Goal: Task Accomplishment & Management: Manage account settings

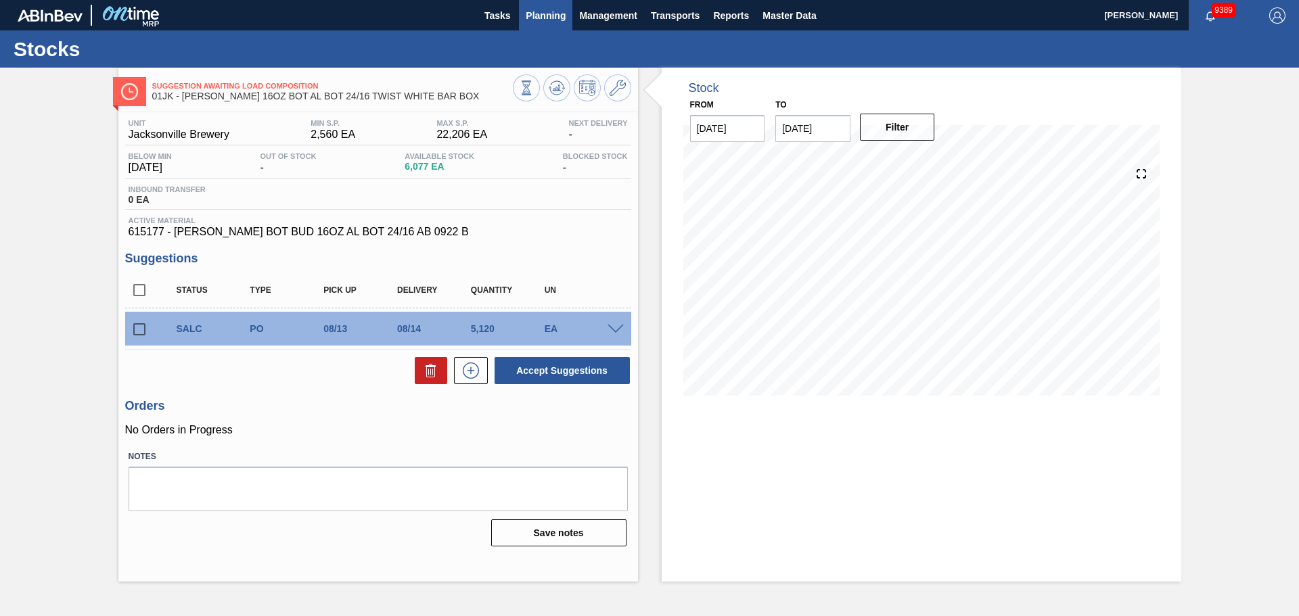
click at [537, 14] on span "Planning" at bounding box center [546, 15] width 40 height 16
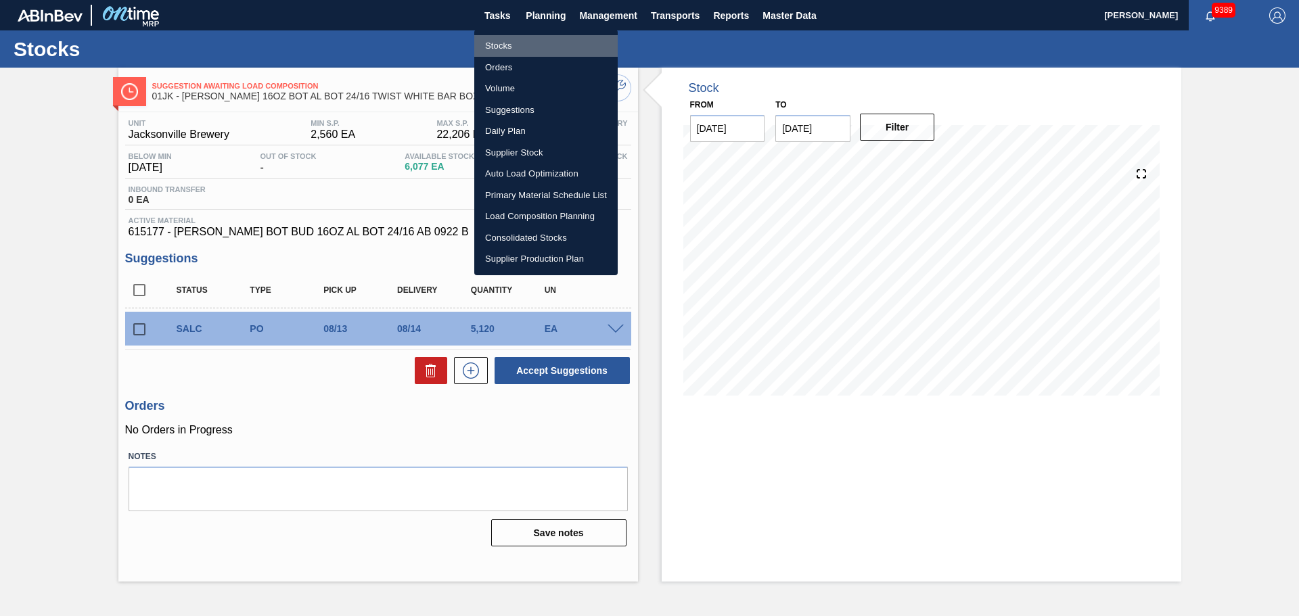
click at [513, 44] on li "Stocks" at bounding box center [545, 46] width 143 height 22
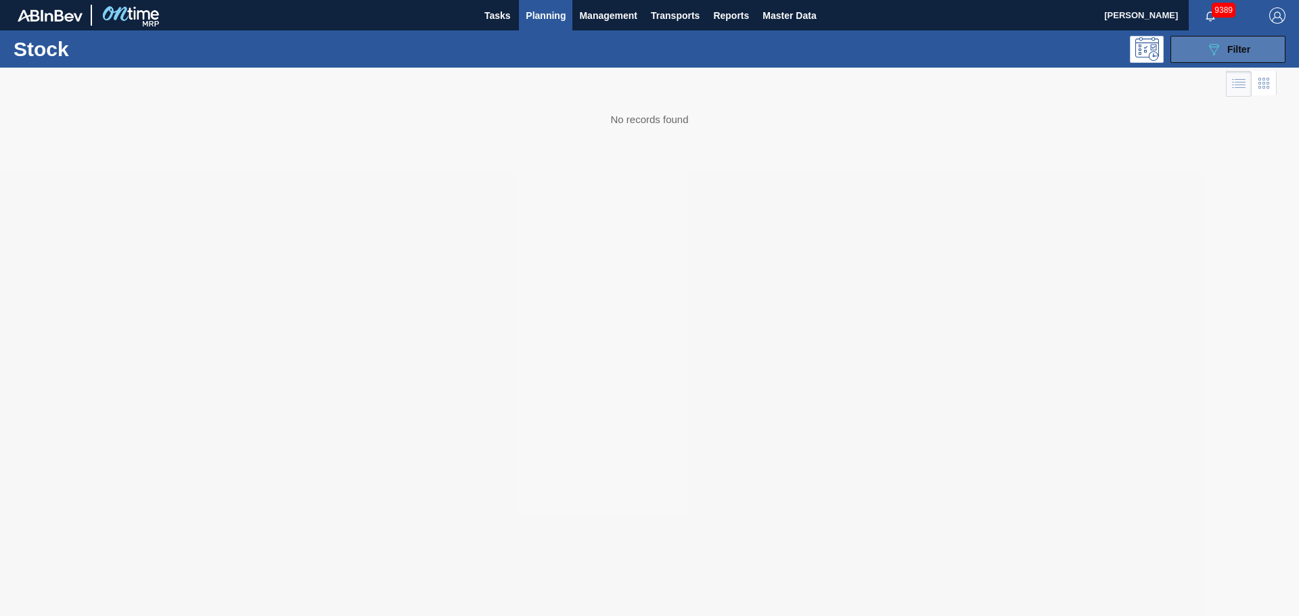
click at [1239, 60] on button "089F7B8B-B2A5-4AFE-B5C0-19BA573D28AC Filter" at bounding box center [1227, 49] width 115 height 27
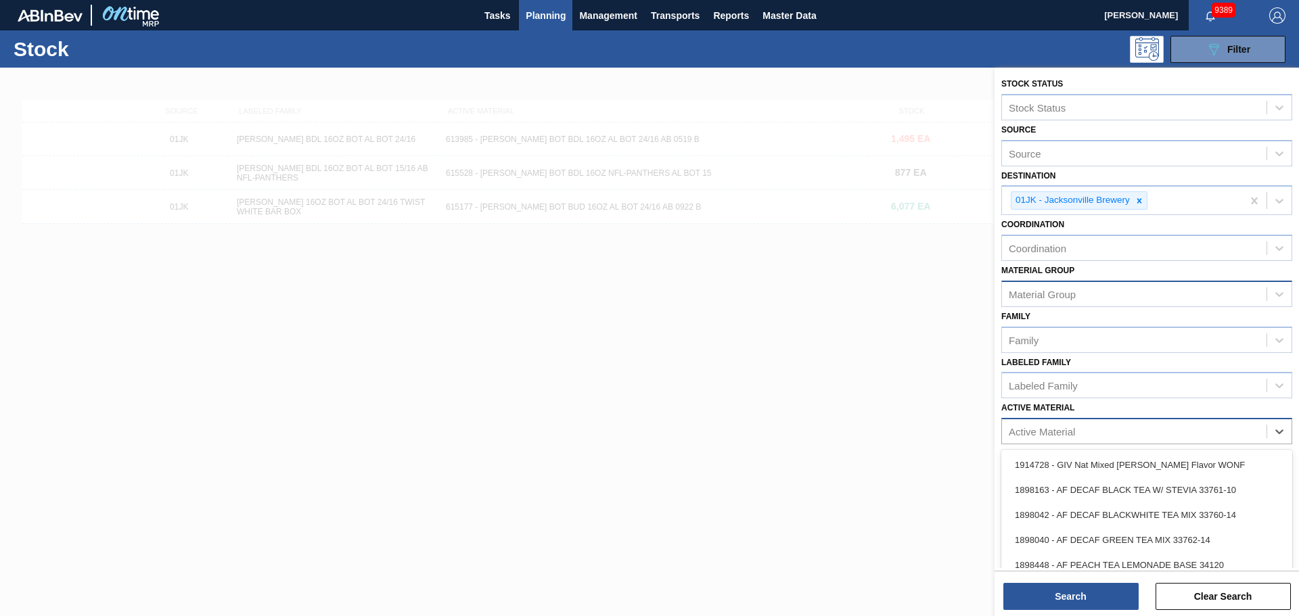
click at [1201, 428] on div "Active Material" at bounding box center [1134, 432] width 265 height 20
type Material "878736"
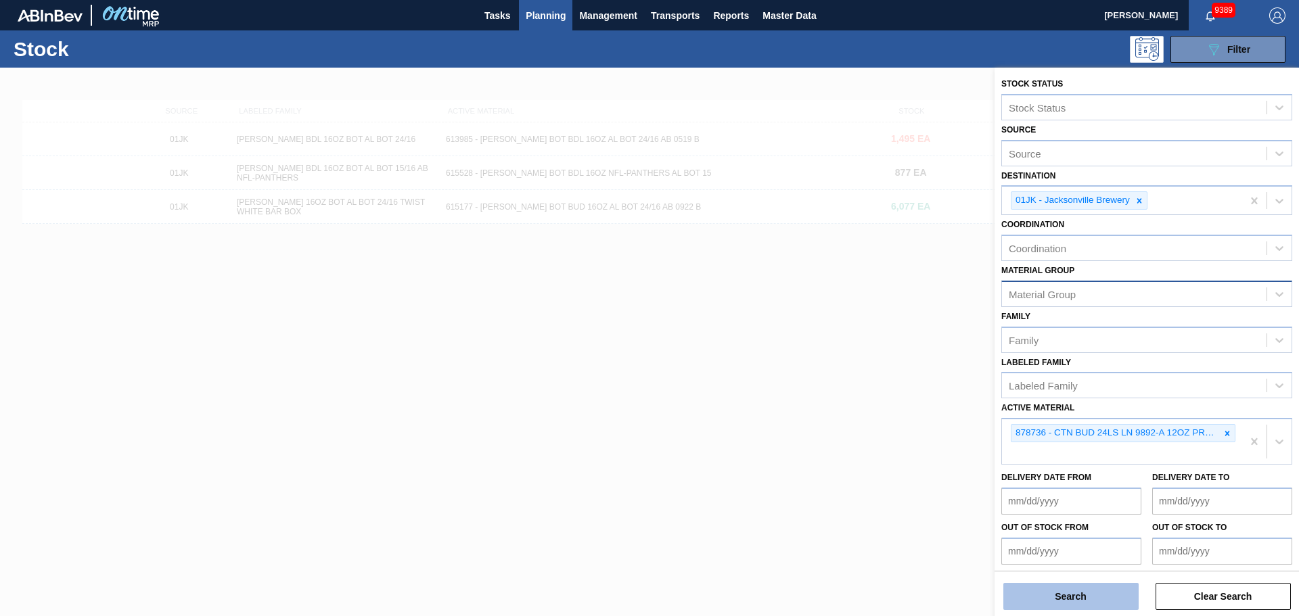
click at [1118, 592] on button "Search" at bounding box center [1070, 596] width 135 height 27
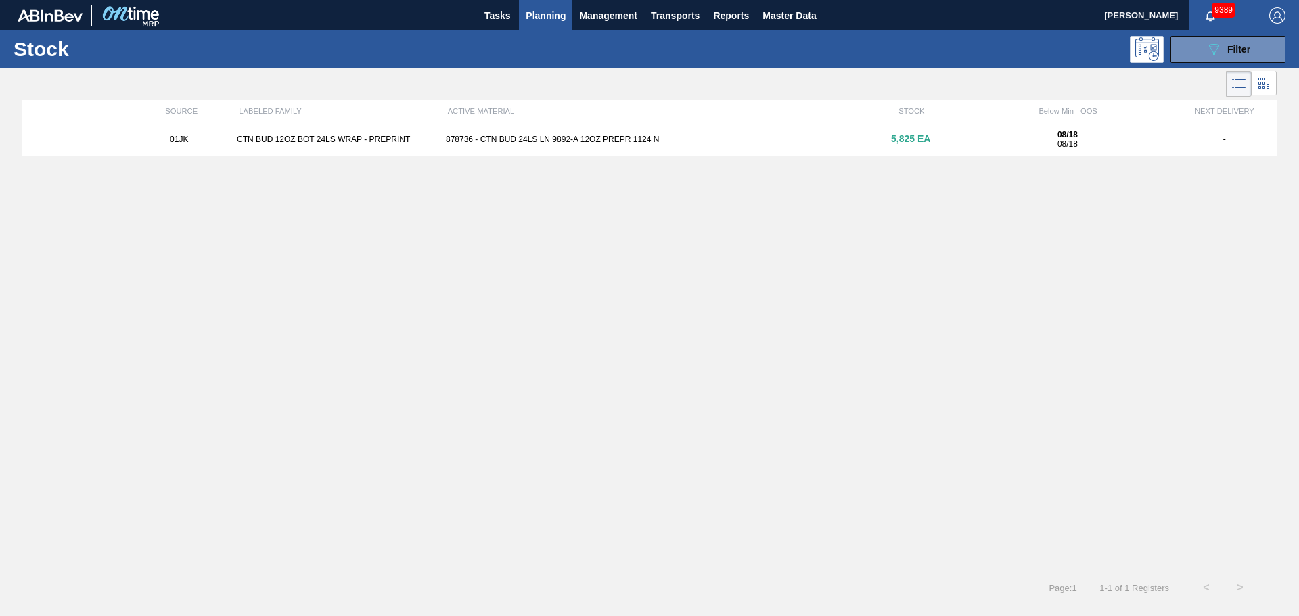
click at [940, 141] on div "5,825 EA" at bounding box center [910, 139] width 104 height 10
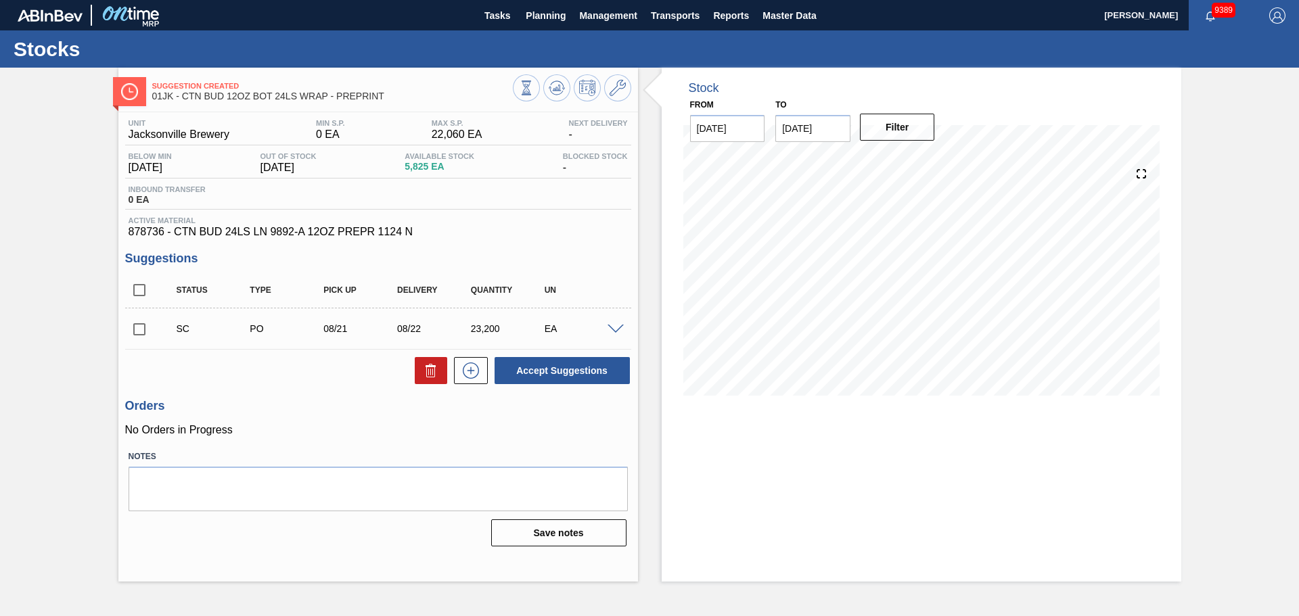
click at [610, 326] on span at bounding box center [616, 330] width 16 height 10
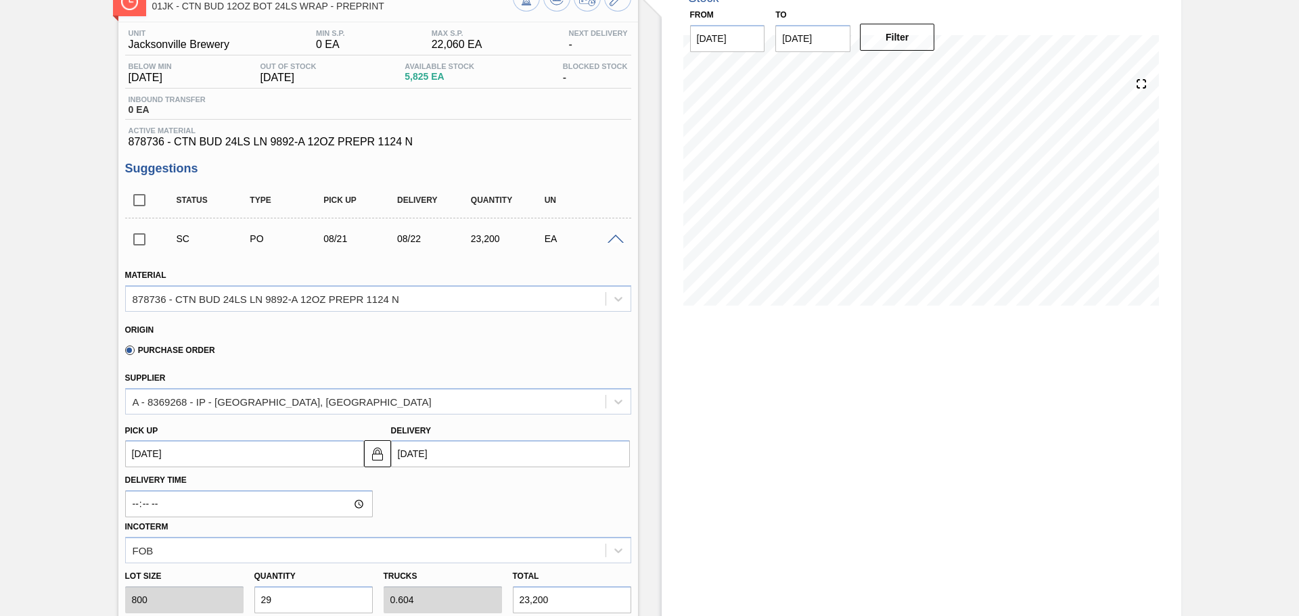
scroll to position [203, 0]
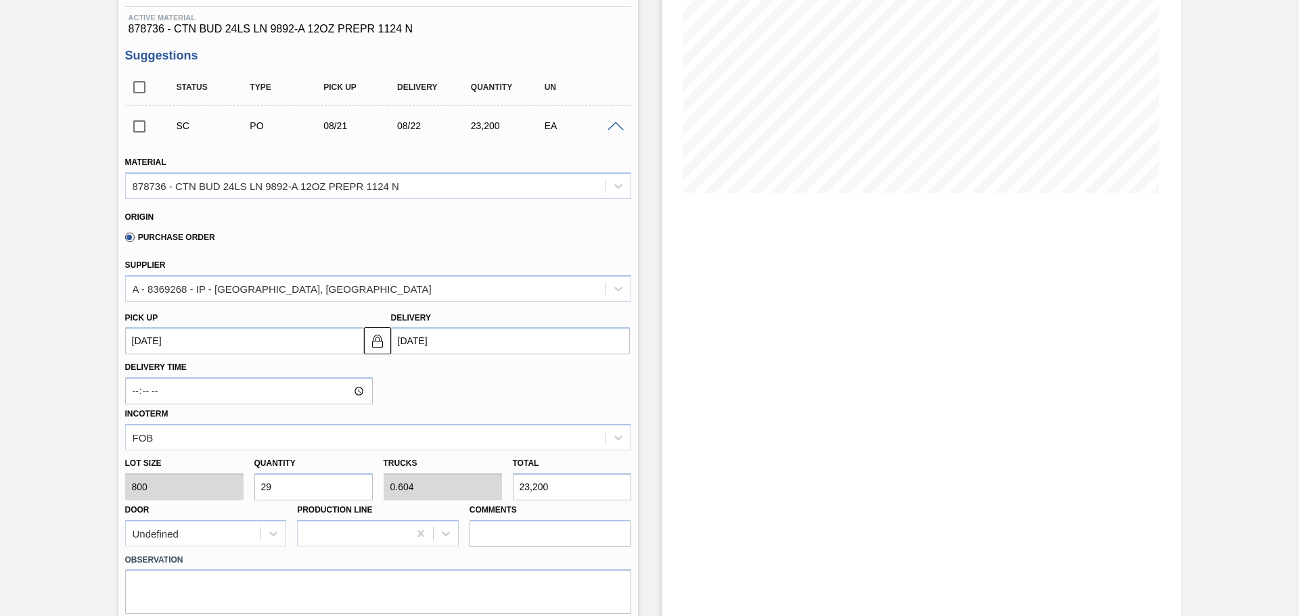
click at [329, 494] on input "29" at bounding box center [313, 487] width 118 height 27
type input "2"
type input "0.042"
type input "1,600"
type input "26"
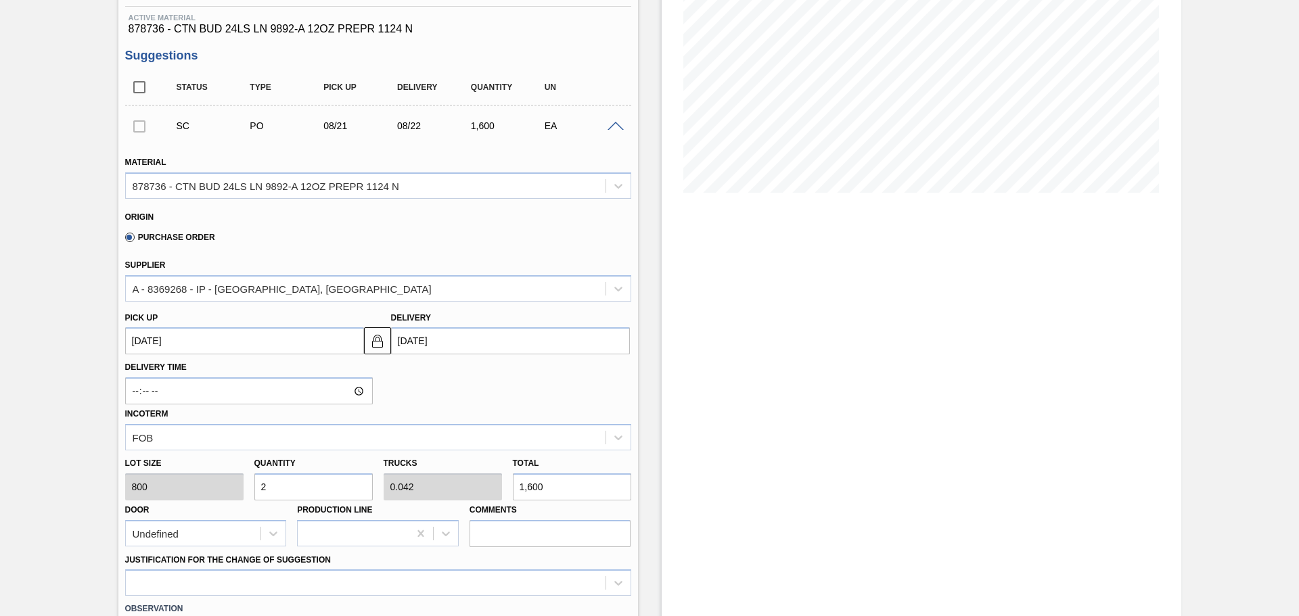
type input "0.542"
type input "20,800"
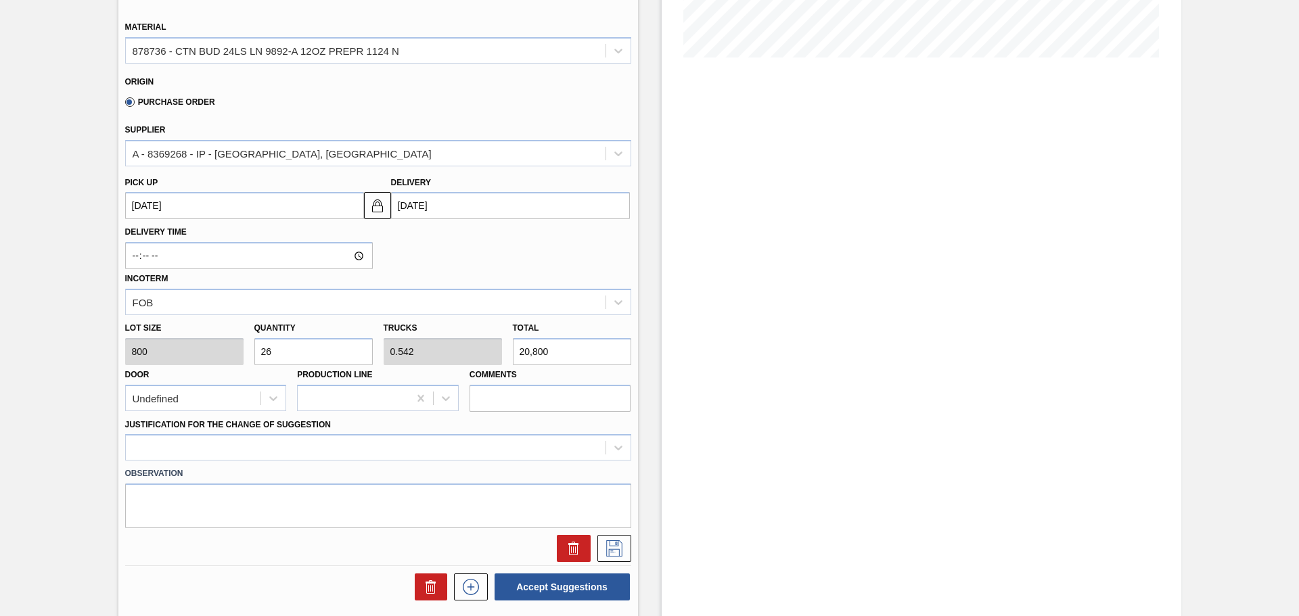
scroll to position [406, 0]
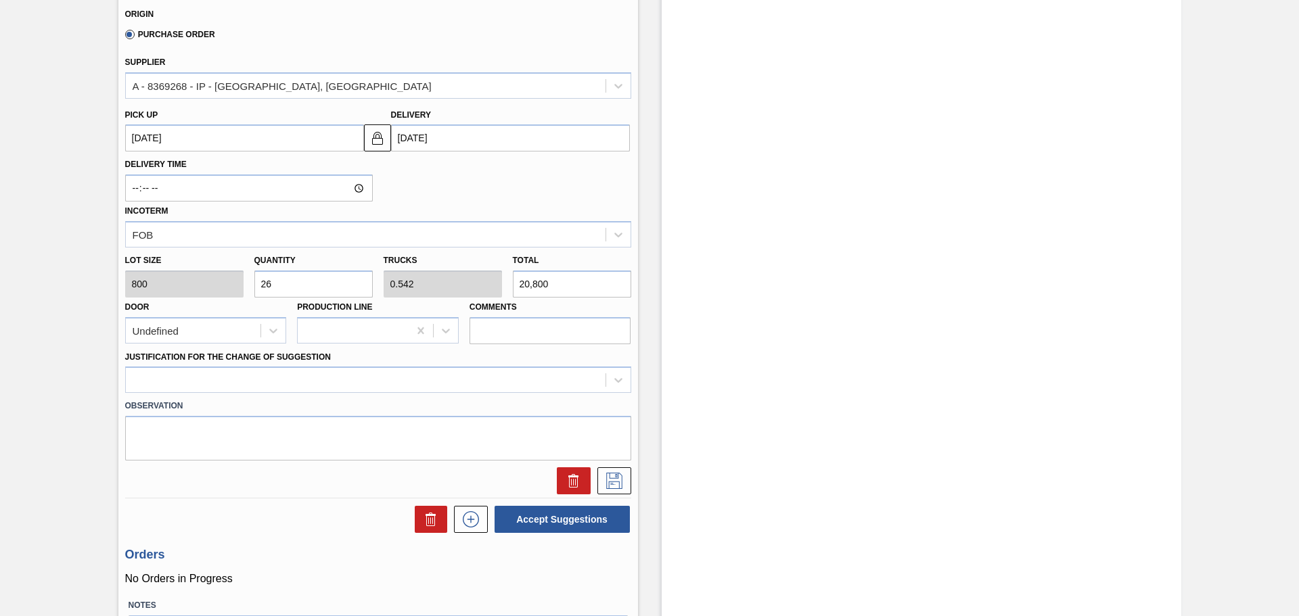
type input "26"
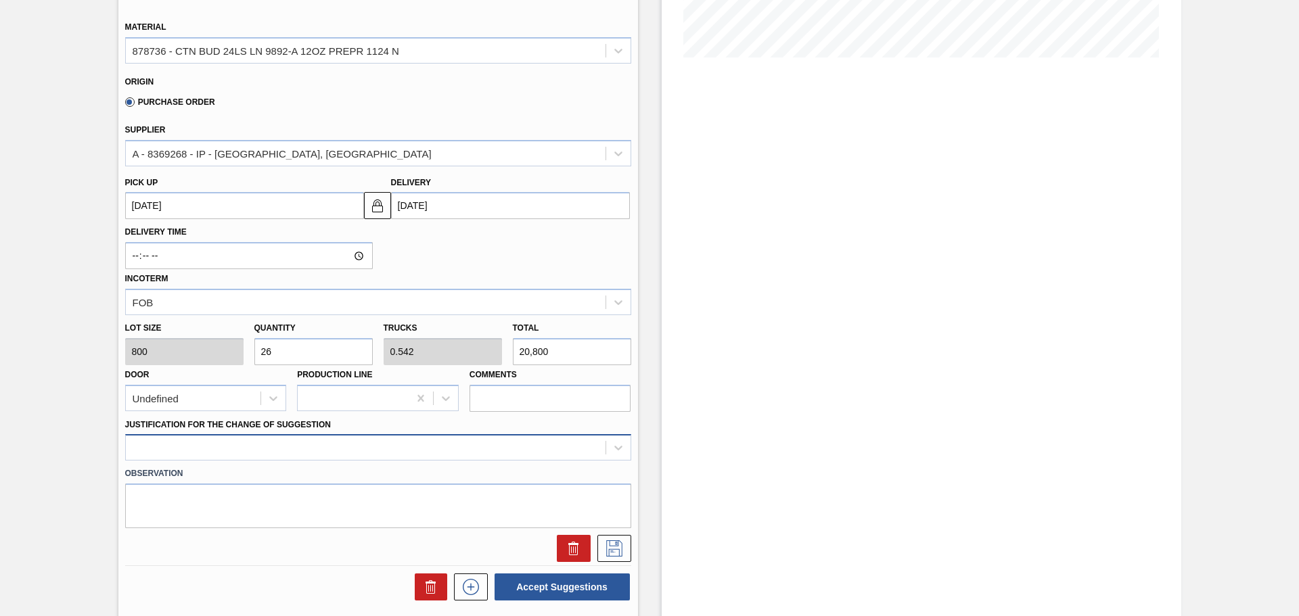
click at [373, 440] on div at bounding box center [378, 447] width 506 height 26
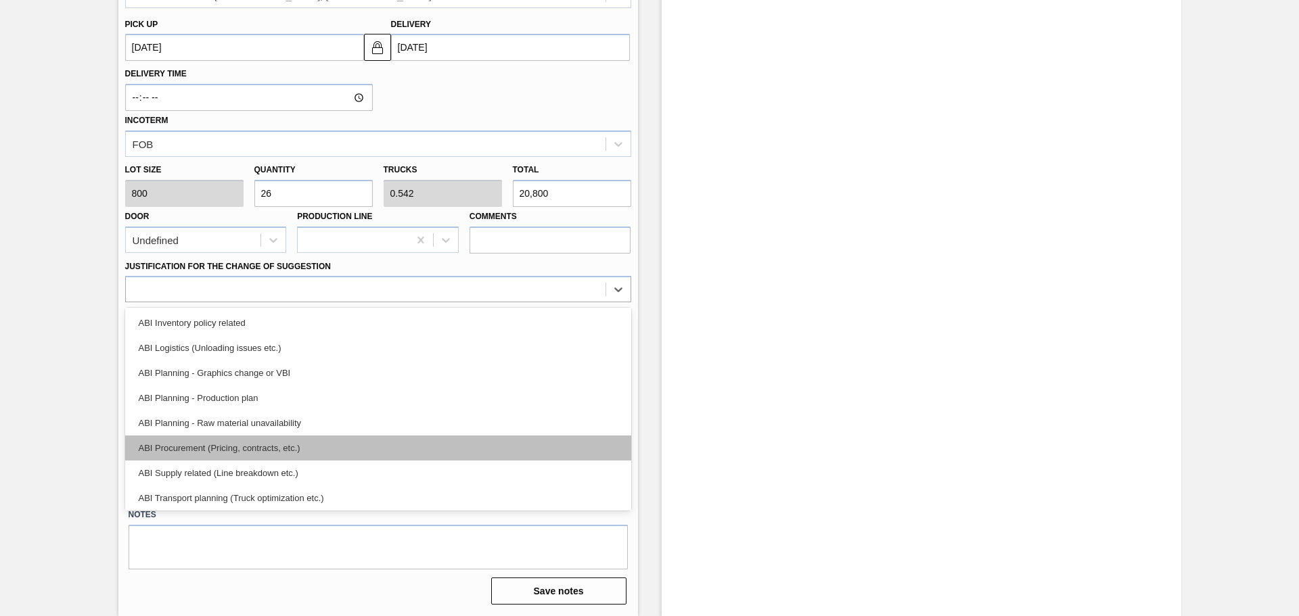
scroll to position [0, 0]
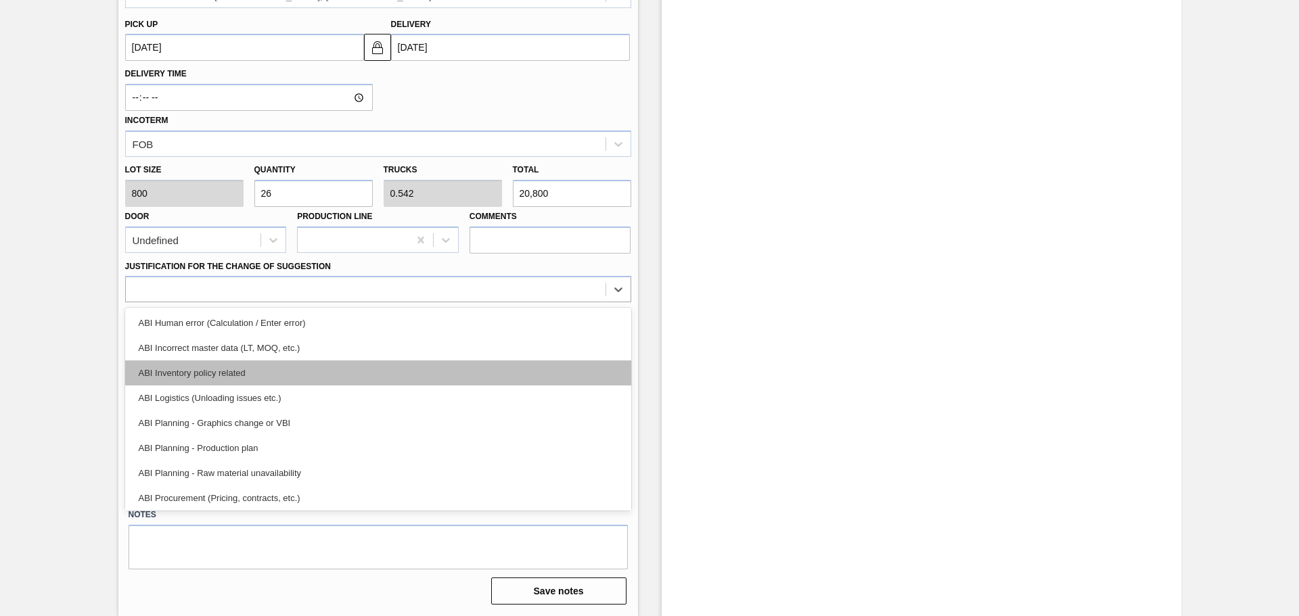
click at [251, 378] on div "ABI Inventory policy related" at bounding box center [378, 373] width 506 height 25
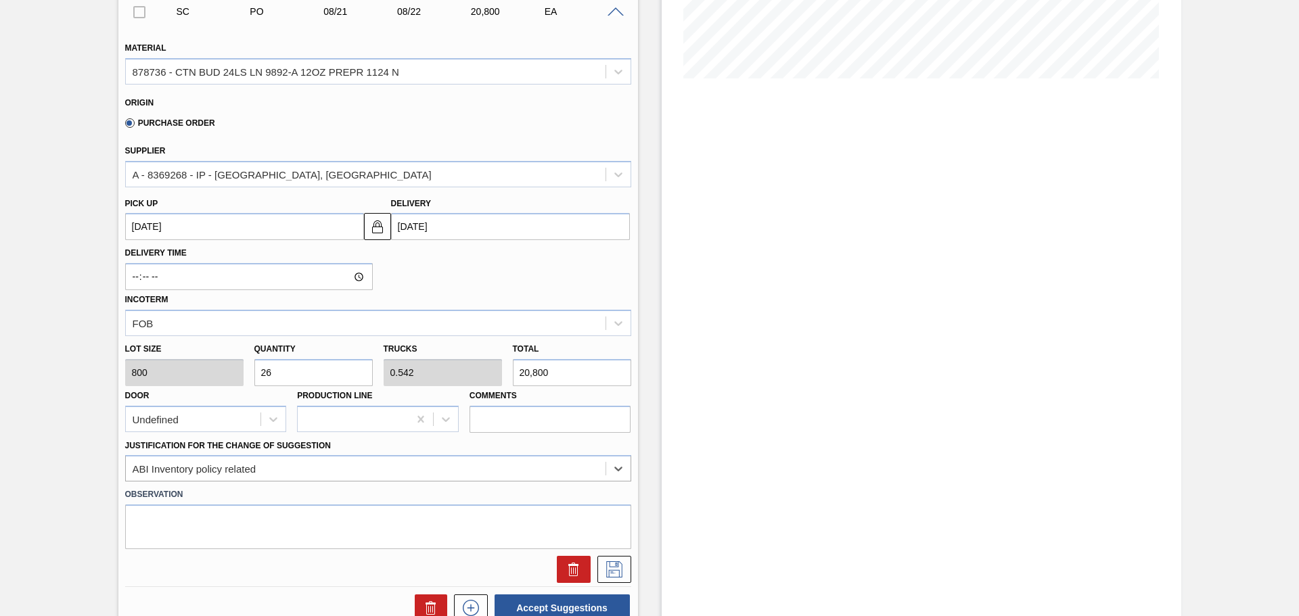
scroll to position [294, 0]
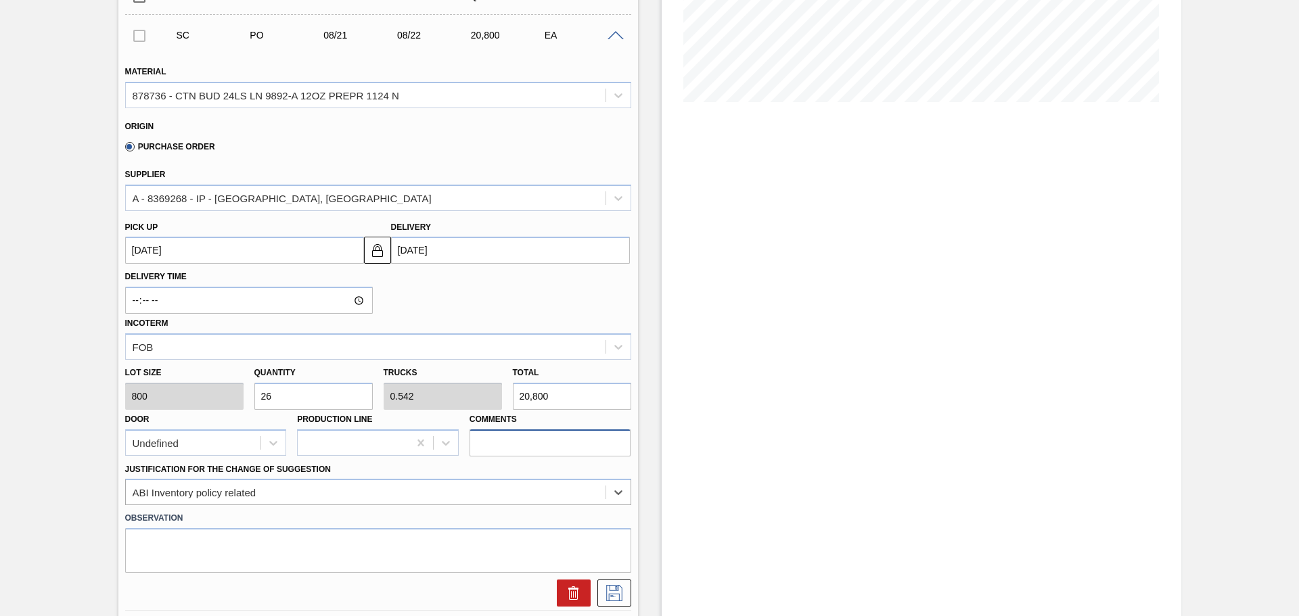
click at [506, 446] on input "Comments" at bounding box center [551, 443] width 162 height 27
type input "T"
type input "LIVE"
click at [526, 466] on div "Justification for the Change of Suggestion ABI Inventory policy related" at bounding box center [378, 483] width 506 height 46
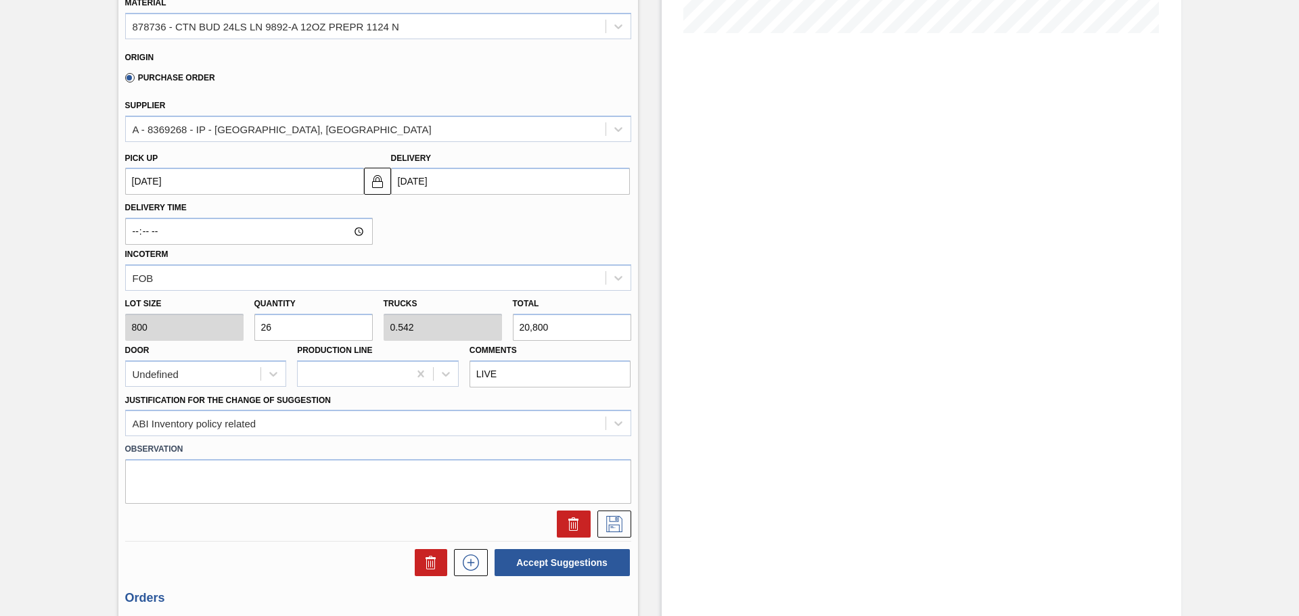
scroll to position [429, 0]
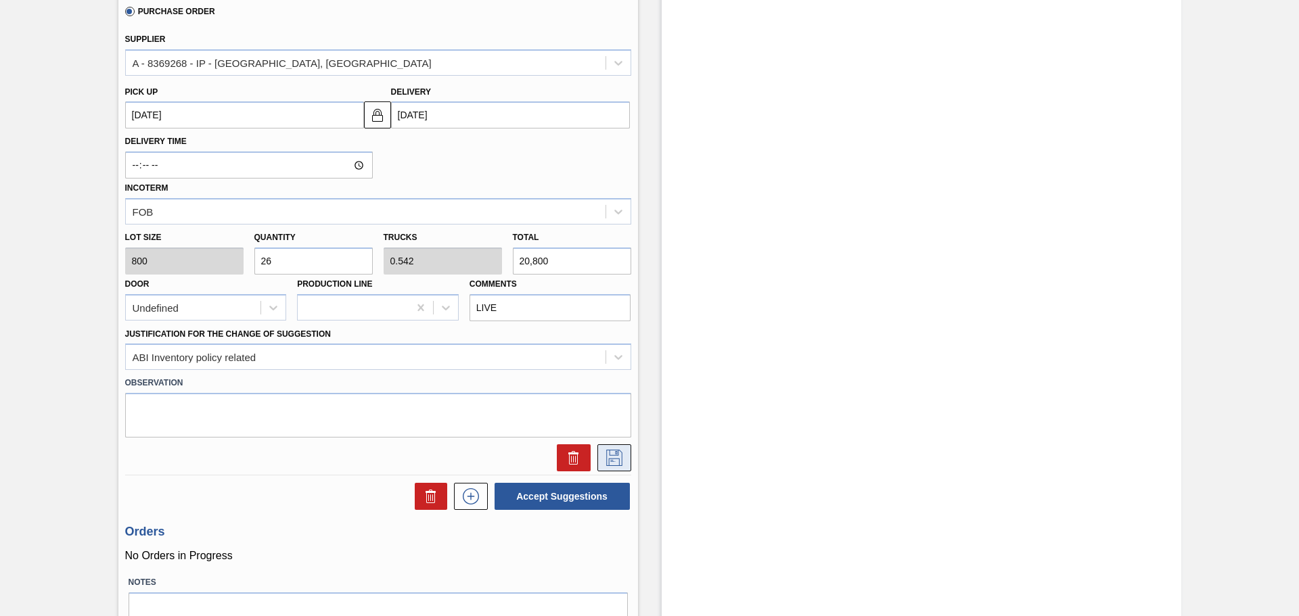
click at [619, 464] on icon at bounding box center [614, 458] width 22 height 16
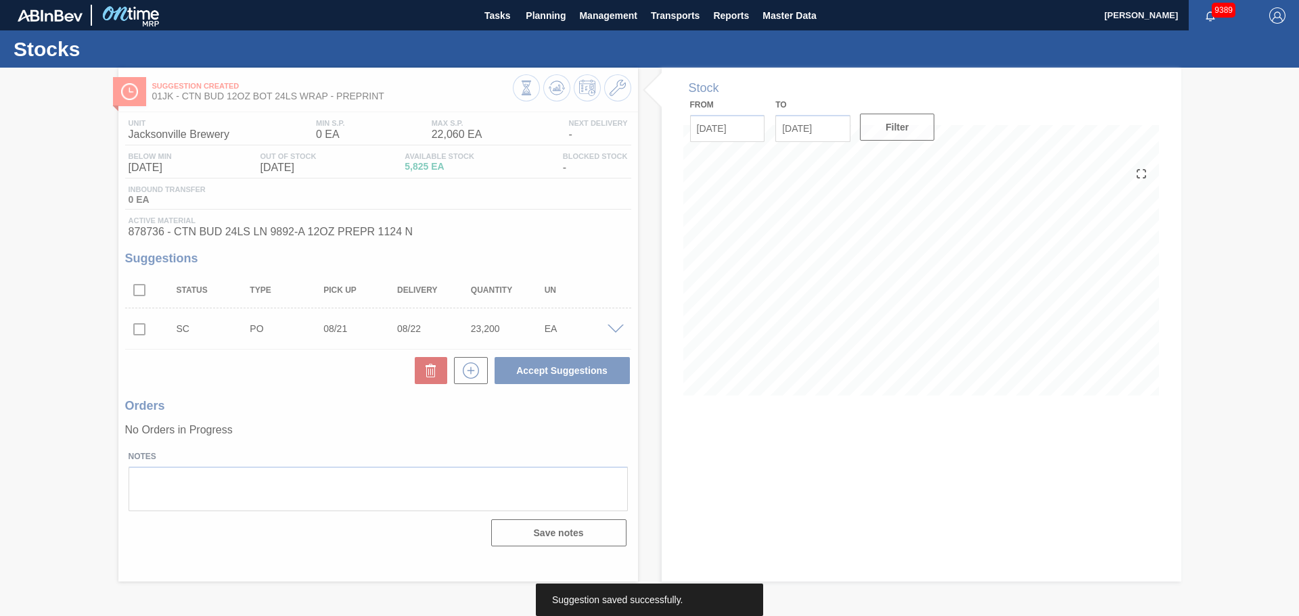
scroll to position [0, 0]
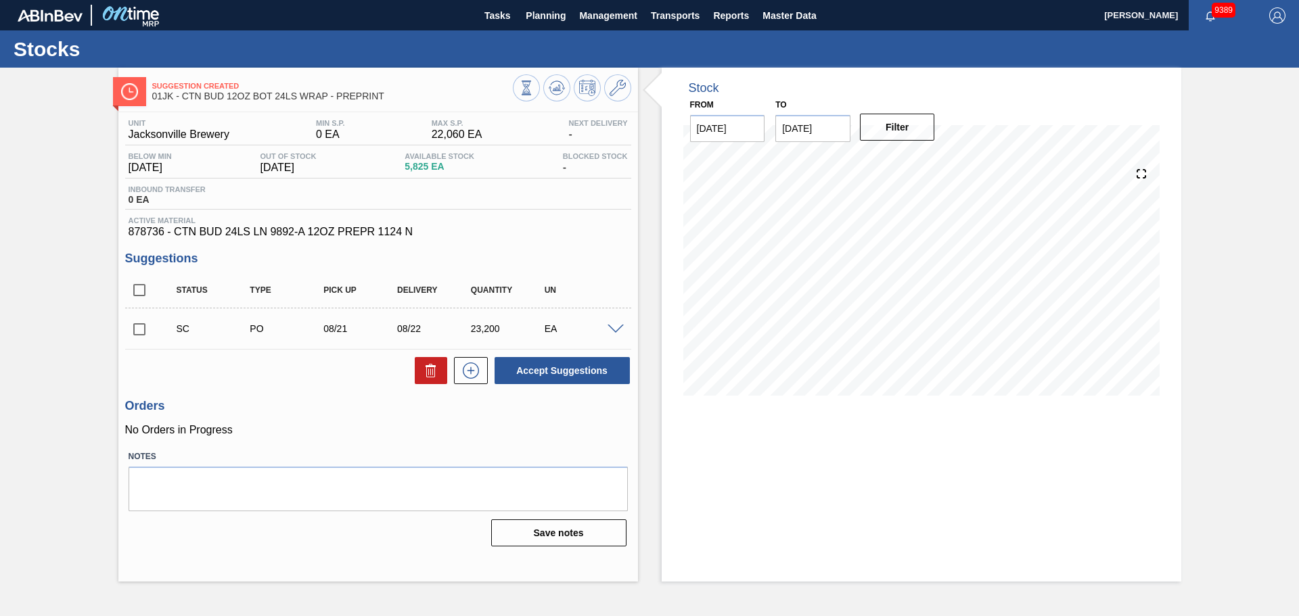
click at [136, 320] on input "checkbox" at bounding box center [139, 329] width 28 height 28
click at [608, 331] on div at bounding box center [617, 328] width 27 height 10
click at [617, 331] on span at bounding box center [616, 330] width 16 height 10
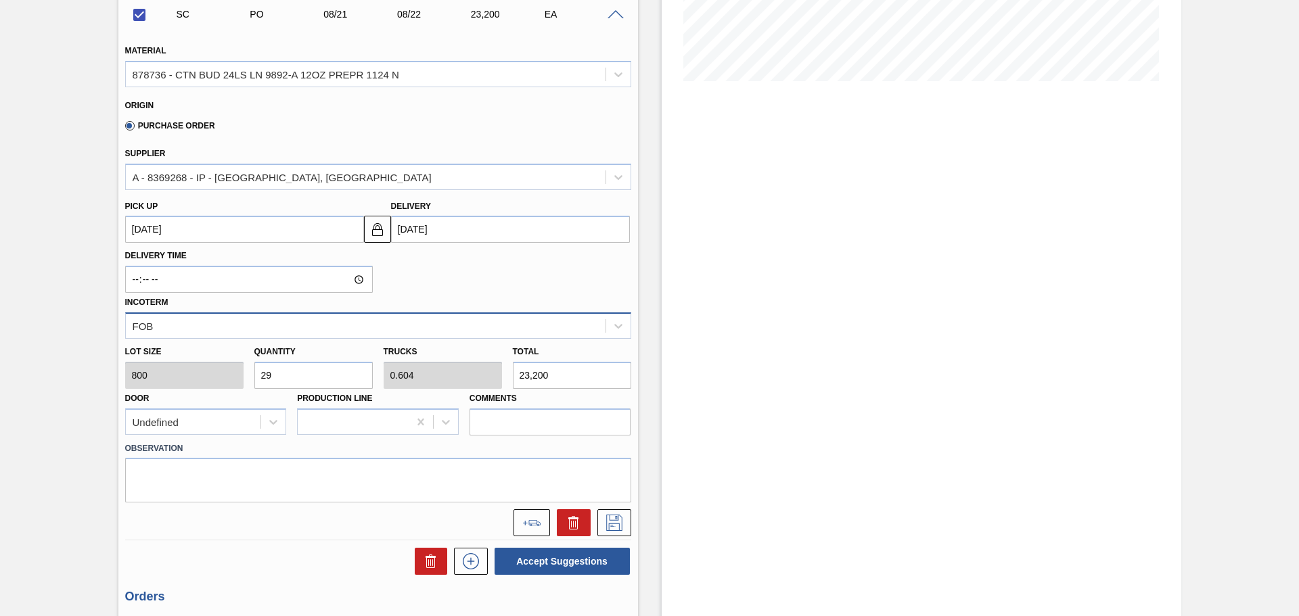
scroll to position [338, 0]
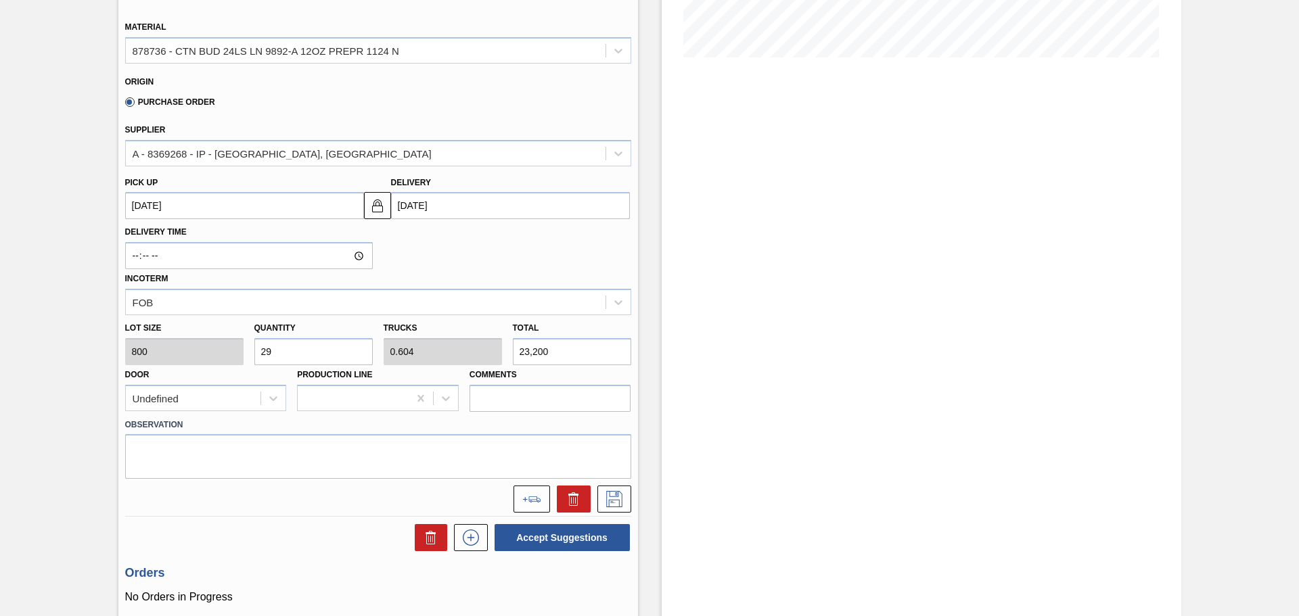
click at [336, 344] on input "29" at bounding box center [313, 351] width 118 height 27
checkbox input "false"
type input "2"
type input "0.042"
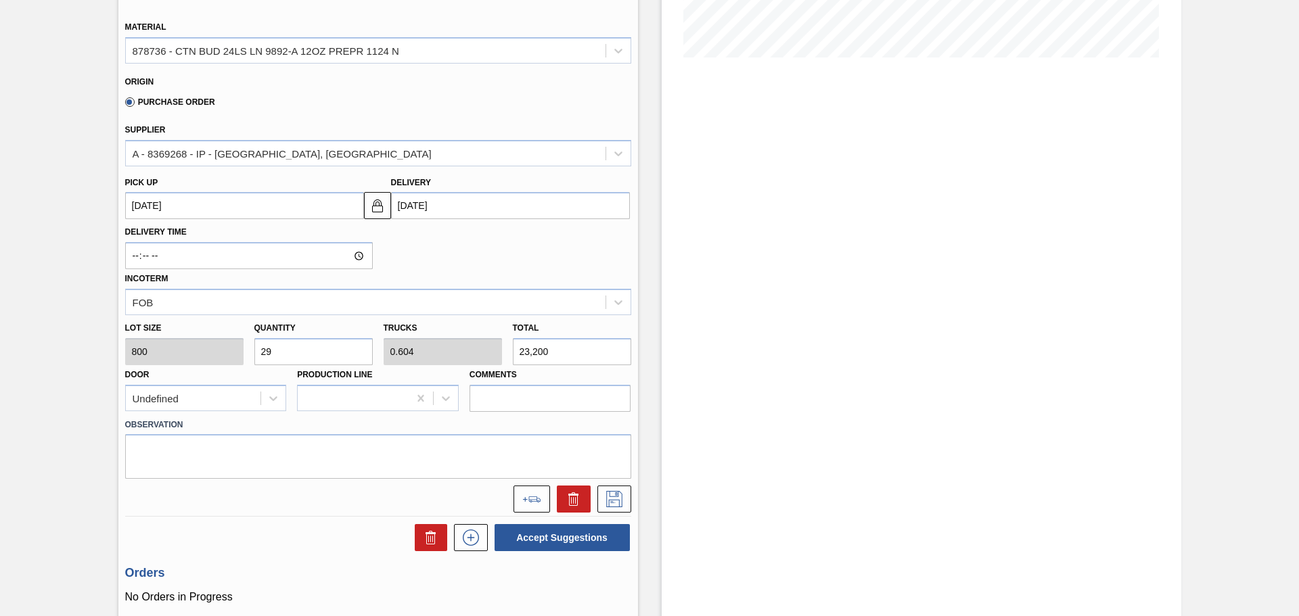
type input "1,600"
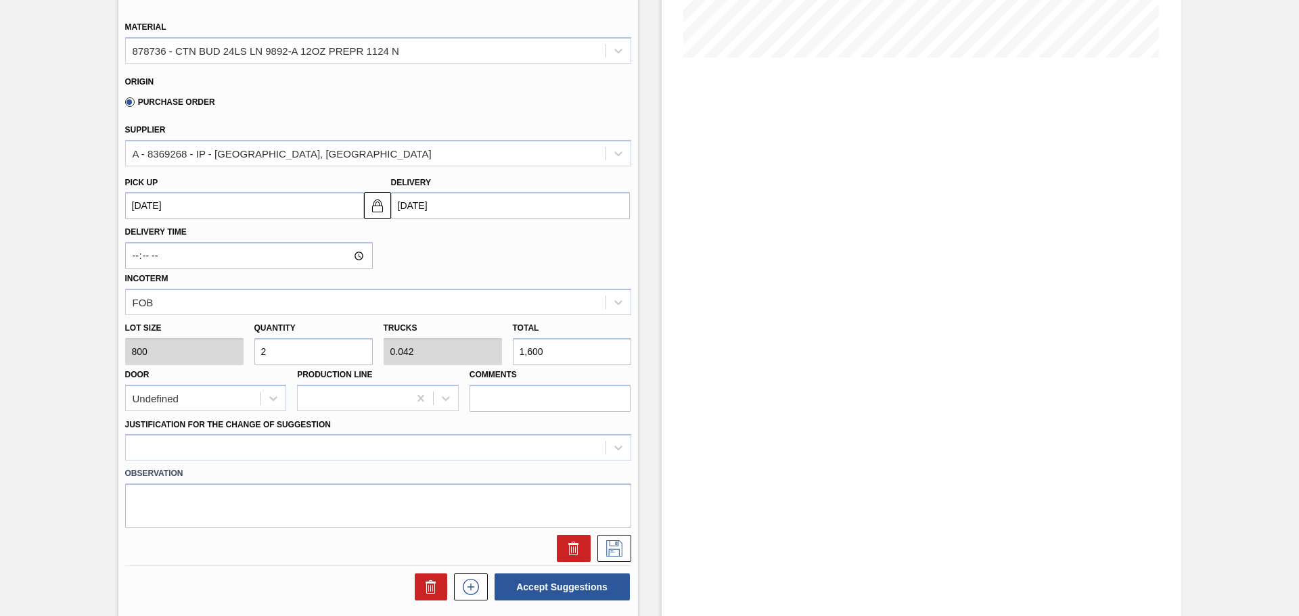
type input "26"
type input "0.542"
type input "20,800"
type input "26"
click at [432, 449] on div at bounding box center [378, 447] width 506 height 26
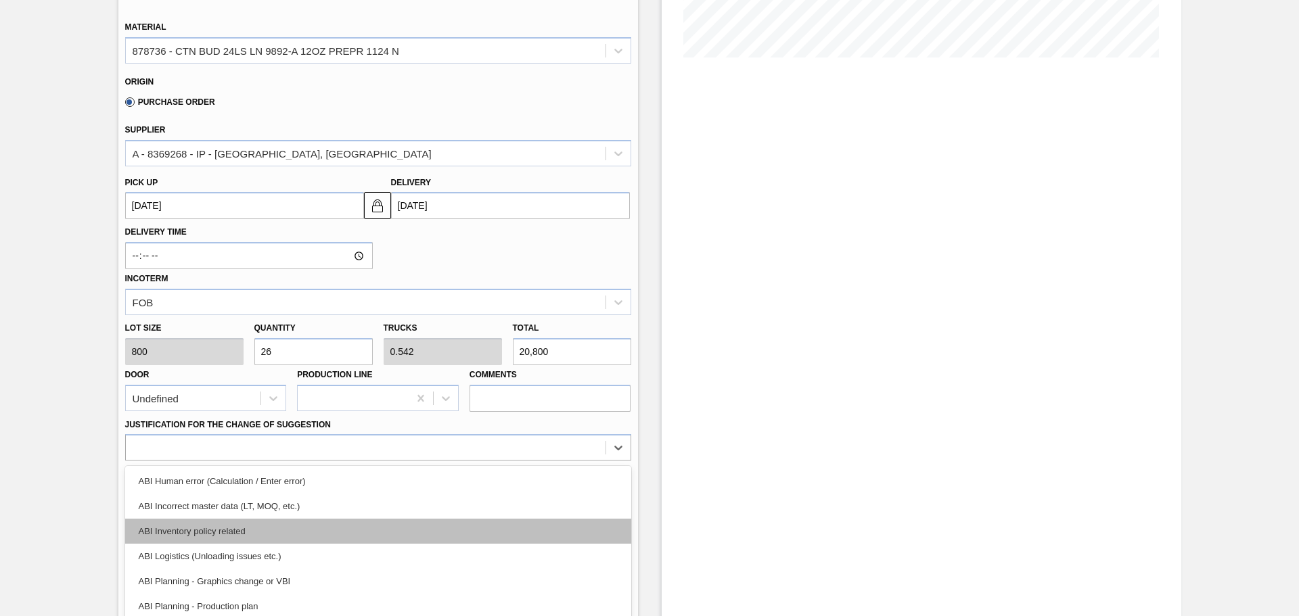
scroll to position [396, 0]
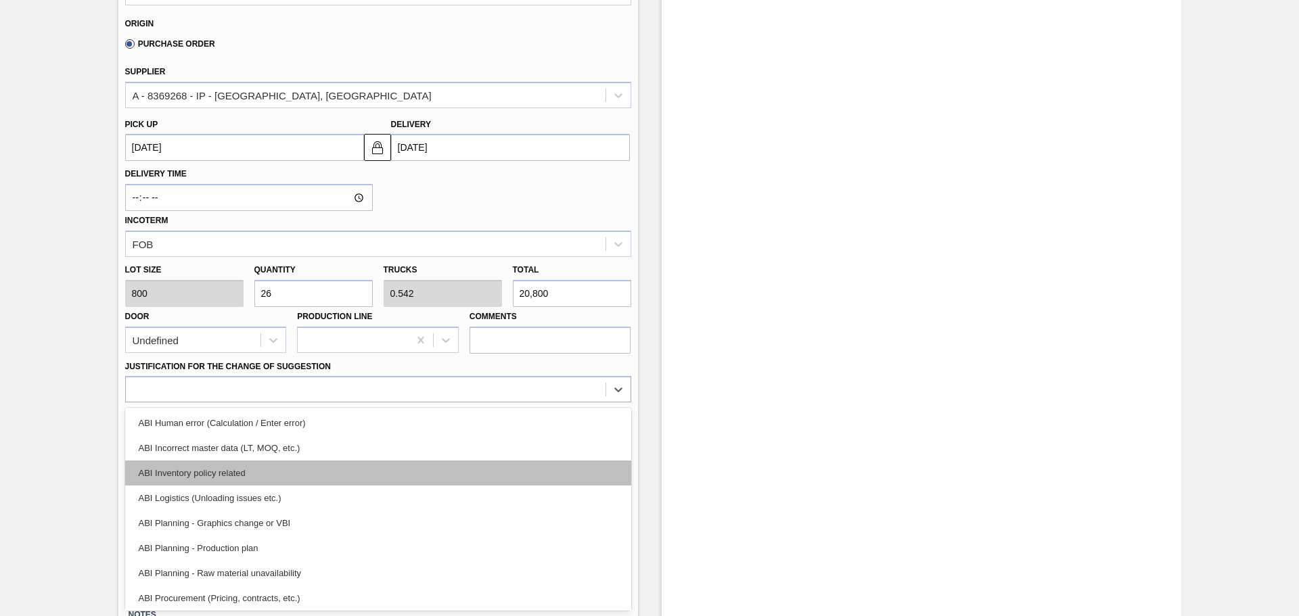
click at [239, 465] on div "ABI Inventory policy related" at bounding box center [378, 473] width 506 height 25
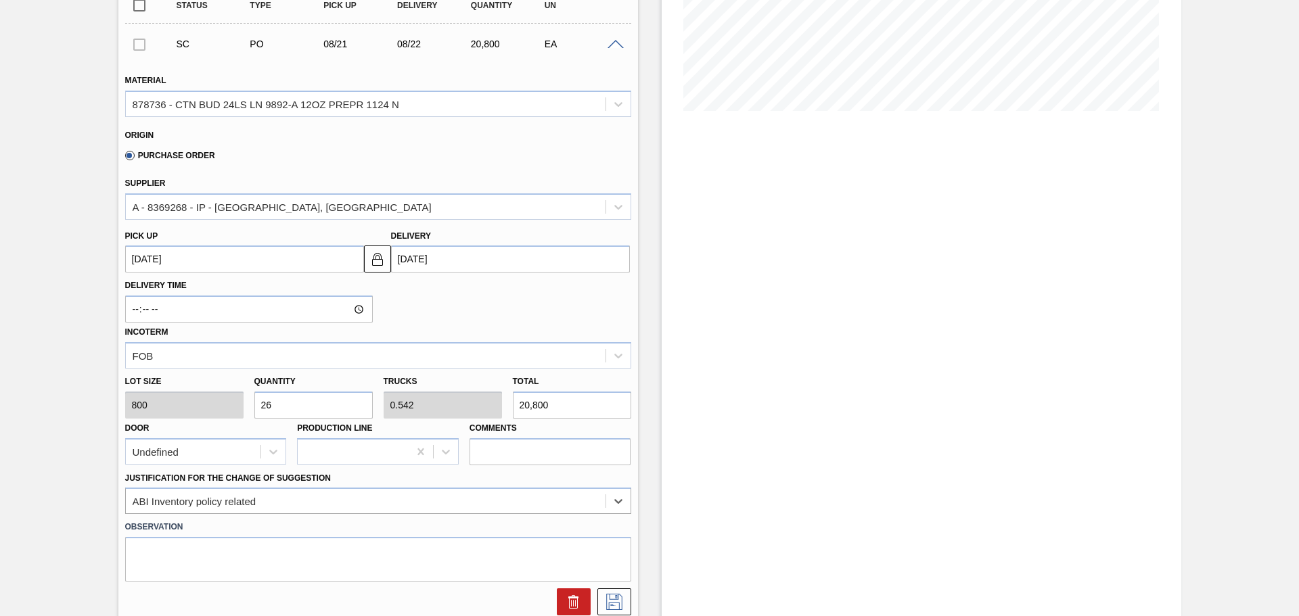
scroll to position [261, 0]
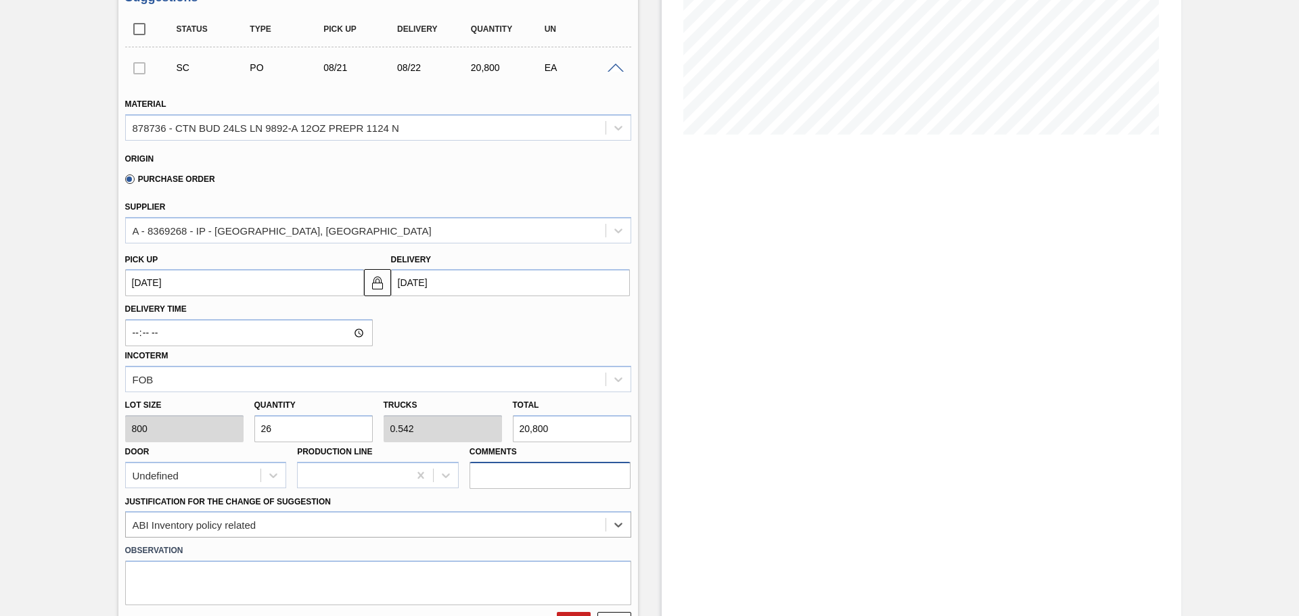
click at [514, 475] on input "Comments" at bounding box center [551, 475] width 162 height 27
type input "LIVE"
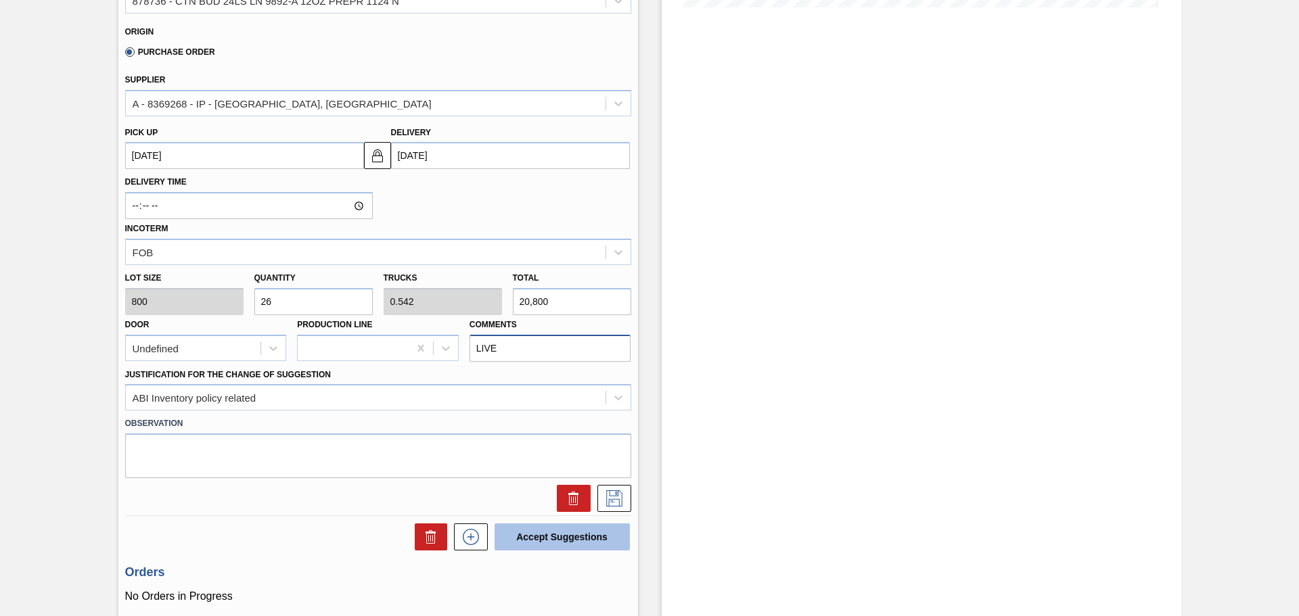
scroll to position [396, 0]
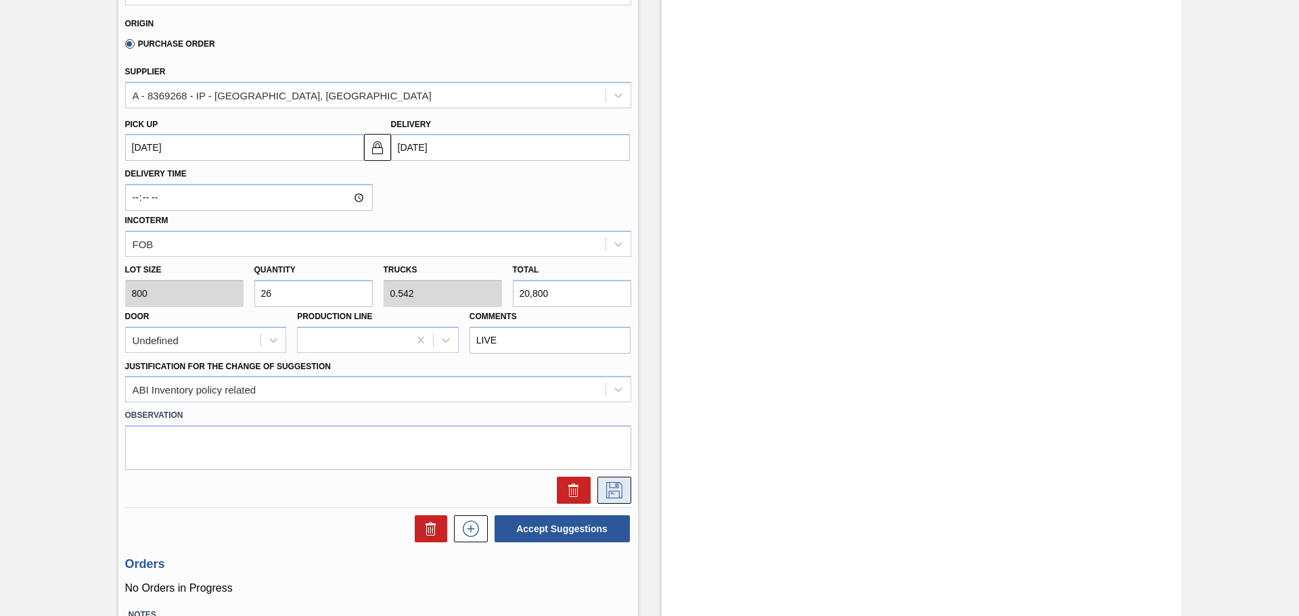
click at [605, 485] on icon at bounding box center [614, 490] width 22 height 16
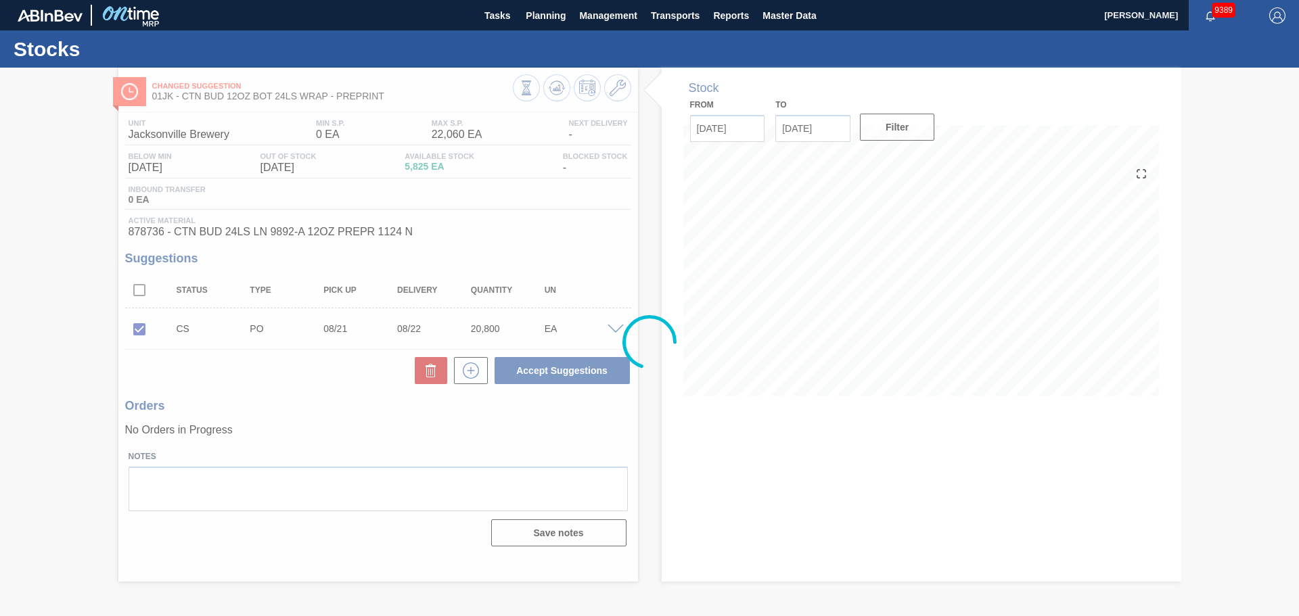
scroll to position [0, 0]
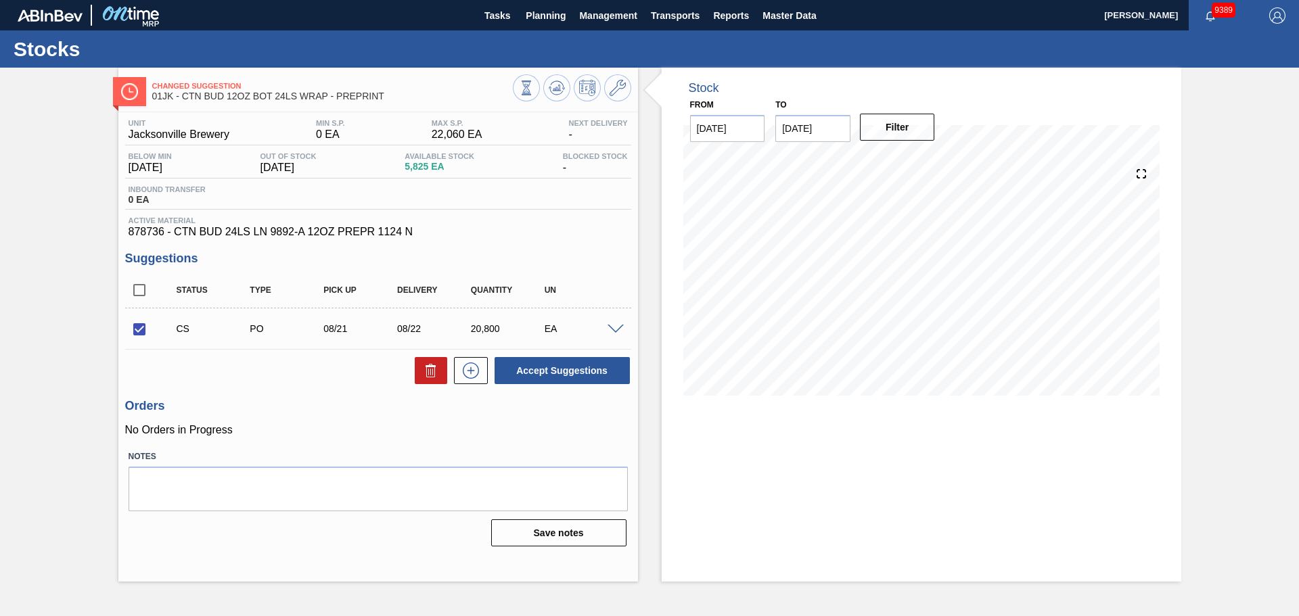
click at [619, 331] on span at bounding box center [616, 330] width 16 height 10
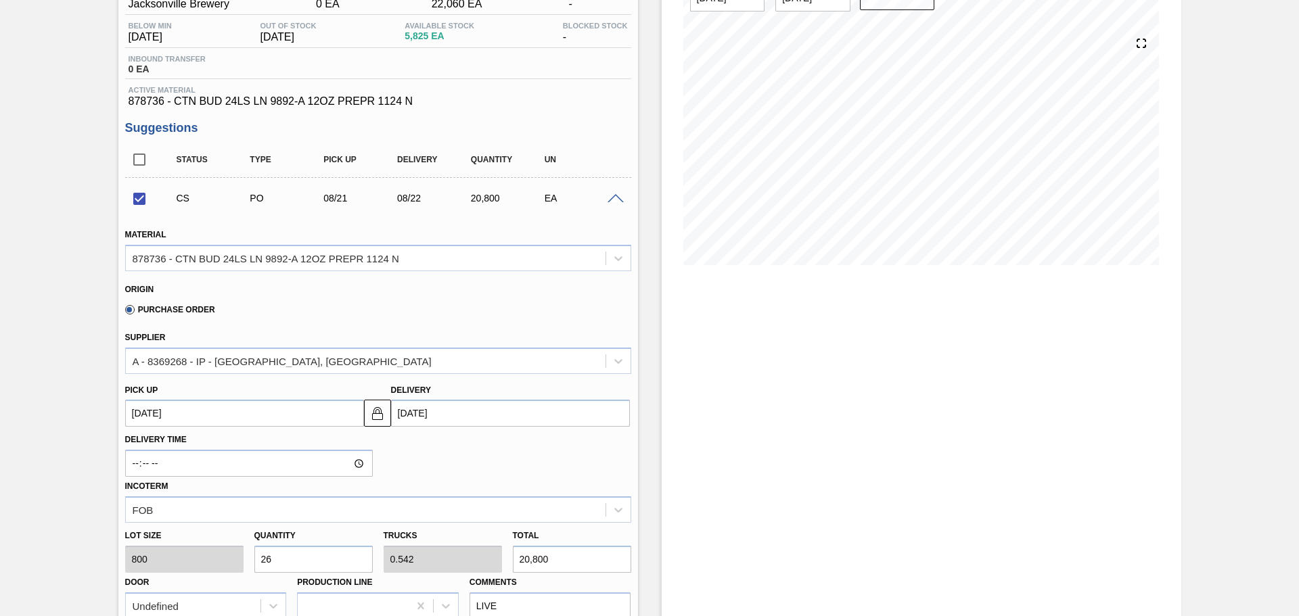
scroll to position [135, 0]
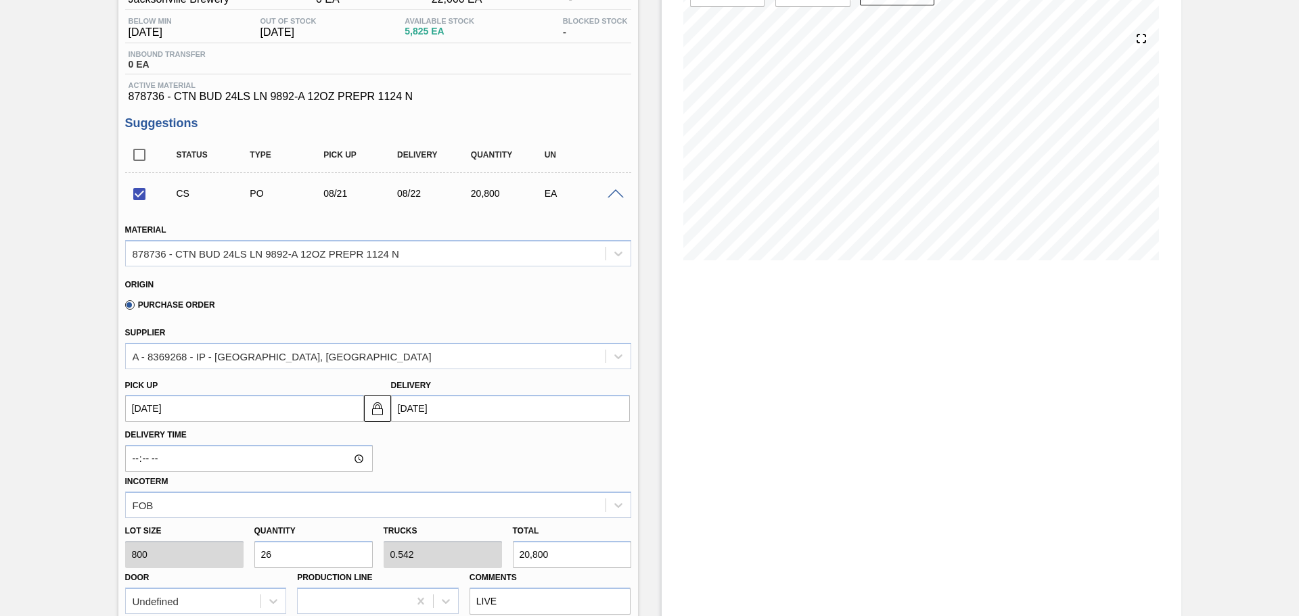
click at [611, 196] on span at bounding box center [616, 194] width 16 height 10
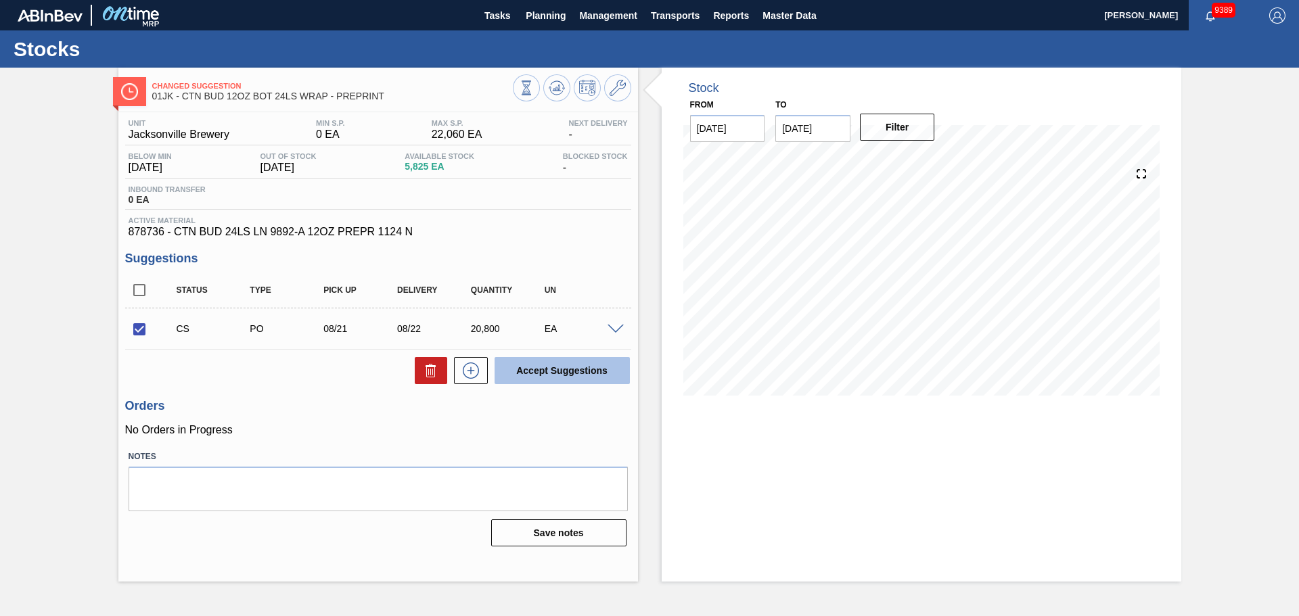
click at [613, 364] on button "Accept Suggestions" at bounding box center [562, 370] width 135 height 27
checkbox input "false"
click at [539, 13] on span "Planning" at bounding box center [546, 15] width 40 height 16
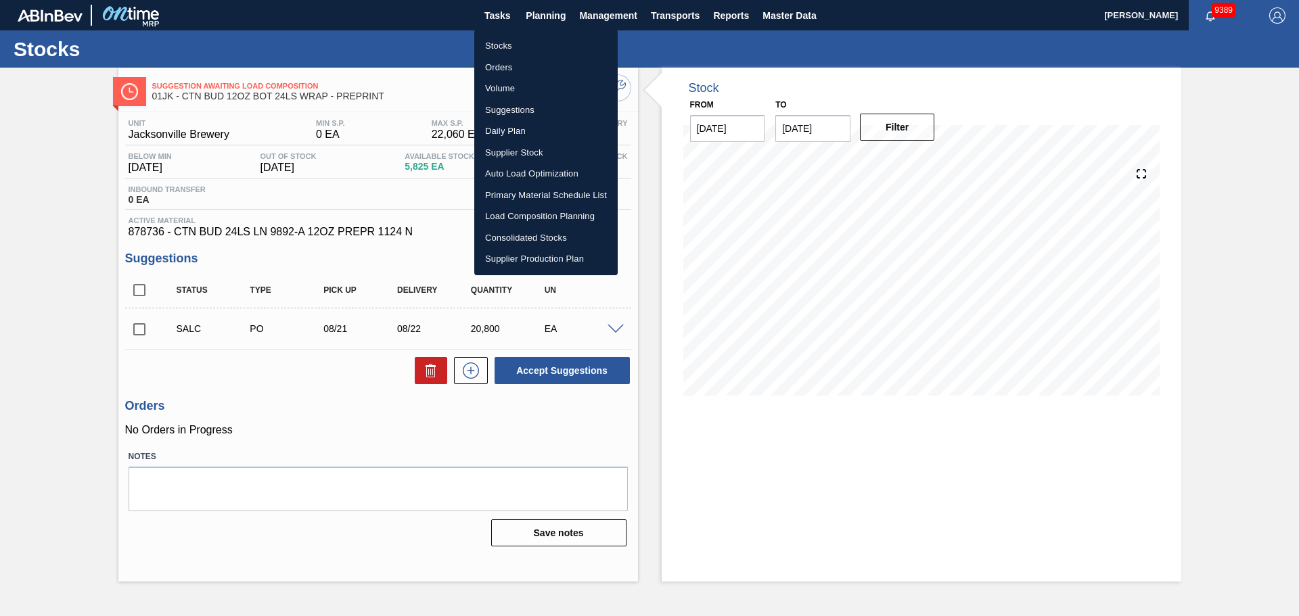
click at [33, 198] on div at bounding box center [649, 308] width 1299 height 616
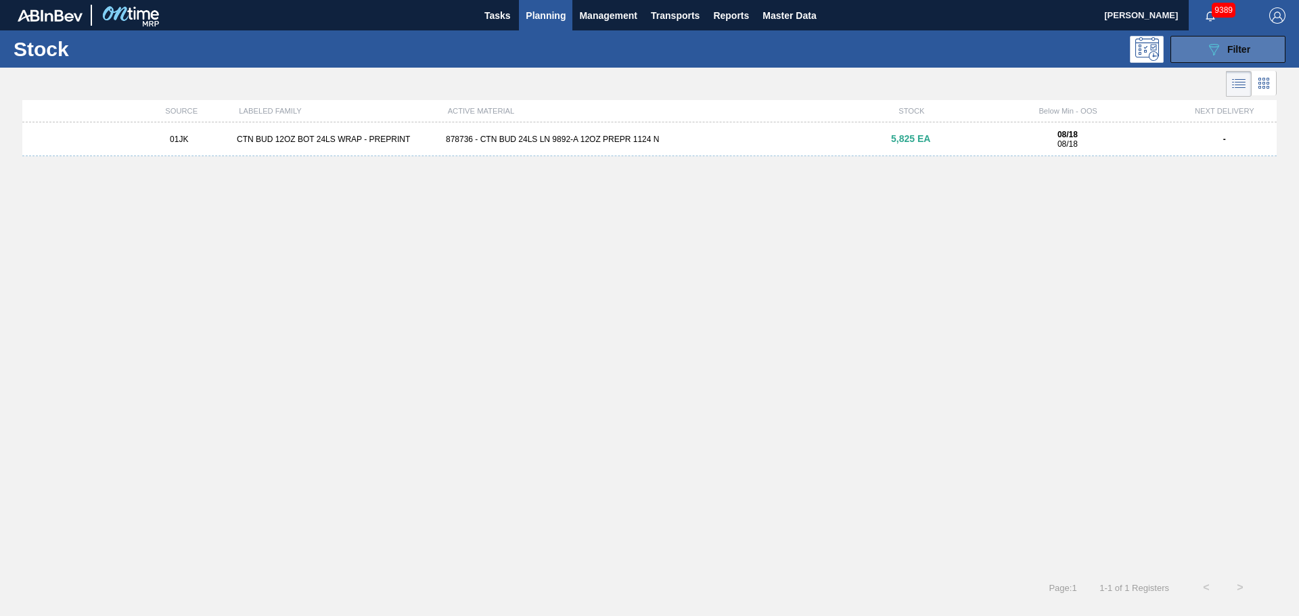
click at [1224, 59] on button "089F7B8B-B2A5-4AFE-B5C0-19BA573D28AC Filter" at bounding box center [1227, 49] width 115 height 27
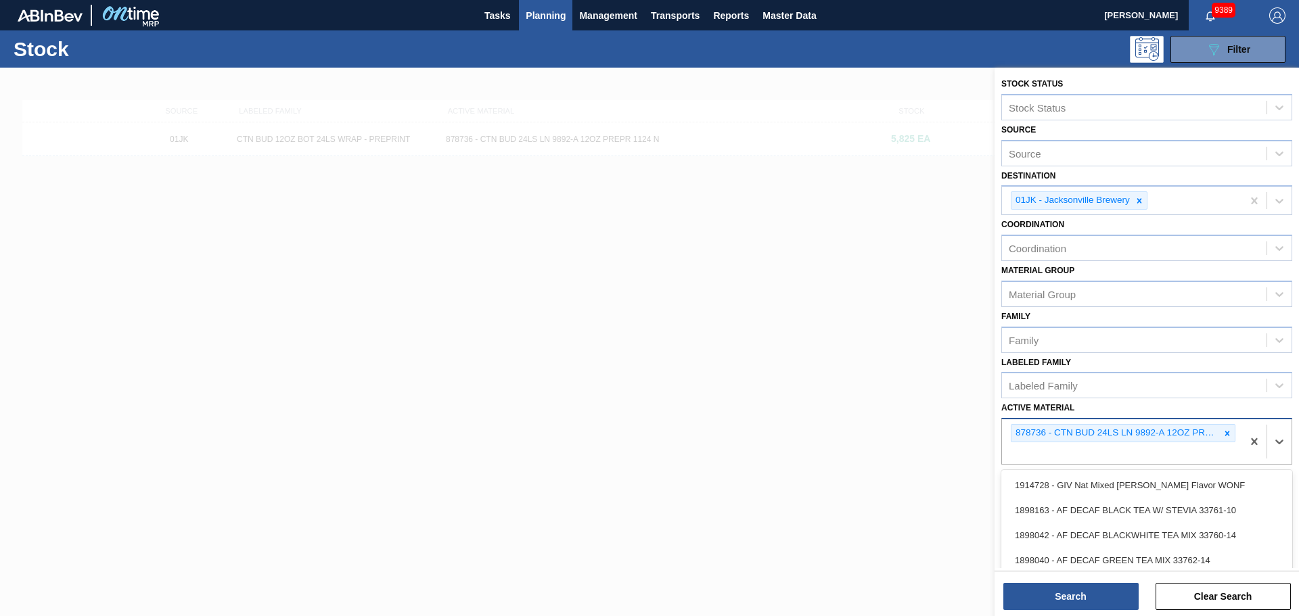
click at [1151, 453] on div "878736 - CTN BUD 24LS LN 9892-A 12OZ PREPR 1124 N" at bounding box center [1122, 441] width 240 height 45
type Material "878808"
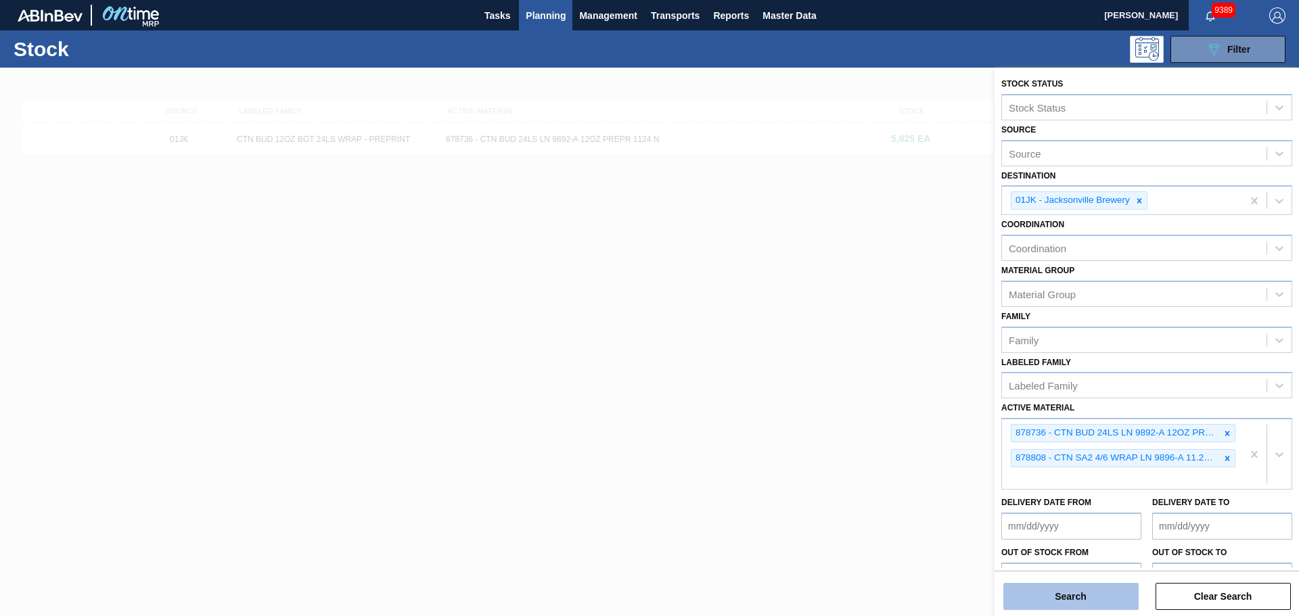
click at [1049, 596] on button "Search" at bounding box center [1070, 596] width 135 height 27
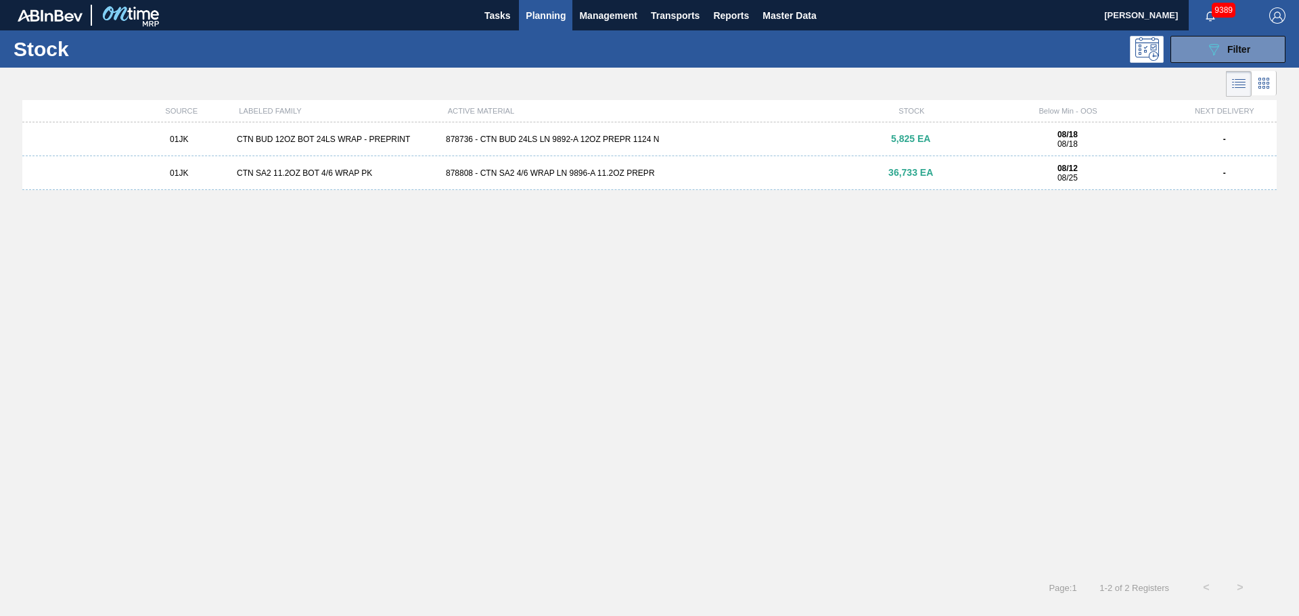
click at [518, 180] on div "01JK CTN SA2 11.2OZ BOT 4/6 WRAP PK 878808 - CTN SA2 4/6 WRAP LN 9896-A 11.2OZ …" at bounding box center [649, 173] width 1254 height 34
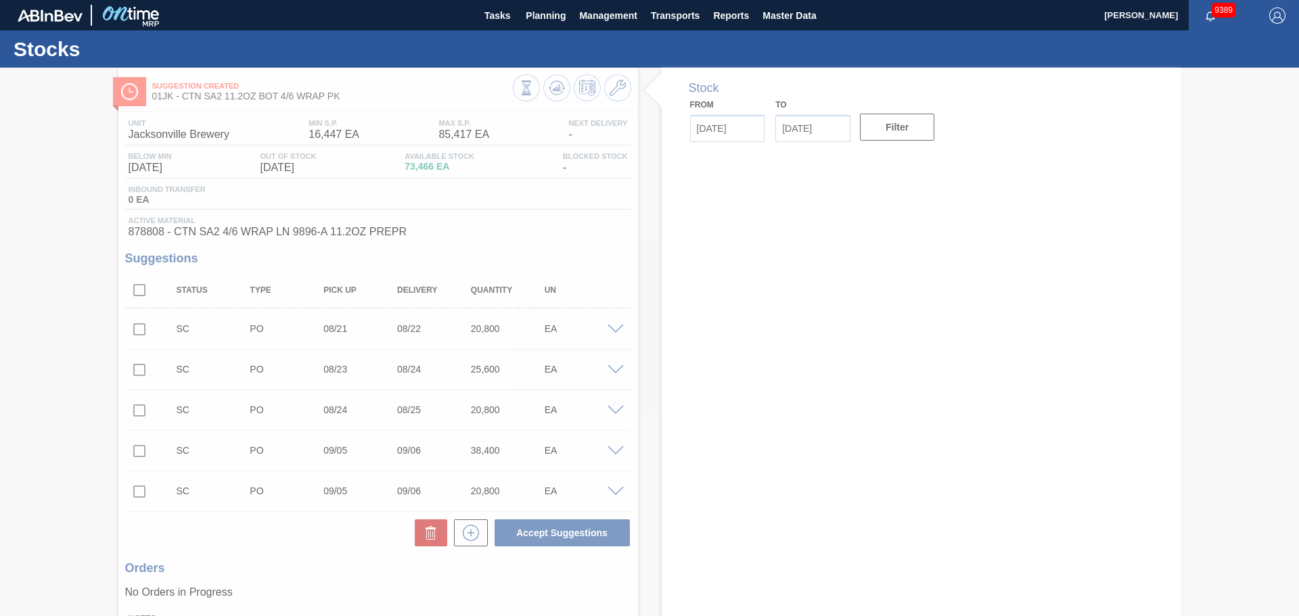
type input "08/11/2025"
type input "08/25/2025"
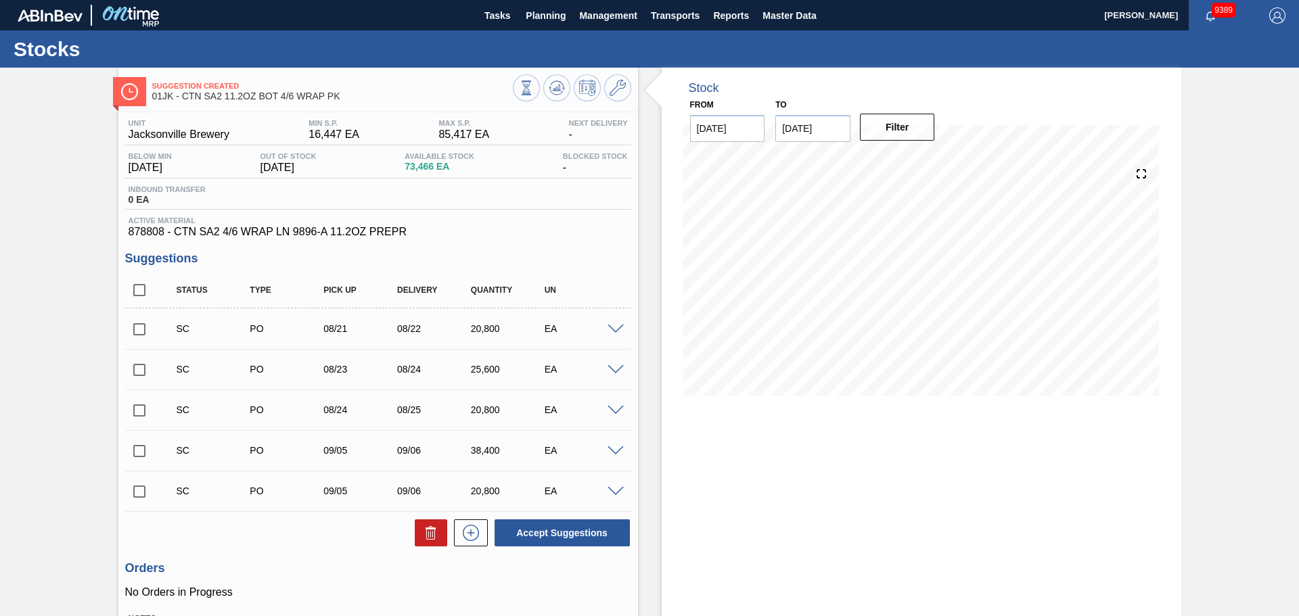
click at [613, 332] on span at bounding box center [616, 330] width 16 height 10
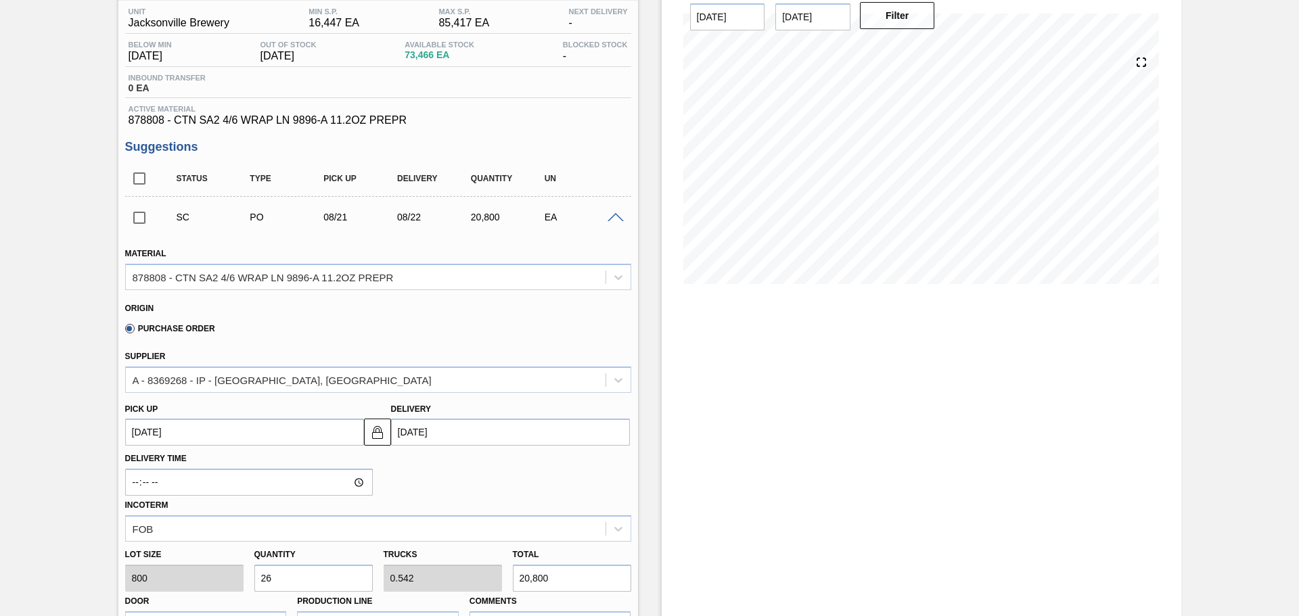
scroll to position [68, 0]
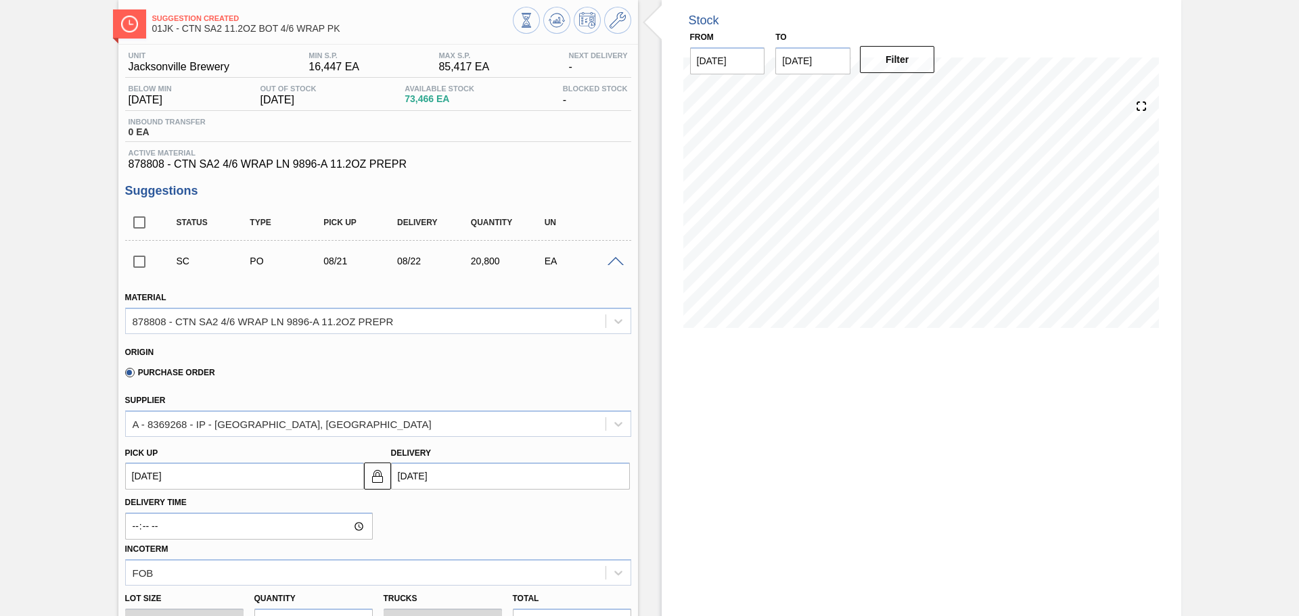
click at [610, 258] on span at bounding box center [616, 262] width 16 height 10
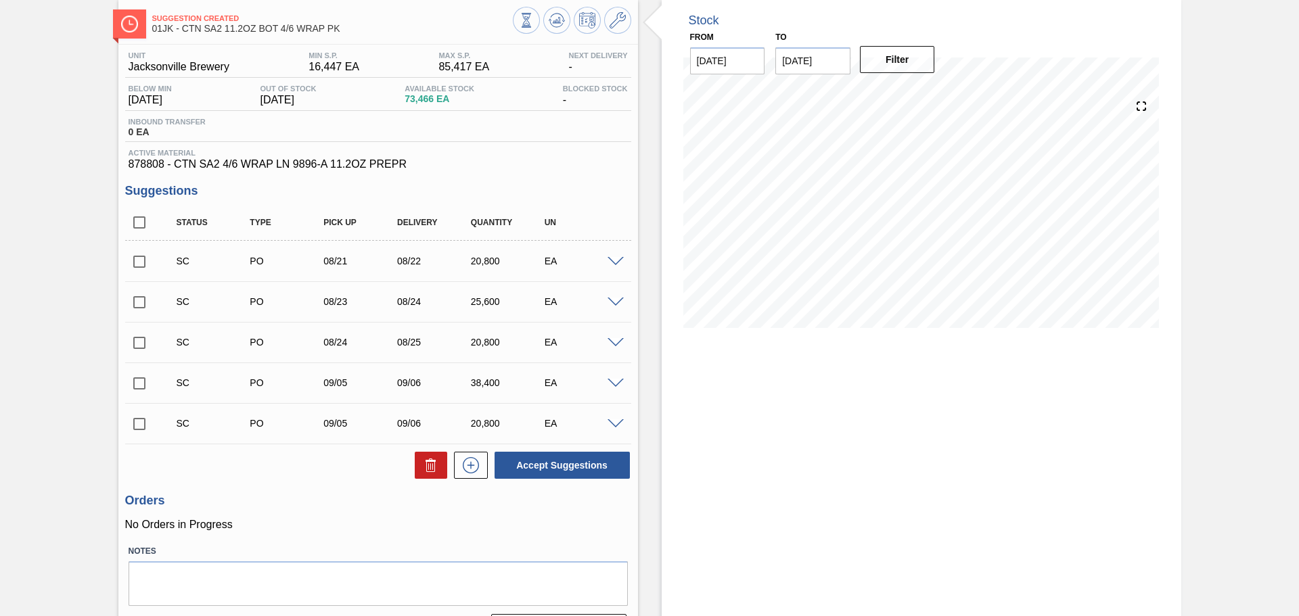
click at [137, 259] on input "checkbox" at bounding box center [139, 262] width 28 height 28
click at [542, 472] on button "Accept Suggestions" at bounding box center [562, 465] width 135 height 27
checkbox input "false"
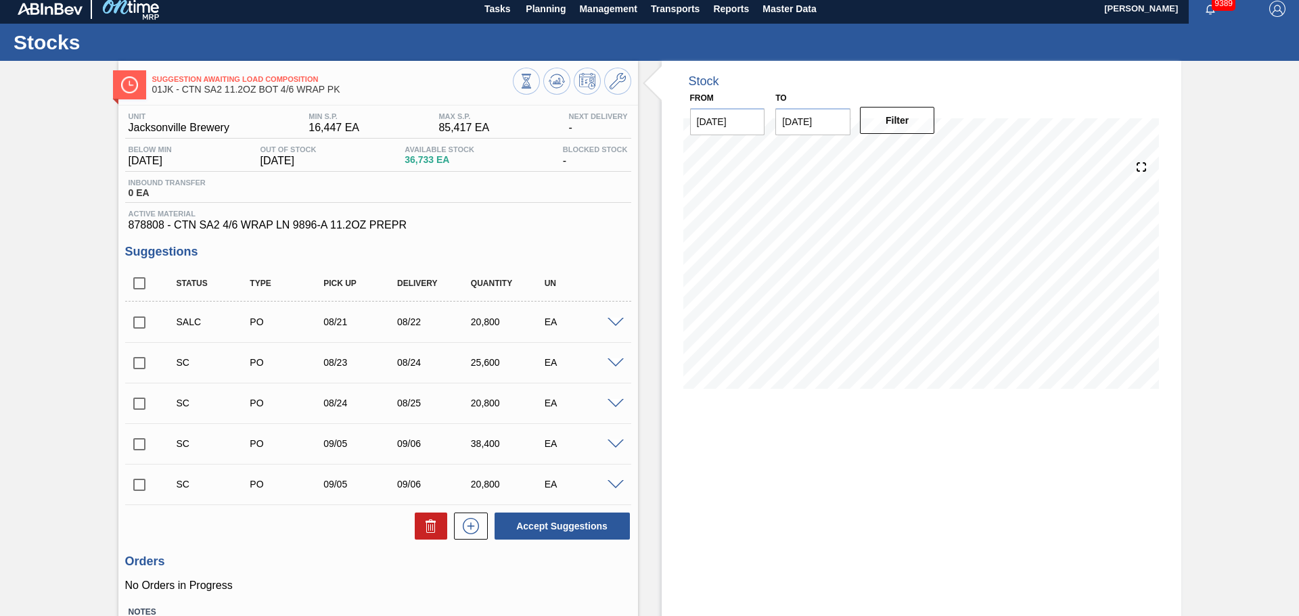
scroll to position [0, 0]
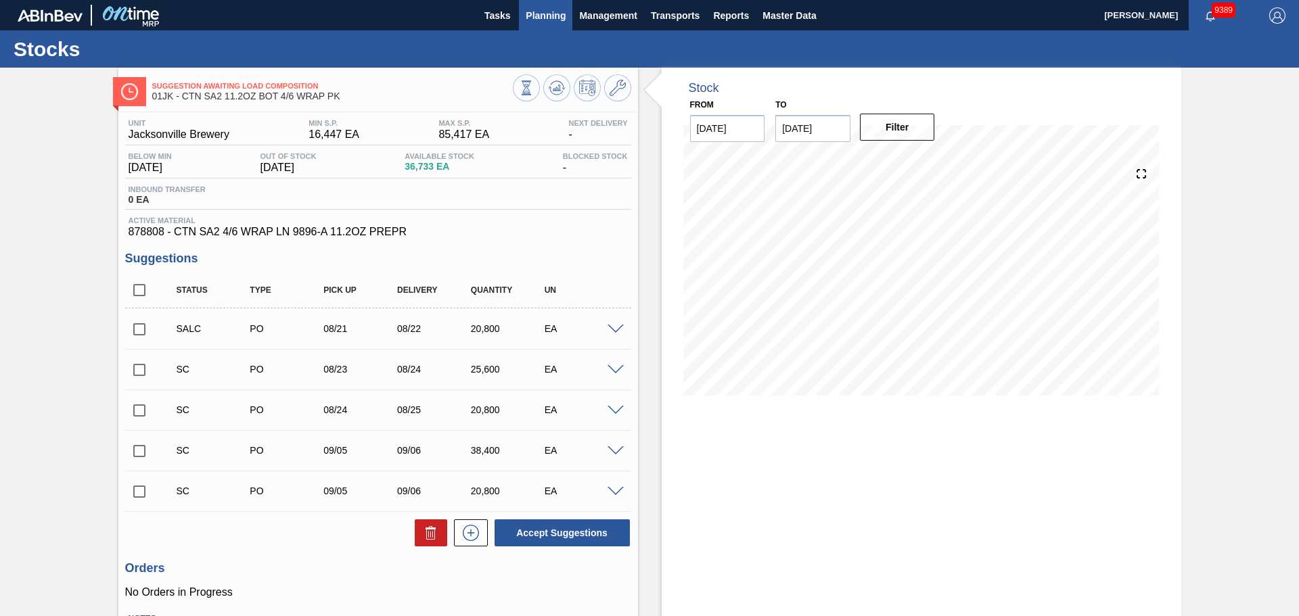
click at [541, 22] on span "Planning" at bounding box center [546, 15] width 40 height 16
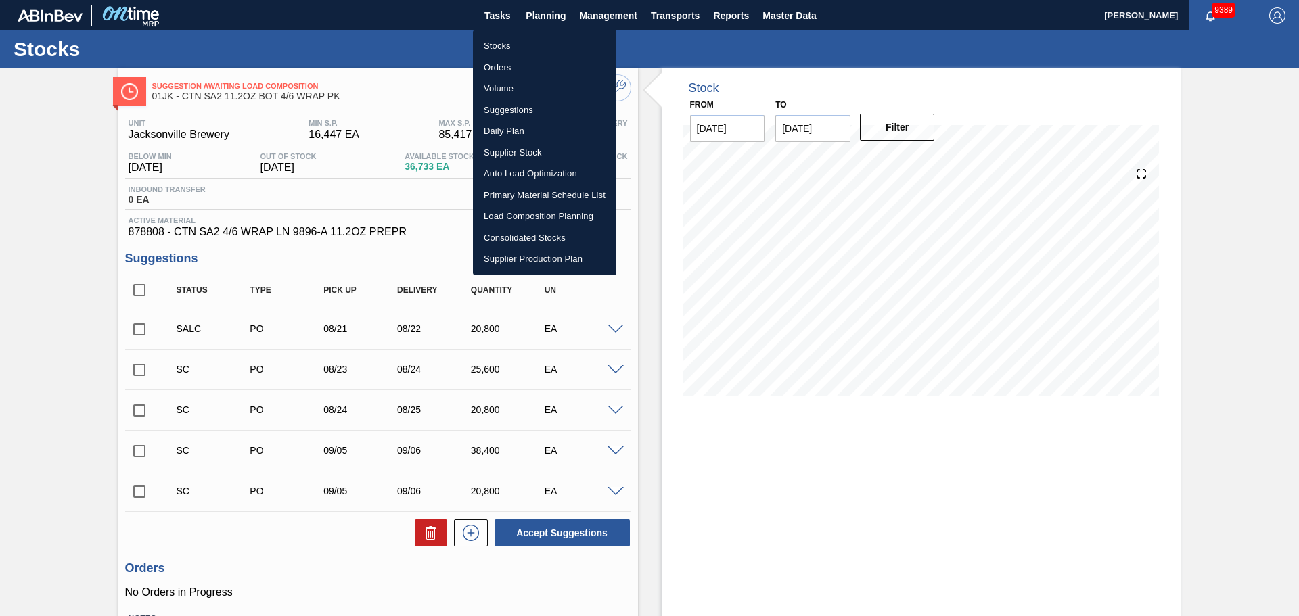
click at [545, 9] on div at bounding box center [649, 308] width 1299 height 616
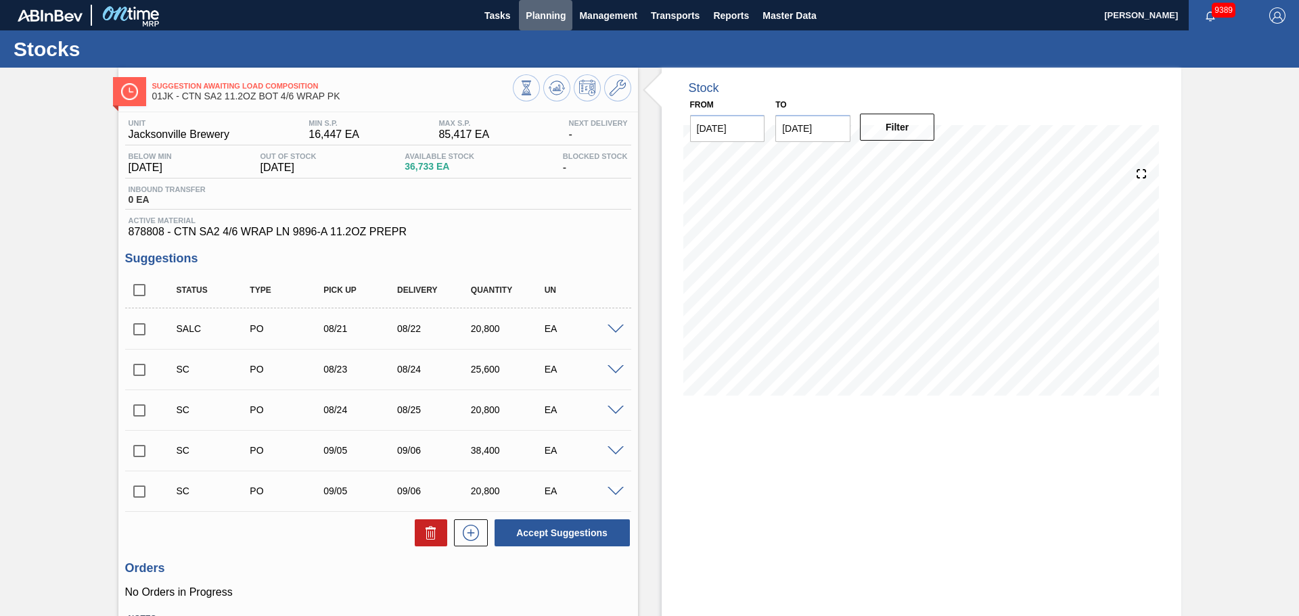
click at [545, 17] on span "Planning" at bounding box center [546, 15] width 40 height 16
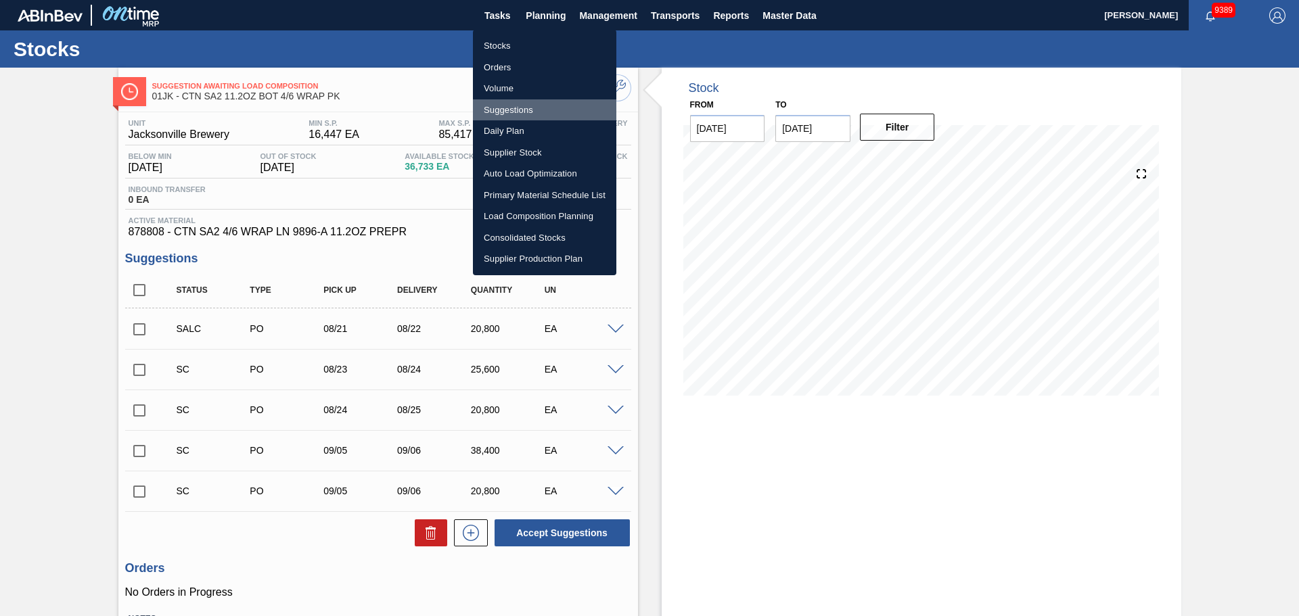
click at [513, 111] on li "Suggestions" at bounding box center [544, 110] width 143 height 22
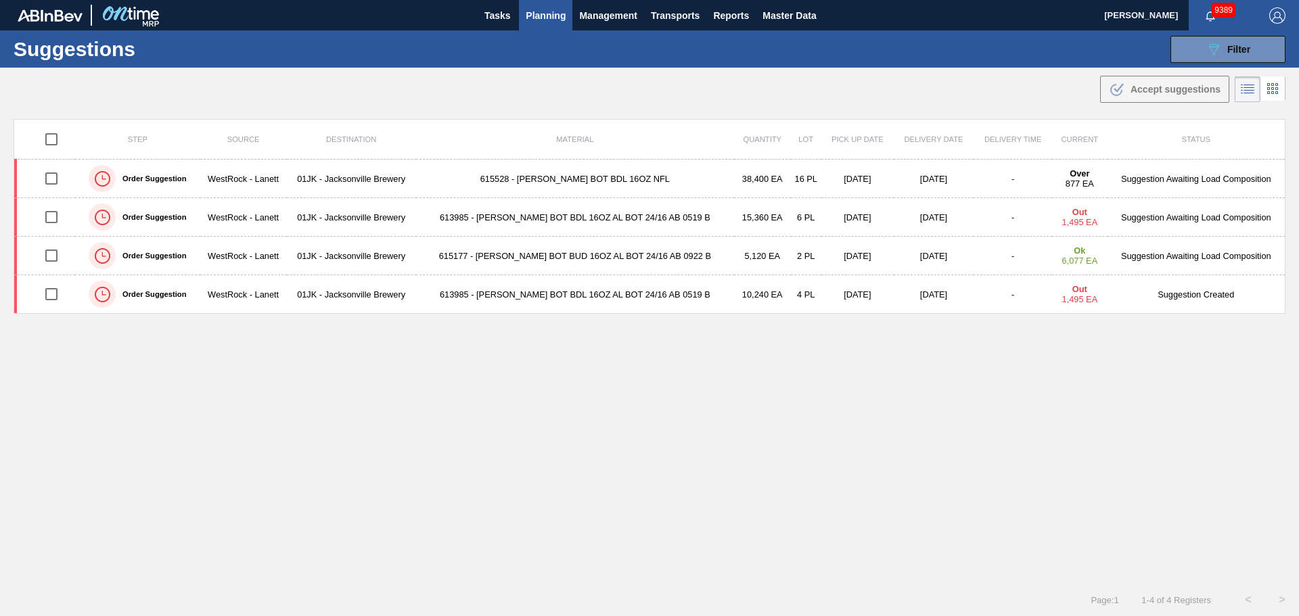
click at [553, 21] on span "Planning" at bounding box center [546, 15] width 40 height 16
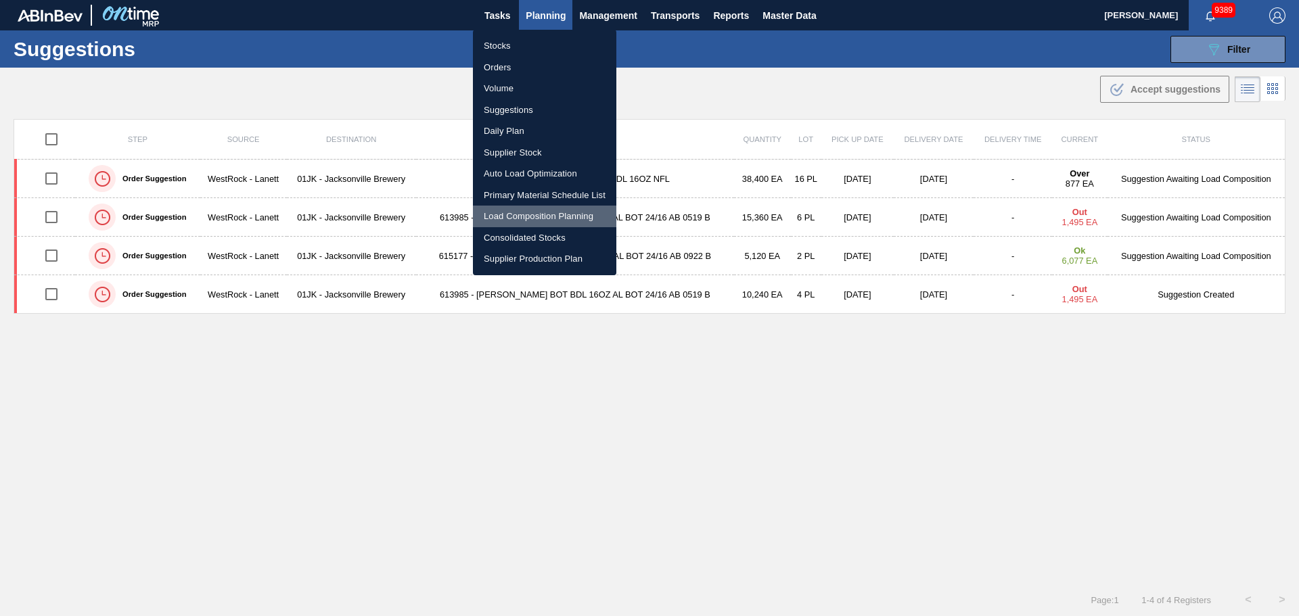
click at [564, 216] on li "Load Composition Planning" at bounding box center [544, 217] width 143 height 22
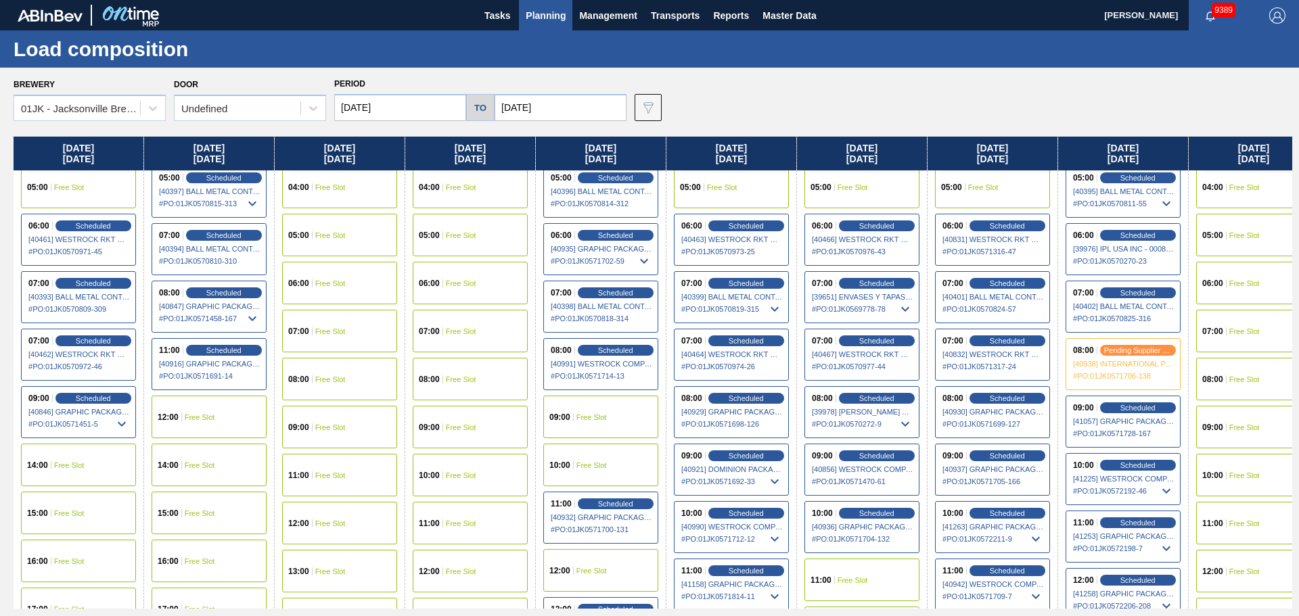
scroll to position [203, 0]
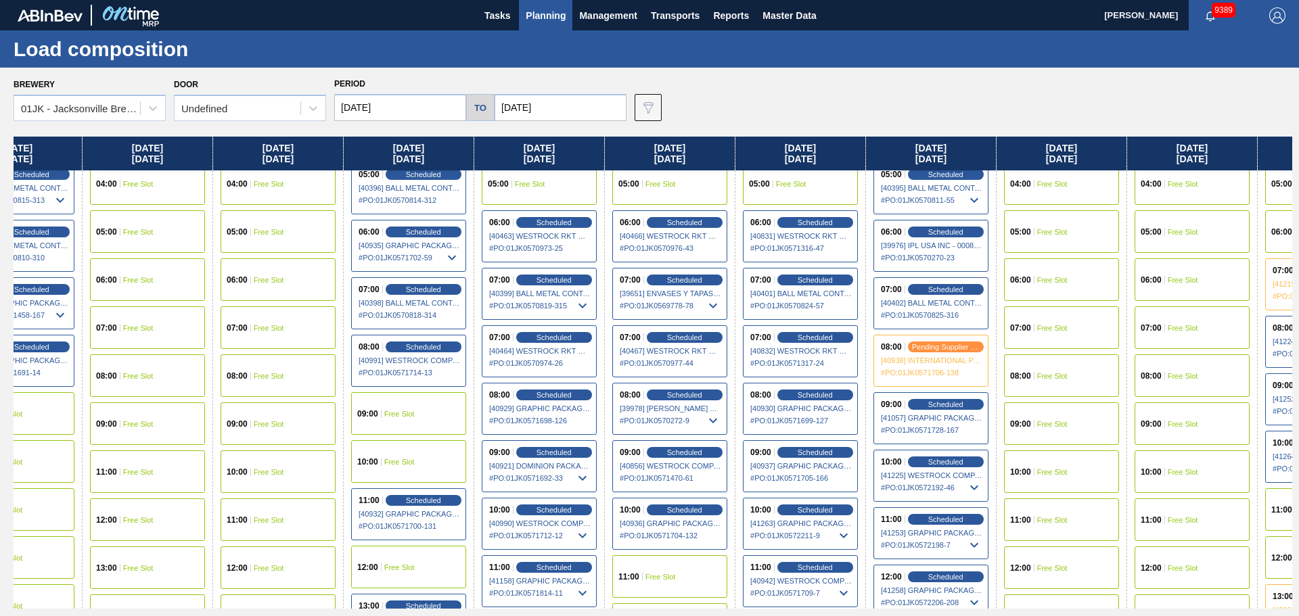
drag, startPoint x: 1193, startPoint y: 308, endPoint x: 1028, endPoint y: 296, distance: 165.5
click at [1028, 306] on div "Thursday 08/07/2025 01:00 Free Slot 02:00 Free Slot 03:00 Free Slot 04:00 Free …" at bounding box center [653, 373] width 1279 height 472
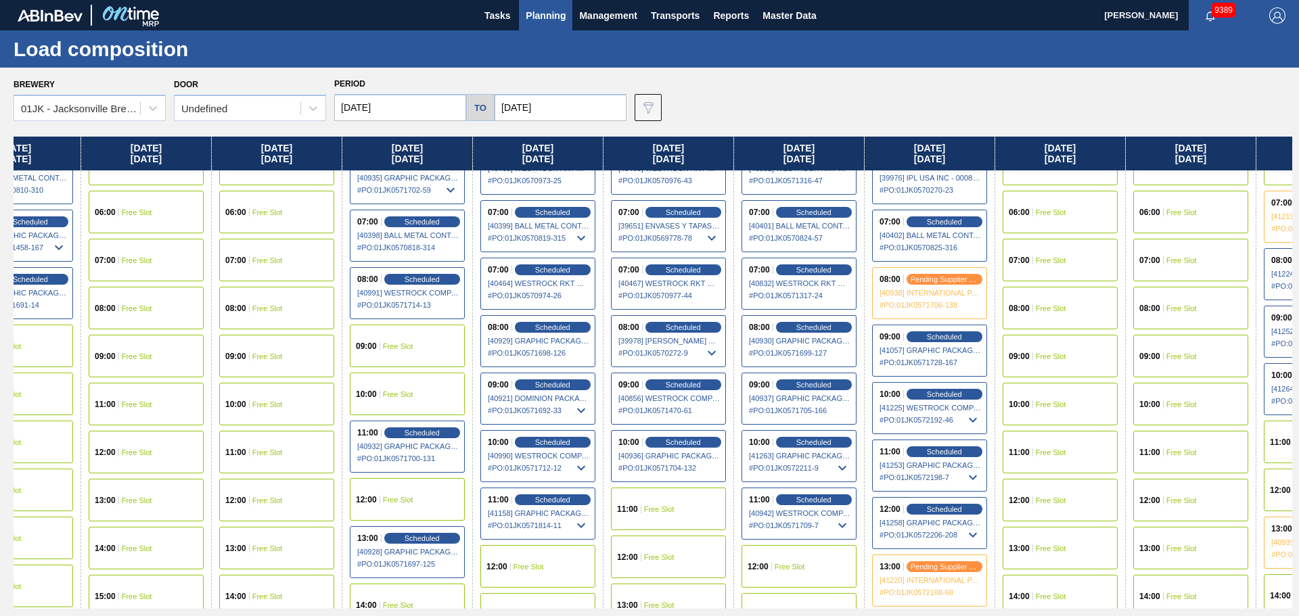
scroll to position [338, 193]
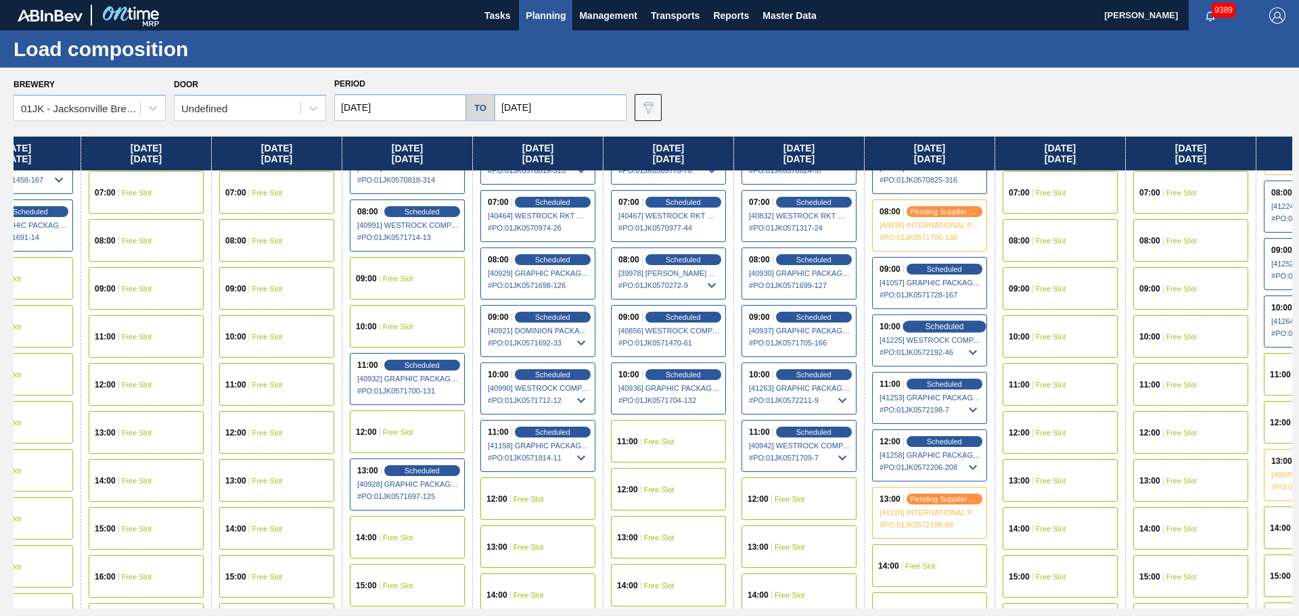
click at [957, 327] on span "Scheduled" at bounding box center [944, 326] width 39 height 9
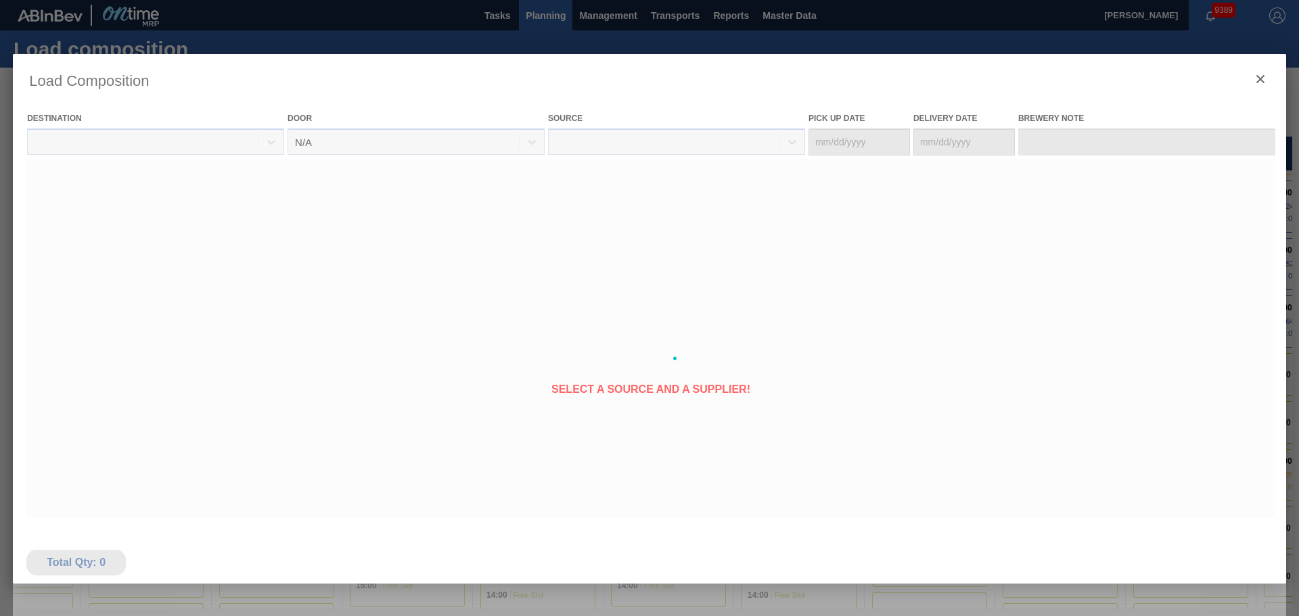
type Date "[DATE]"
type Date "08/15/2025"
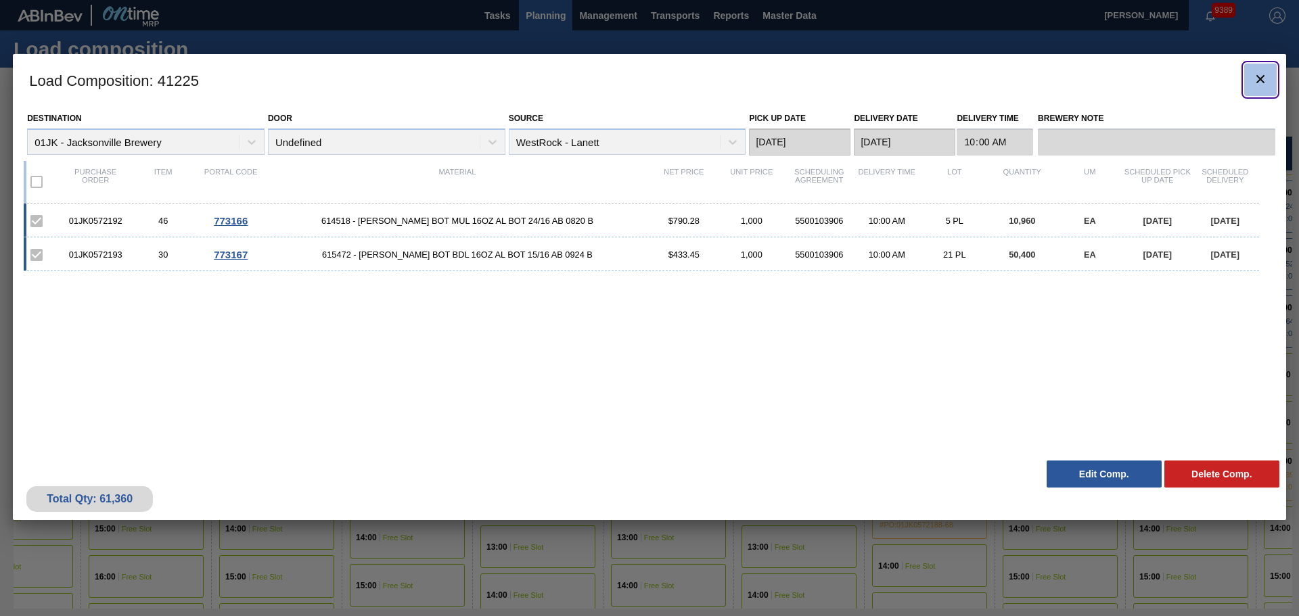
click at [1252, 78] on icon "botão de ícone" at bounding box center [1260, 79] width 16 height 16
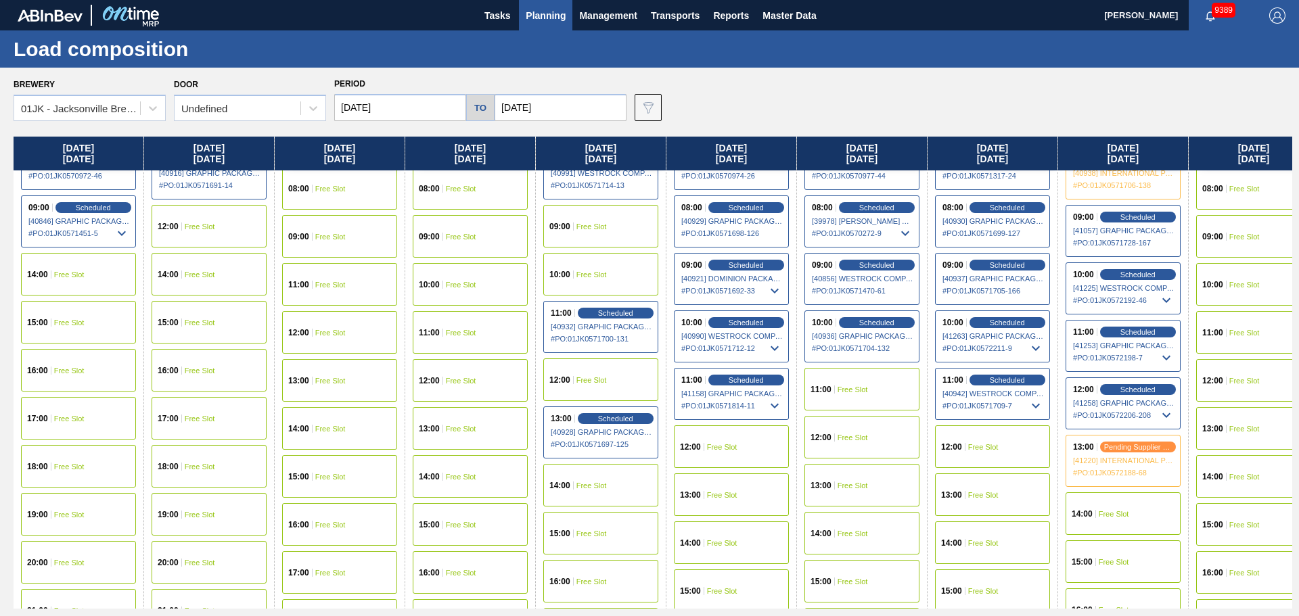
scroll to position [406, 0]
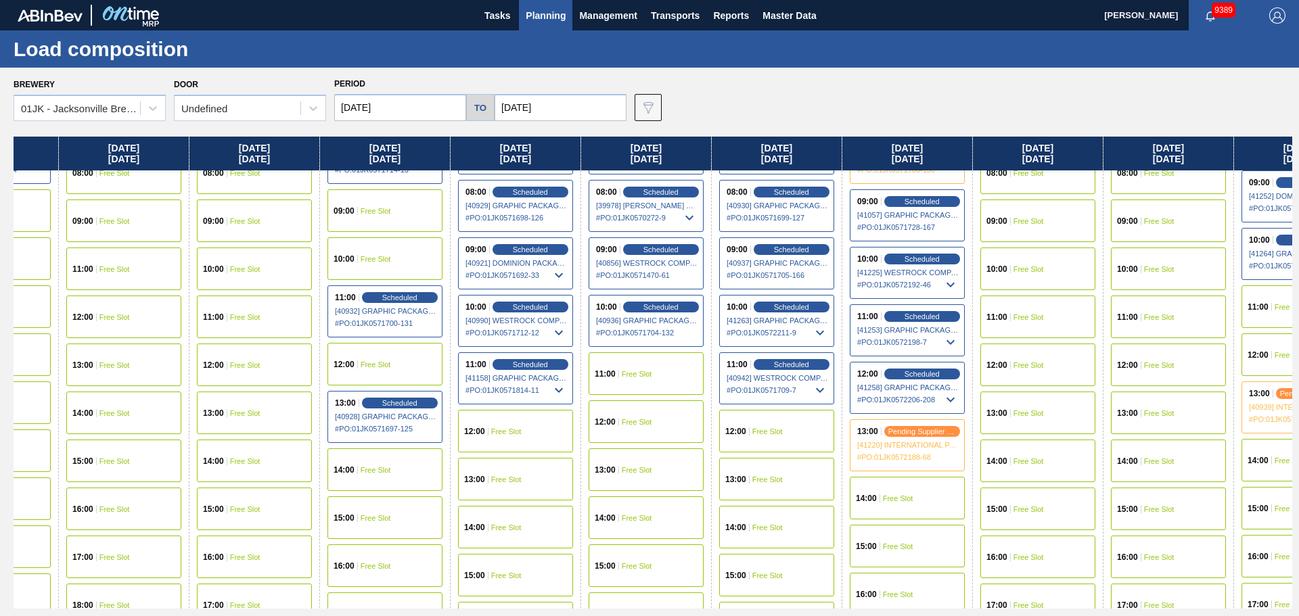
drag, startPoint x: 1132, startPoint y: 525, endPoint x: 961, endPoint y: 529, distance: 171.9
click at [961, 529] on div "Thursday 08/07/2025 01:00 Free Slot 02:00 Free Slot 03:00 Free Slot 04:00 Free …" at bounding box center [653, 373] width 1279 height 472
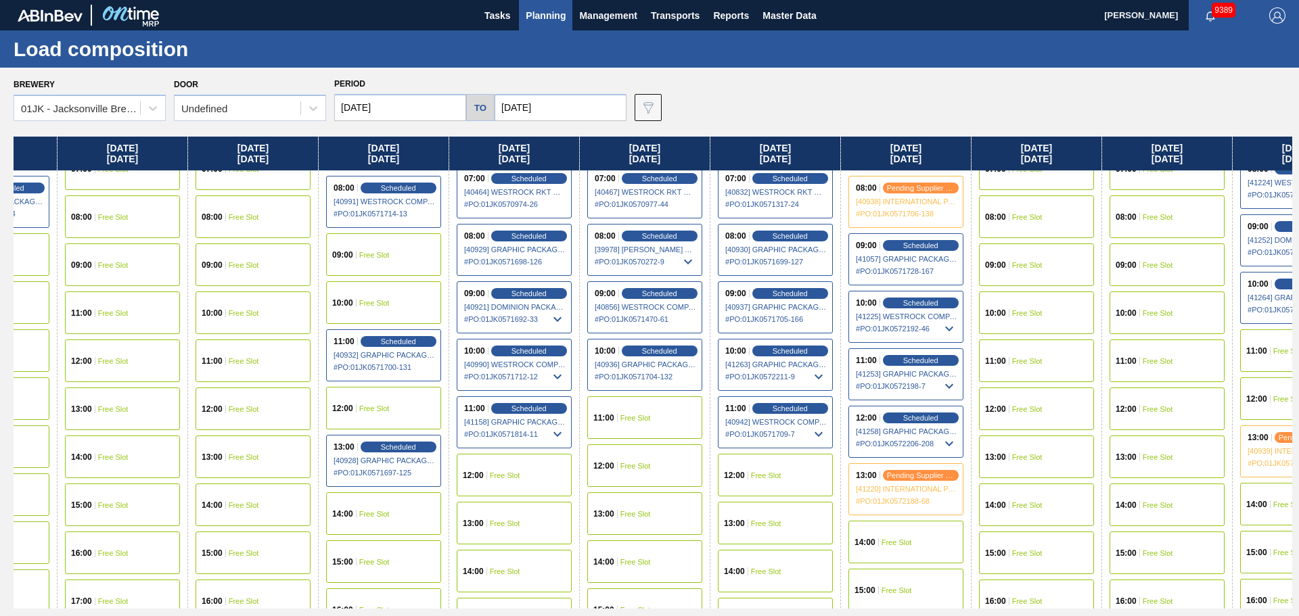
scroll to position [338, 217]
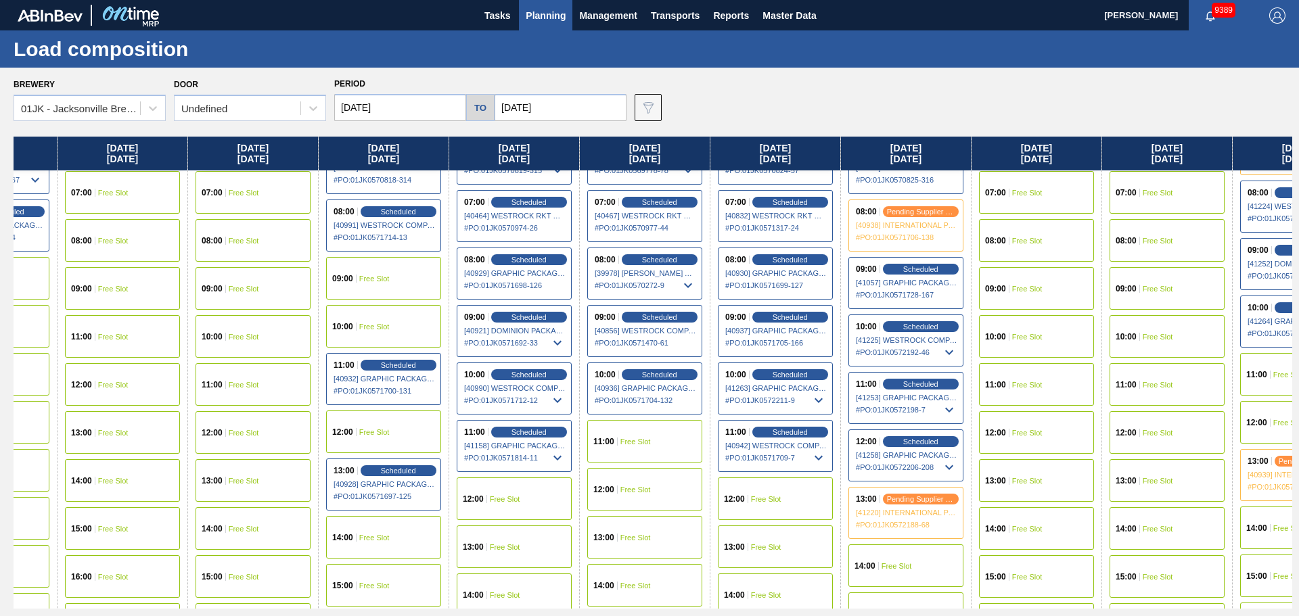
click at [935, 507] on div "13:00 pending supplier review [41220] INTERNATIONAL PAPER COMPANY - 0008369268 …" at bounding box center [905, 513] width 115 height 52
click at [925, 497] on span "pending supplier review" at bounding box center [921, 499] width 74 height 9
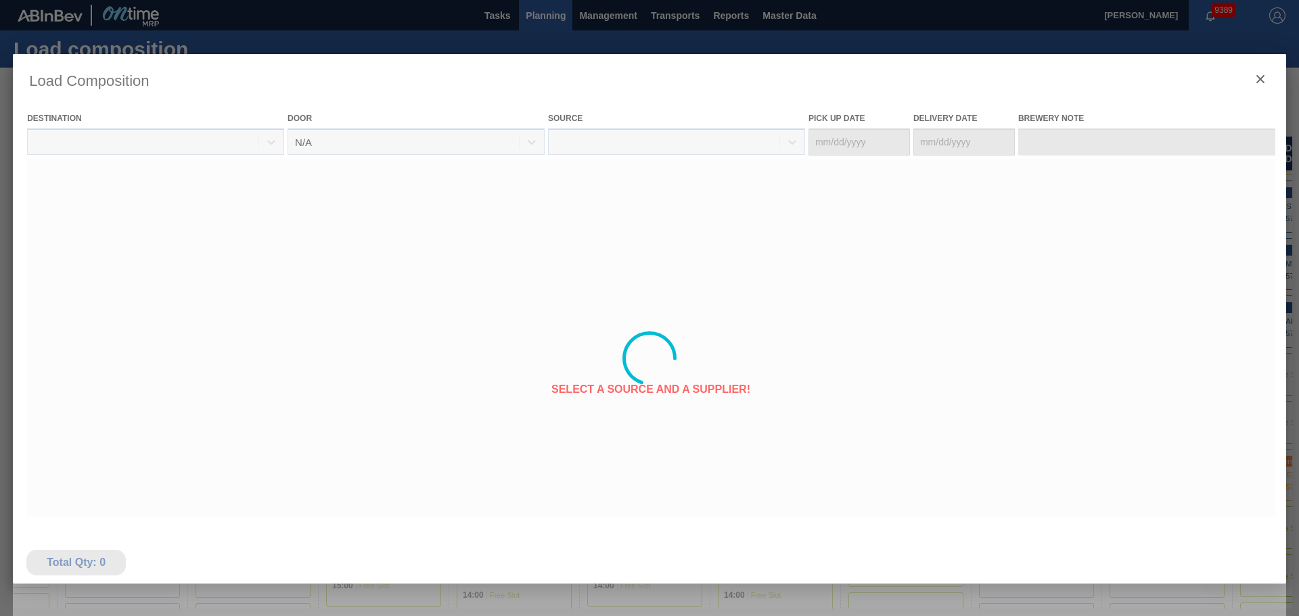
type Date "[DATE]"
type Date "08/15/2025"
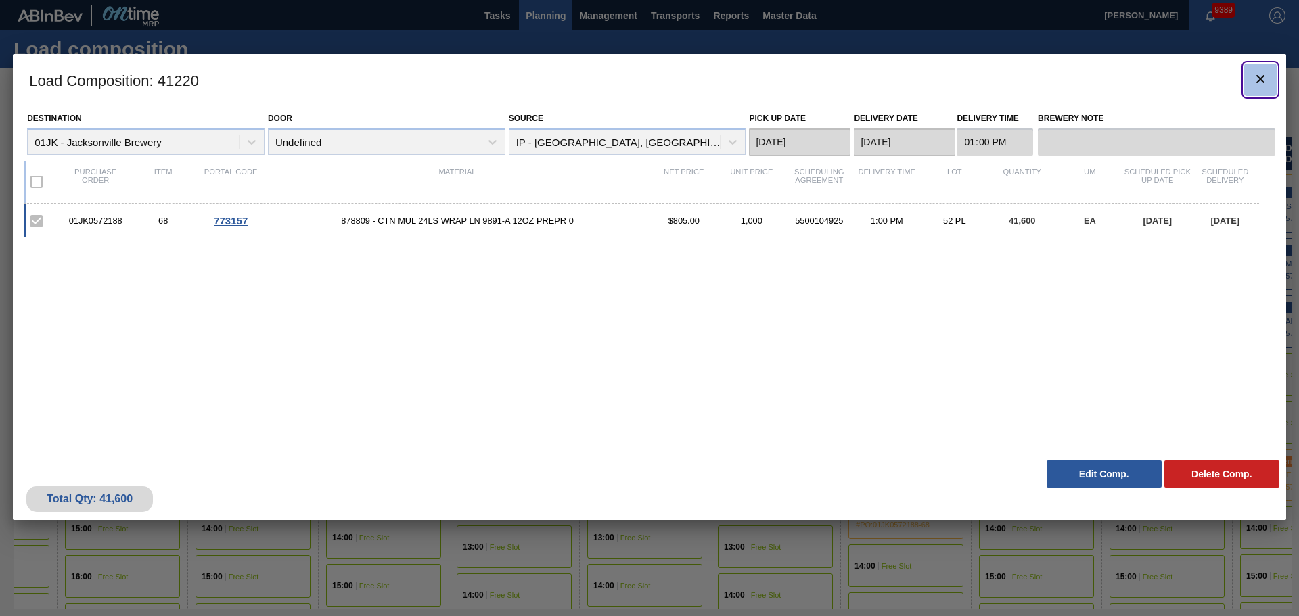
click at [1256, 87] on clb-icon "botão de ícone" at bounding box center [1260, 80] width 16 height 18
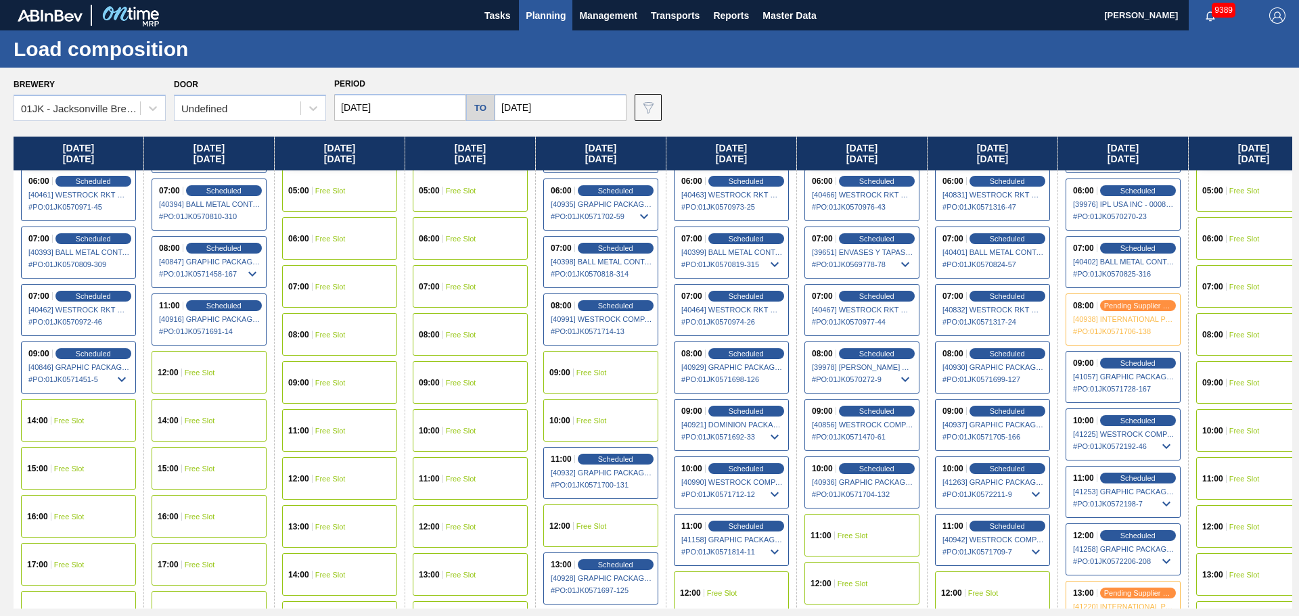
scroll to position [271, 0]
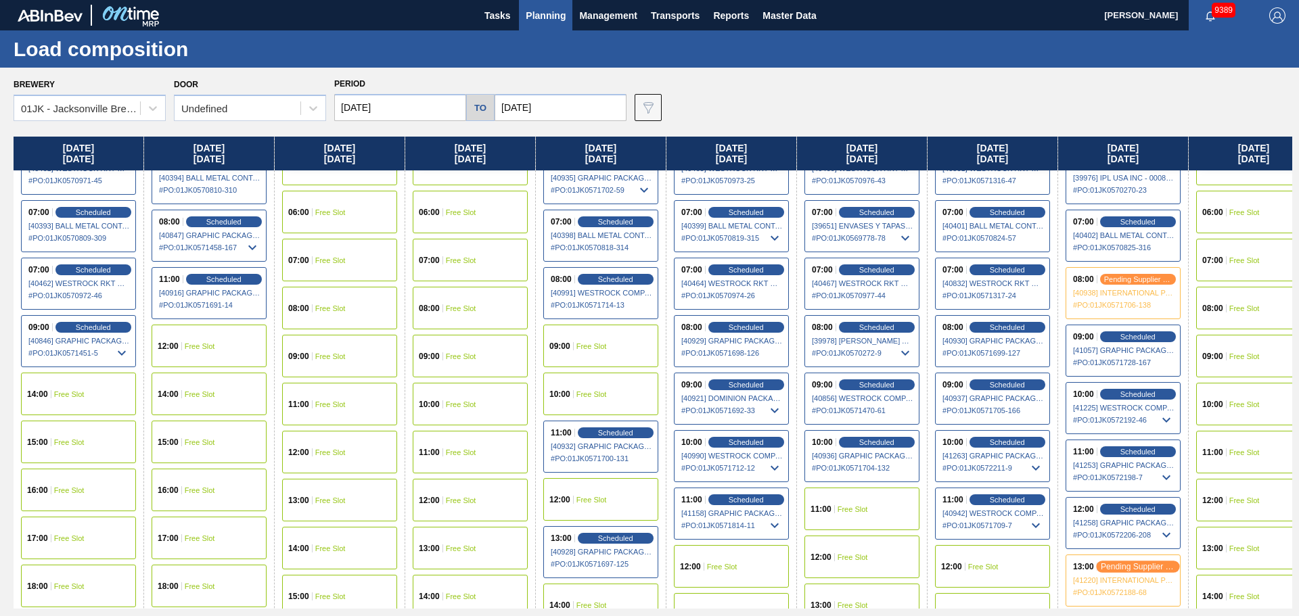
click at [1107, 563] on span "pending supplier review" at bounding box center [1138, 566] width 74 height 9
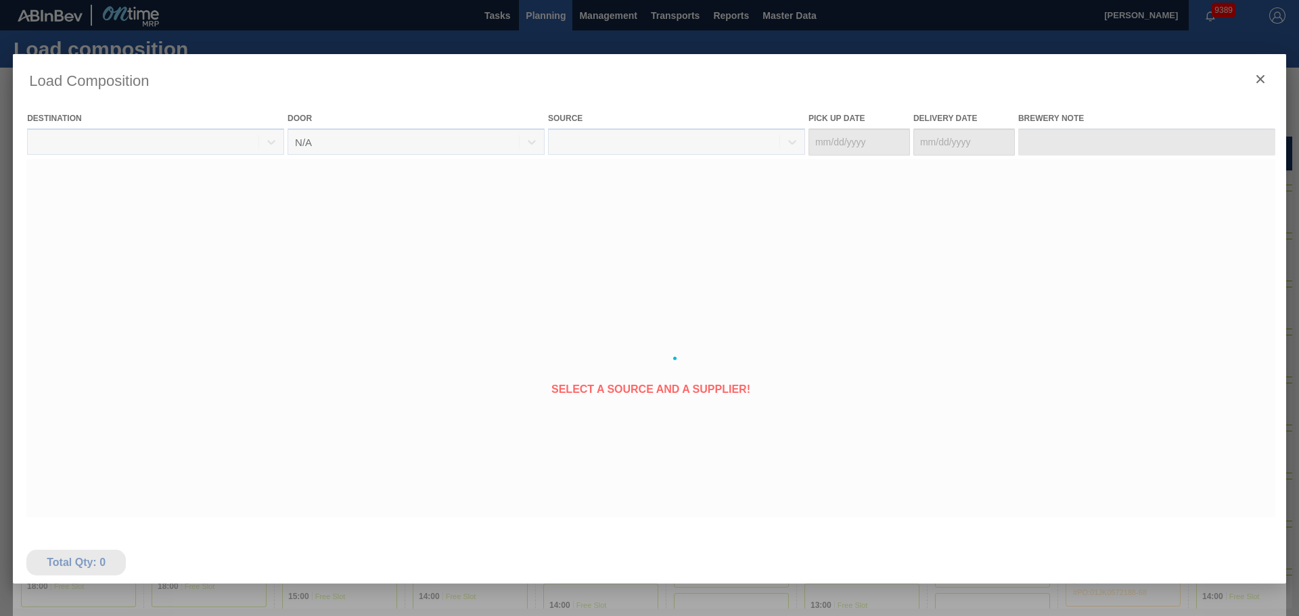
type Date "[DATE]"
type Date "08/15/2025"
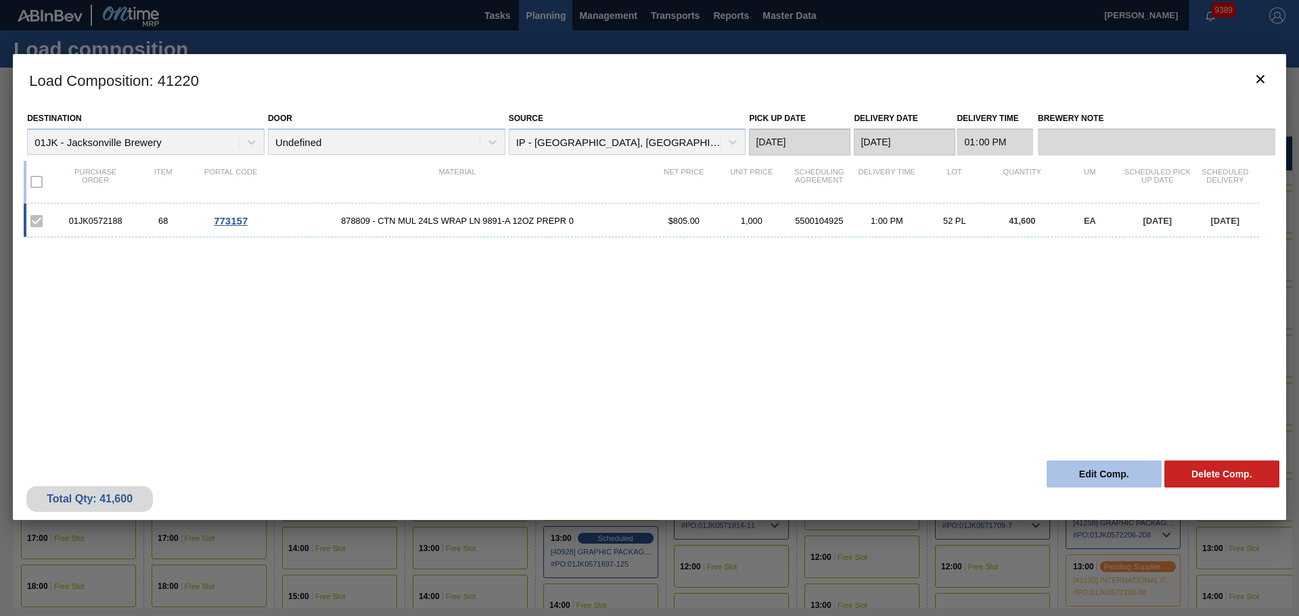
click at [1095, 477] on button "Edit Comp." at bounding box center [1104, 474] width 115 height 27
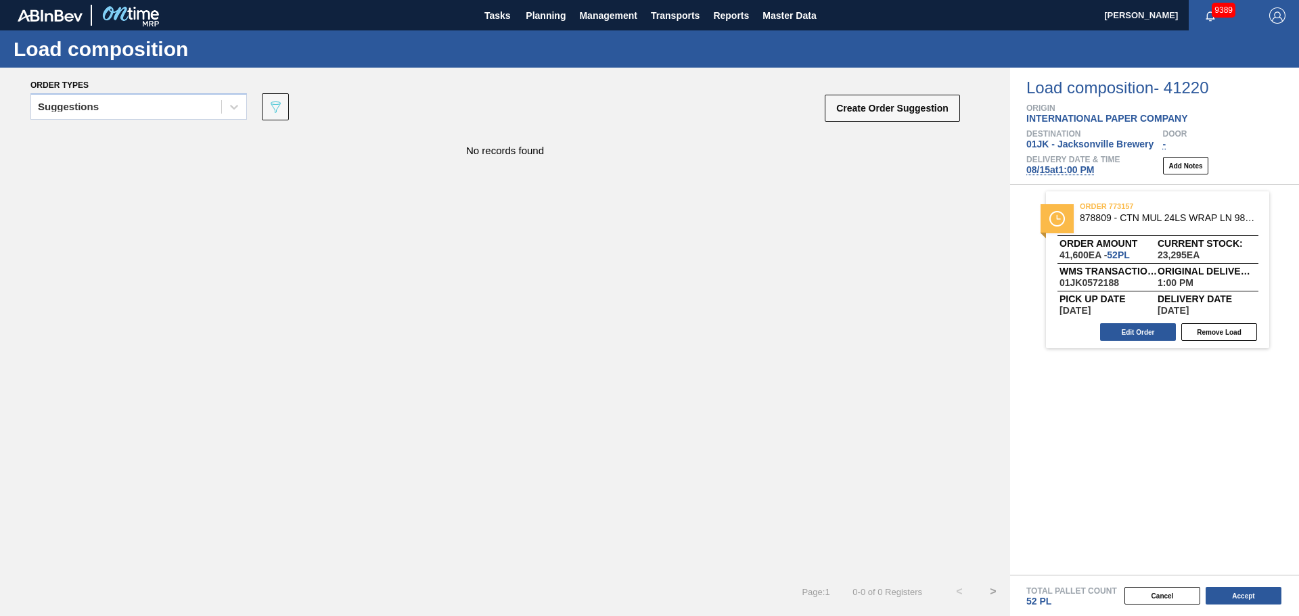
click at [1088, 170] on span "08/15 at 1:00 PM" at bounding box center [1060, 169] width 68 height 11
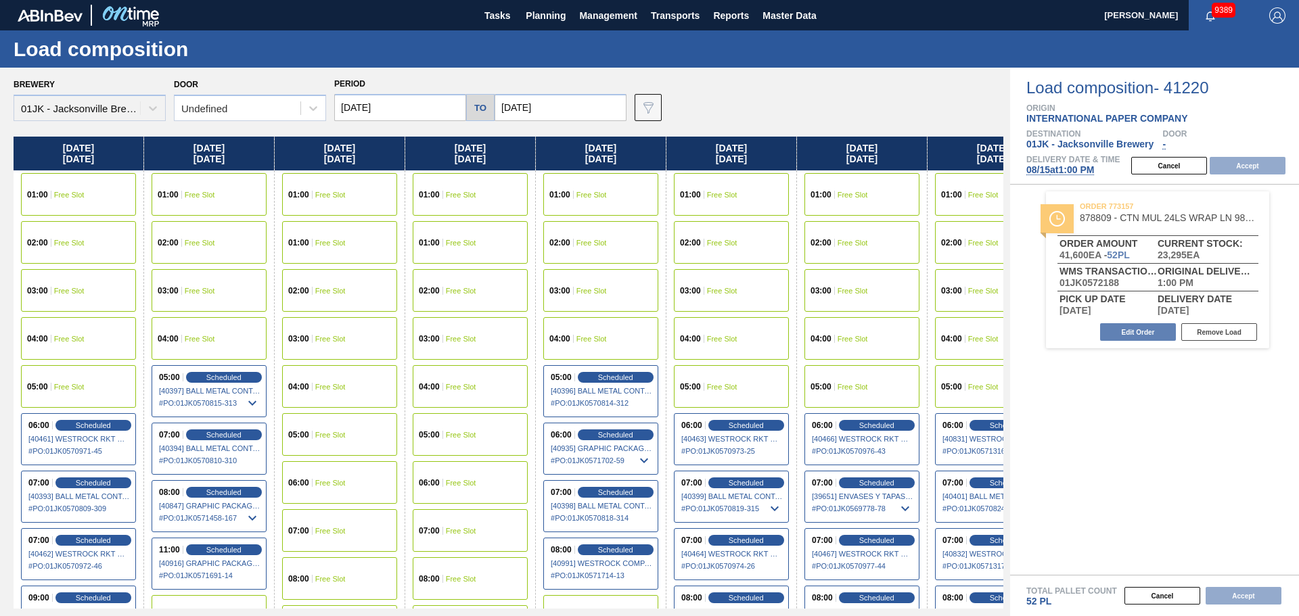
type input "08/15/2025"
type input "08/22/2025"
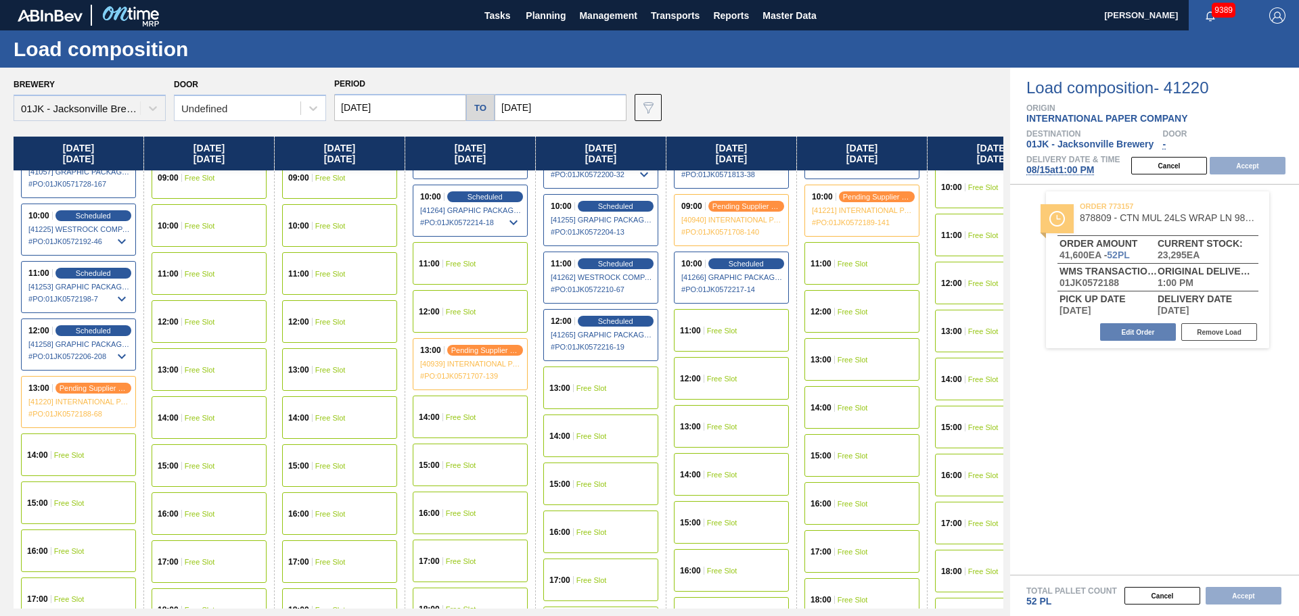
scroll to position [474, 0]
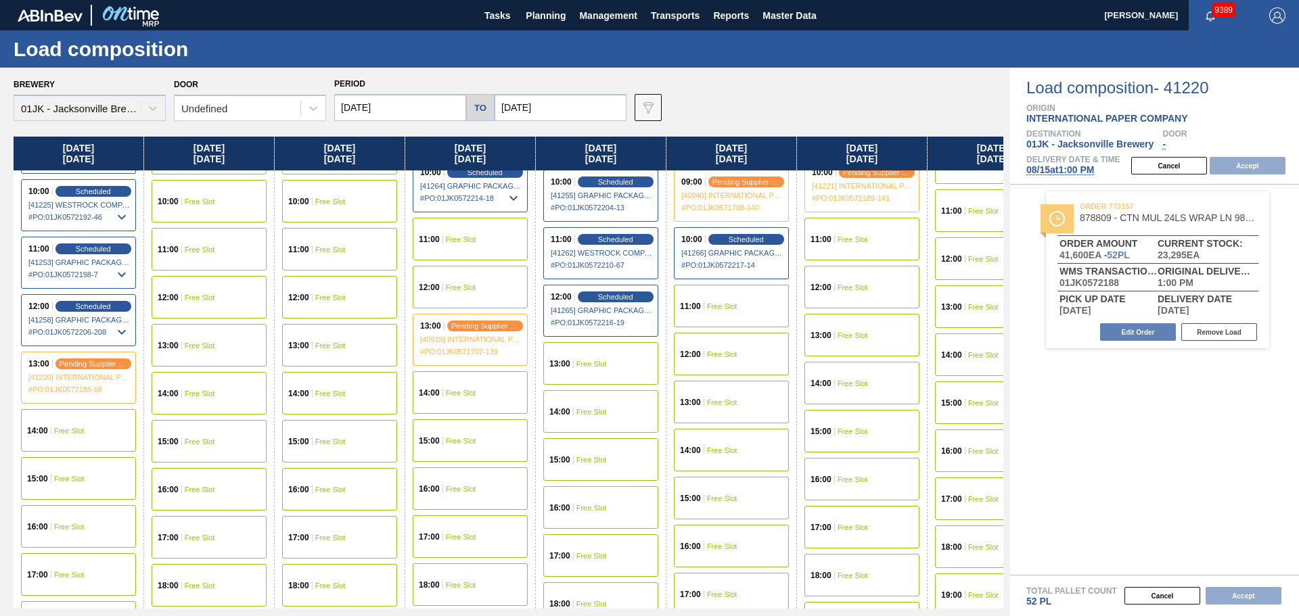
drag, startPoint x: 614, startPoint y: 358, endPoint x: 621, endPoint y: 382, distance: 24.6
click at [614, 358] on div "13:00 Free Slot" at bounding box center [600, 363] width 115 height 43
click at [1261, 171] on button "Accept" at bounding box center [1248, 166] width 76 height 18
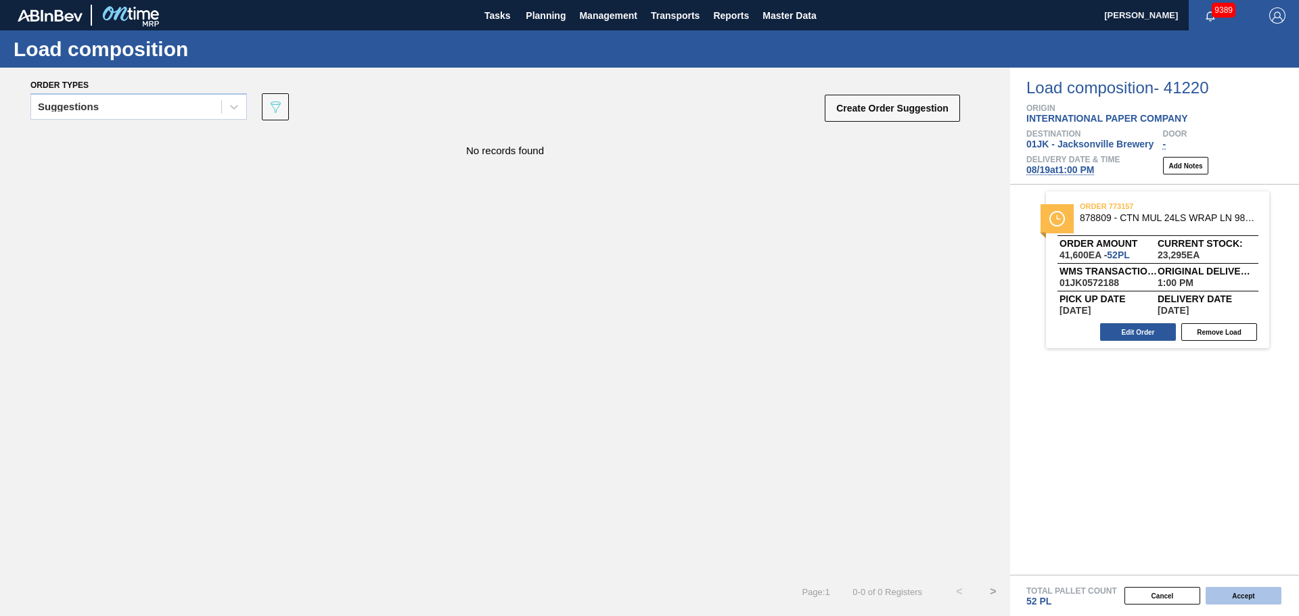
click at [1251, 597] on button "Accept" at bounding box center [1244, 596] width 76 height 18
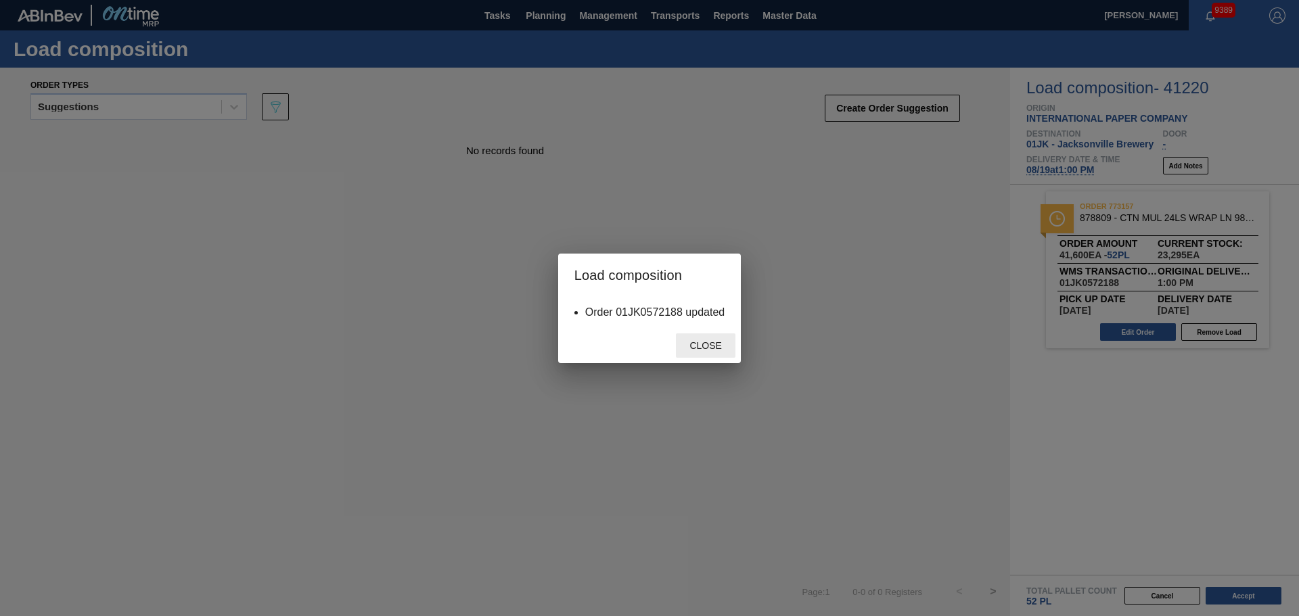
click at [685, 346] on span "Close" at bounding box center [705, 345] width 53 height 11
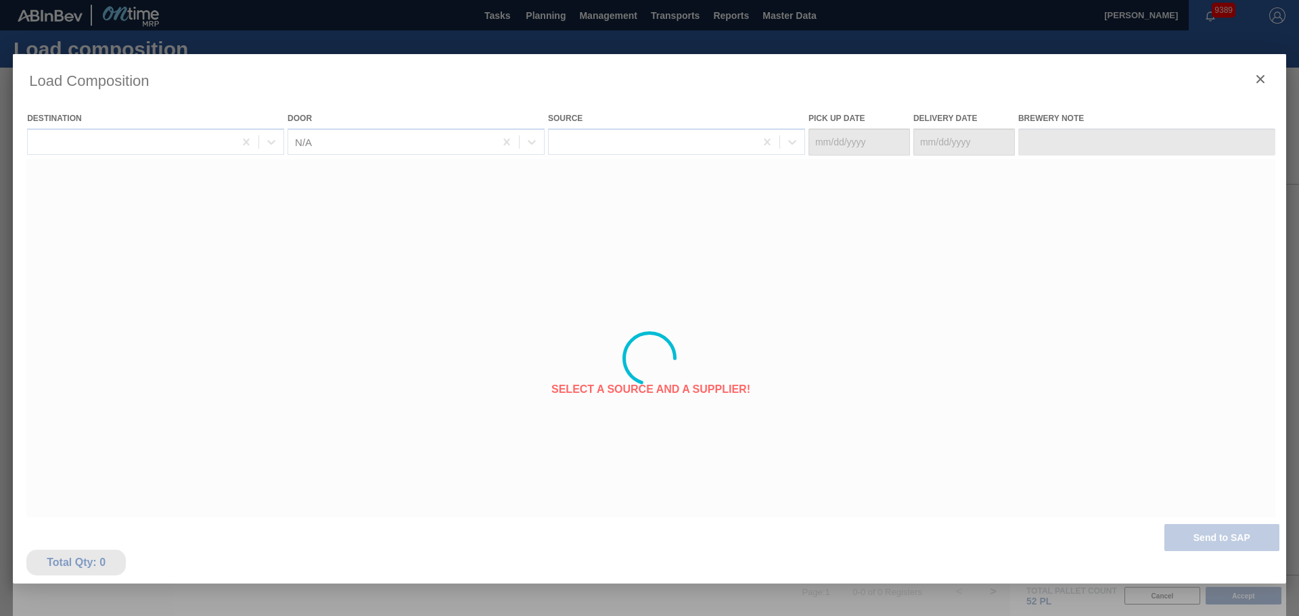
type Date "08/18/2025"
type Date "08/19/2025"
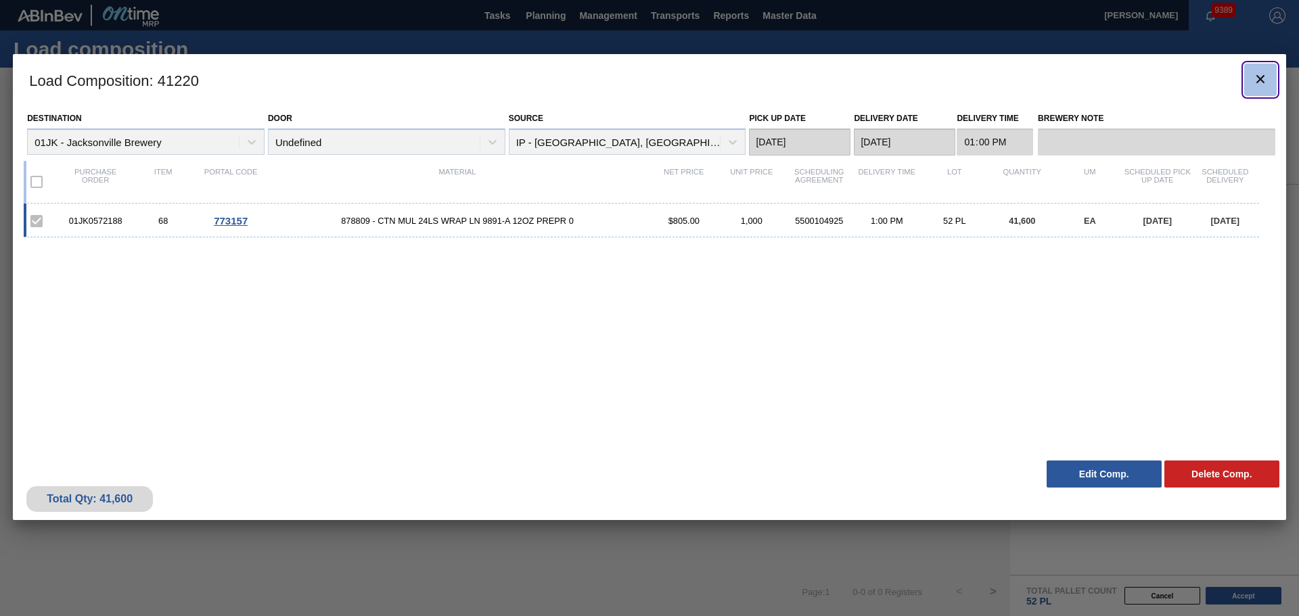
click at [1257, 68] on button "botão de ícone" at bounding box center [1260, 80] width 32 height 32
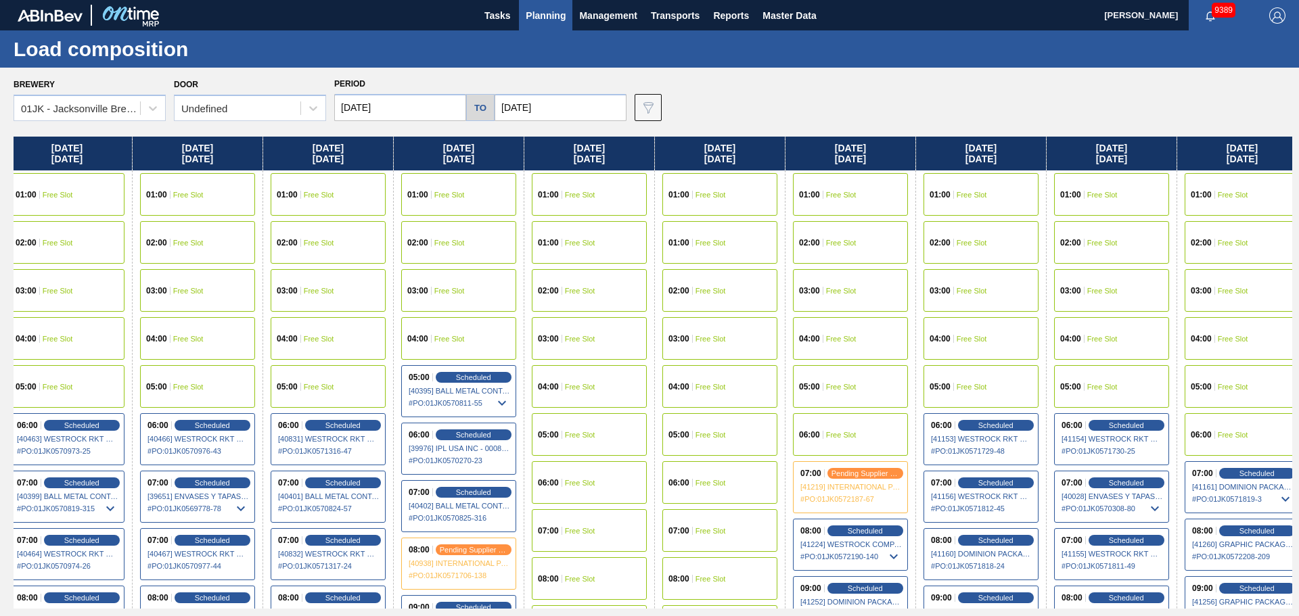
scroll to position [0, 763]
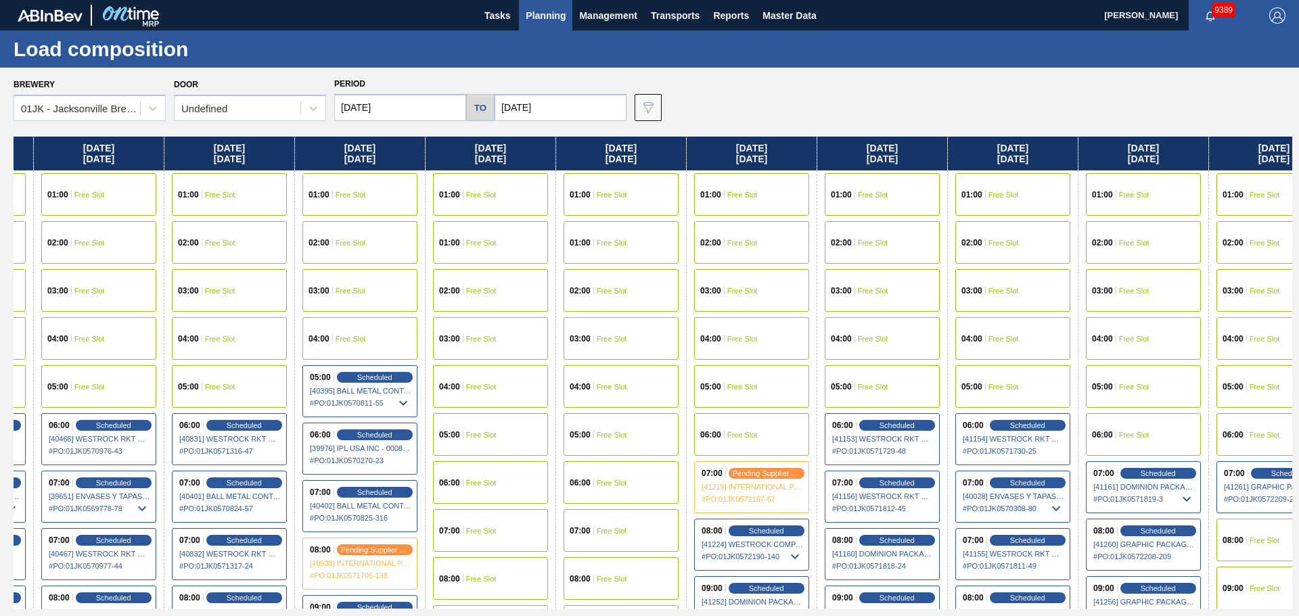
drag, startPoint x: 698, startPoint y: 340, endPoint x: 12, endPoint y: 252, distance: 691.6
click at [0, 260] on div "Brewery 01JK - Jacksonville Brewery Door Undefined Period 08/07/2025 to 08/24/2…" at bounding box center [649, 342] width 1299 height 548
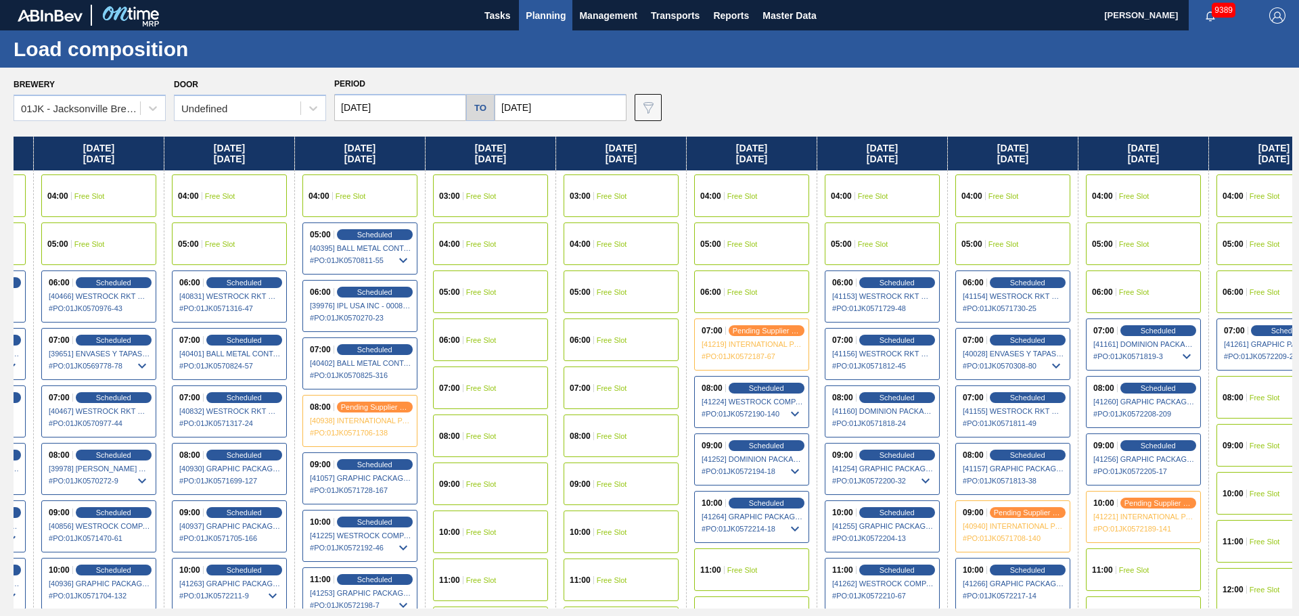
scroll to position [135, 763]
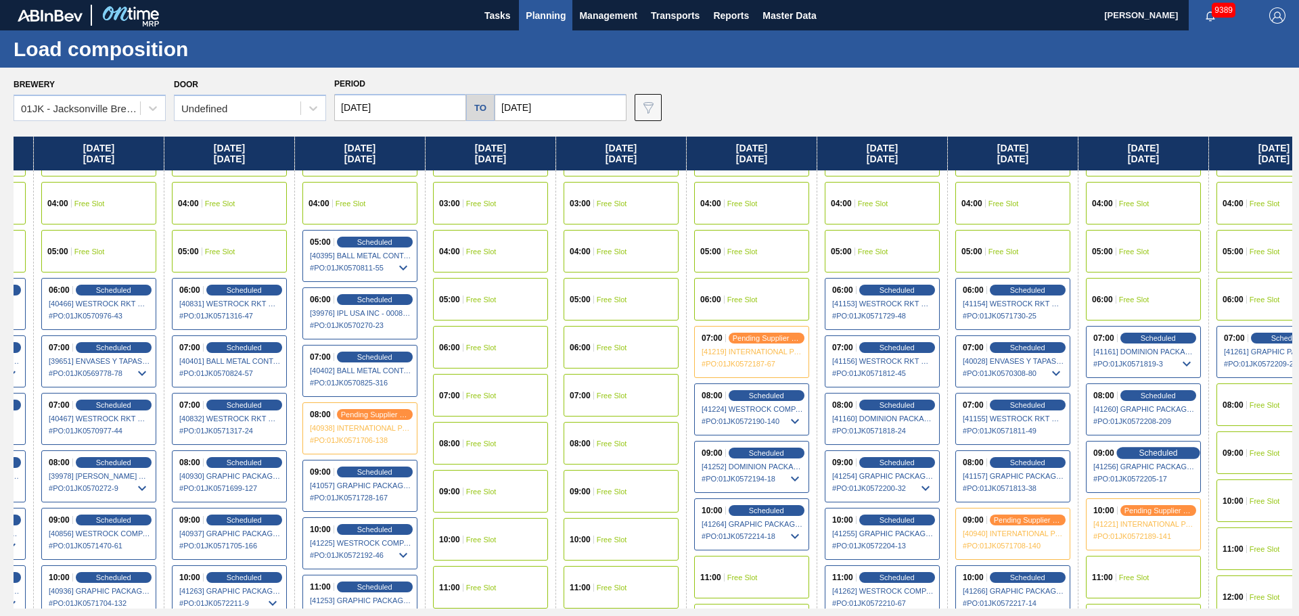
click at [1153, 451] on span "Scheduled" at bounding box center [1158, 453] width 39 height 9
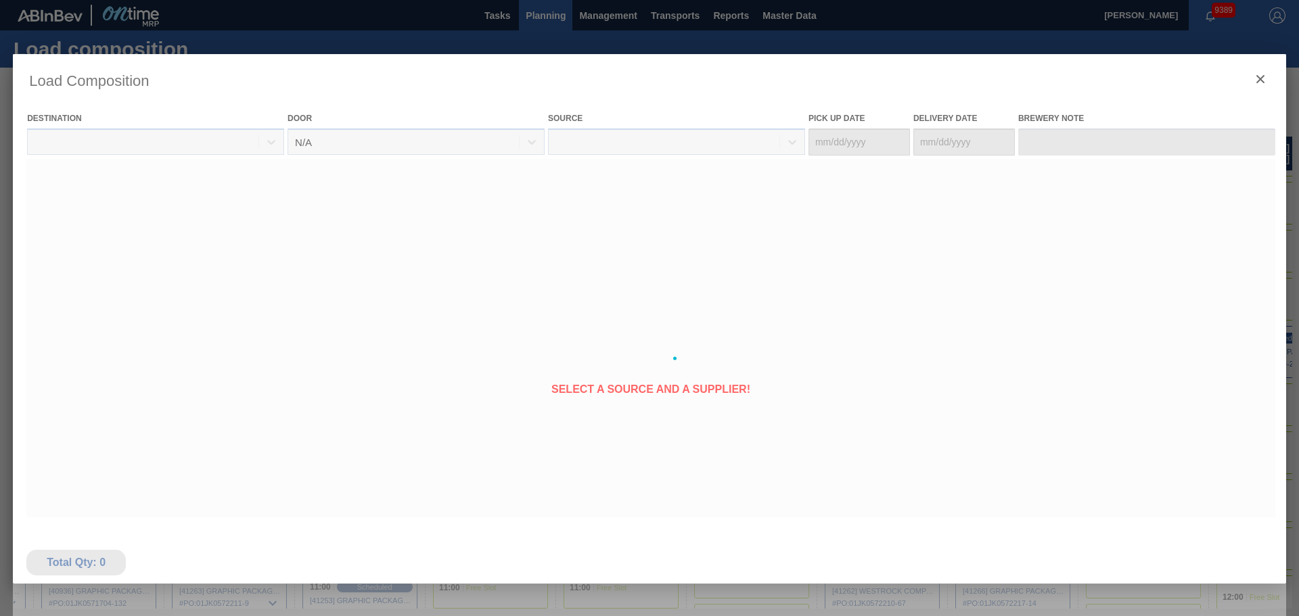
type Date "08/18/2025"
type Date "08/21/2025"
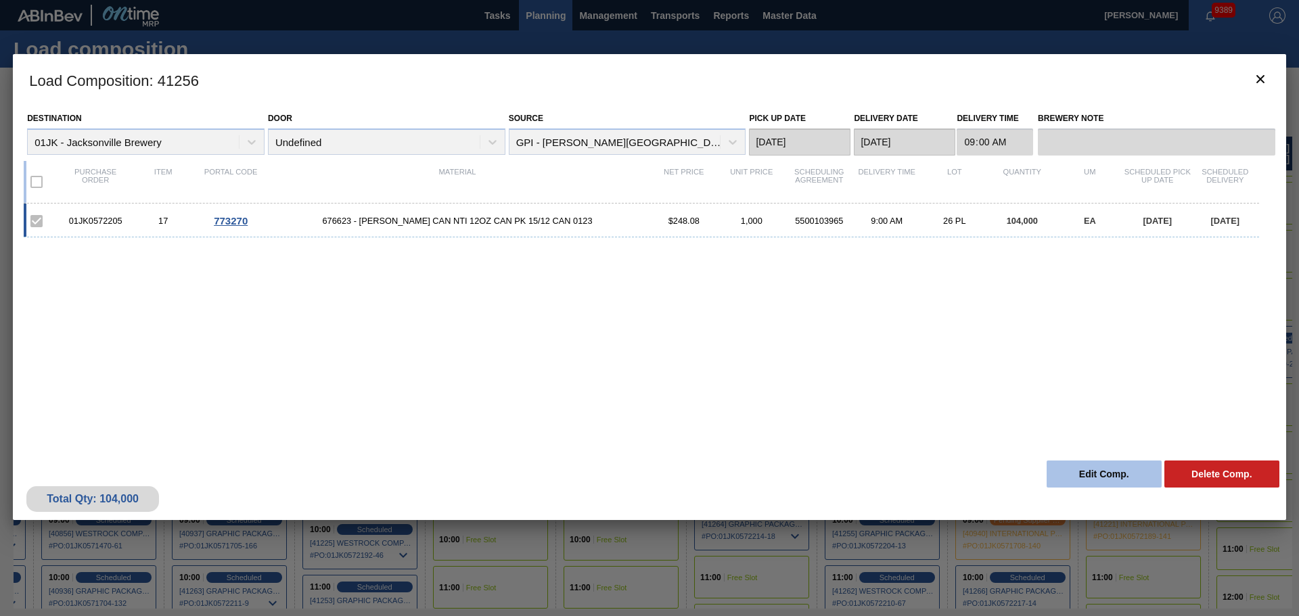
click at [1104, 465] on button "Edit Comp." at bounding box center [1104, 474] width 115 height 27
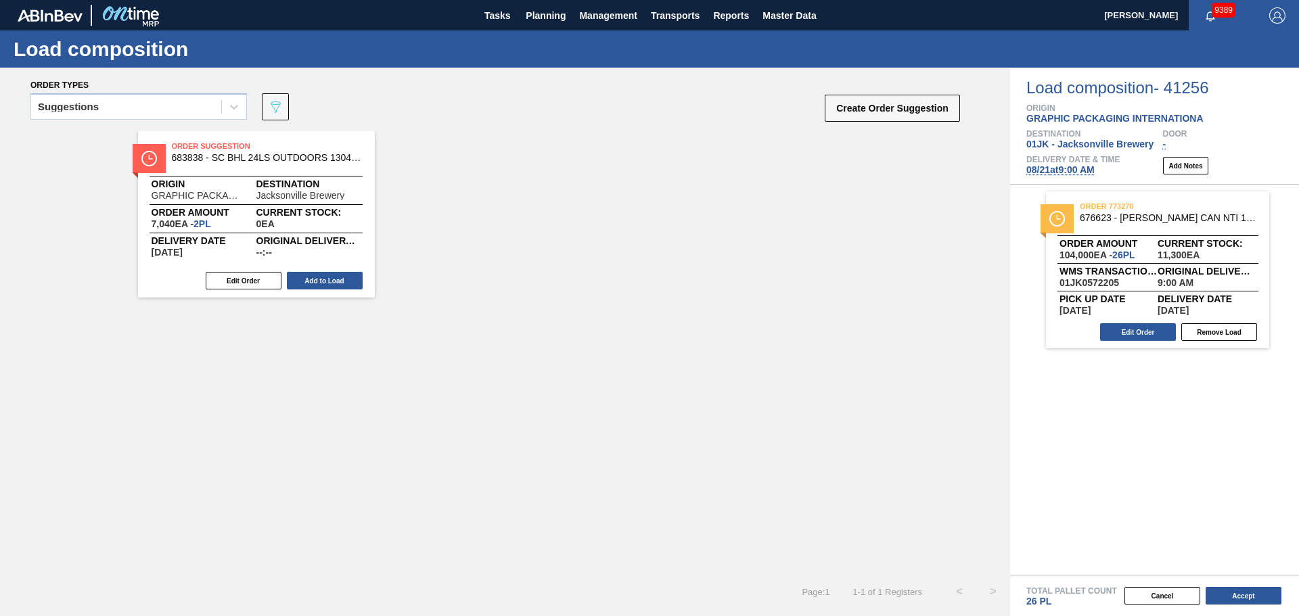
click at [1078, 170] on span "08/21 at 9:00 AM" at bounding box center [1060, 169] width 68 height 11
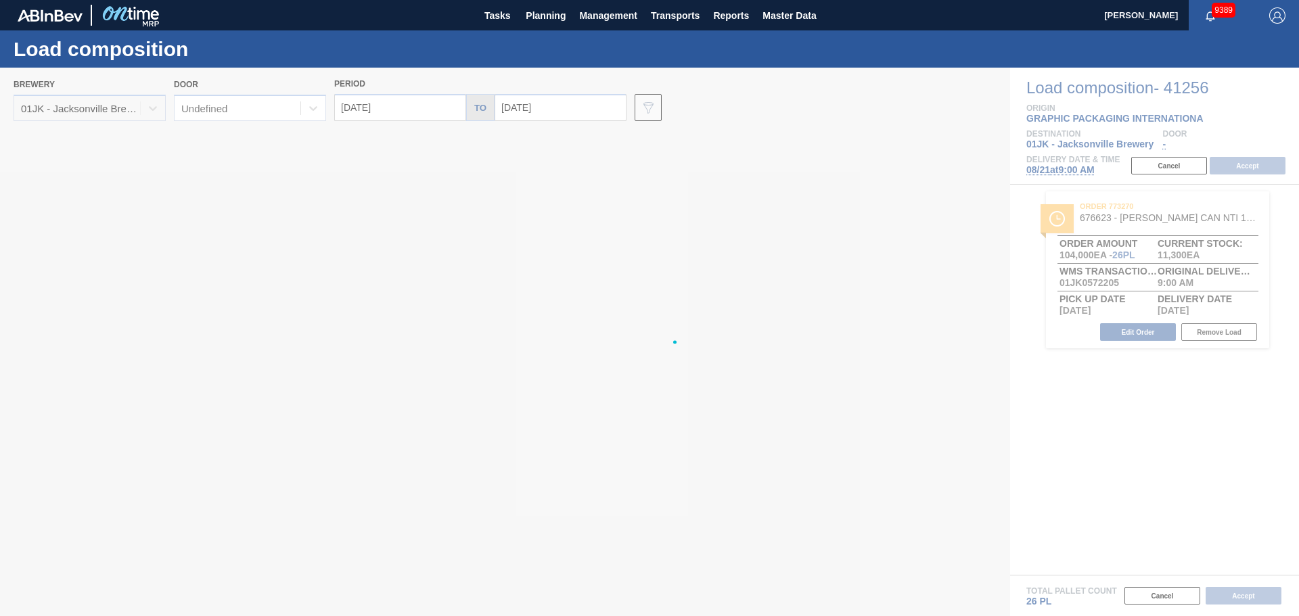
type input "08/21/2025"
type input "[DATE]"
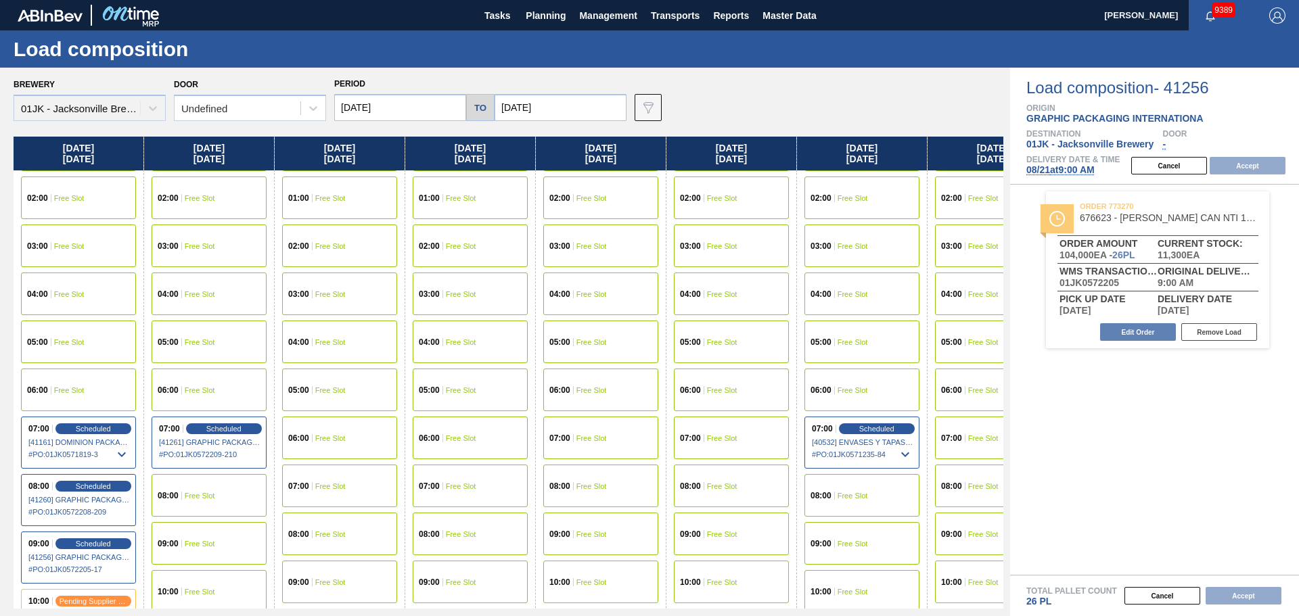
scroll to position [68, 0]
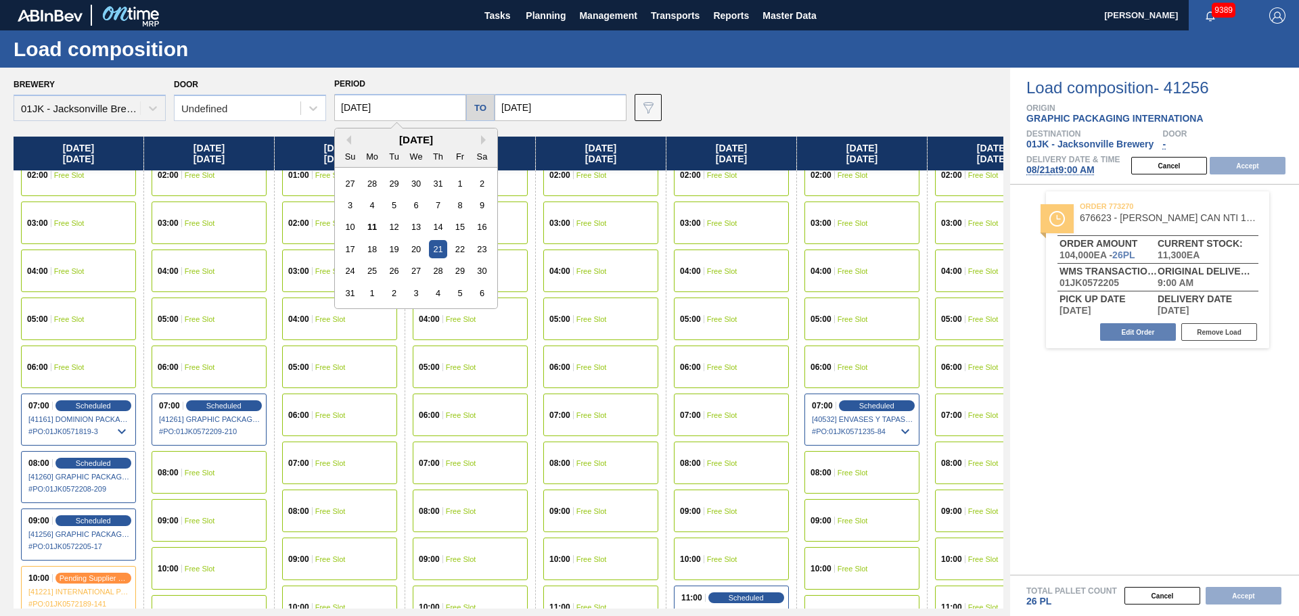
click at [375, 101] on input "08/21/2025" at bounding box center [400, 107] width 132 height 27
click at [349, 221] on div "10" at bounding box center [350, 227] width 18 height 18
type input "08/10/2025"
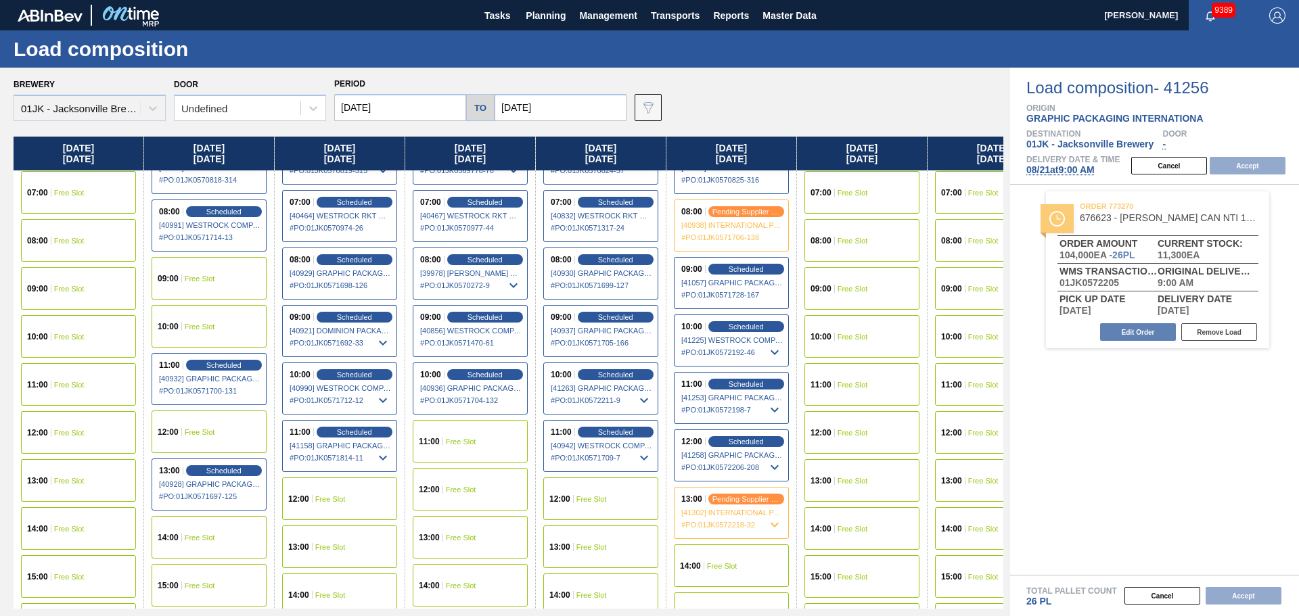
scroll to position [474, 0]
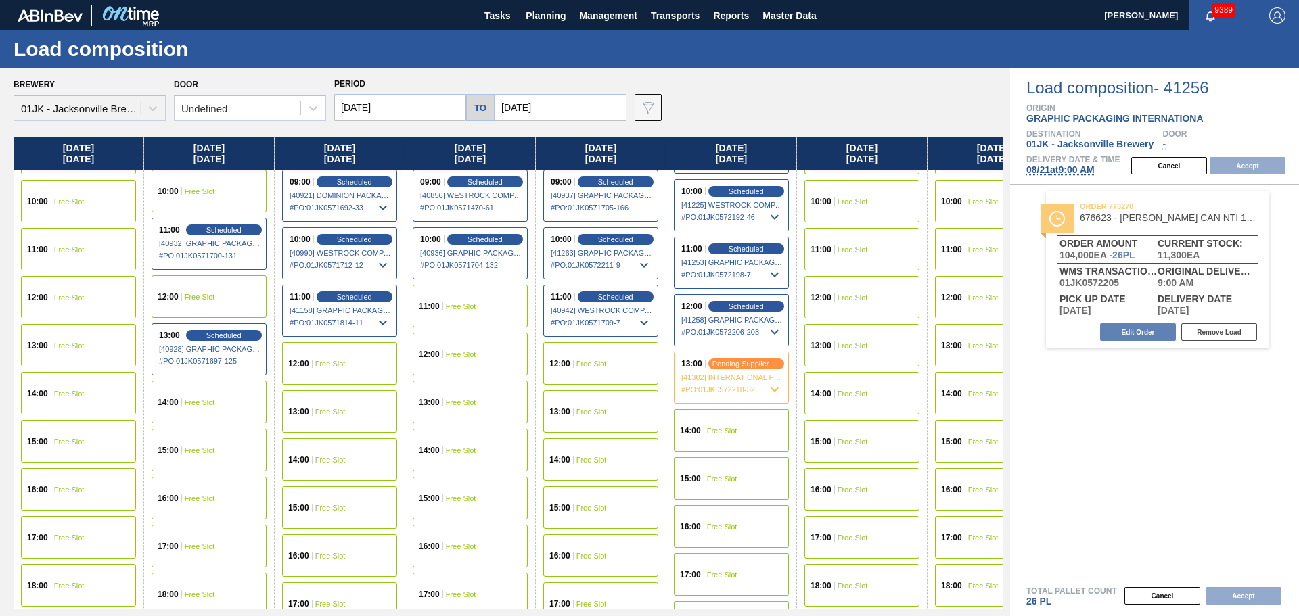
click at [605, 363] on span "Free Slot" at bounding box center [591, 364] width 30 height 8
click at [1275, 168] on button "Accept" at bounding box center [1248, 166] width 76 height 18
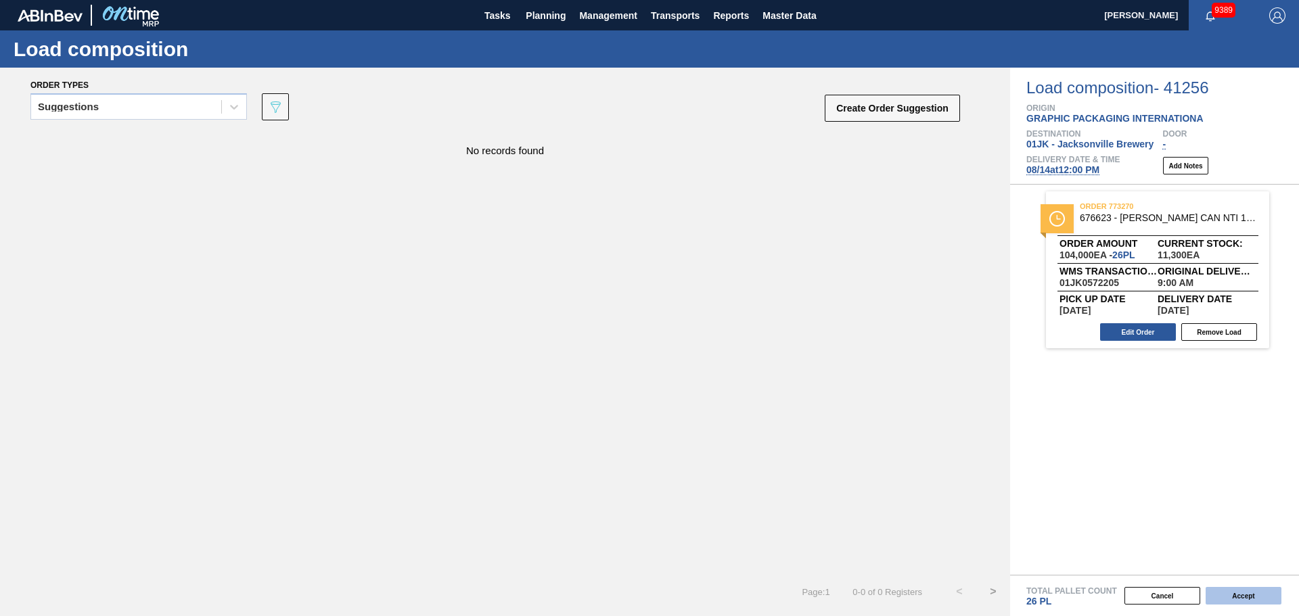
click at [1252, 596] on button "Accept" at bounding box center [1244, 596] width 76 height 18
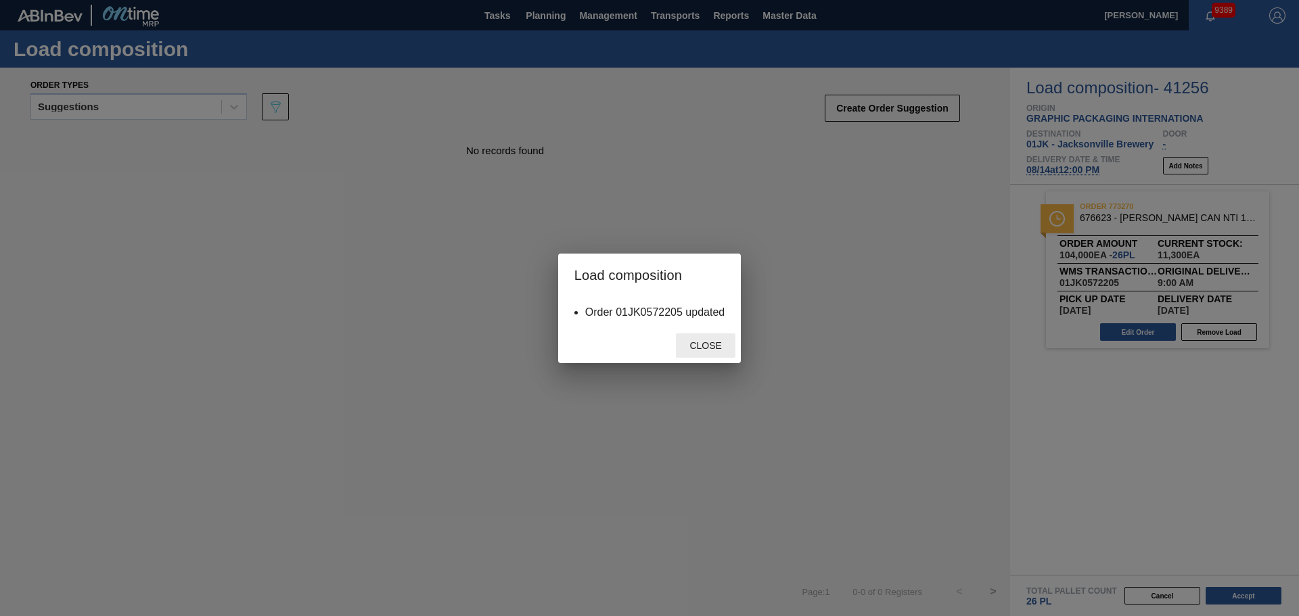
click at [715, 338] on div "Close" at bounding box center [706, 346] width 60 height 25
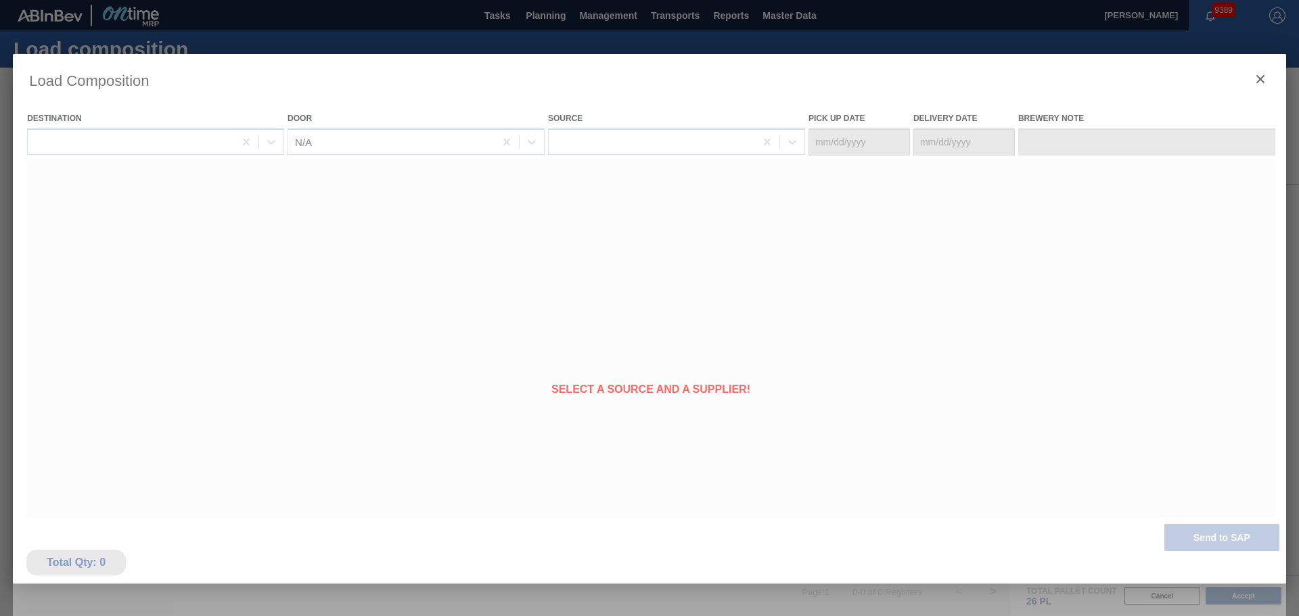
type Date "08/11/2025"
type Date "[DATE]"
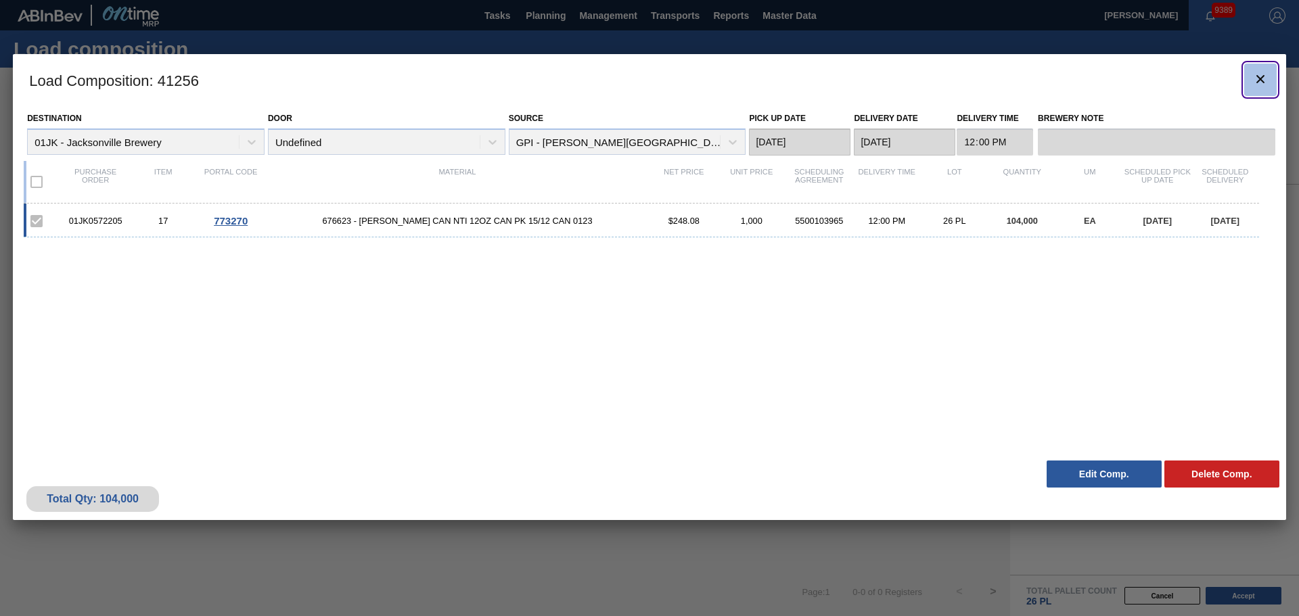
click at [1263, 72] on icon "botão de ícone" at bounding box center [1260, 79] width 16 height 16
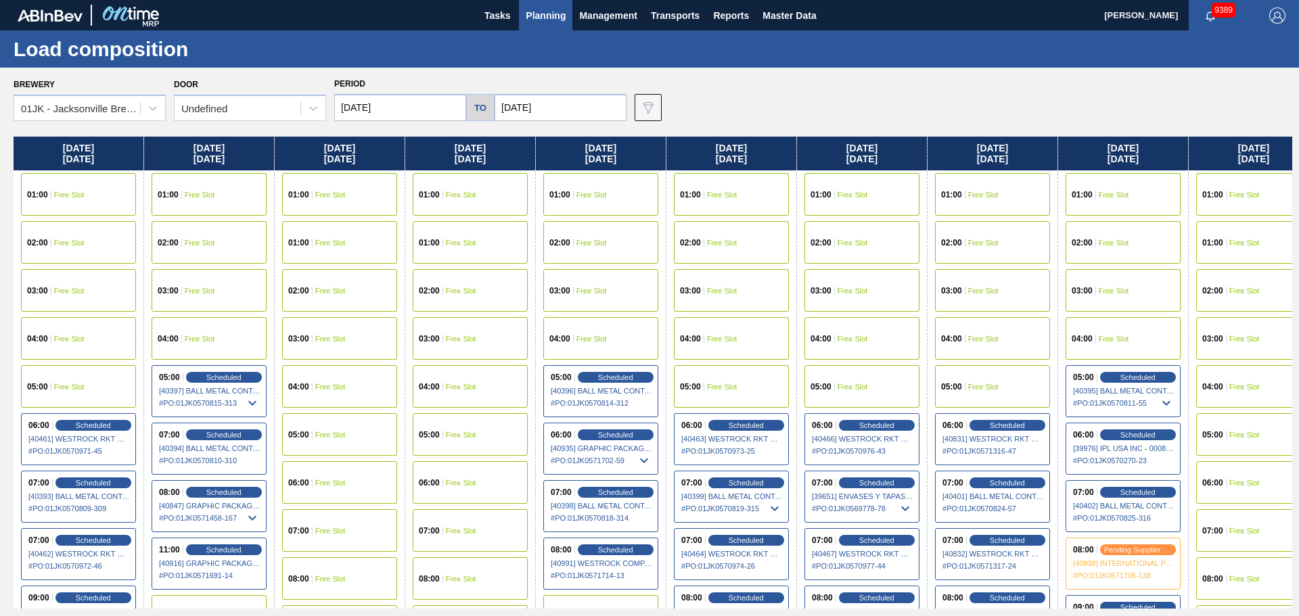
click at [543, 18] on span "Planning" at bounding box center [546, 15] width 40 height 16
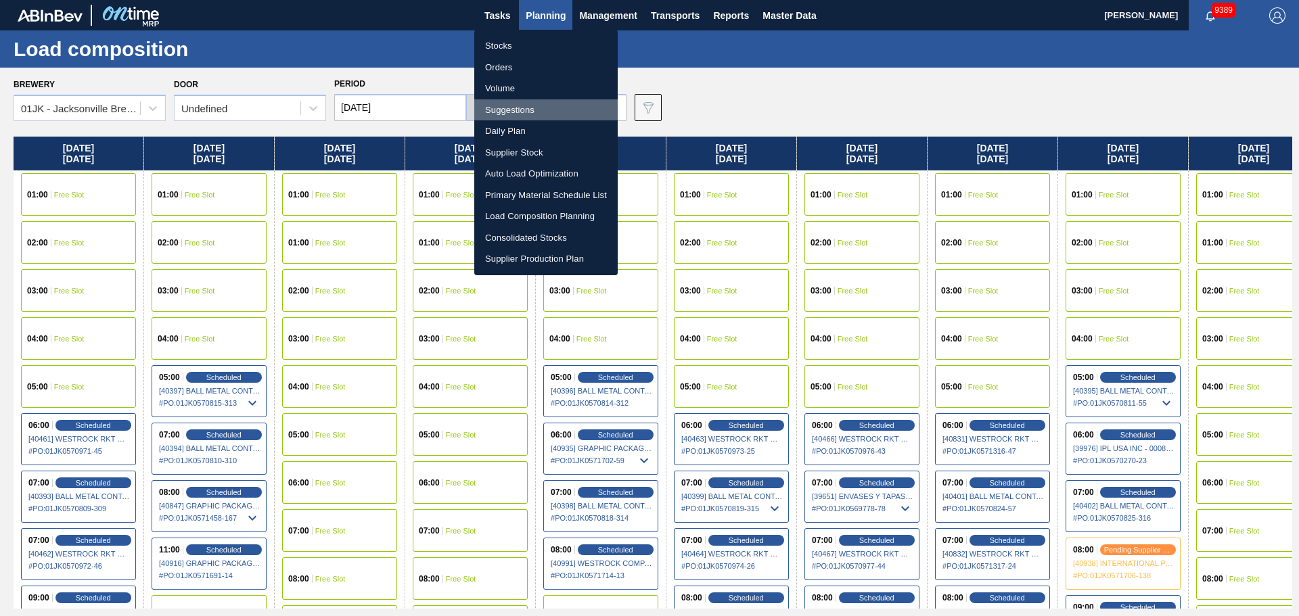
click at [525, 104] on li "Suggestions" at bounding box center [545, 110] width 143 height 22
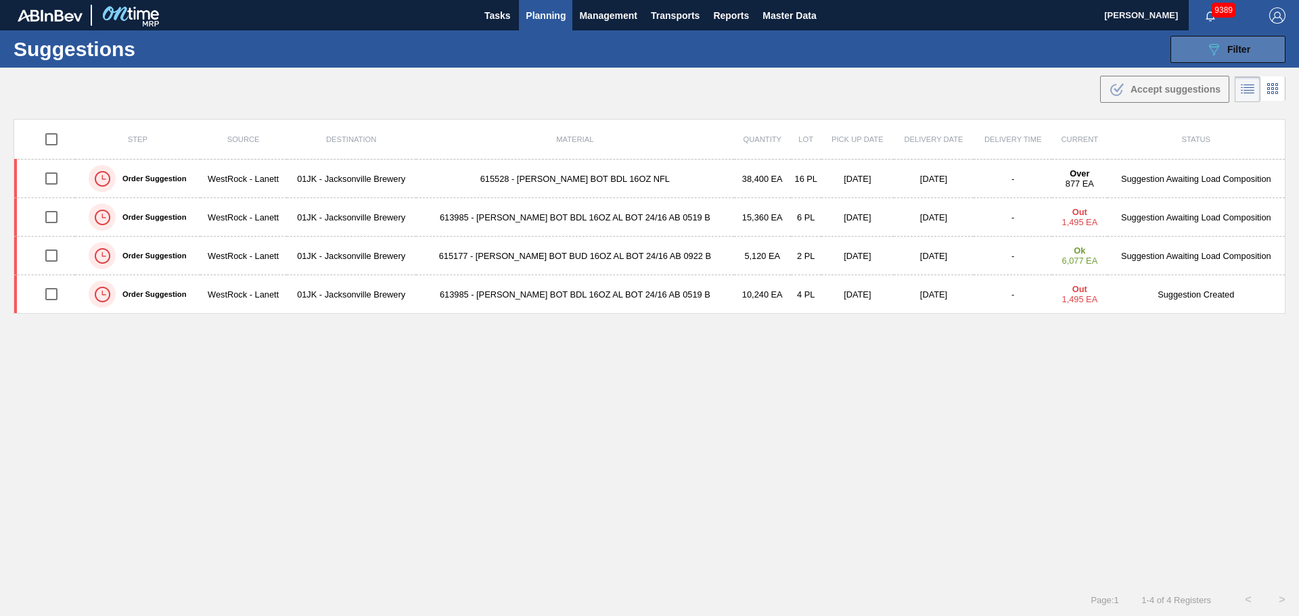
click at [1195, 49] on button "089F7B8B-B2A5-4AFE-B5C0-19BA573D28AC Filter" at bounding box center [1227, 49] width 115 height 27
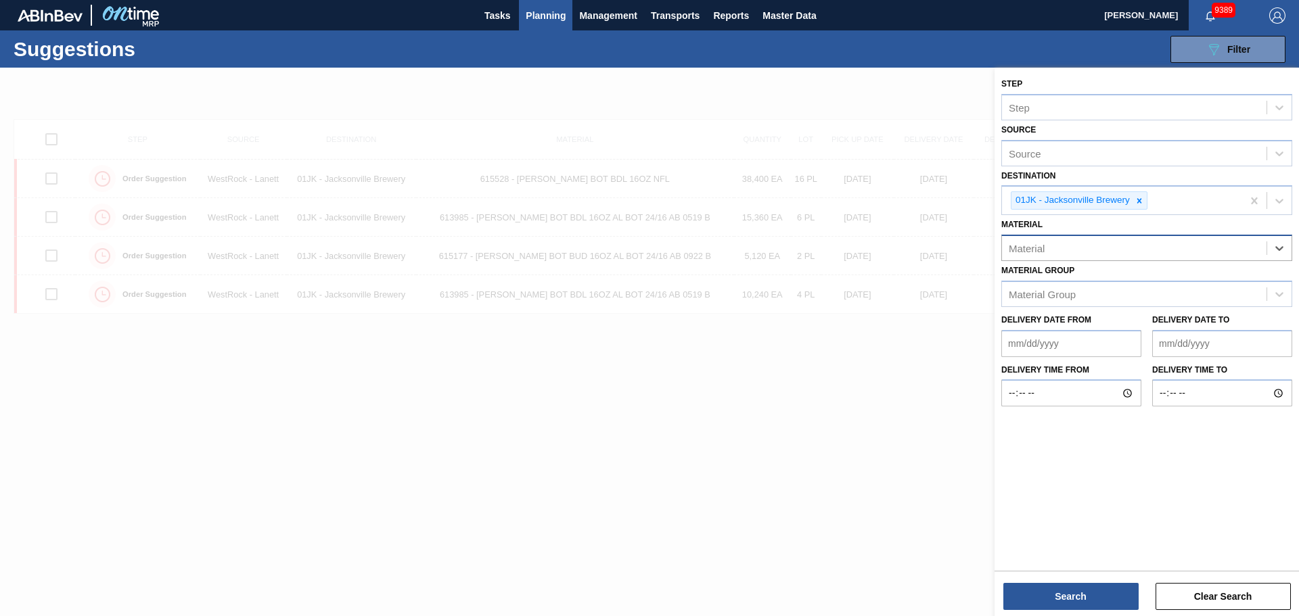
click at [1188, 248] on div "Material" at bounding box center [1134, 249] width 265 height 20
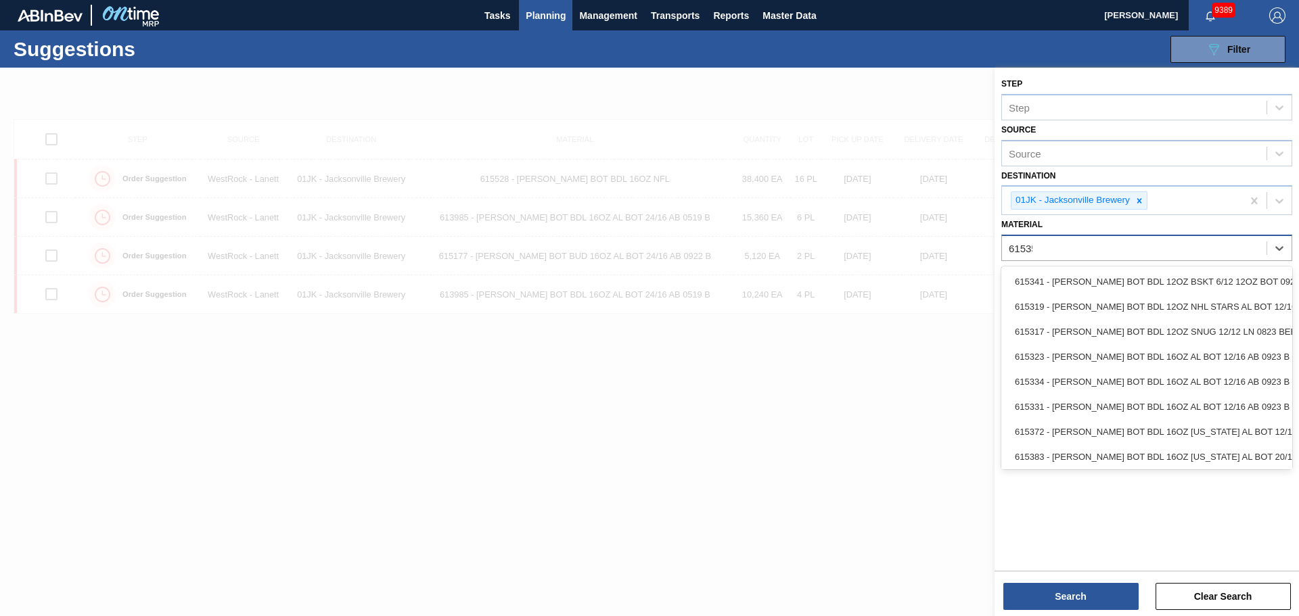
type input "615358"
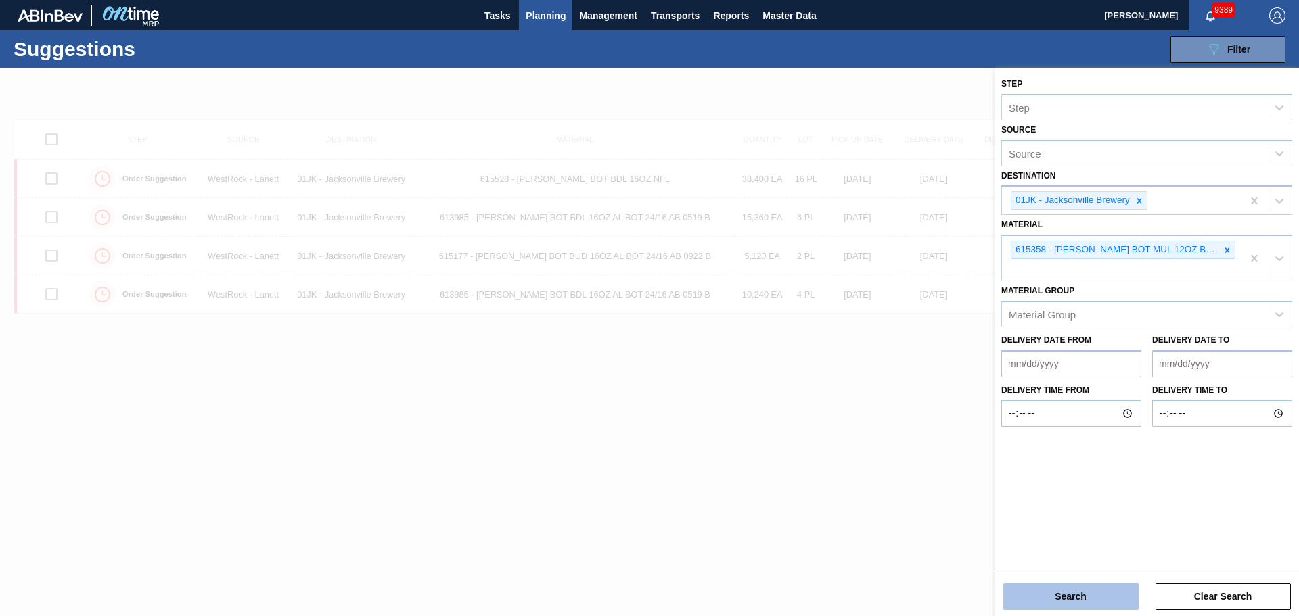
click at [1088, 588] on button "Search" at bounding box center [1070, 596] width 135 height 27
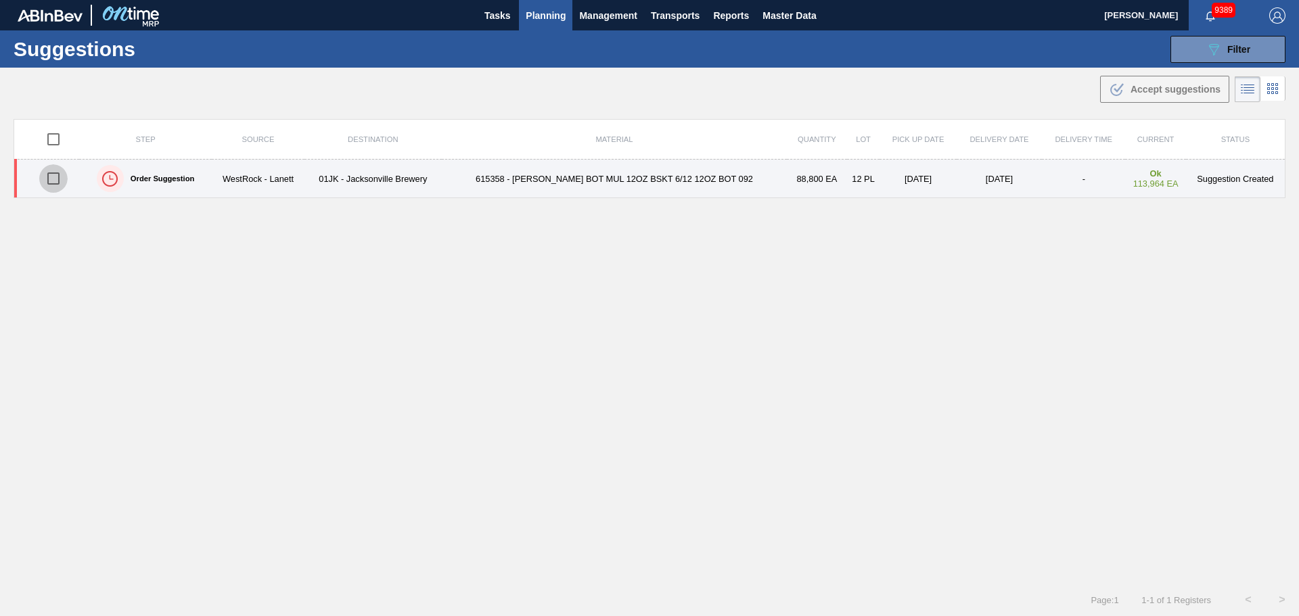
click at [50, 181] on input "checkbox" at bounding box center [53, 178] width 28 height 28
checkbox input "true"
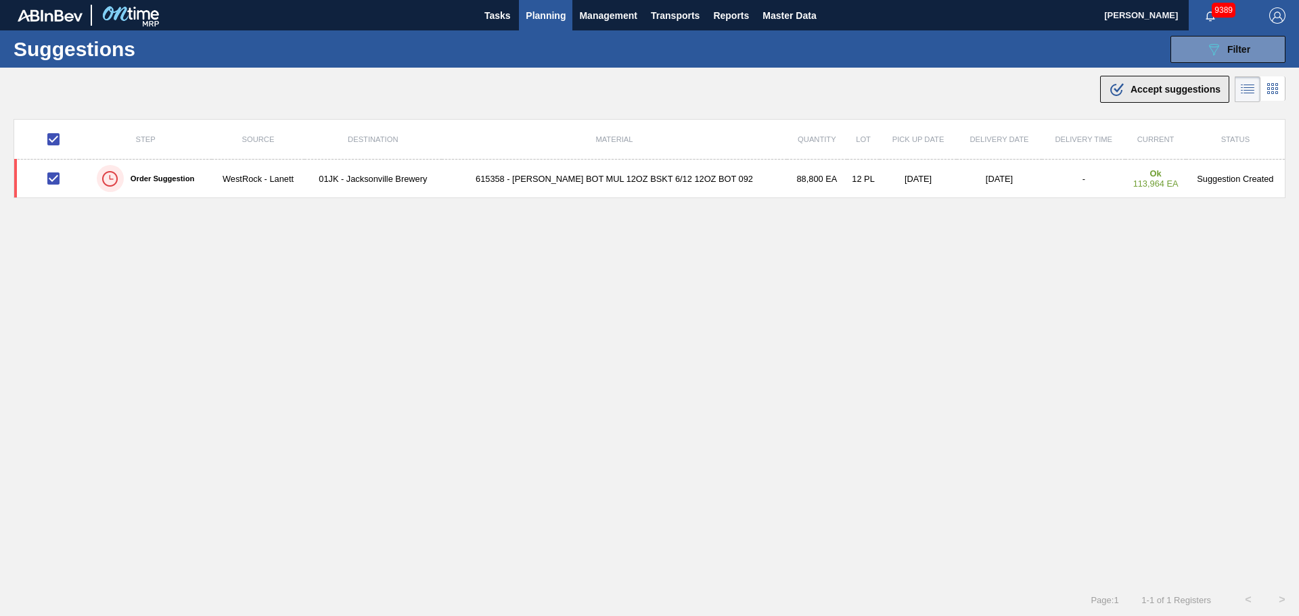
click at [1141, 88] on span "Accept suggestions" at bounding box center [1175, 89] width 90 height 11
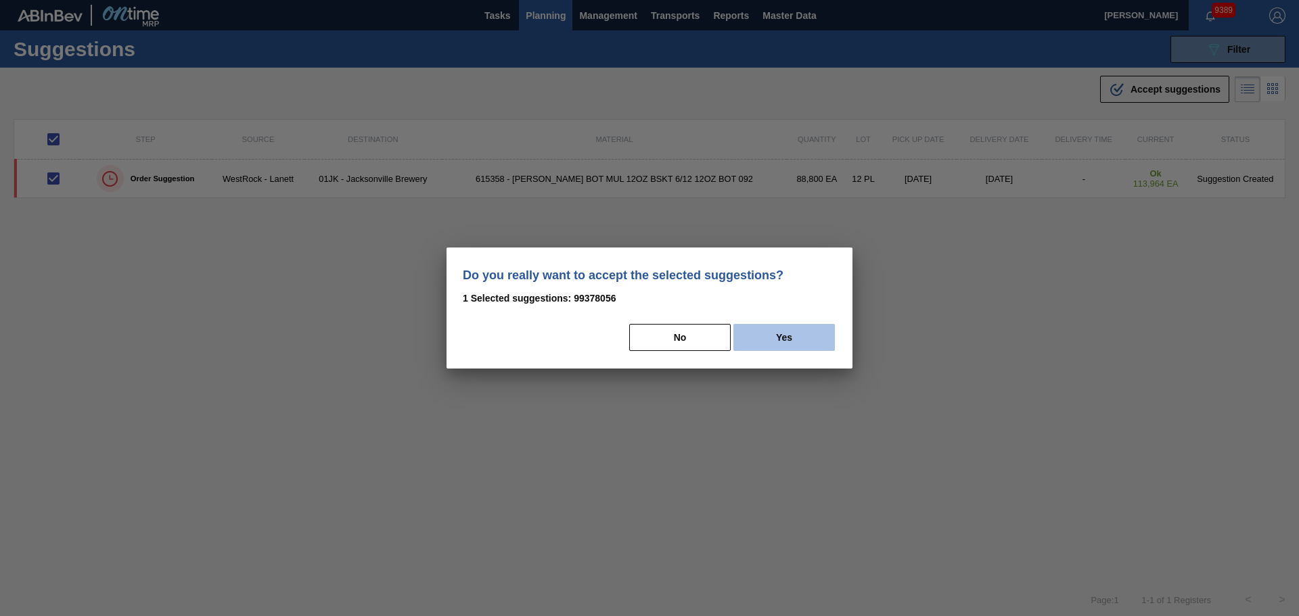
click at [760, 328] on button "Yes" at bounding box center [783, 337] width 101 height 27
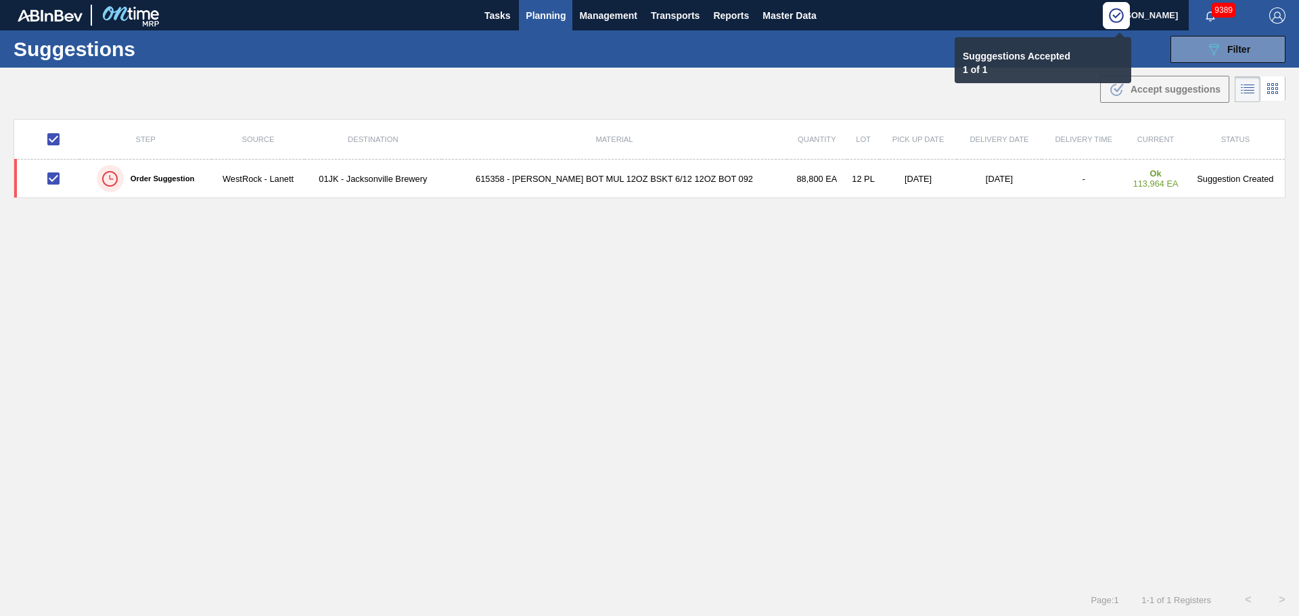
click at [233, 255] on div "Step Source Destination Material Quantity Lot Pick up Date Delivery Date Delive…" at bounding box center [650, 339] width 1272 height 440
checkbox input "false"
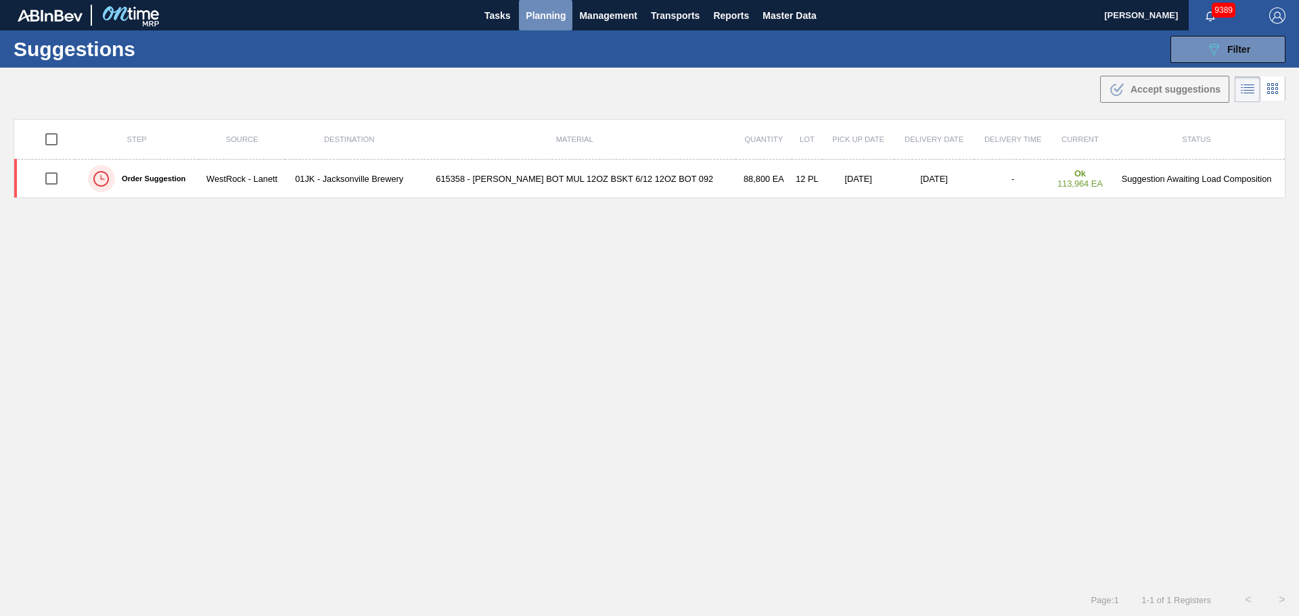
click at [551, 24] on button "Planning" at bounding box center [545, 15] width 53 height 30
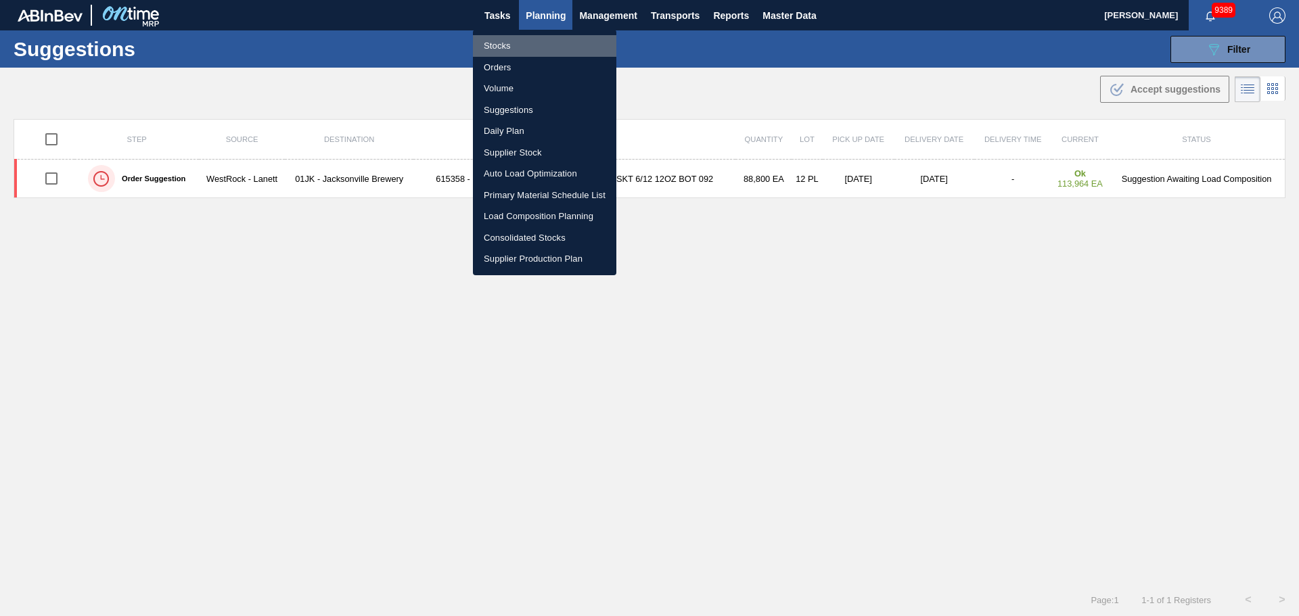
click at [513, 51] on li "Stocks" at bounding box center [544, 46] width 143 height 22
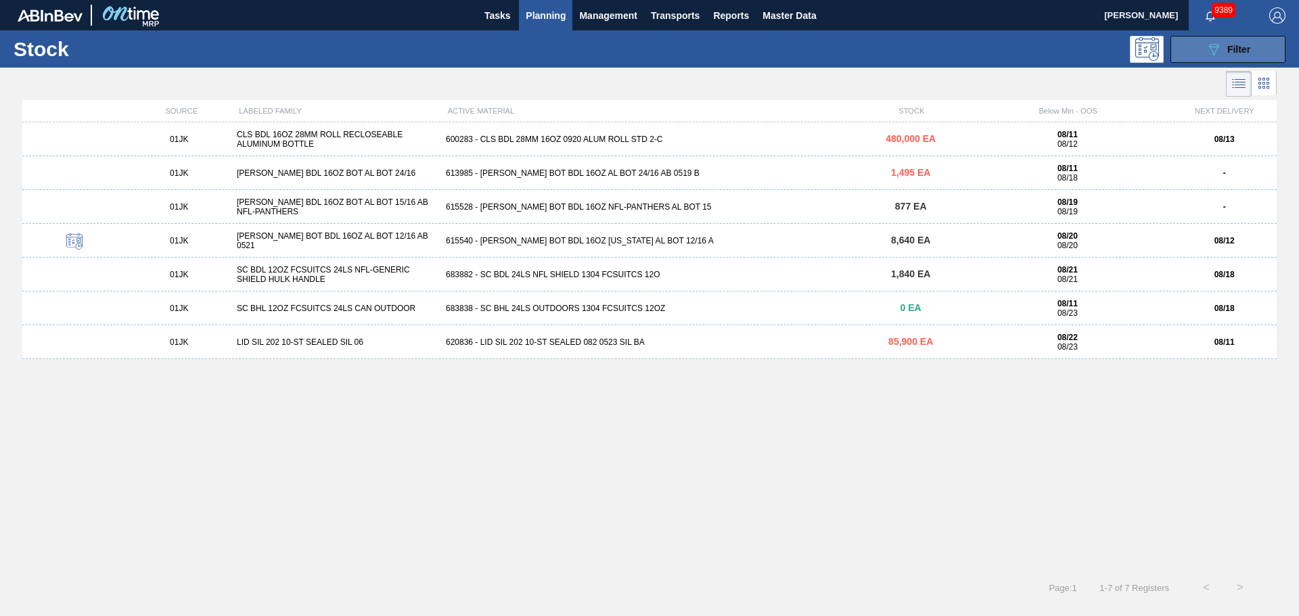
click at [1202, 53] on button "089F7B8B-B2A5-4AFE-B5C0-19BA573D28AC Filter" at bounding box center [1227, 49] width 115 height 27
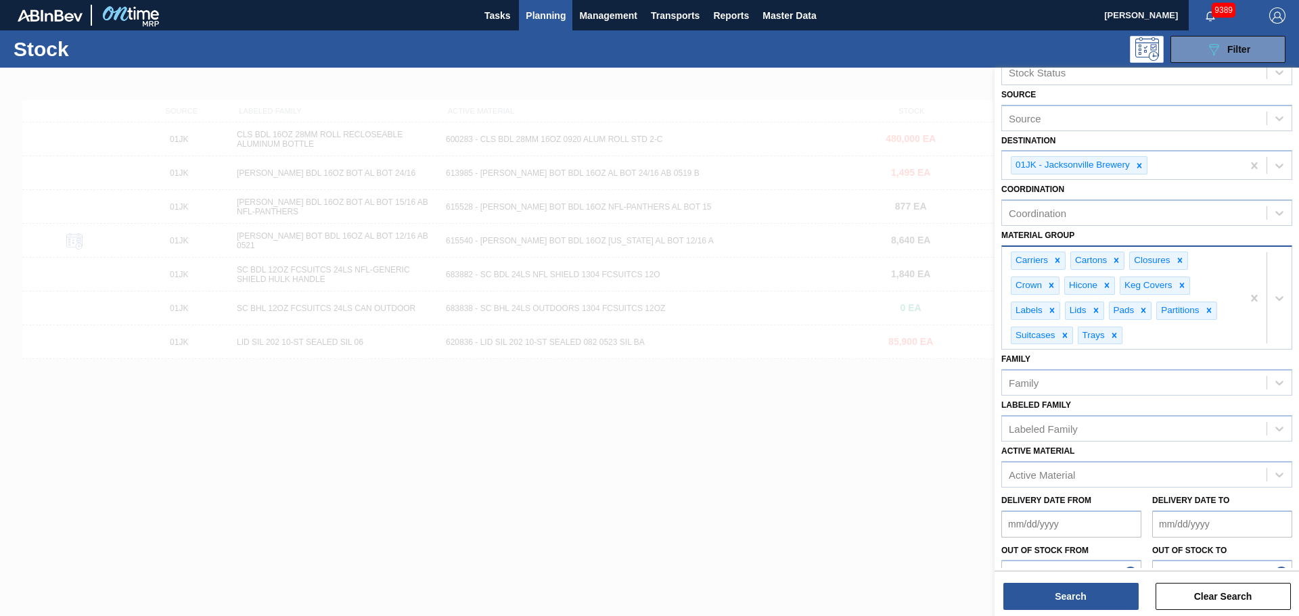
scroll to position [111, 0]
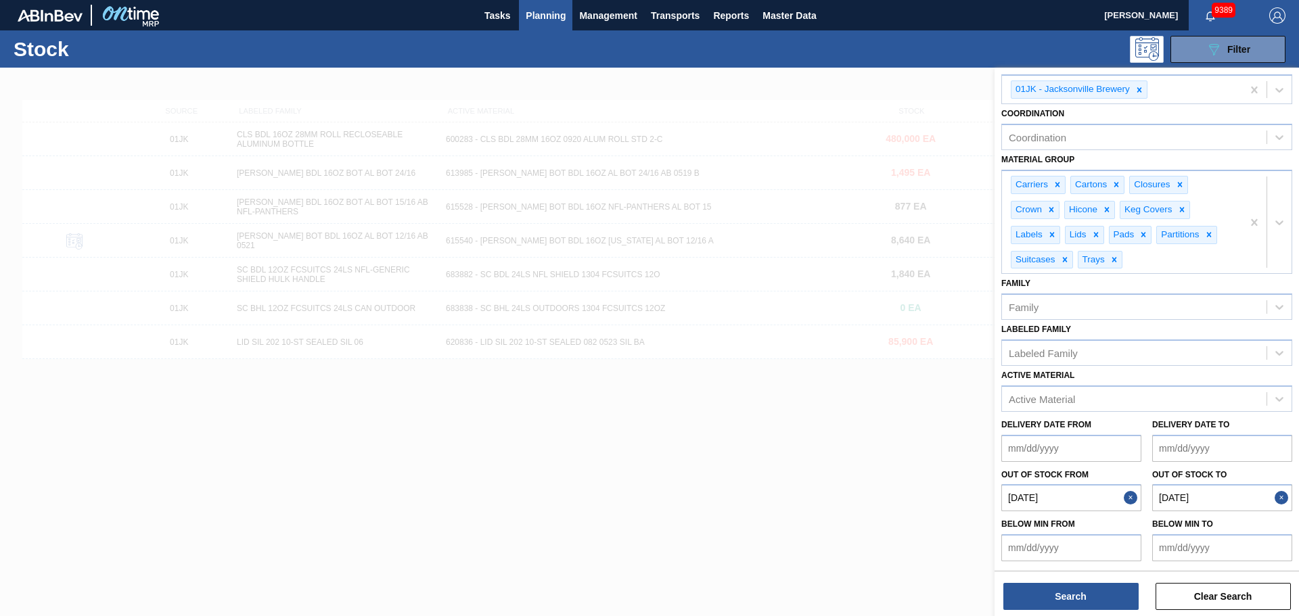
click at [808, 425] on div at bounding box center [649, 376] width 1299 height 616
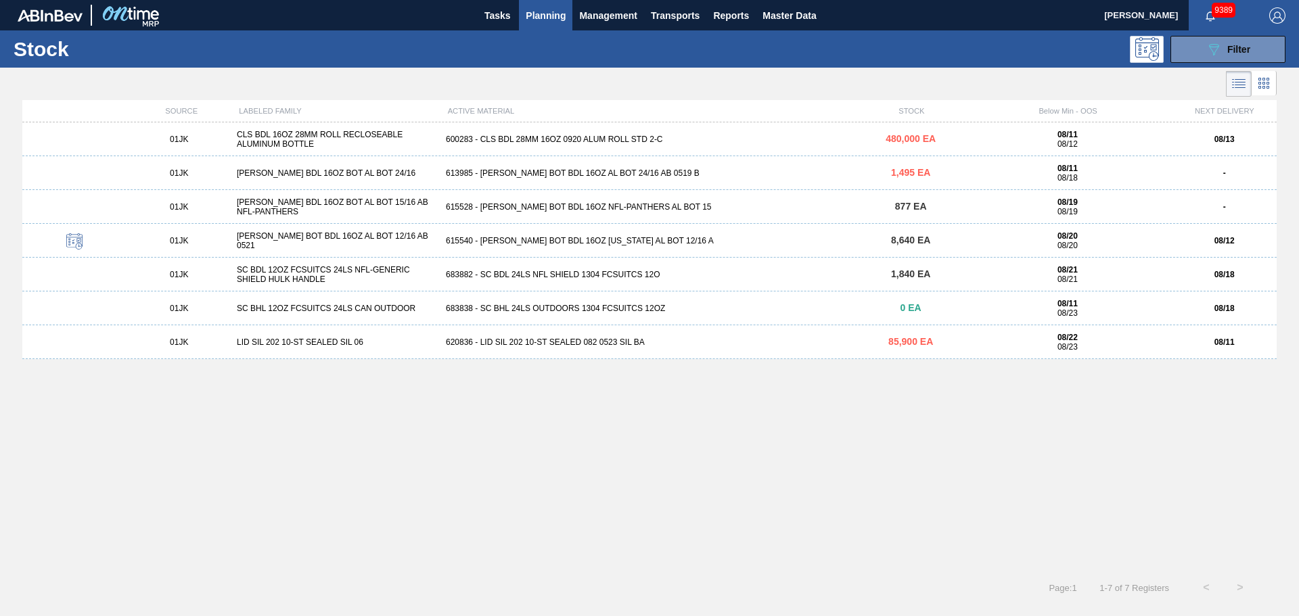
click at [536, 18] on span "Planning" at bounding box center [546, 15] width 40 height 16
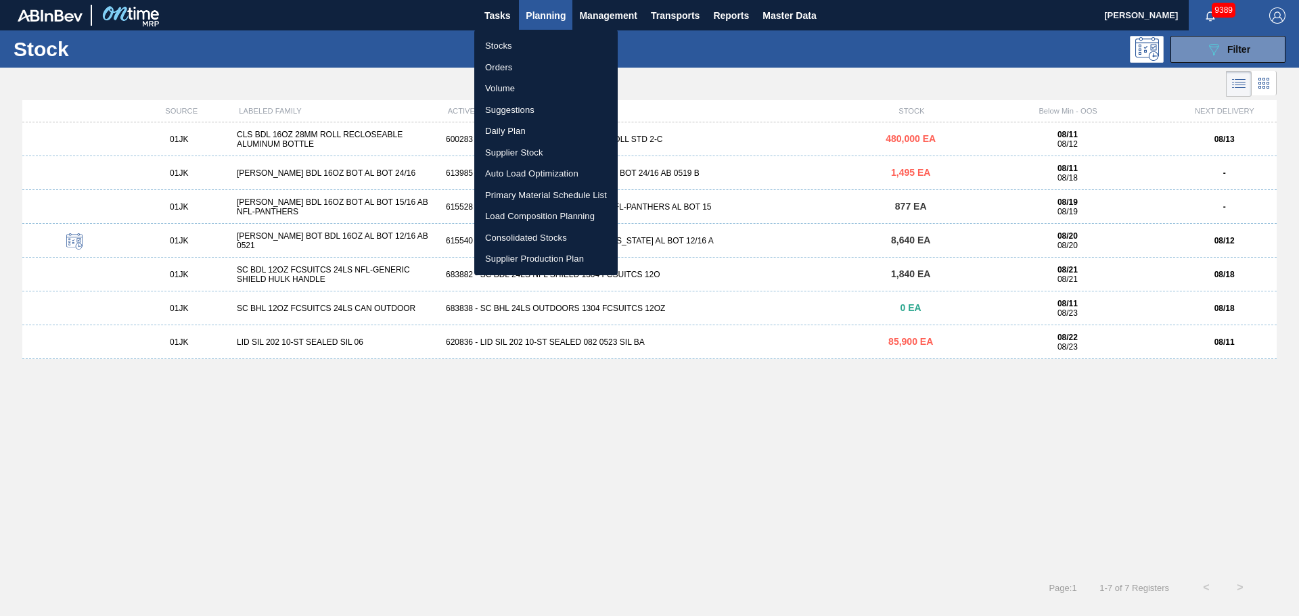
click at [505, 105] on li "Suggestions" at bounding box center [545, 110] width 143 height 22
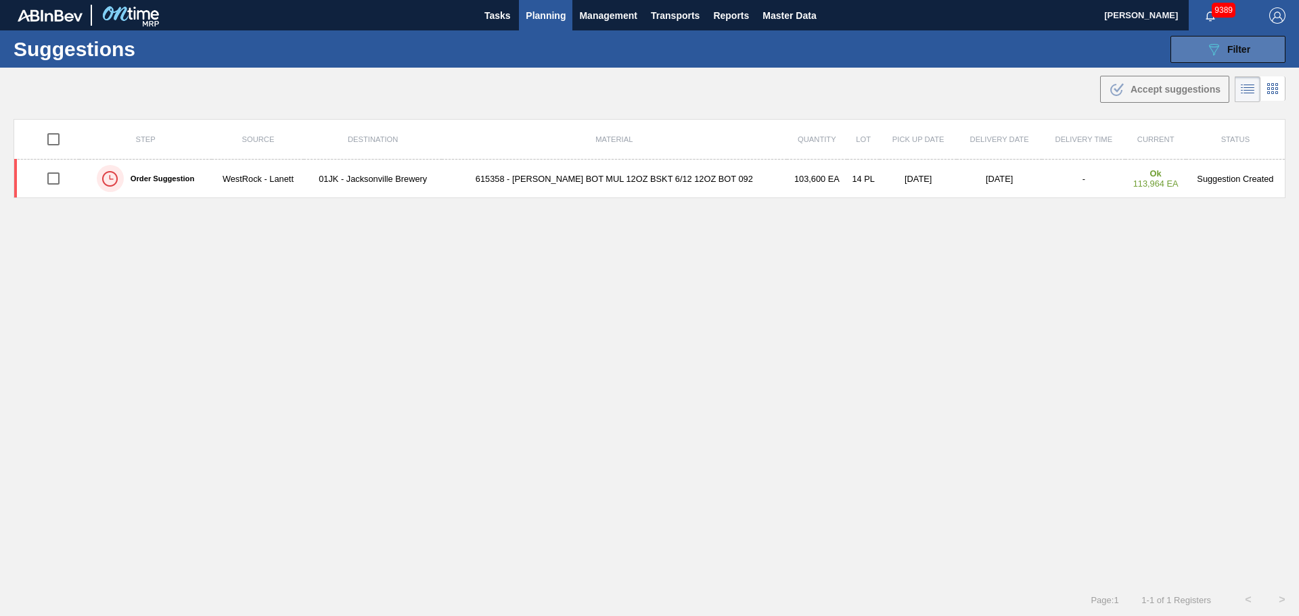
click at [1205, 58] on button "089F7B8B-B2A5-4AFE-B5C0-19BA573D28AC Filter" at bounding box center [1227, 49] width 115 height 27
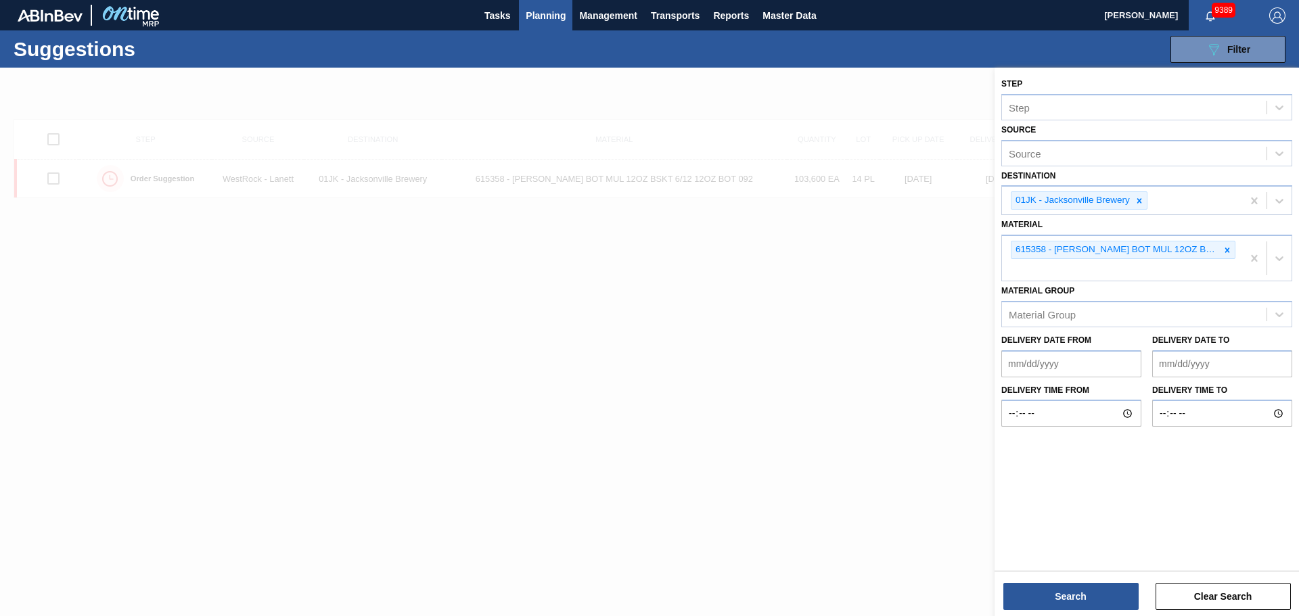
click at [773, 269] on div at bounding box center [649, 376] width 1299 height 616
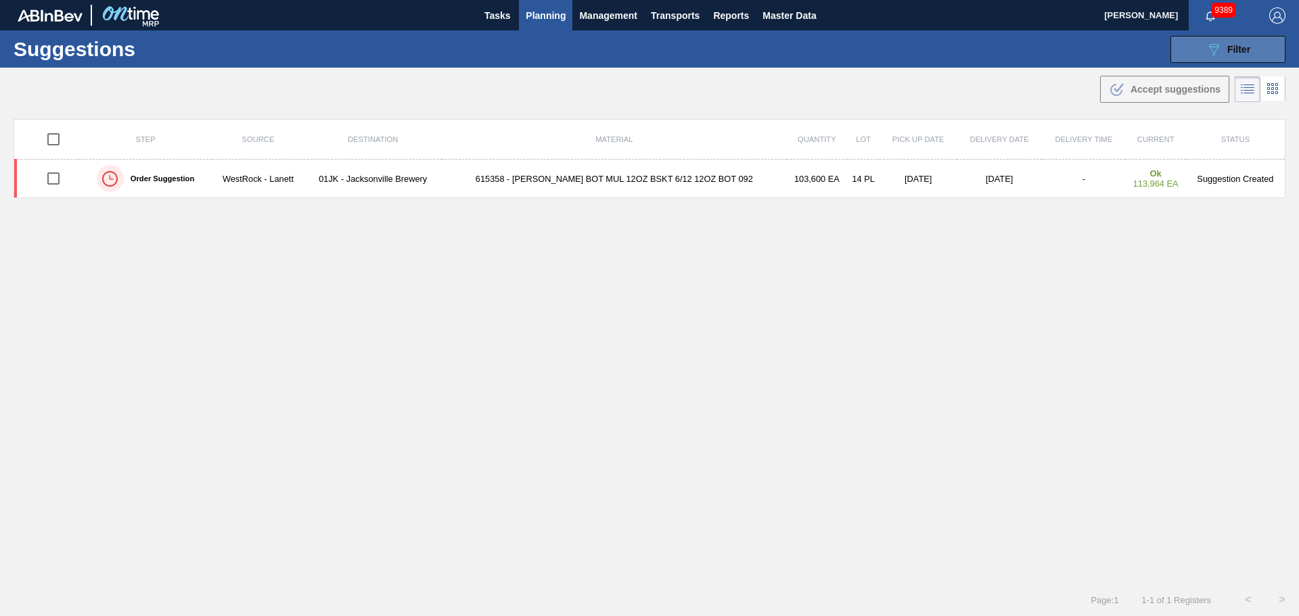
click at [1206, 54] on icon "089F7B8B-B2A5-4AFE-B5C0-19BA573D28AC" at bounding box center [1214, 49] width 16 height 16
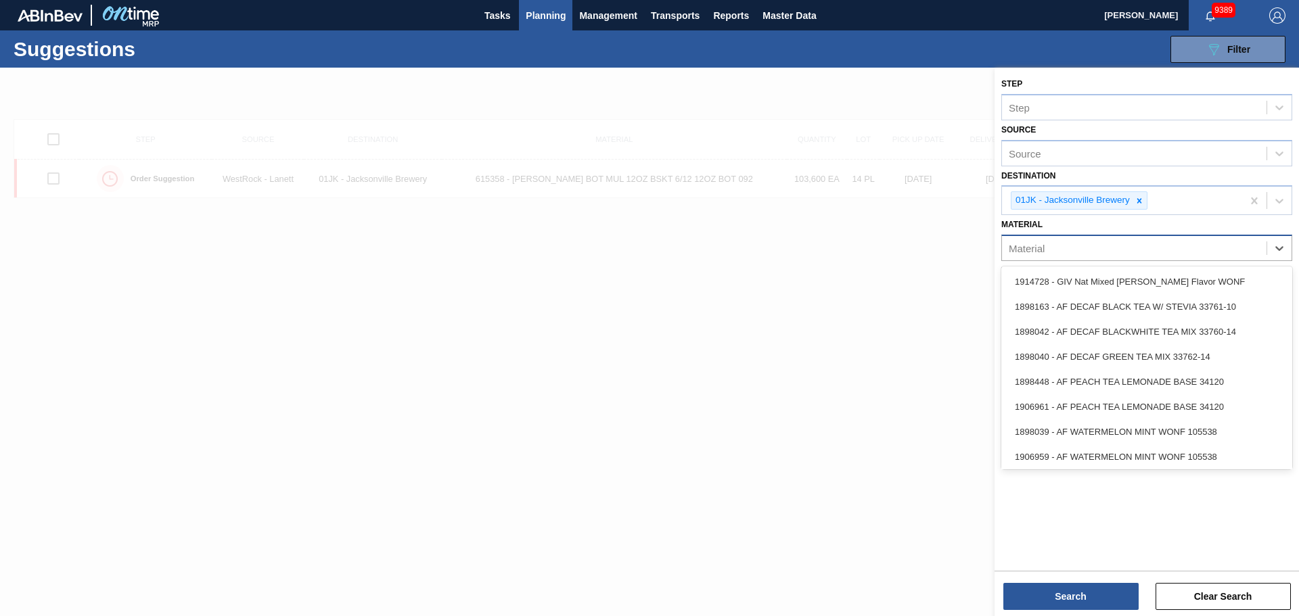
click at [1166, 258] on div "Material" at bounding box center [1146, 248] width 291 height 26
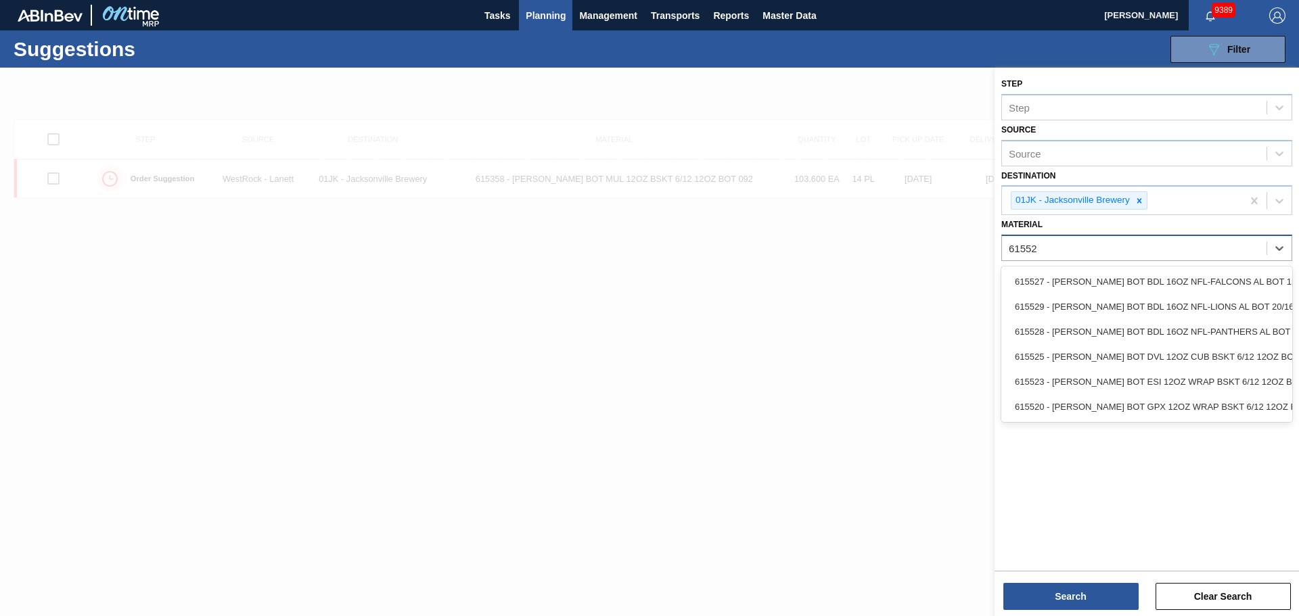
type input "615528"
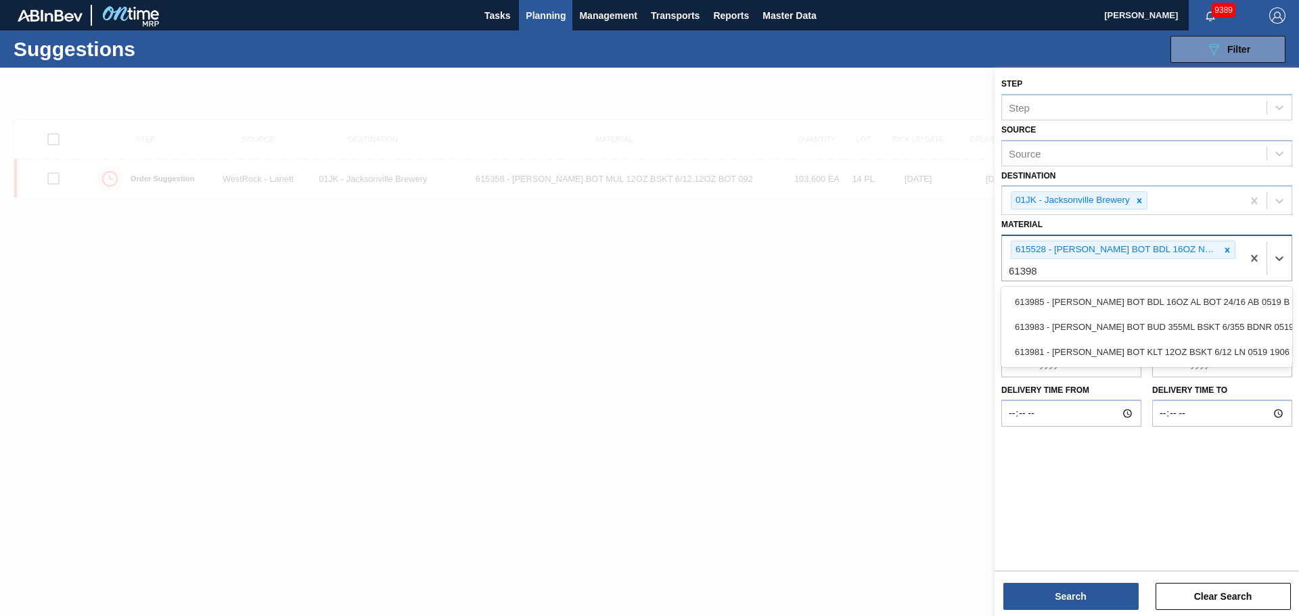
type input "613985"
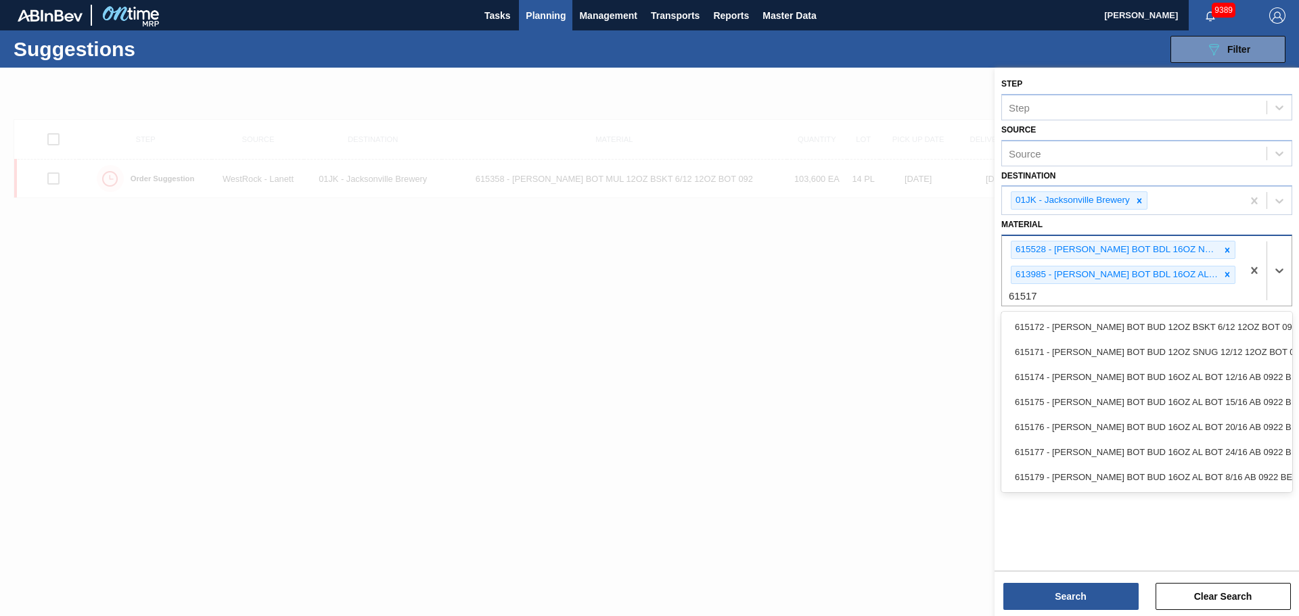
type input "615177"
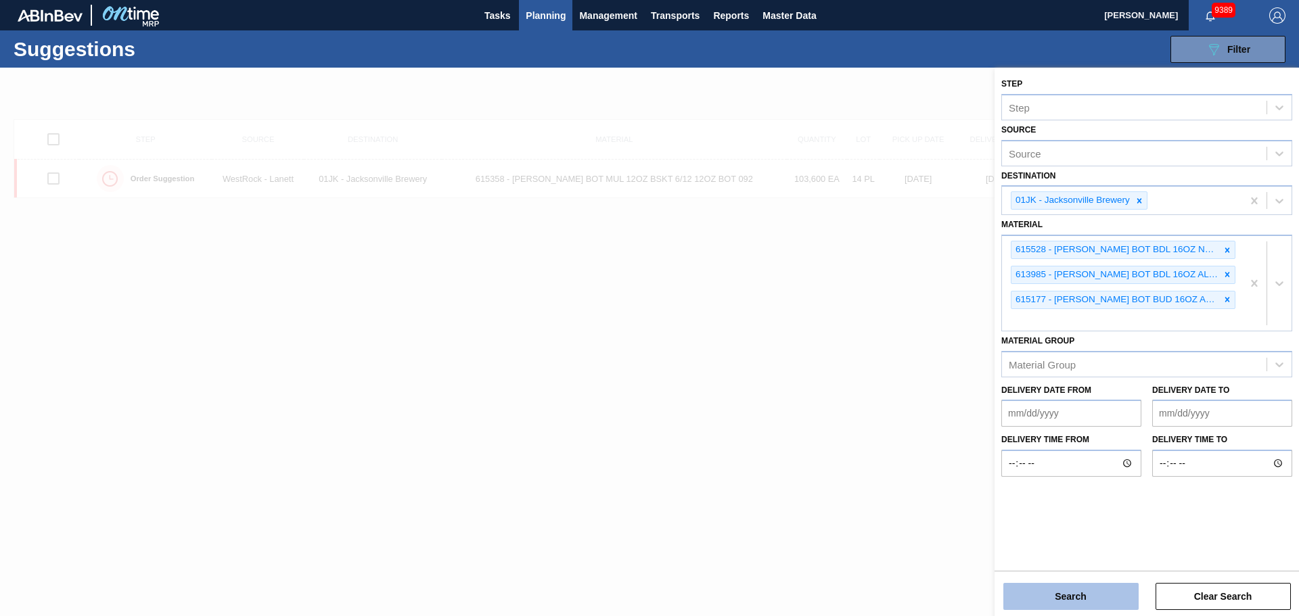
click at [1094, 591] on button "Search" at bounding box center [1070, 596] width 135 height 27
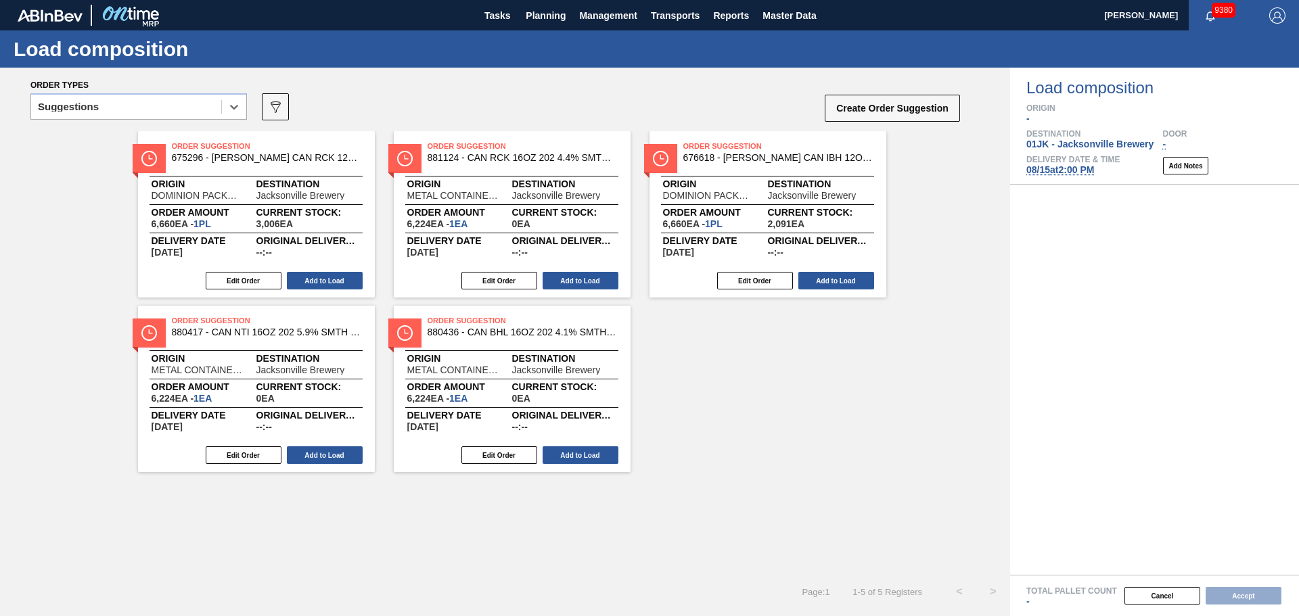
click at [1042, 169] on span "08/15 at 2:00 PM" at bounding box center [1060, 169] width 68 height 11
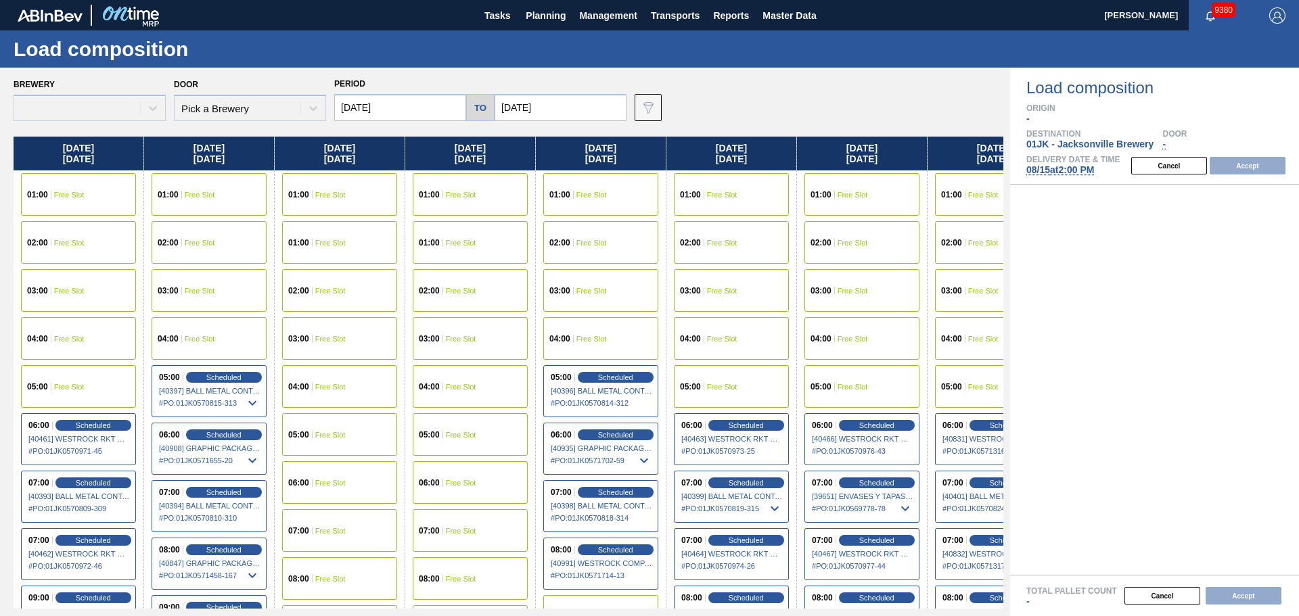
type input "[DATE]"
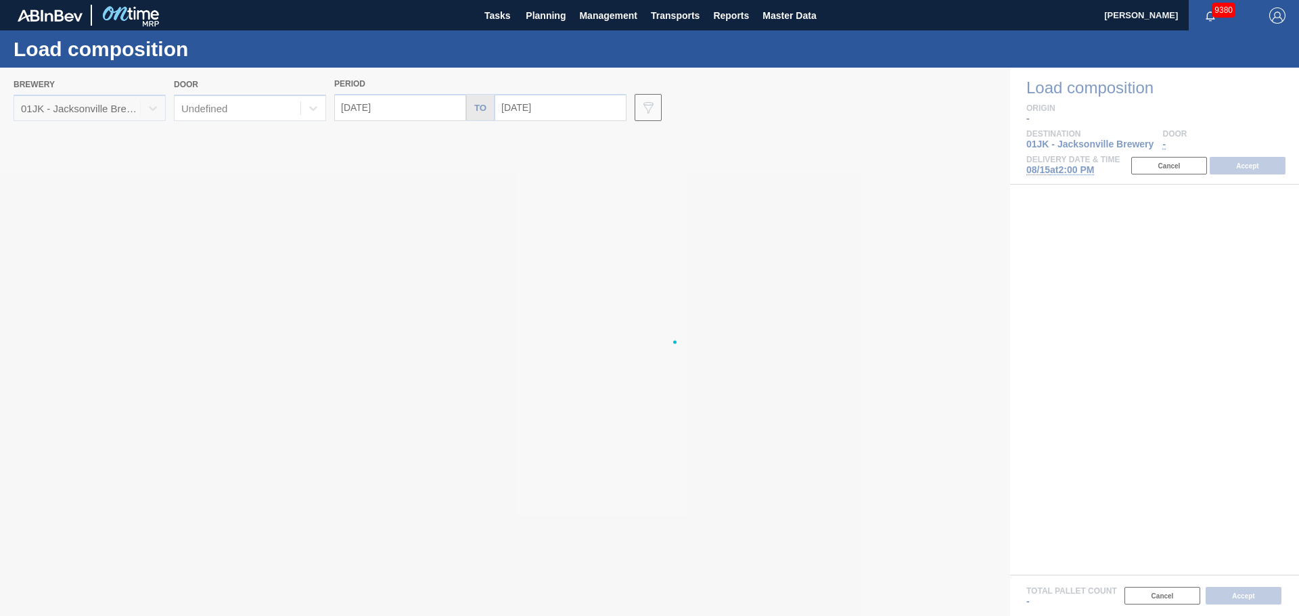
type input "[DATE]"
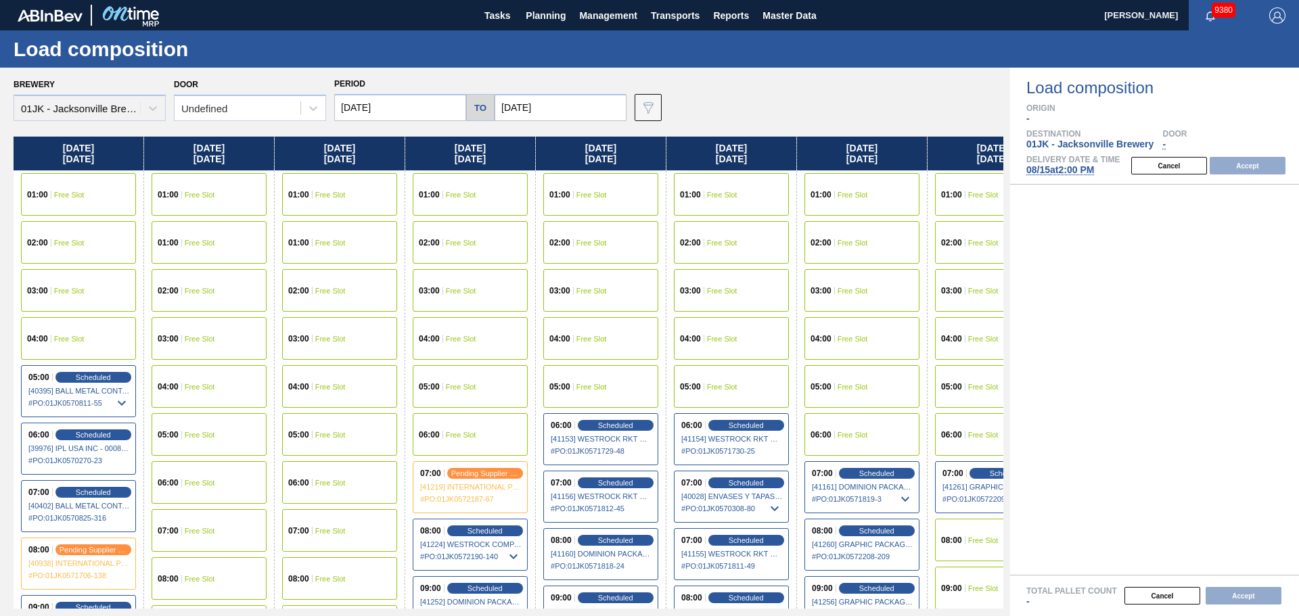
scroll to position [0, 55]
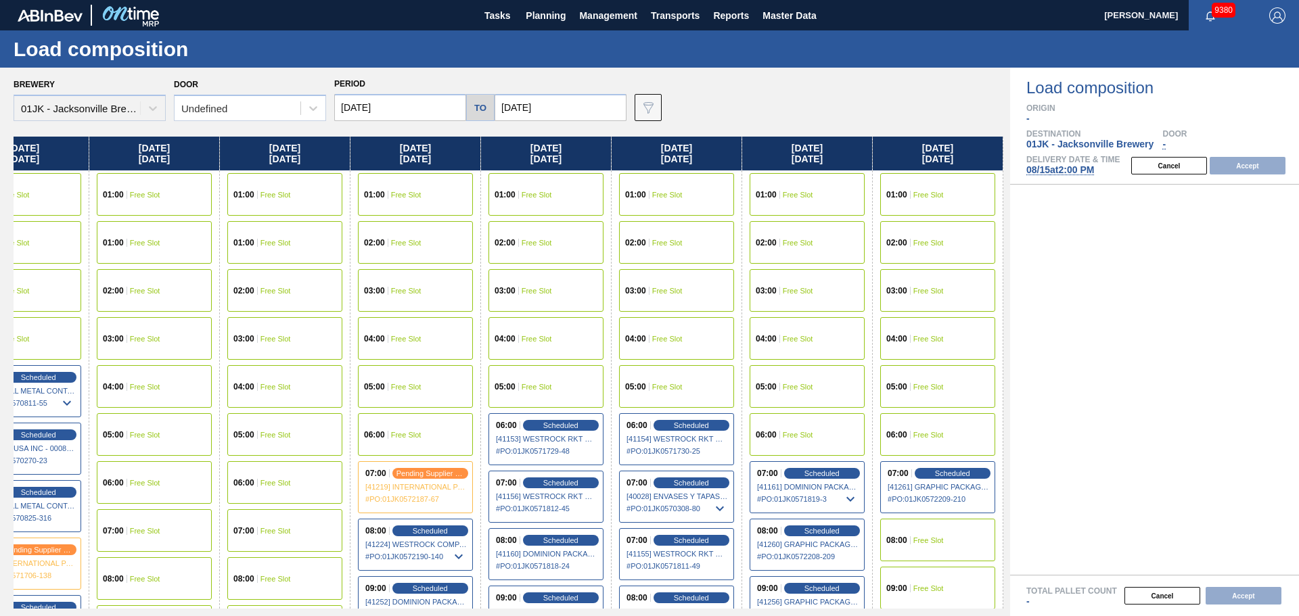
drag, startPoint x: 666, startPoint y: 301, endPoint x: 281, endPoint y: 301, distance: 385.6
click at [281, 301] on div "Friday 08/15/2025 01:00 Free Slot 02:00 Free Slot 03:00 Free Slot 04:00 Free Sl…" at bounding box center [509, 373] width 990 height 472
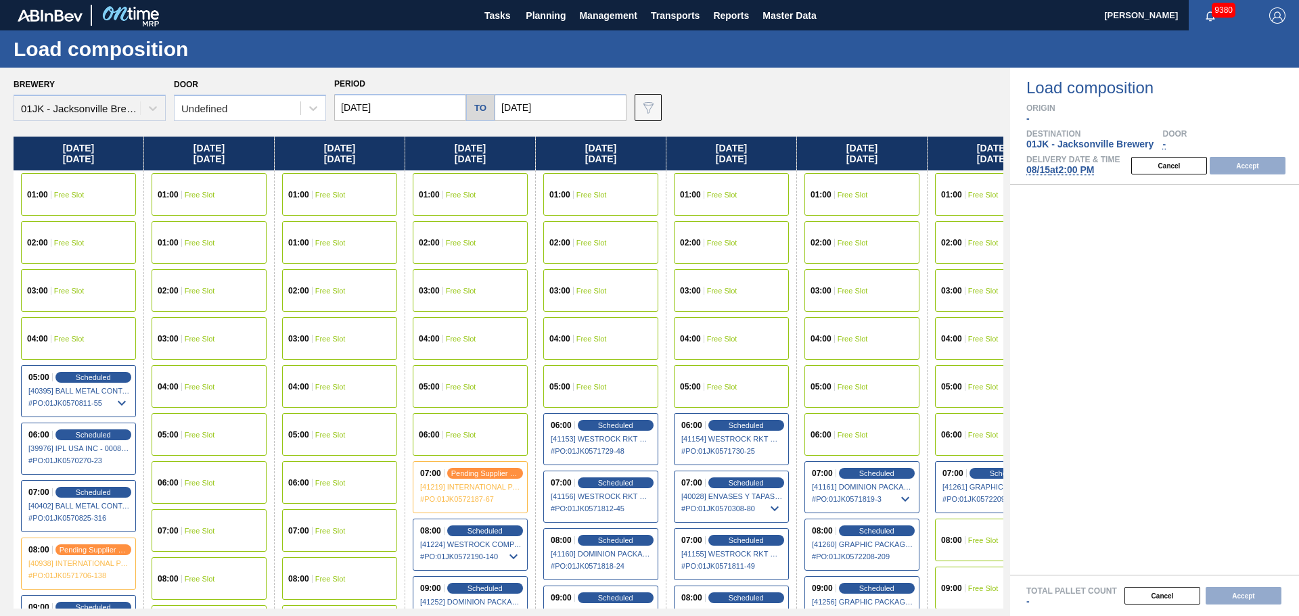
drag, startPoint x: 240, startPoint y: 259, endPoint x: 635, endPoint y: 283, distance: 395.8
click at [635, 283] on div "Friday 08/15/2025 01:00 Free Slot 02:00 Free Slot 03:00 Free Slot 04:00 Free Sl…" at bounding box center [509, 373] width 990 height 472
drag, startPoint x: 135, startPoint y: 313, endPoint x: 258, endPoint y: 315, distance: 123.8
click at [258, 315] on div "Friday 08/15/2025 01:00 Free Slot 02:00 Free Slot 03:00 Free Slot 04:00 Free Sl…" at bounding box center [509, 373] width 990 height 472
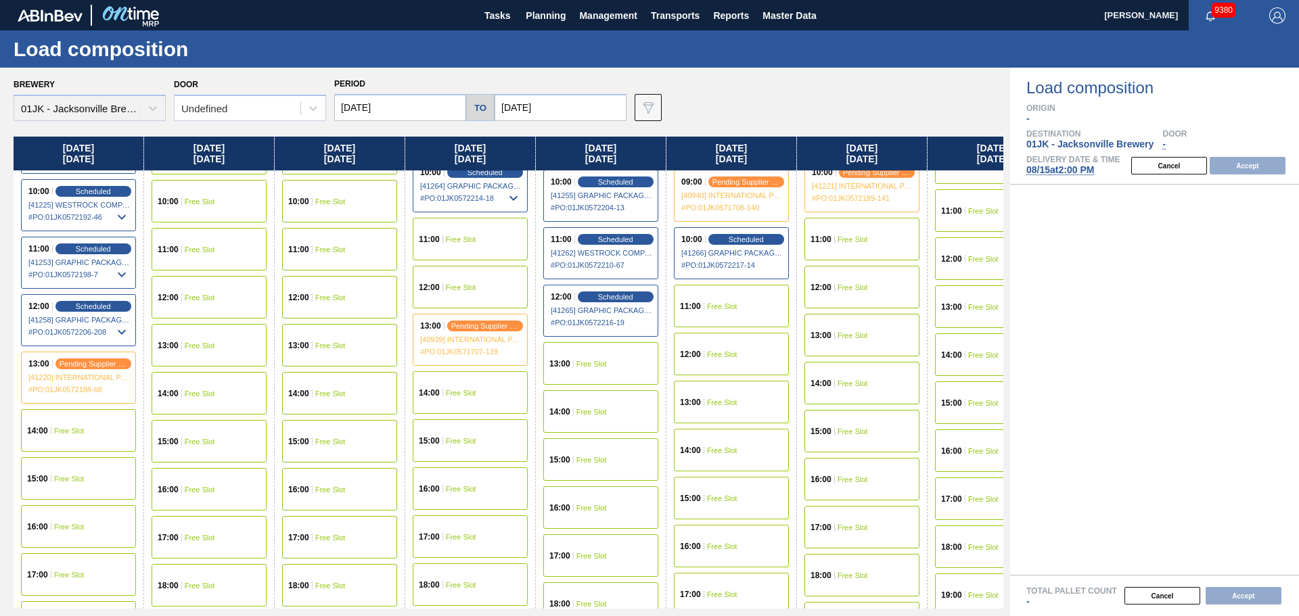
scroll to position [406, 0]
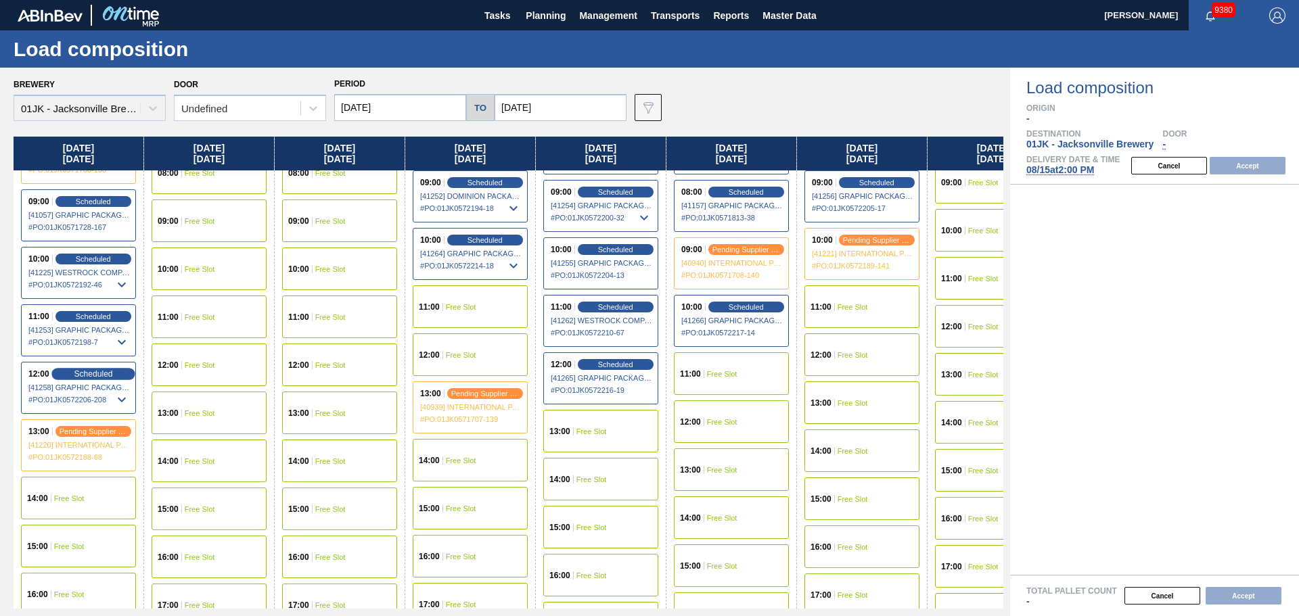
click at [98, 377] on span "Scheduled" at bounding box center [93, 373] width 39 height 9
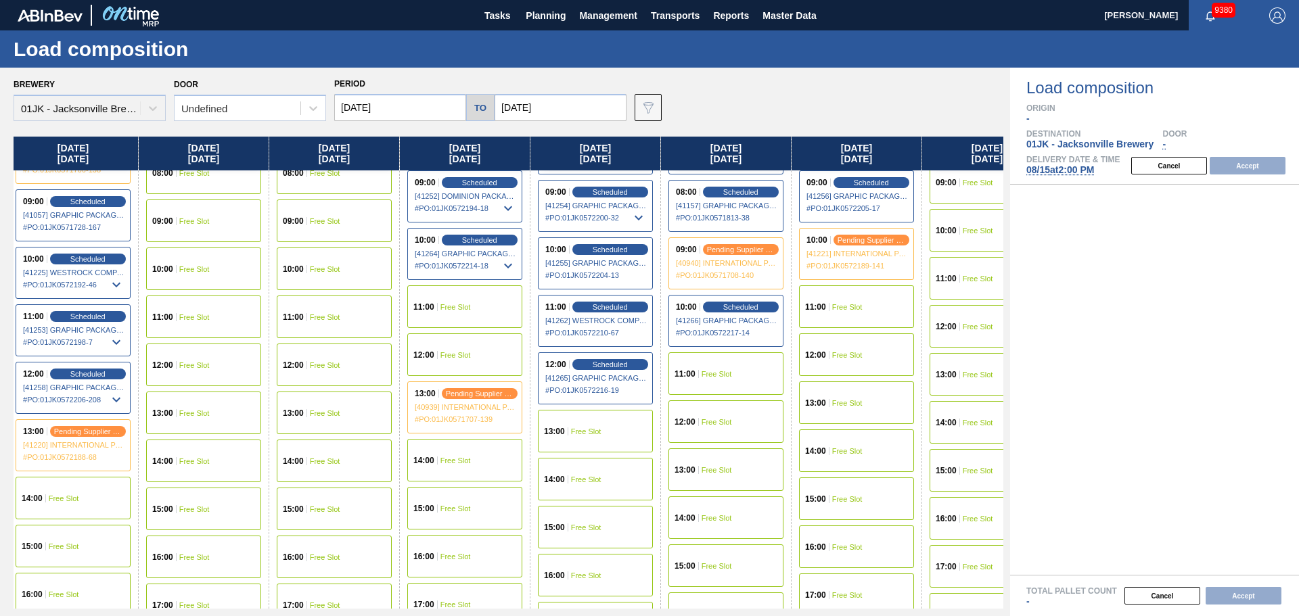
scroll to position [406, 6]
drag, startPoint x: 112, startPoint y: 372, endPoint x: 98, endPoint y: 555, distance: 183.8
click at [98, 555] on div "Friday 08/15/2025 01:00 Free Slot 02:00 Free Slot 03:00 Free Slot 04:00 Free Sl…" at bounding box center [509, 373] width 990 height 472
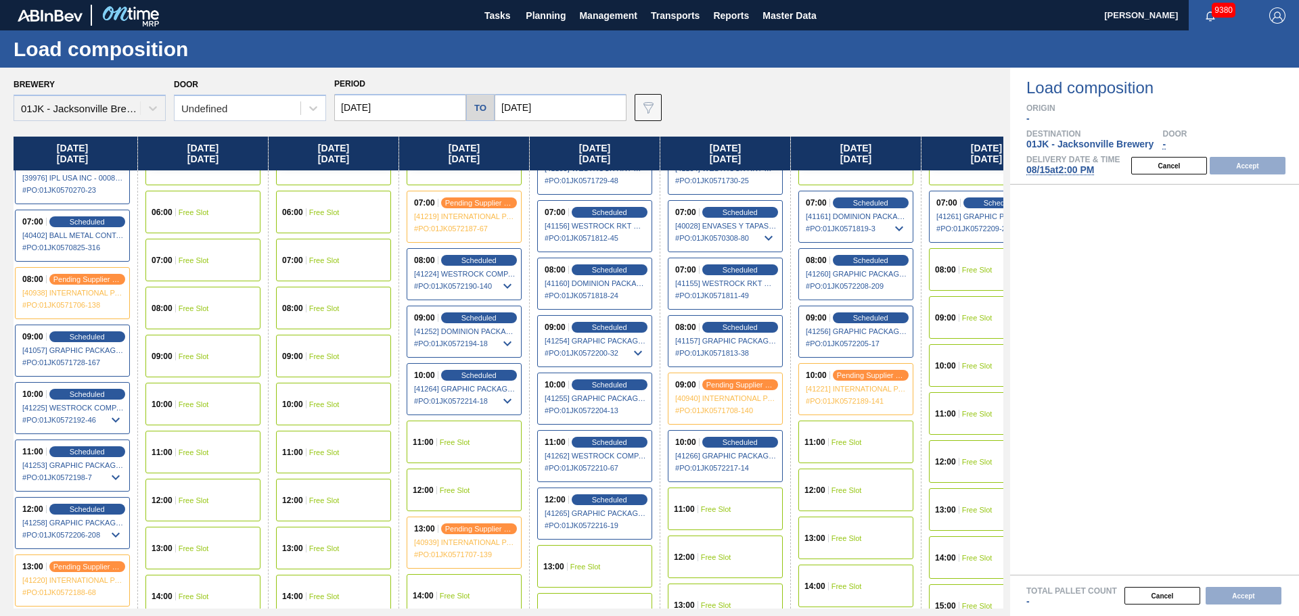
scroll to position [338, 6]
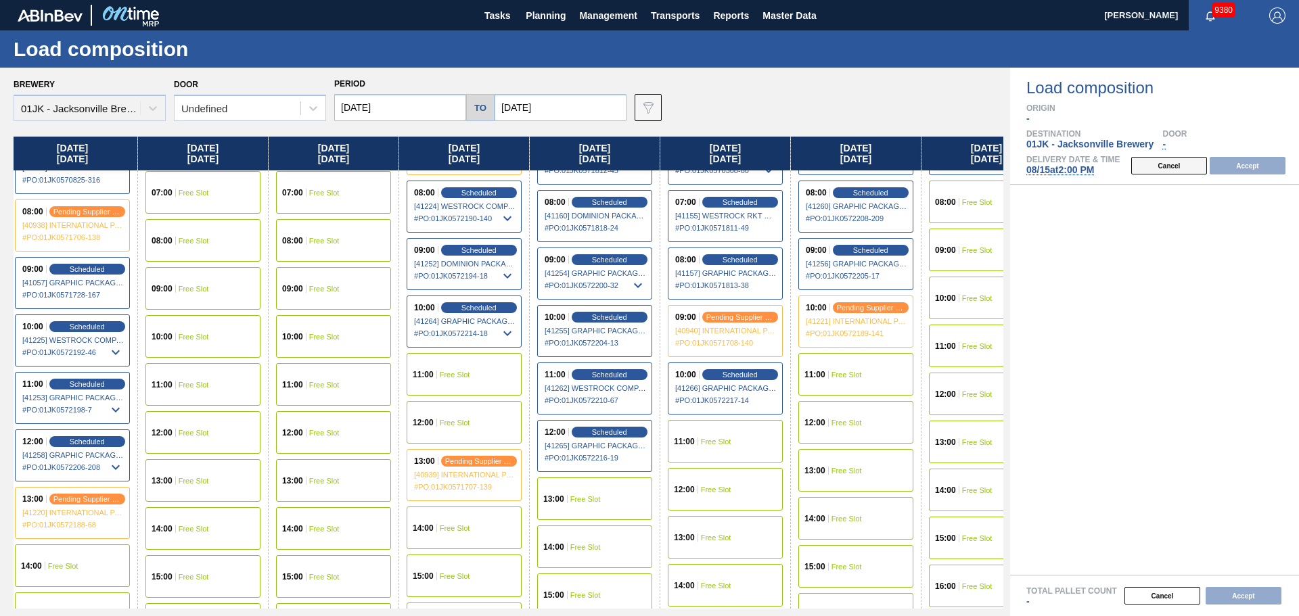
click at [1167, 160] on button "Cancel" at bounding box center [1169, 166] width 76 height 18
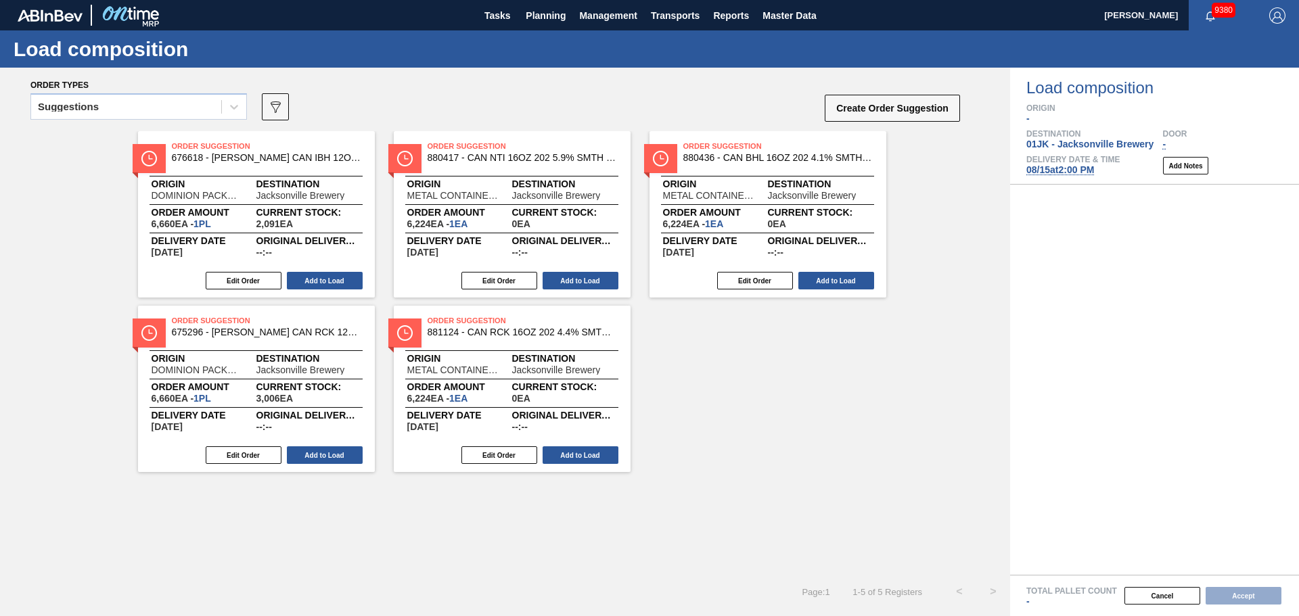
click at [1075, 173] on span "08/15 at 2:00 PM" at bounding box center [1060, 169] width 68 height 11
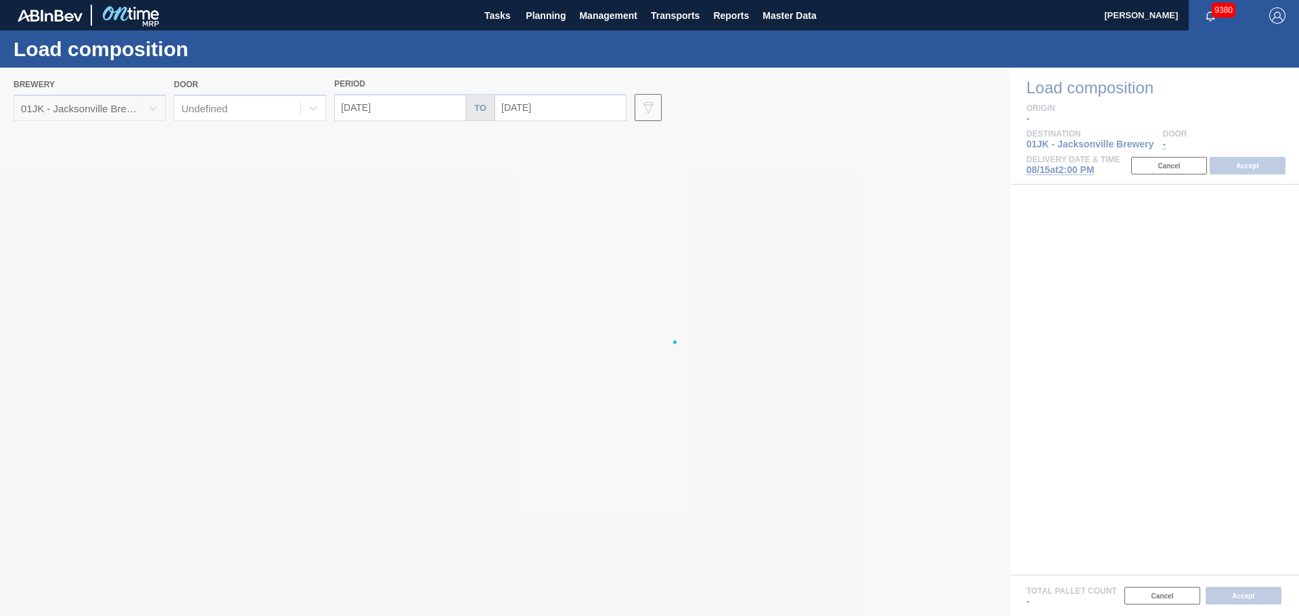
type input "08/15/2025"
type input "08/22/2025"
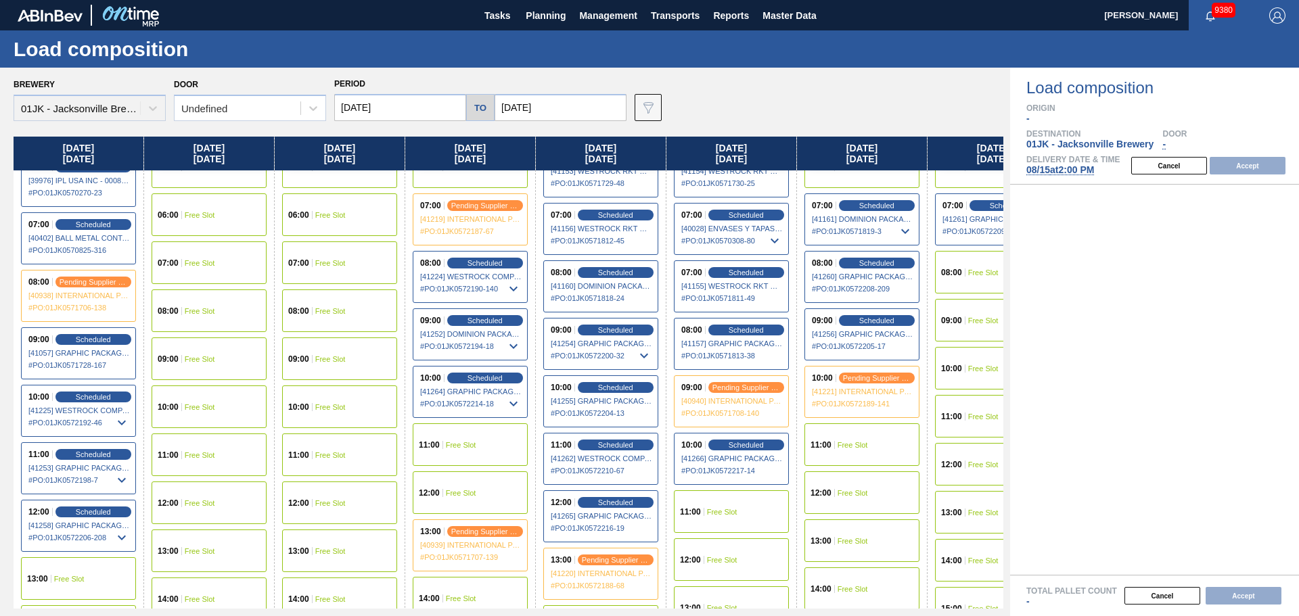
scroll to position [338, 0]
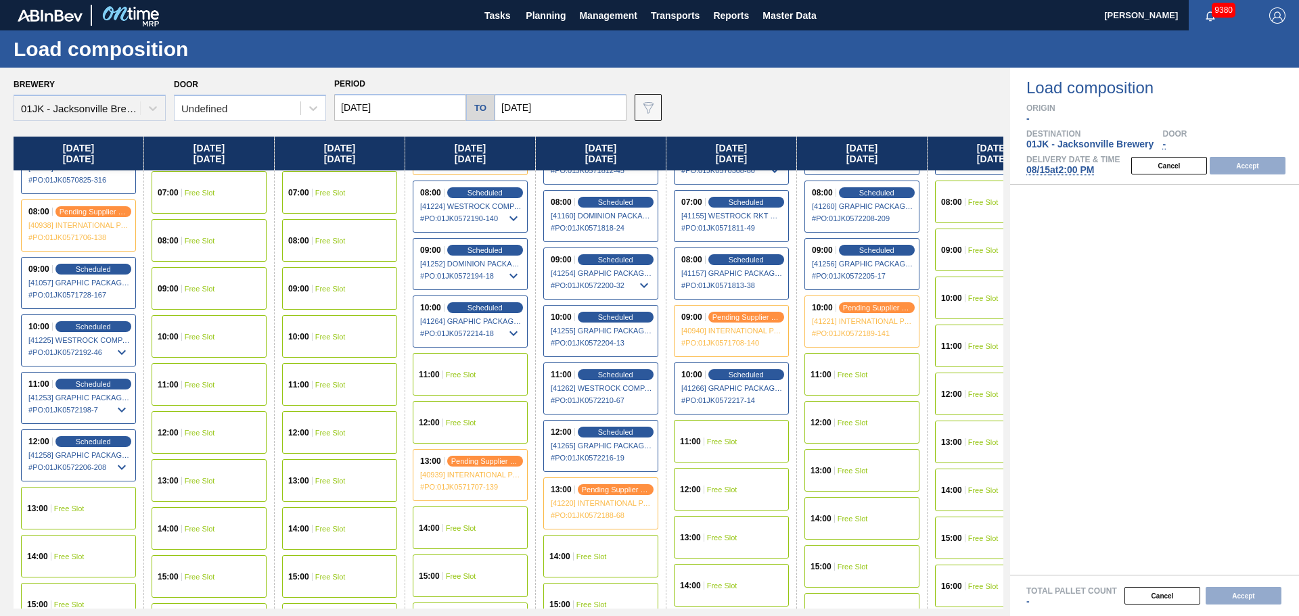
click at [60, 505] on span "Free Slot" at bounding box center [69, 509] width 30 height 8
click at [1239, 167] on button "Accept" at bounding box center [1248, 166] width 76 height 18
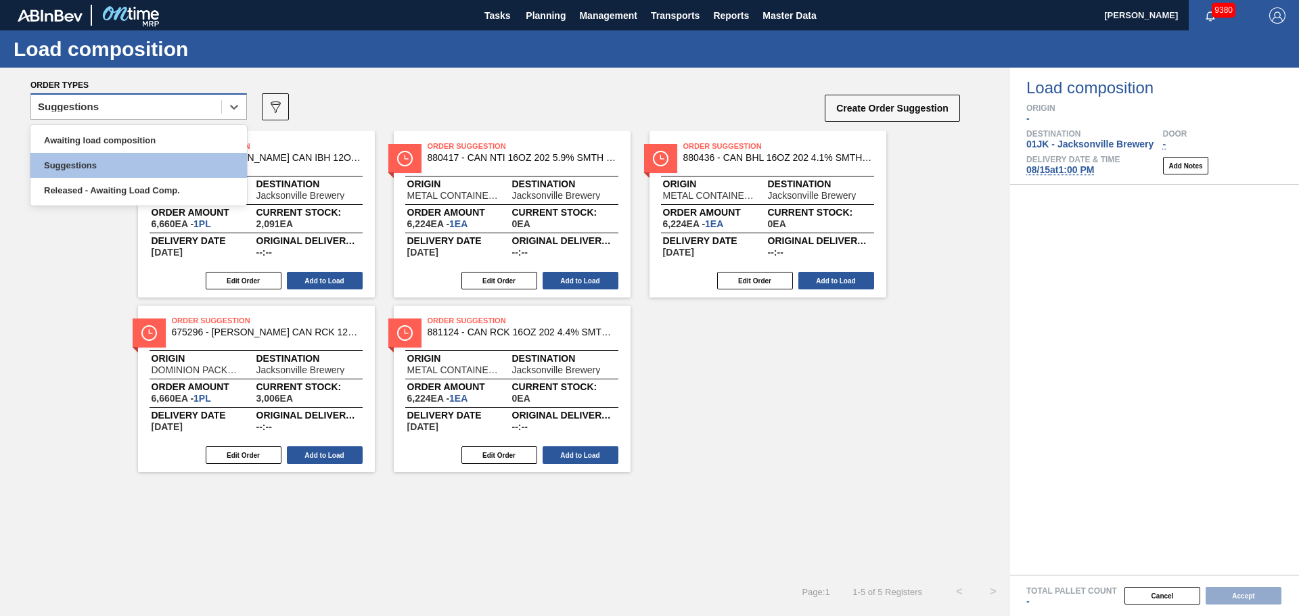
click at [211, 107] on div "Suggestions" at bounding box center [126, 107] width 190 height 20
click at [110, 142] on div "Awaiting load composition" at bounding box center [138, 140] width 216 height 25
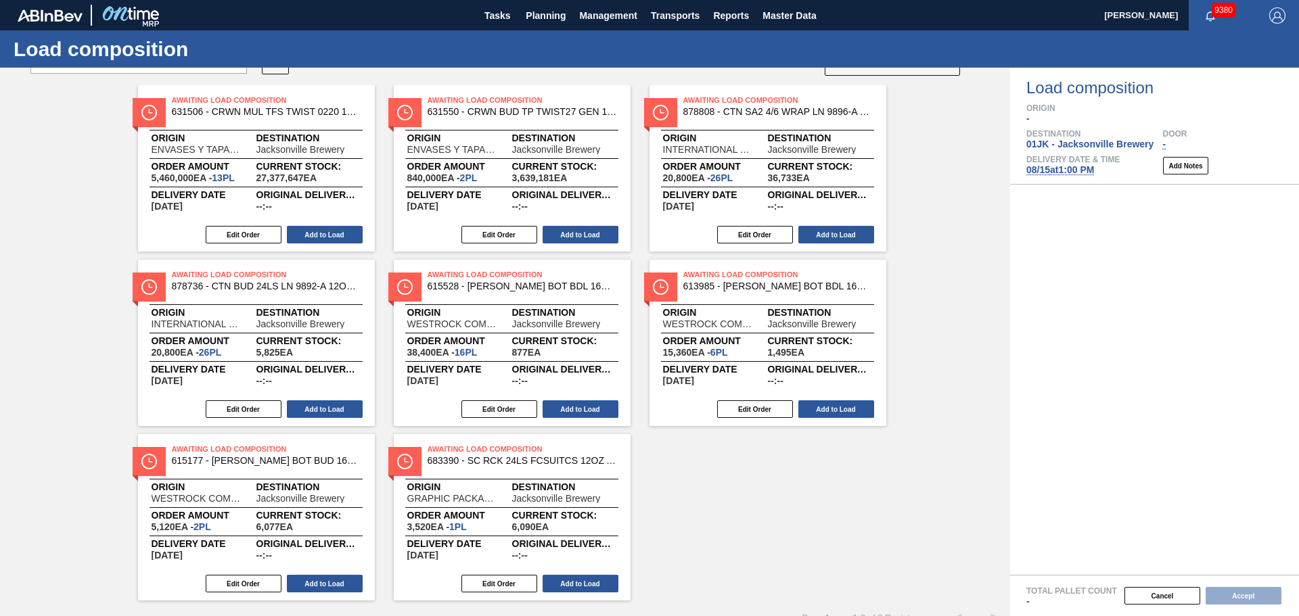
scroll to position [68, 0]
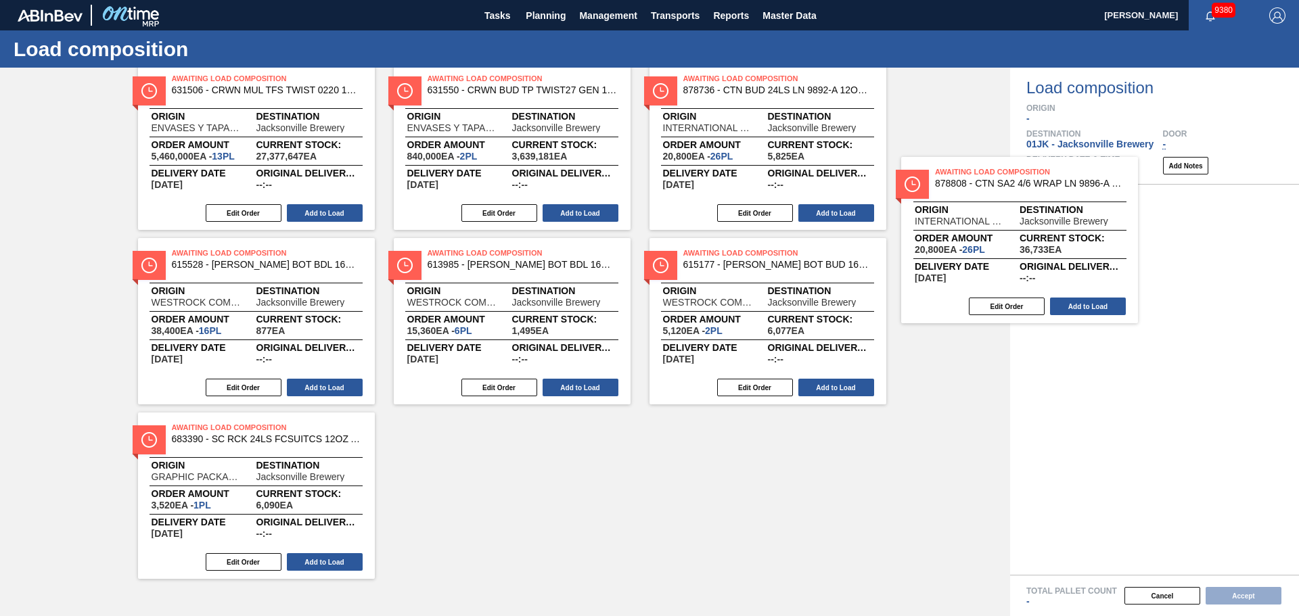
drag, startPoint x: 1199, startPoint y: 317, endPoint x: 1197, endPoint y: 308, distance: 9.7
click at [1197, 308] on div "Order types option Awaiting load composition, selected. Select is focused ,type…" at bounding box center [649, 342] width 1299 height 549
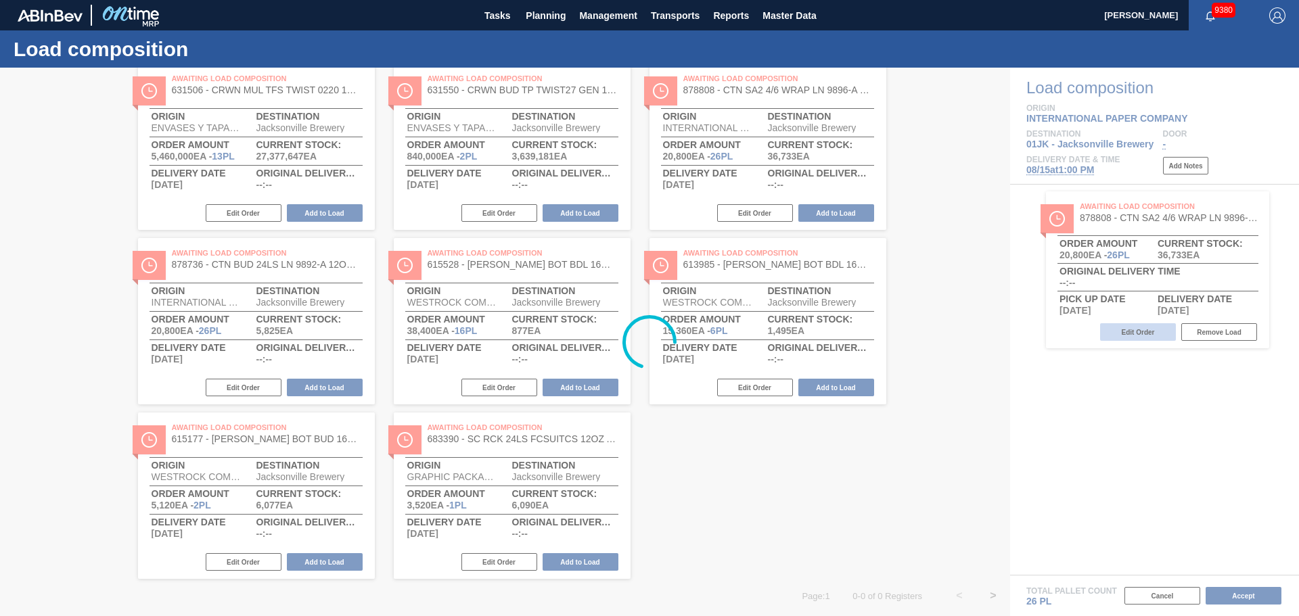
scroll to position [0, 0]
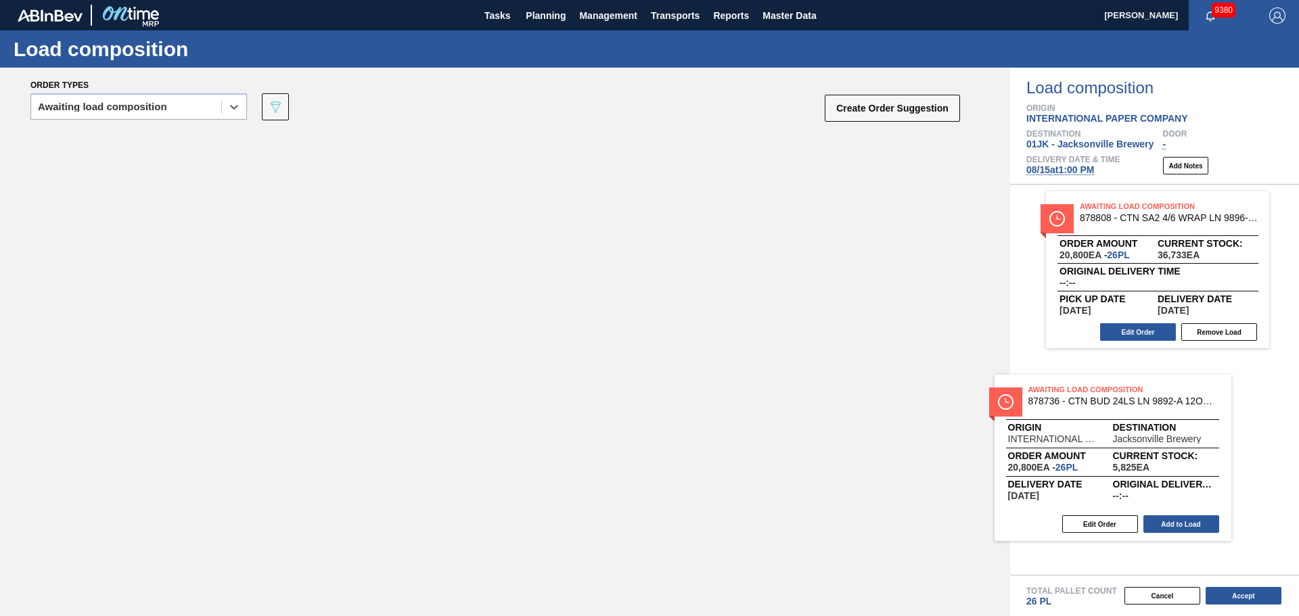
drag, startPoint x: 227, startPoint y: 166, endPoint x: 1086, endPoint y: 413, distance: 893.3
click at [1086, 413] on div "Order types option Awaiting load composition, selected. Select is focused ,type…" at bounding box center [649, 342] width 1299 height 549
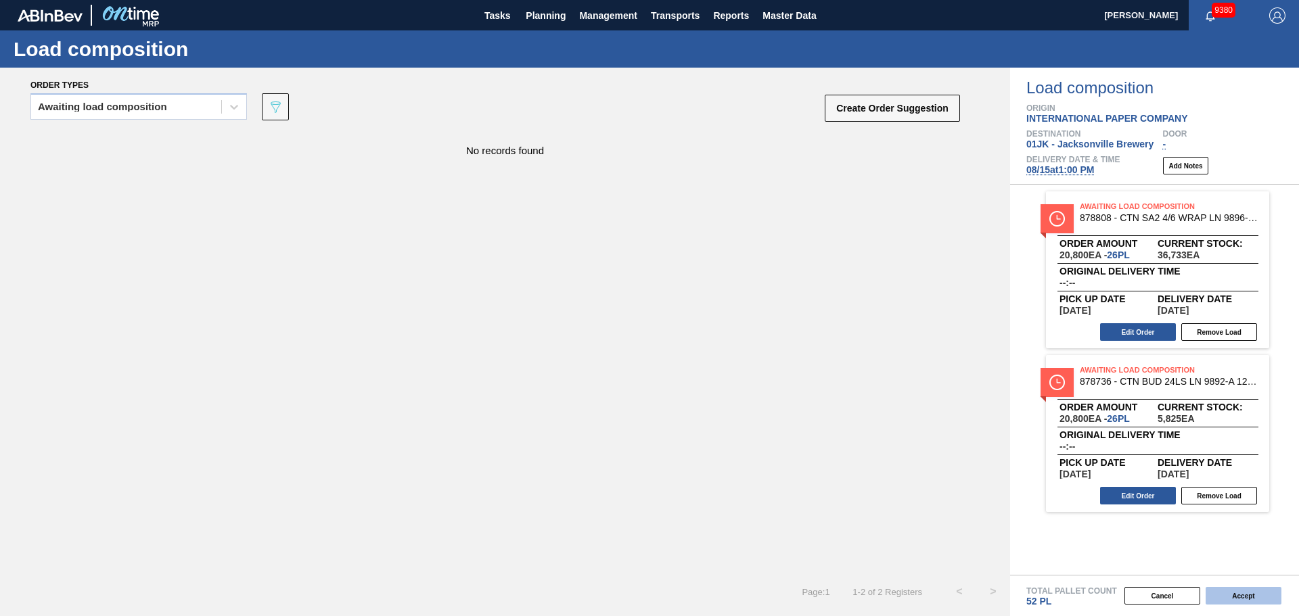
click at [1232, 599] on button "Accept" at bounding box center [1244, 596] width 76 height 18
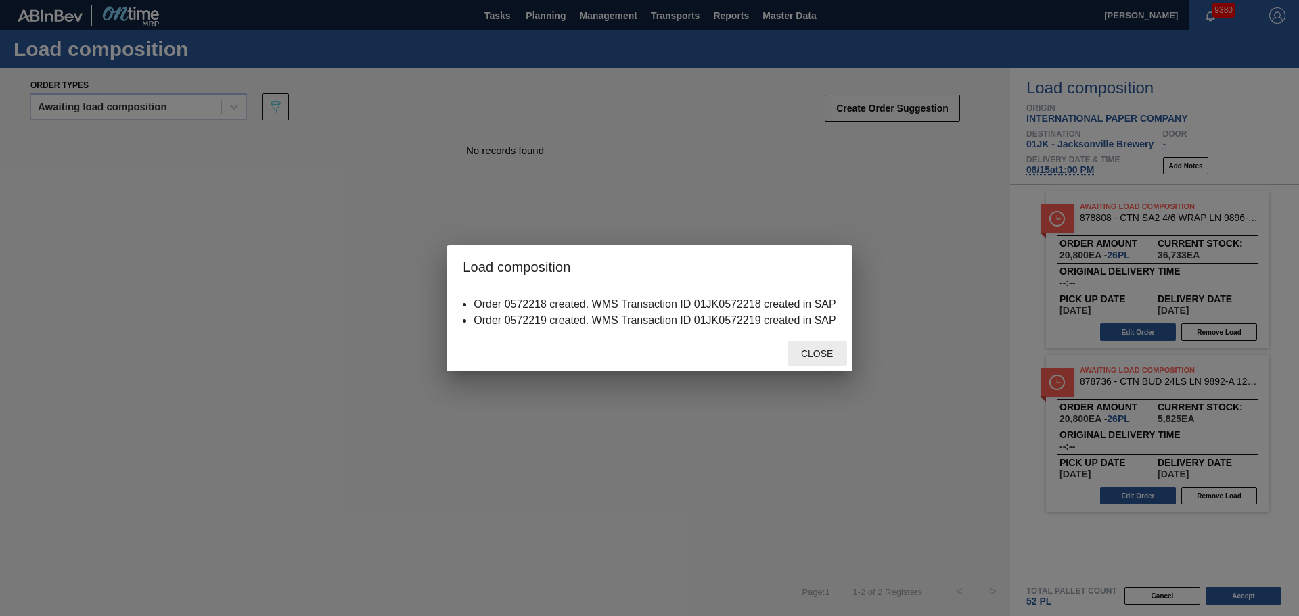
click at [823, 346] on div "Close" at bounding box center [817, 354] width 60 height 25
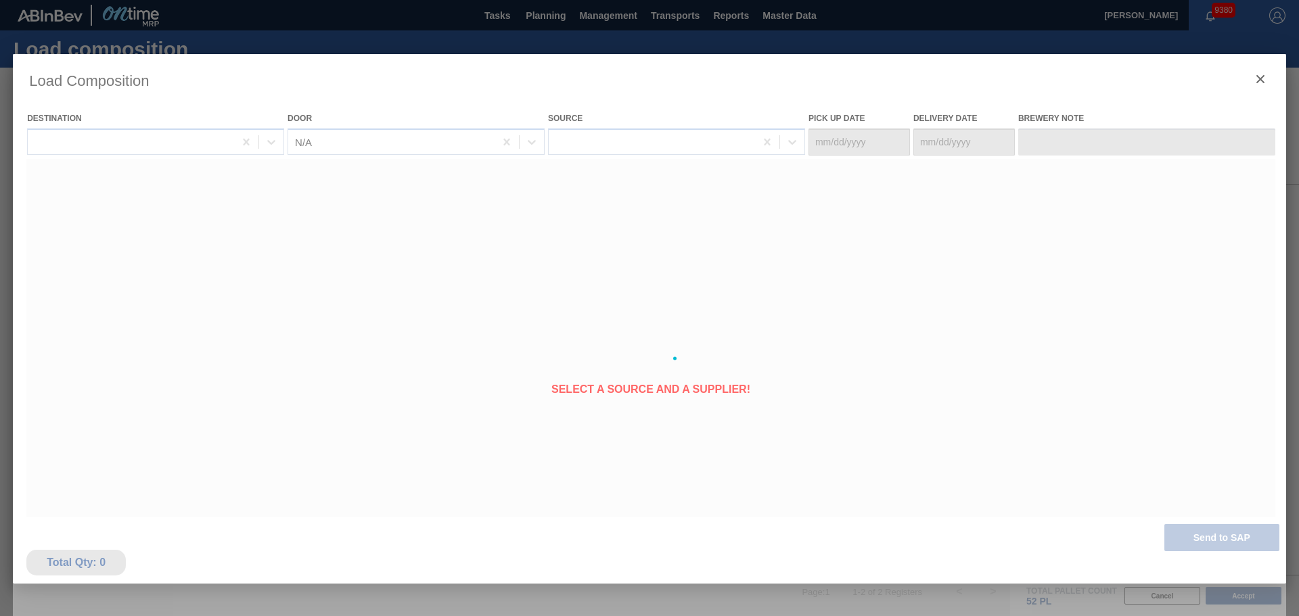
type Date "[DATE]"
type Date "08/15/2025"
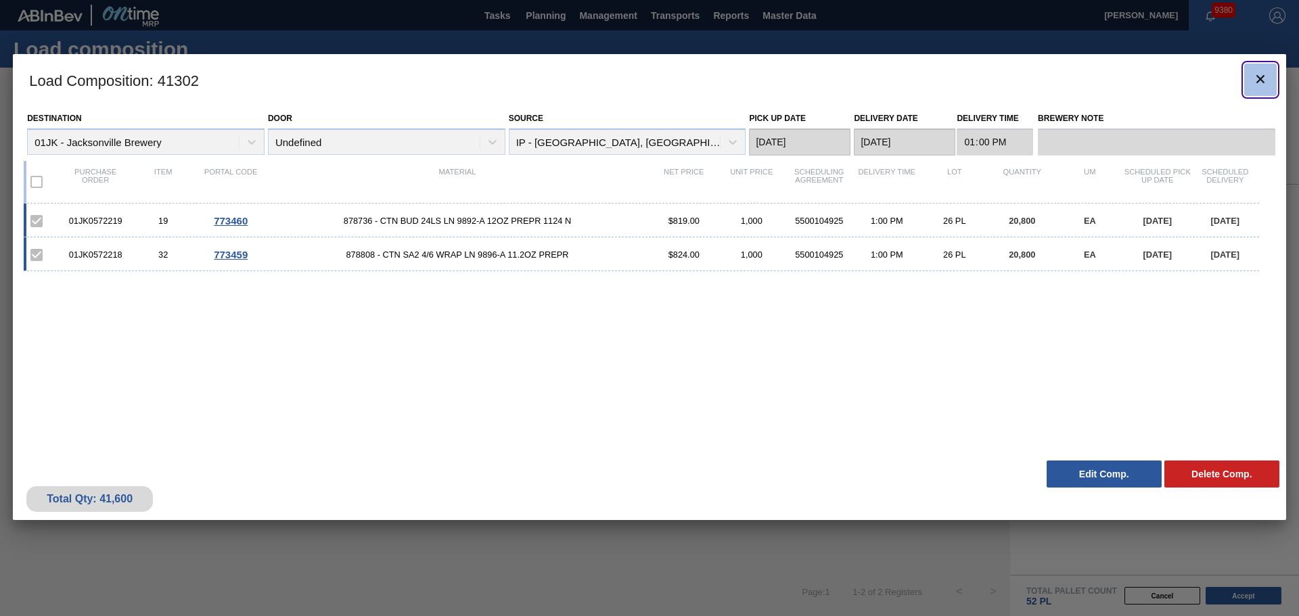
click at [1262, 83] on icon "botão de ícone" at bounding box center [1260, 79] width 16 height 16
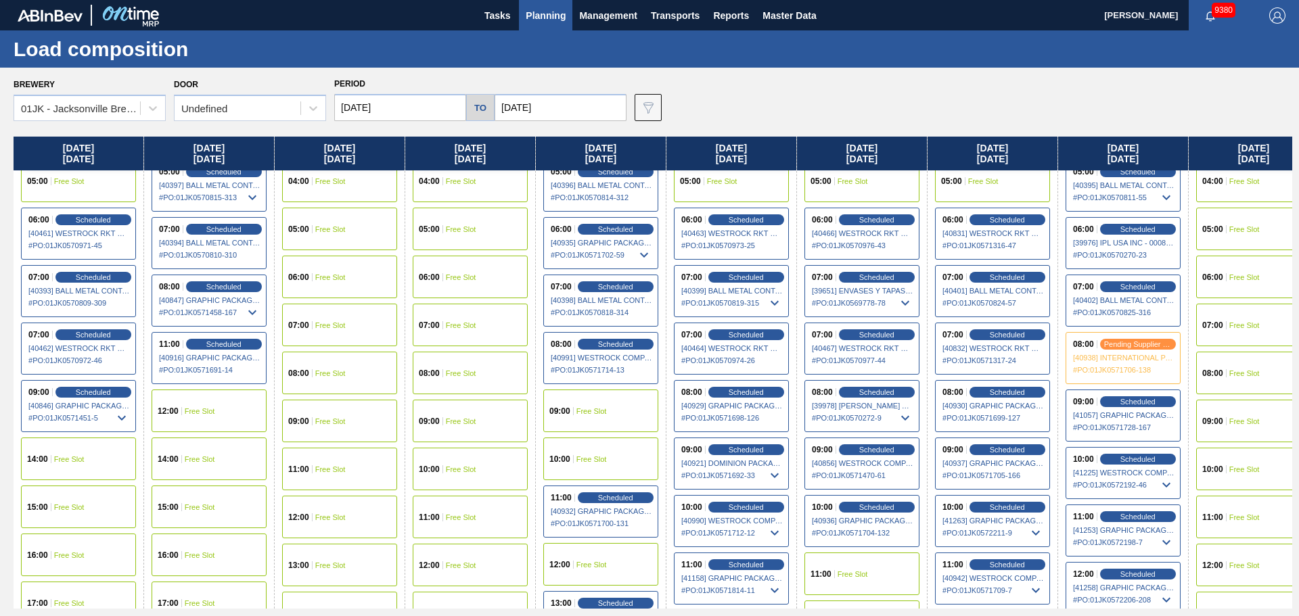
scroll to position [271, 0]
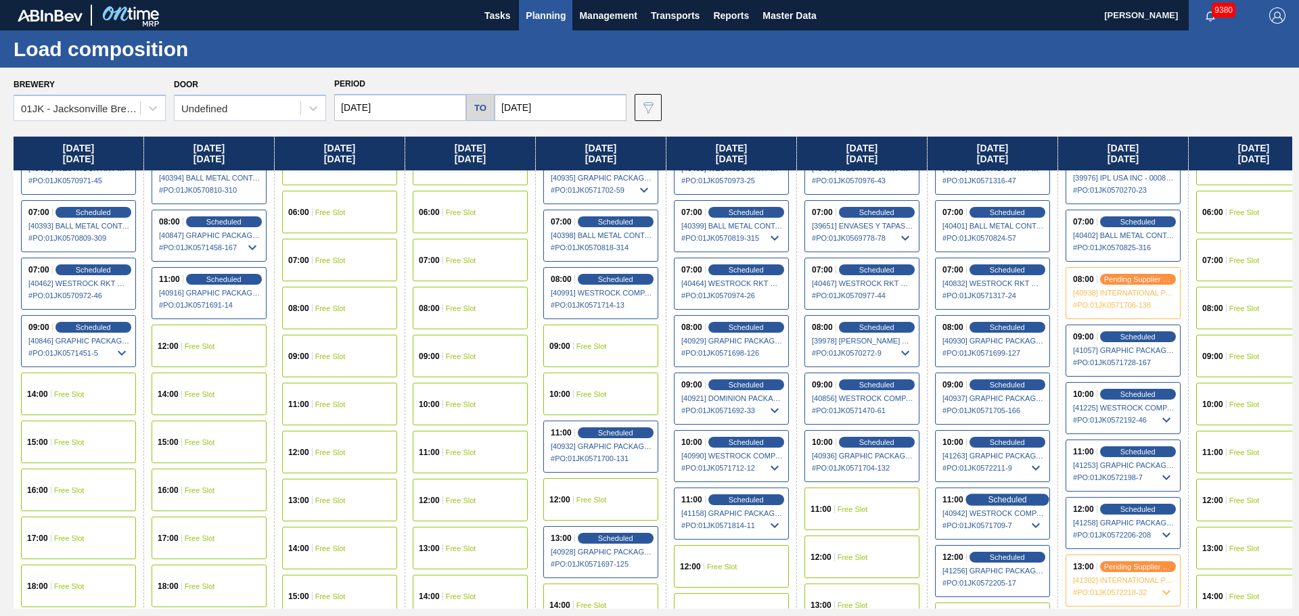
click at [991, 497] on span "Scheduled" at bounding box center [1007, 499] width 39 height 9
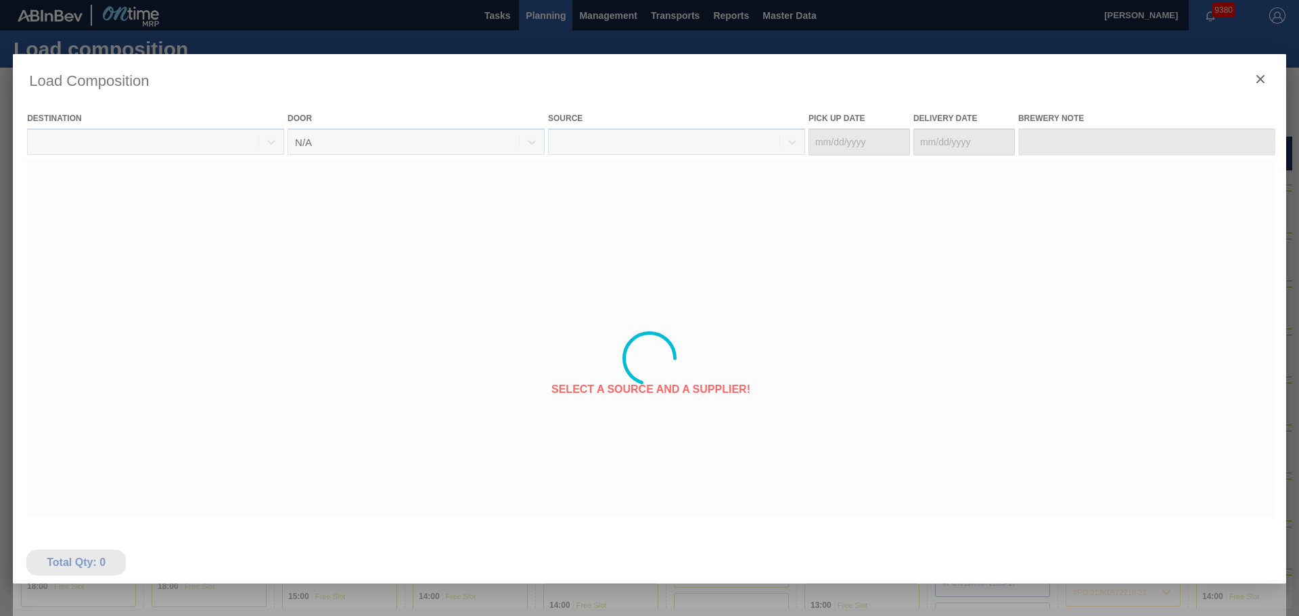
type Date "[DATE]"
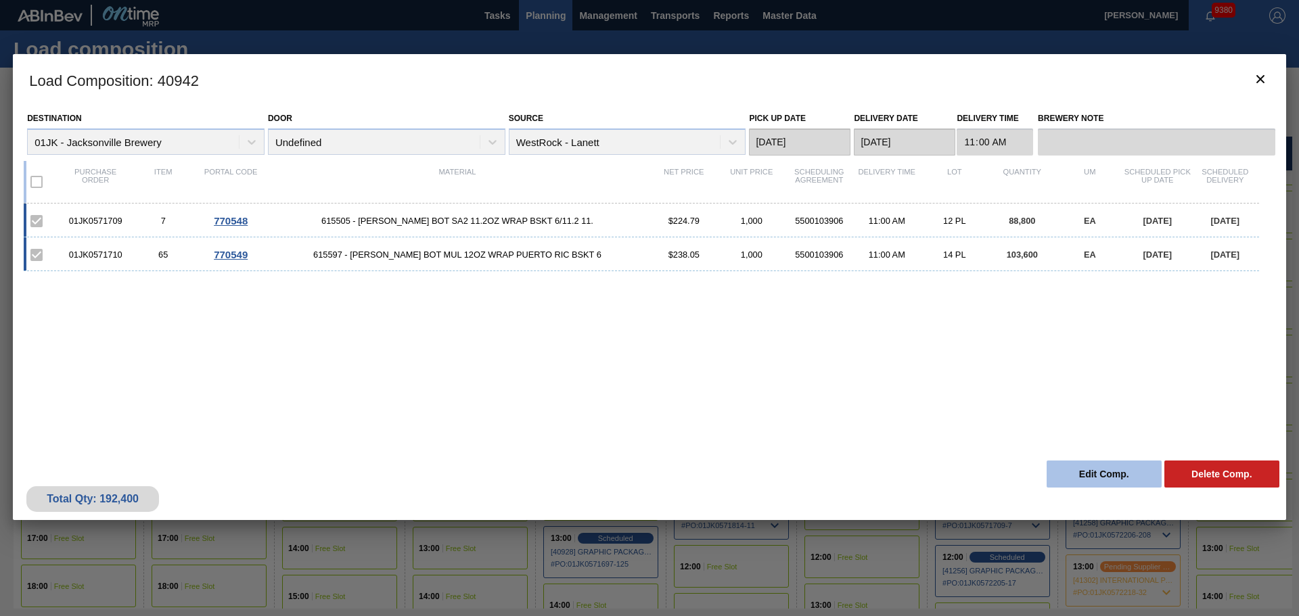
click at [1082, 478] on button "Edit Comp." at bounding box center [1104, 474] width 115 height 27
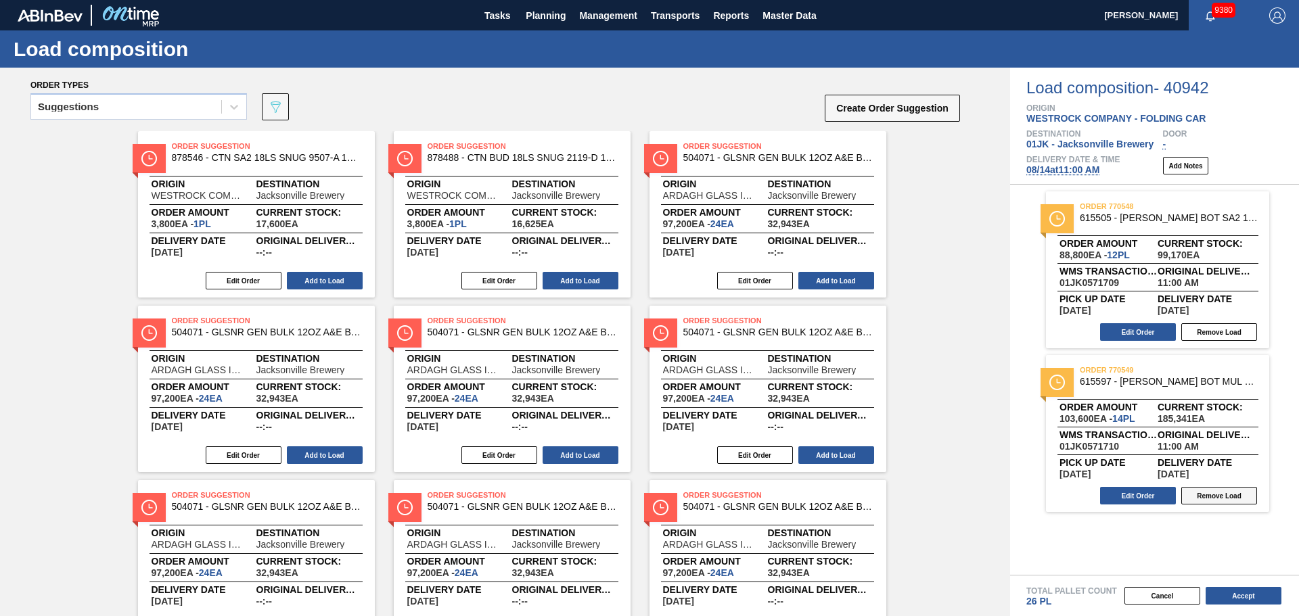
click at [1207, 334] on button "Remove Load" at bounding box center [1219, 332] width 76 height 18
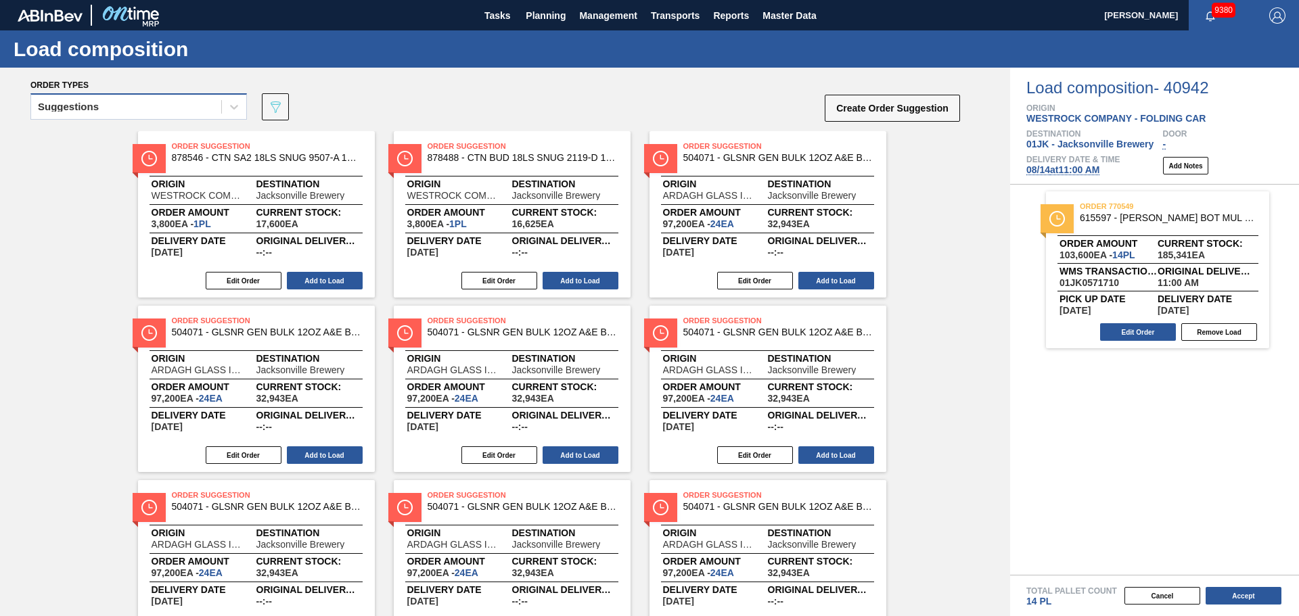
click at [219, 104] on div "Suggestions" at bounding box center [126, 107] width 190 height 20
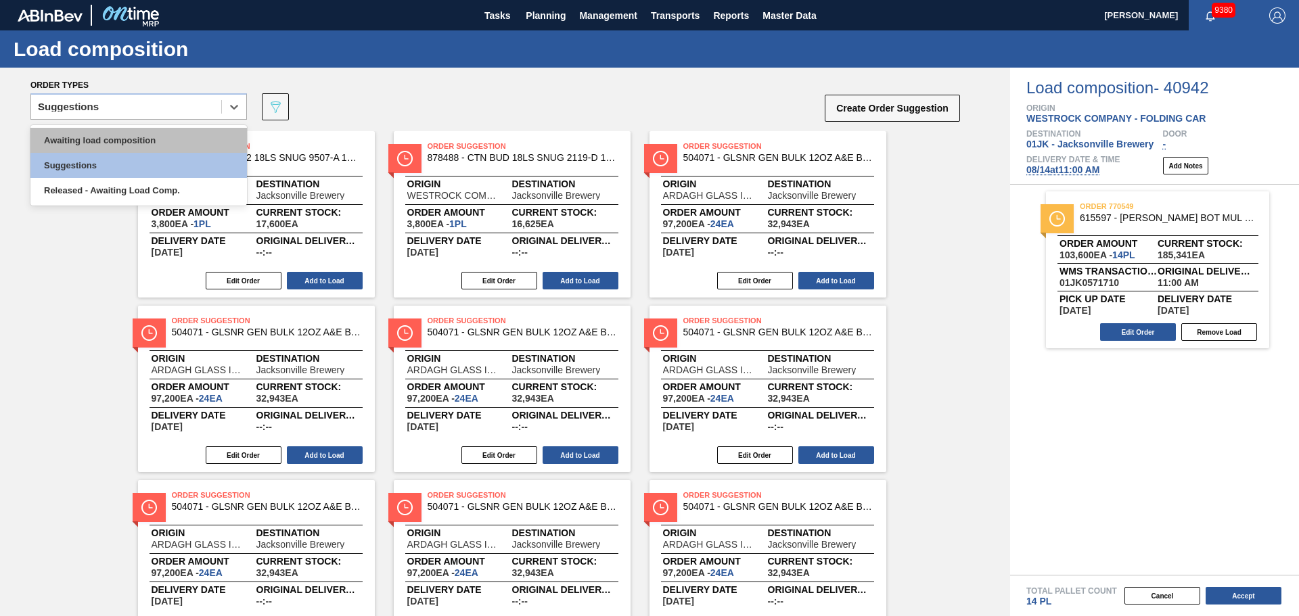
click at [175, 149] on div "Awaiting load composition" at bounding box center [138, 140] width 216 height 25
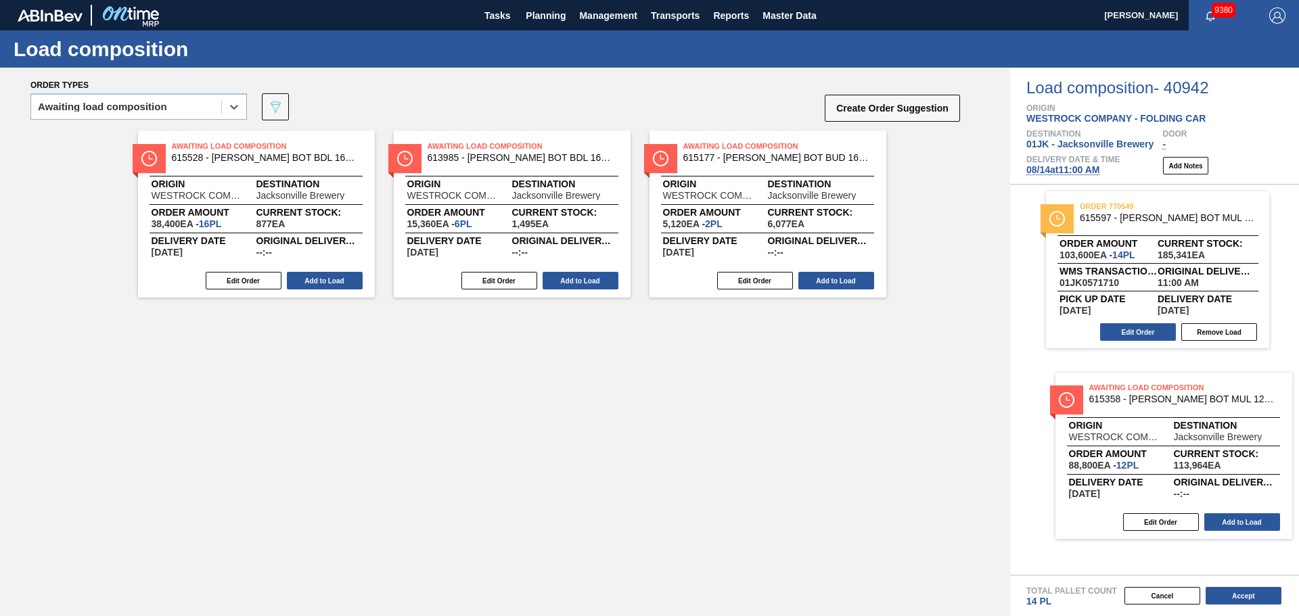
drag, startPoint x: 925, startPoint y: 350, endPoint x: 1159, endPoint y: 428, distance: 246.0
click at [1159, 428] on div "Order types option Awaiting load composition, selected. Select is focused ,type…" at bounding box center [649, 342] width 1299 height 549
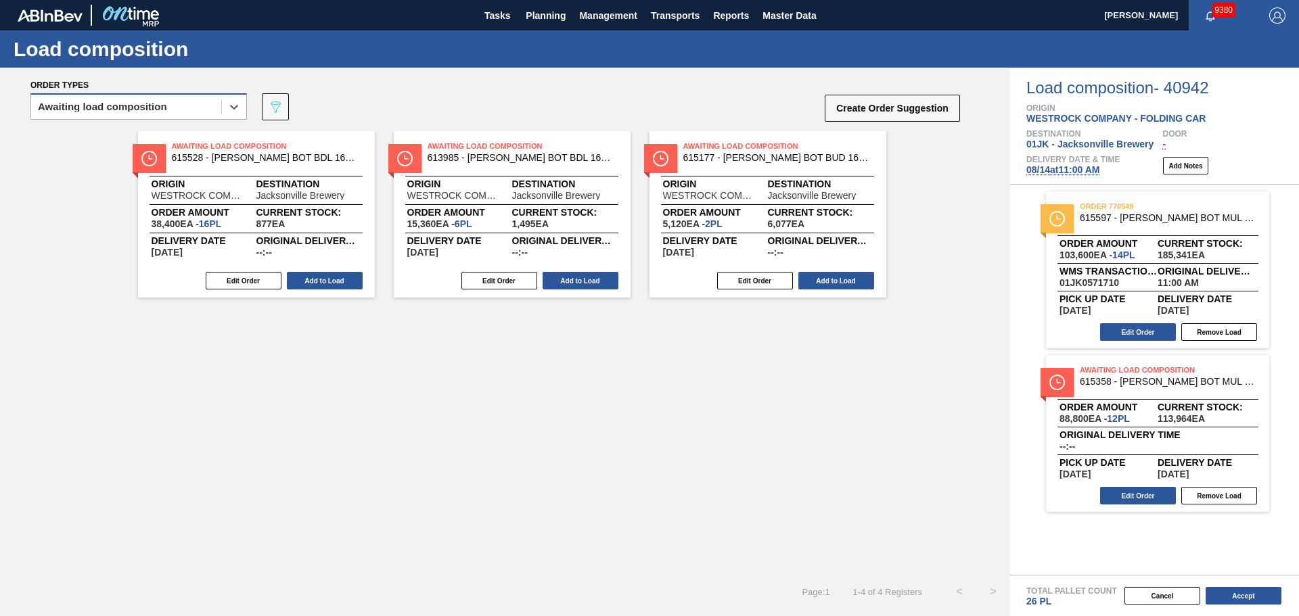
click at [191, 107] on div "Awaiting load composition" at bounding box center [126, 107] width 190 height 20
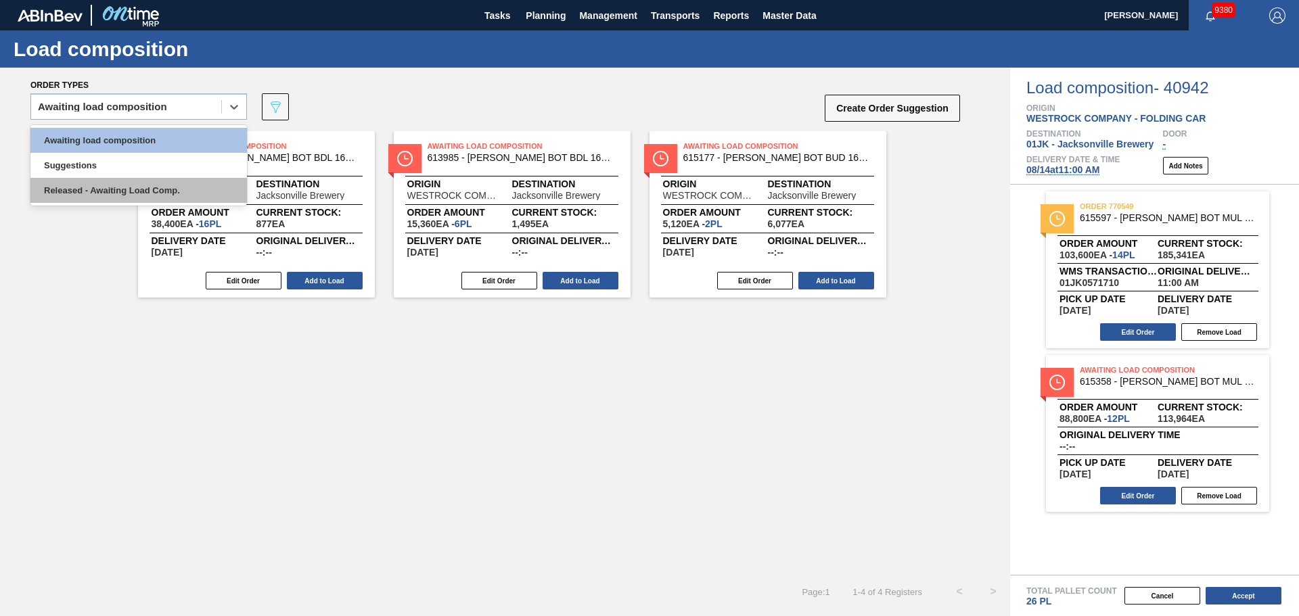
click at [137, 193] on div "Released - Awaiting Load Comp." at bounding box center [138, 190] width 216 height 25
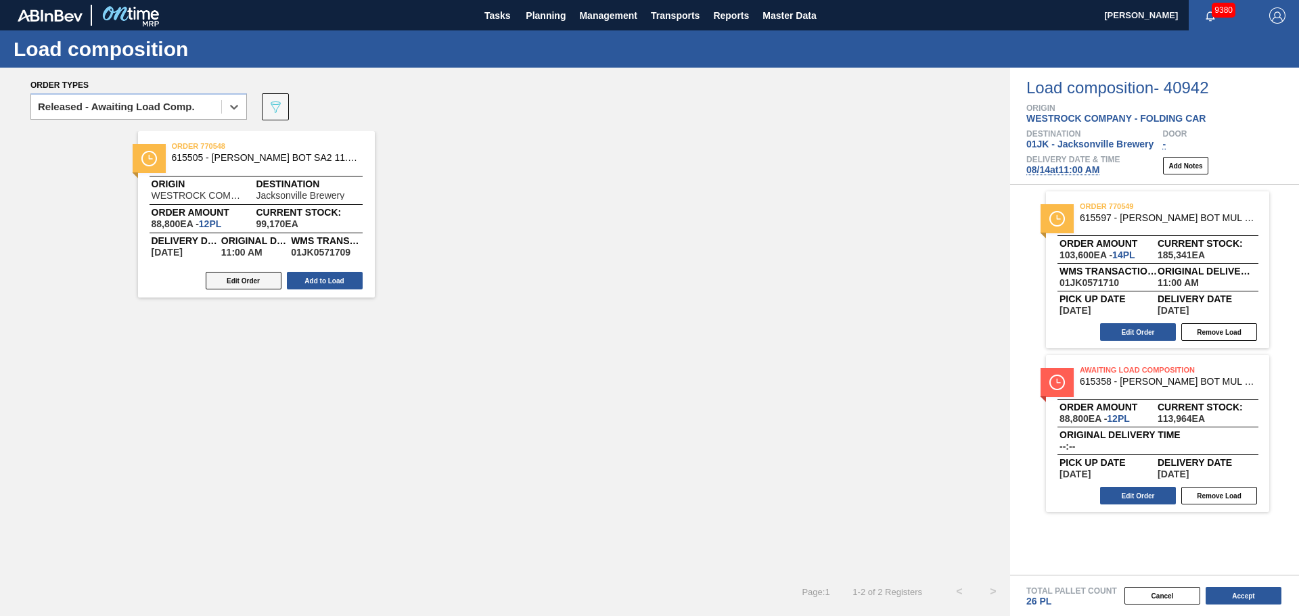
click at [263, 281] on button "Edit Order" at bounding box center [244, 281] width 76 height 18
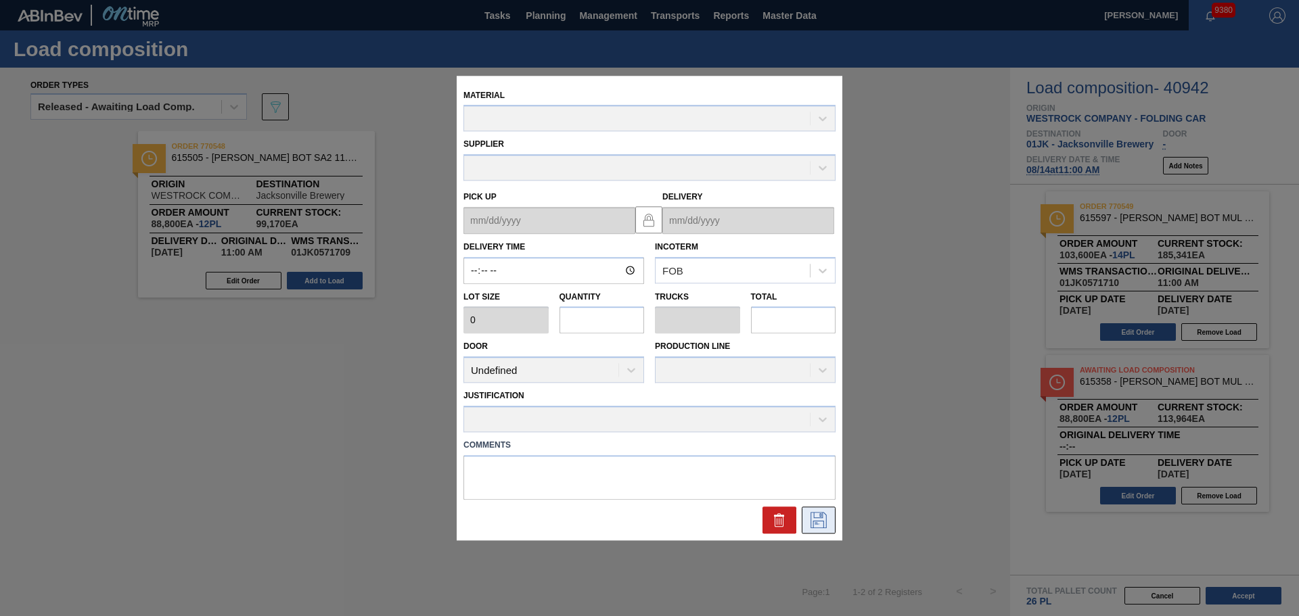
type input "11:00:00"
type input "7,400"
type input "12"
type input "0.462"
type input "88,800"
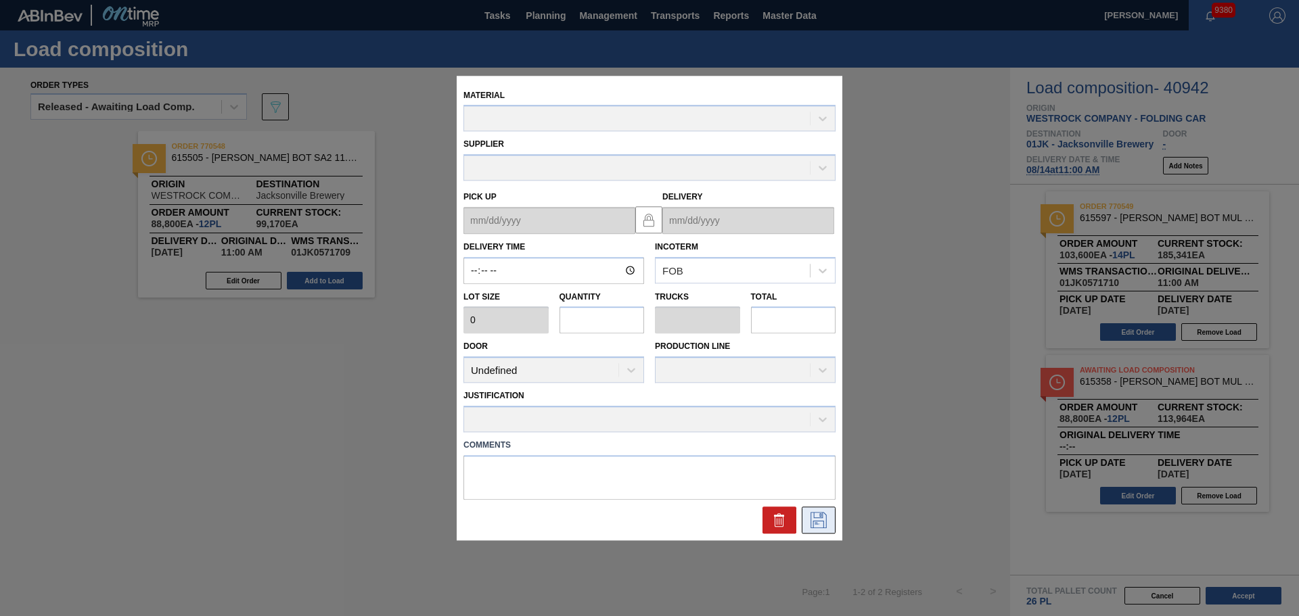
type textarea "TAIL, DROP"
type up "[DATE]"
type input "[DATE]"
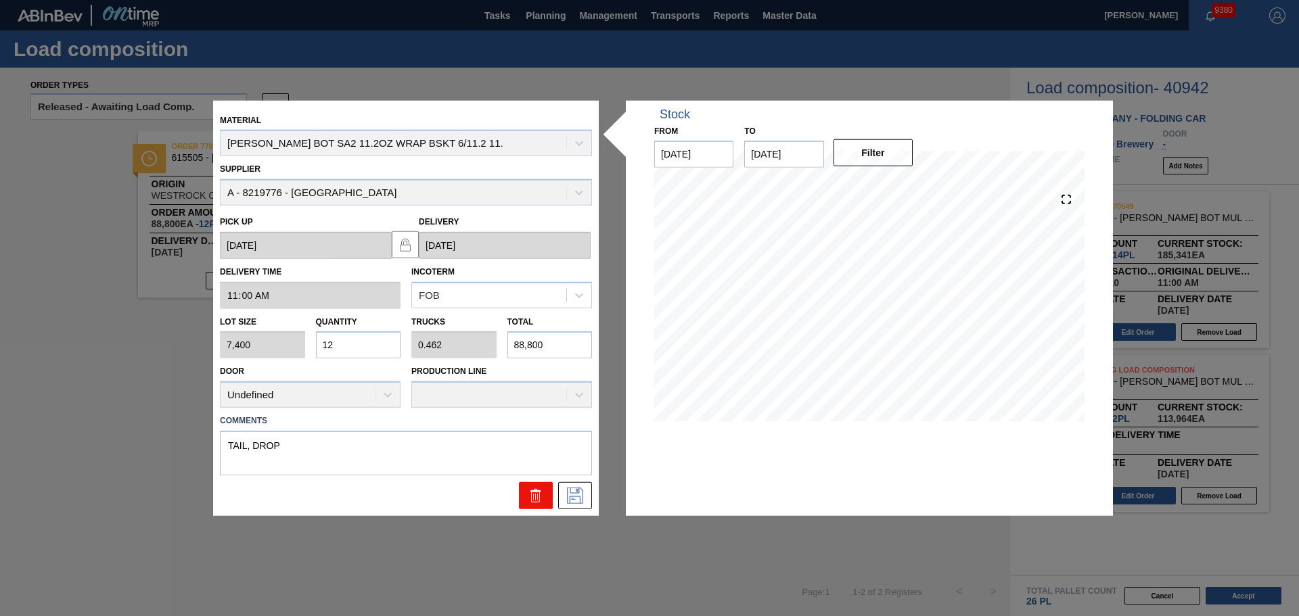
click at [529, 497] on icon at bounding box center [536, 496] width 16 height 16
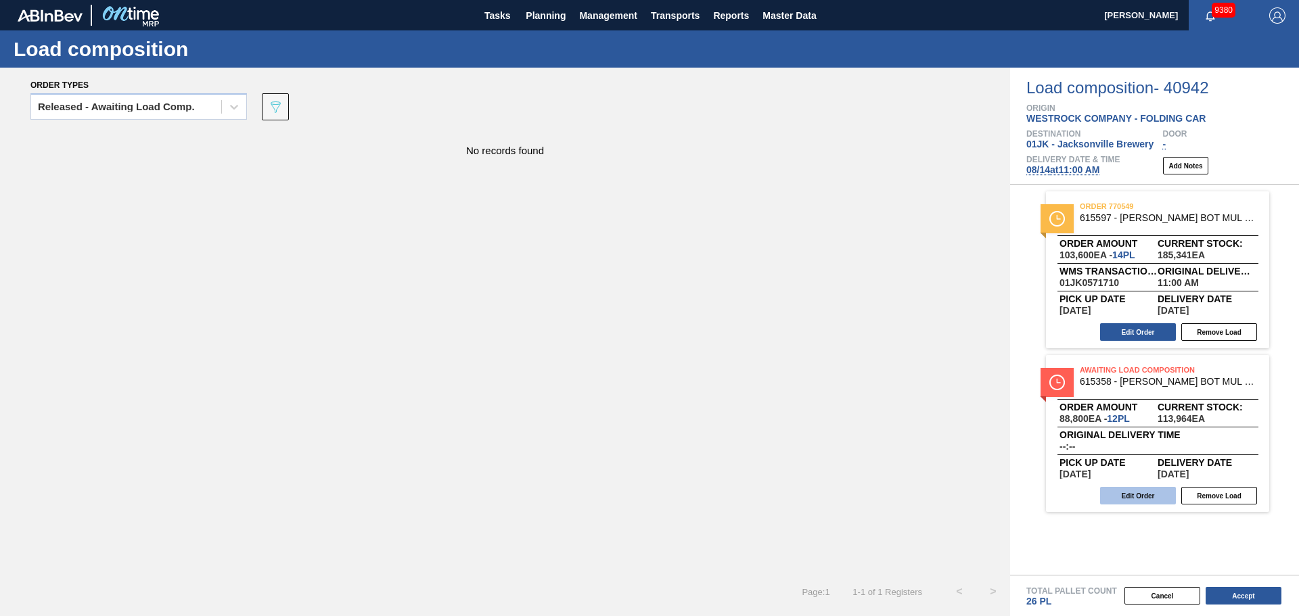
click at [1140, 497] on button "Edit Order" at bounding box center [1138, 496] width 76 height 18
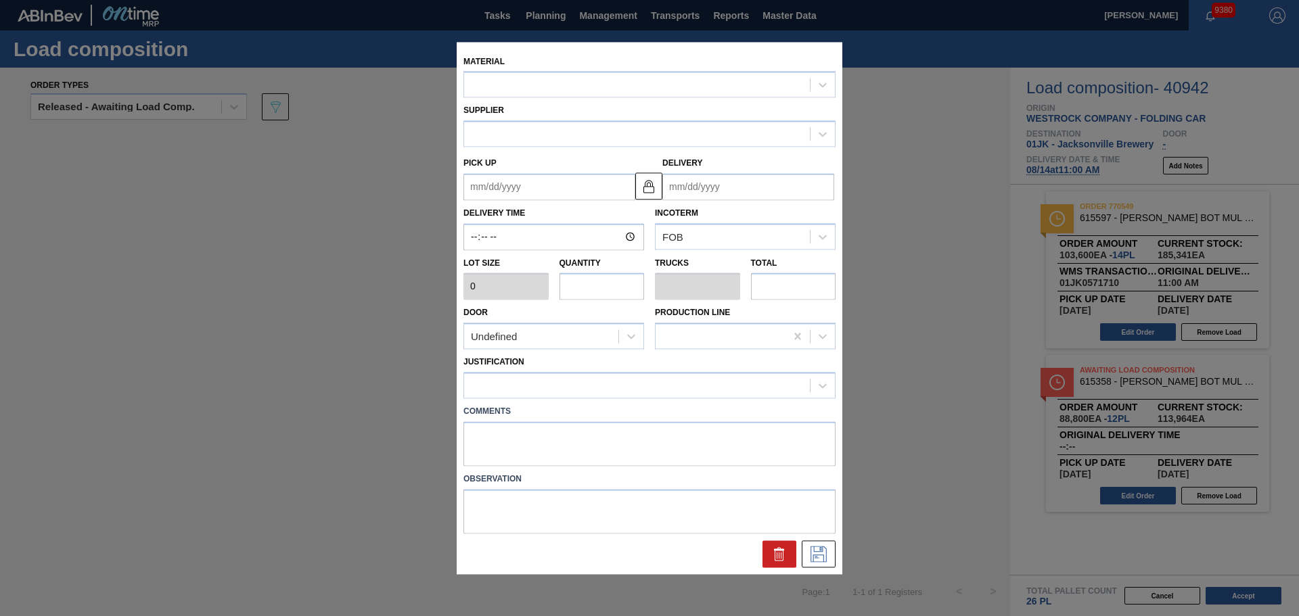
type input "7,400"
type input "12"
type input "0.462"
type input "88,800"
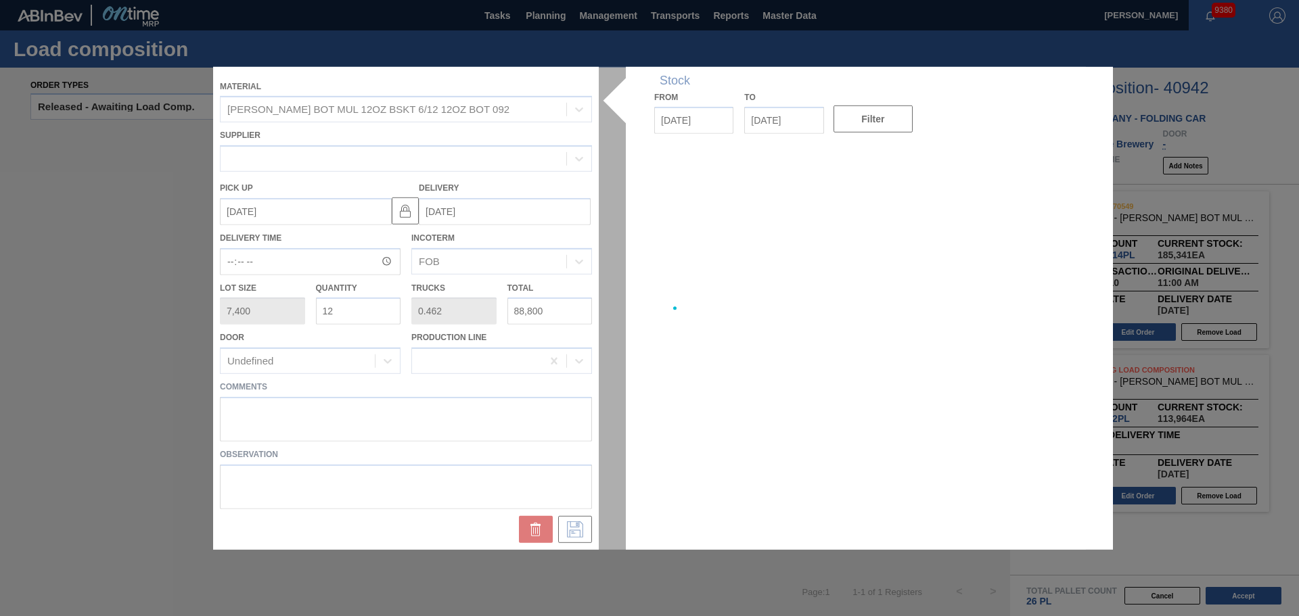
type up "[DATE]"
type input "[DATE]"
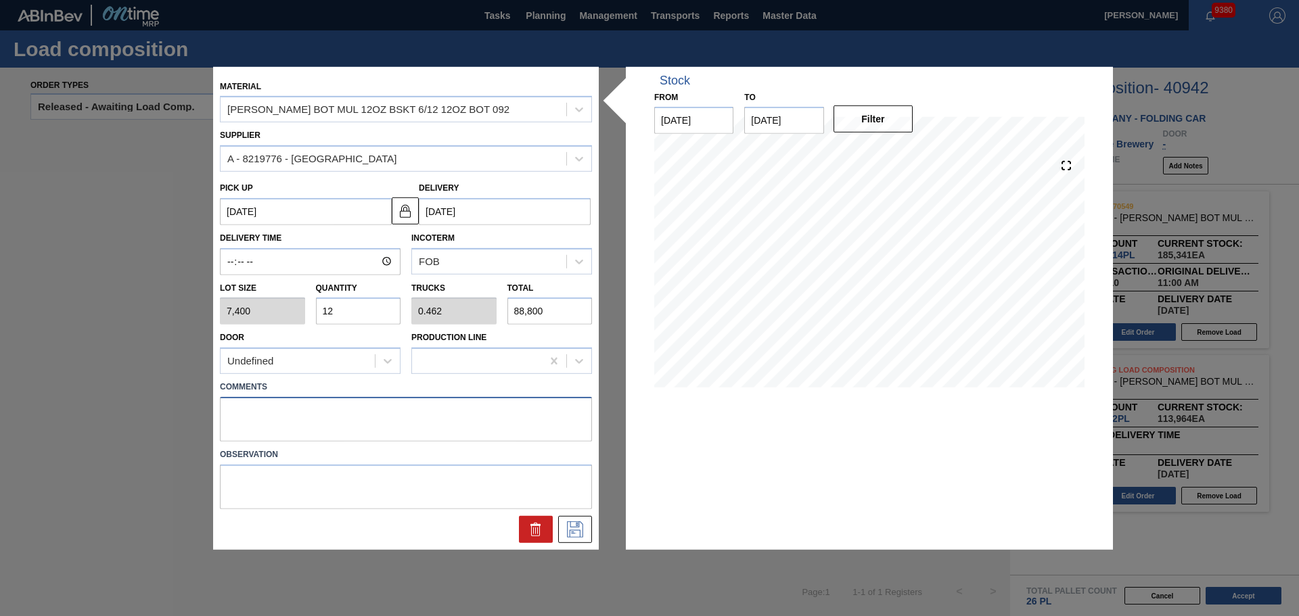
click at [511, 421] on textarea at bounding box center [406, 419] width 372 height 45
type textarea "TAIL, DROP"
click at [569, 532] on icon at bounding box center [575, 530] width 22 height 16
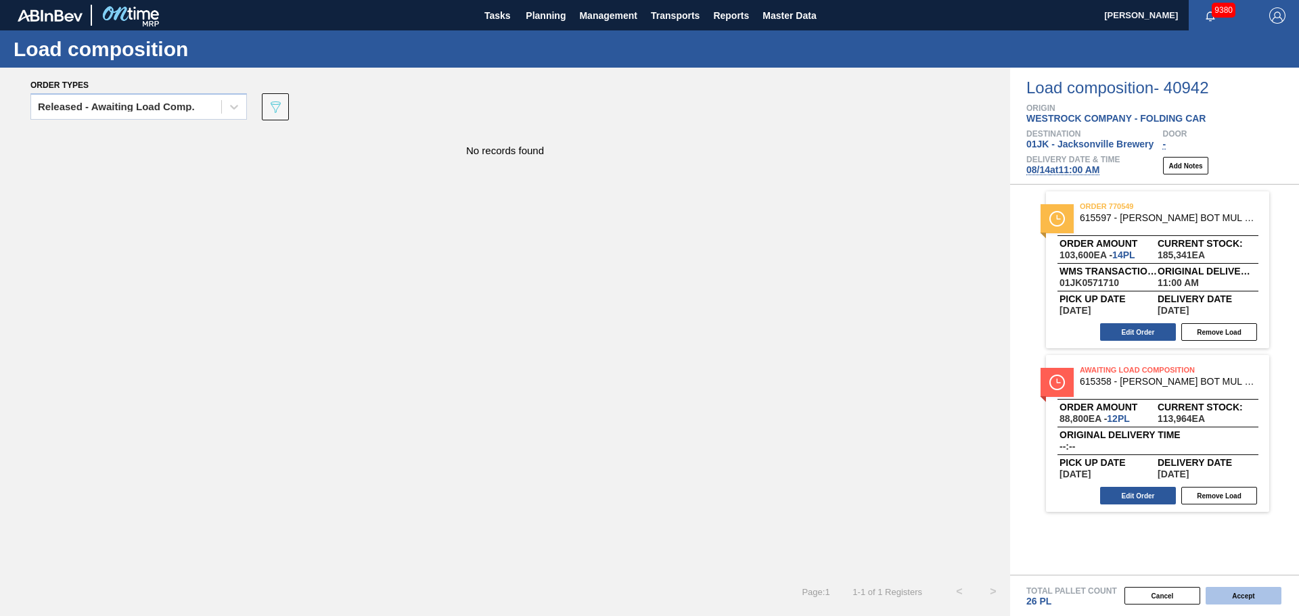
click at [1224, 591] on button "Accept" at bounding box center [1244, 596] width 76 height 18
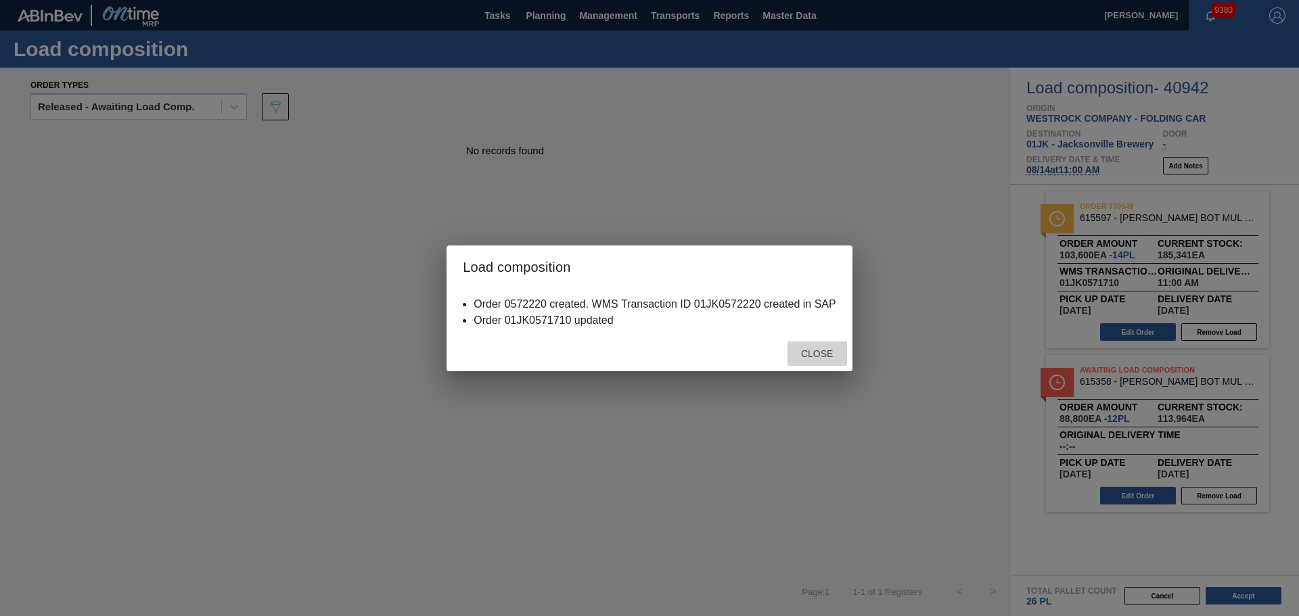
click at [834, 351] on span "Close" at bounding box center [816, 353] width 53 height 11
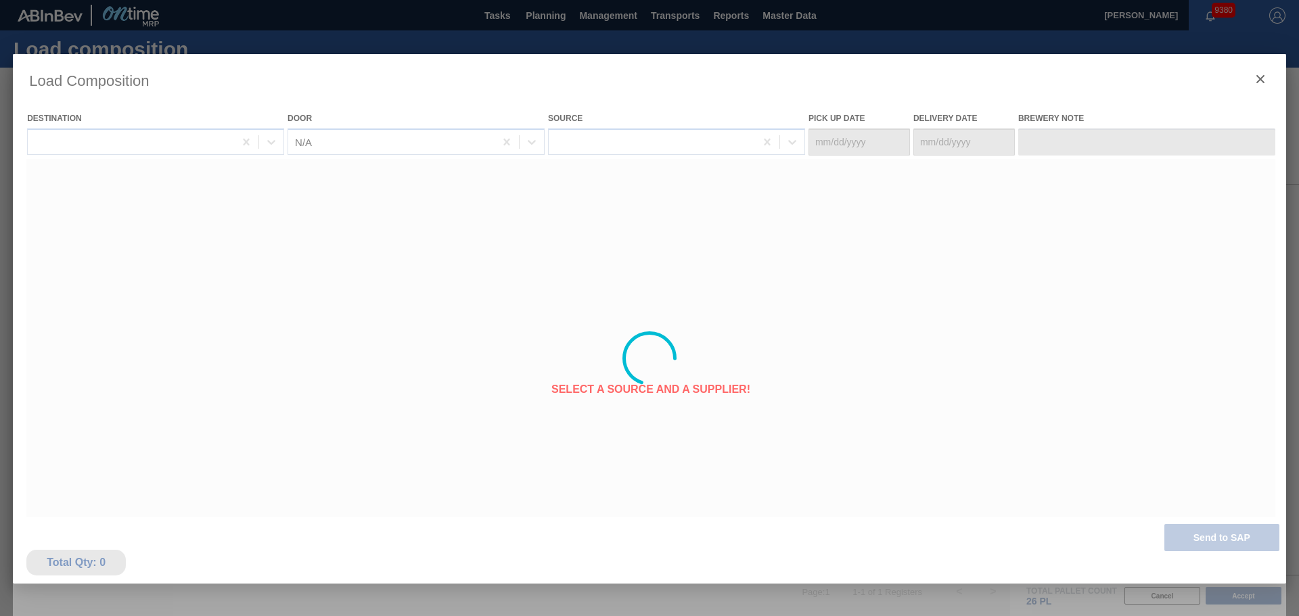
type Date "[DATE]"
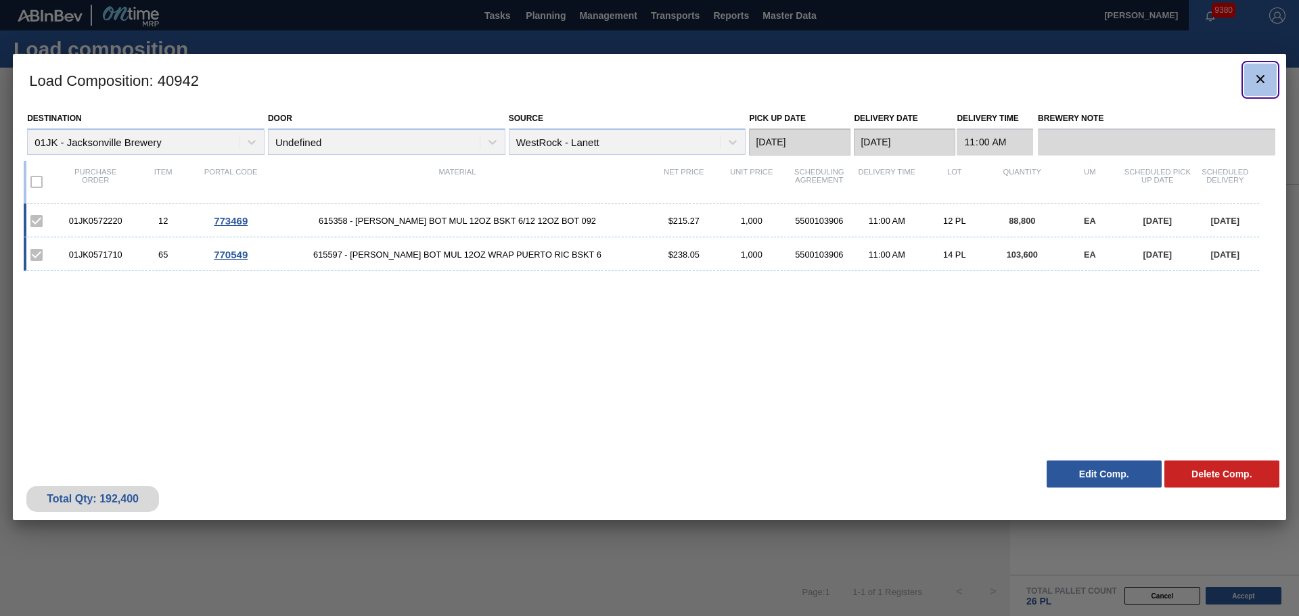
click at [1252, 86] on icon "botão de ícone" at bounding box center [1260, 79] width 16 height 16
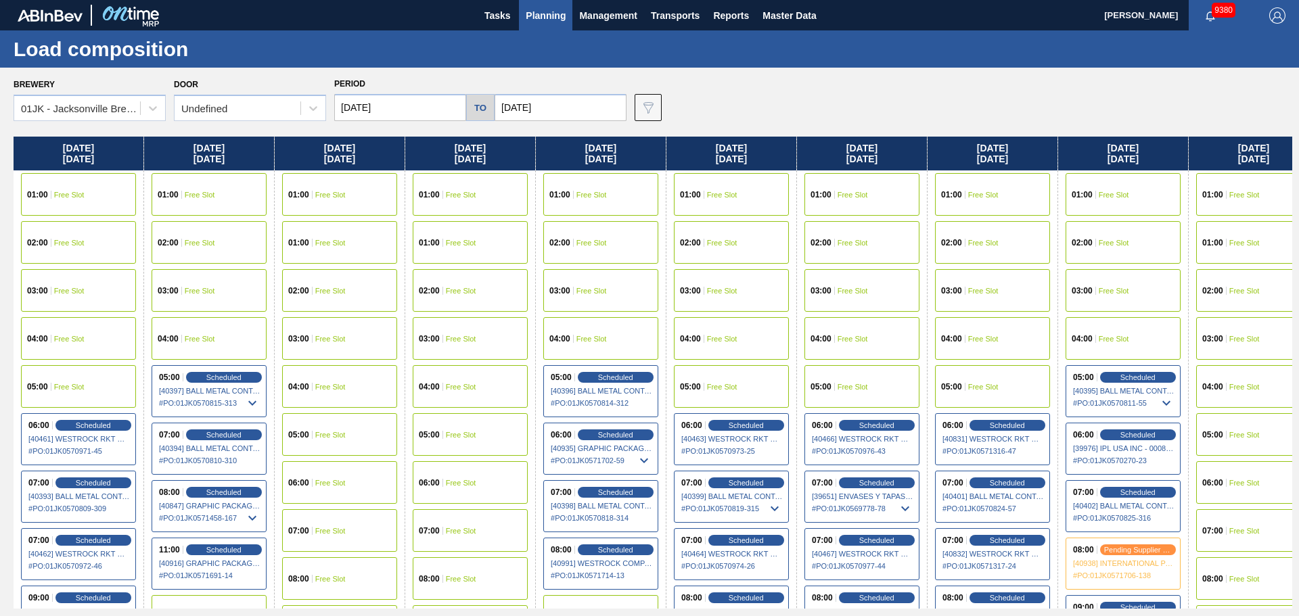
click at [547, 12] on span "Planning" at bounding box center [546, 15] width 40 height 16
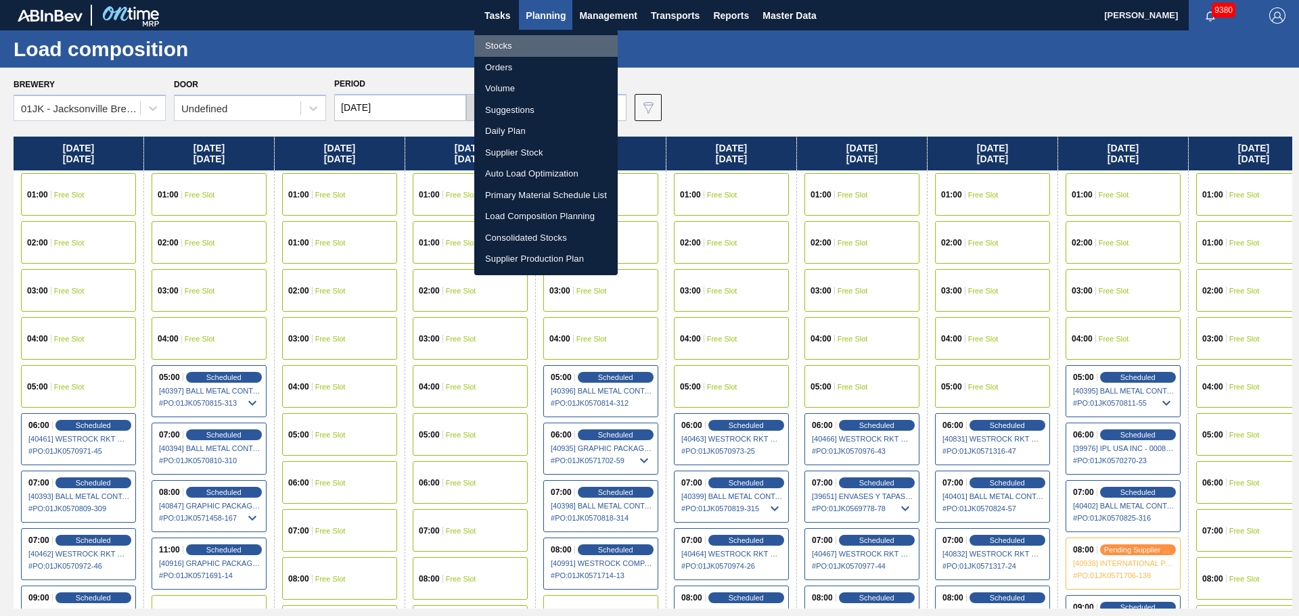
click at [522, 41] on li "Stocks" at bounding box center [545, 46] width 143 height 22
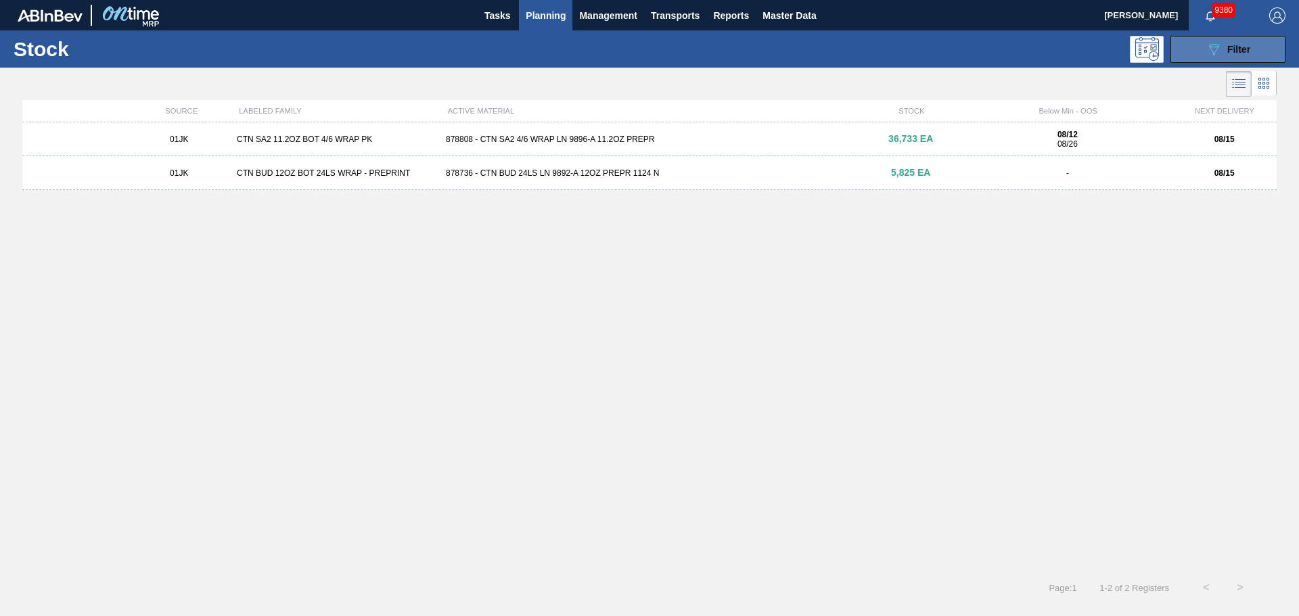
click at [1237, 48] on span "Filter" at bounding box center [1238, 49] width 23 height 11
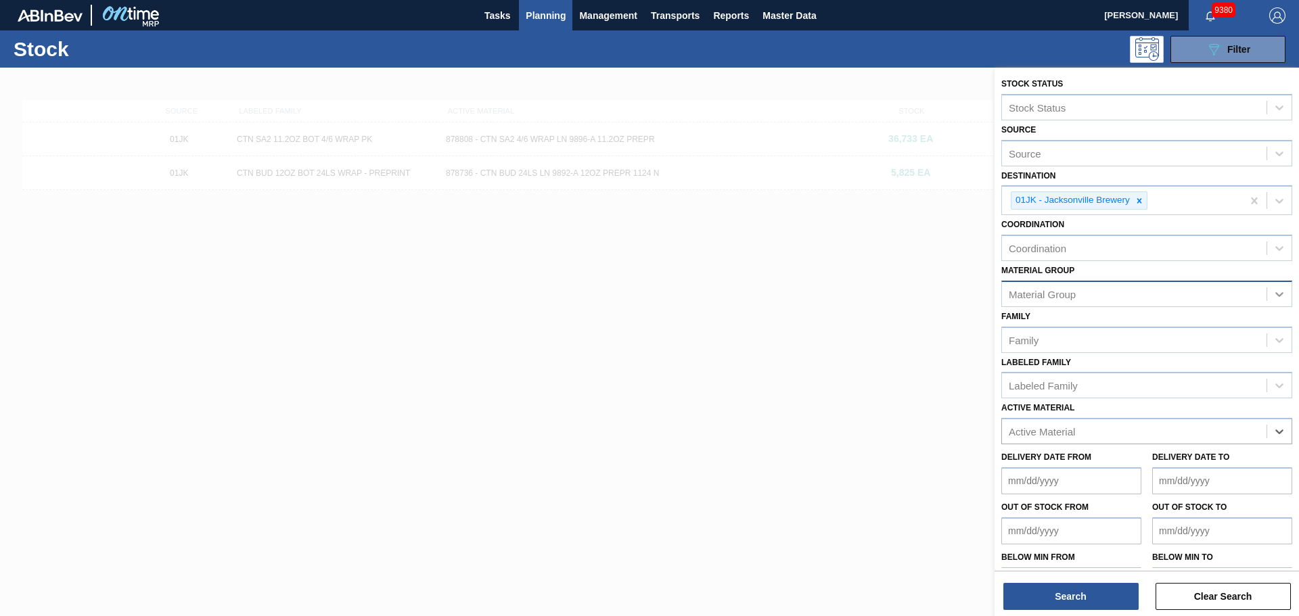
click at [1275, 294] on icon at bounding box center [1279, 294] width 8 height 5
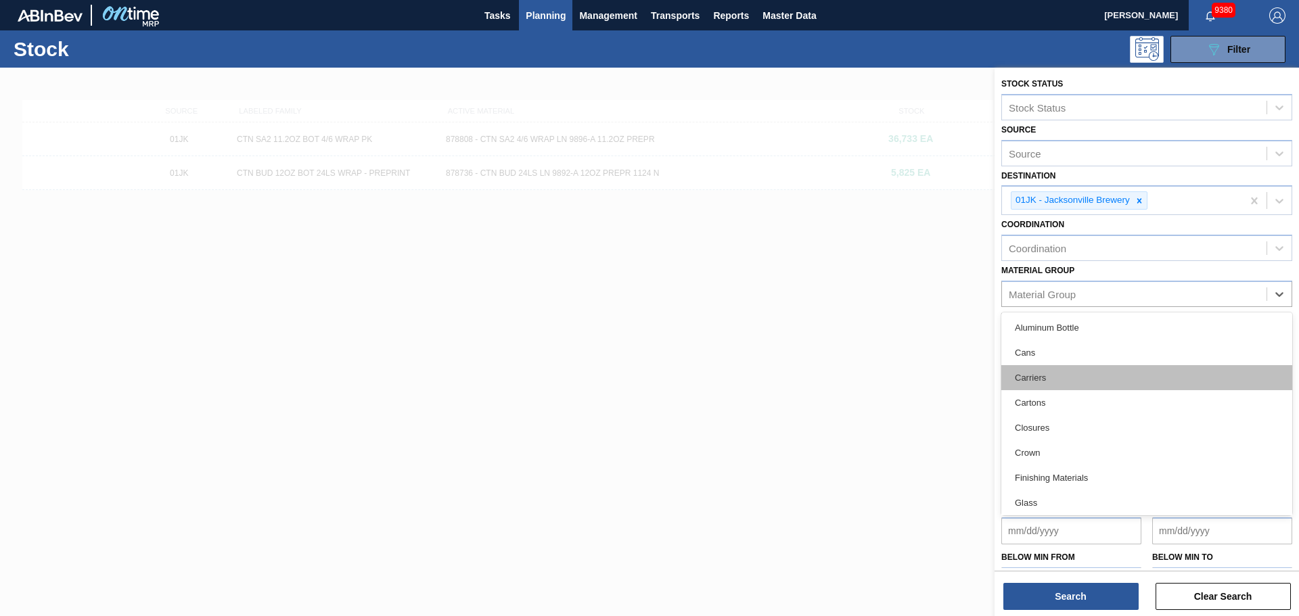
click at [1039, 369] on div "Carriers" at bounding box center [1146, 377] width 291 height 25
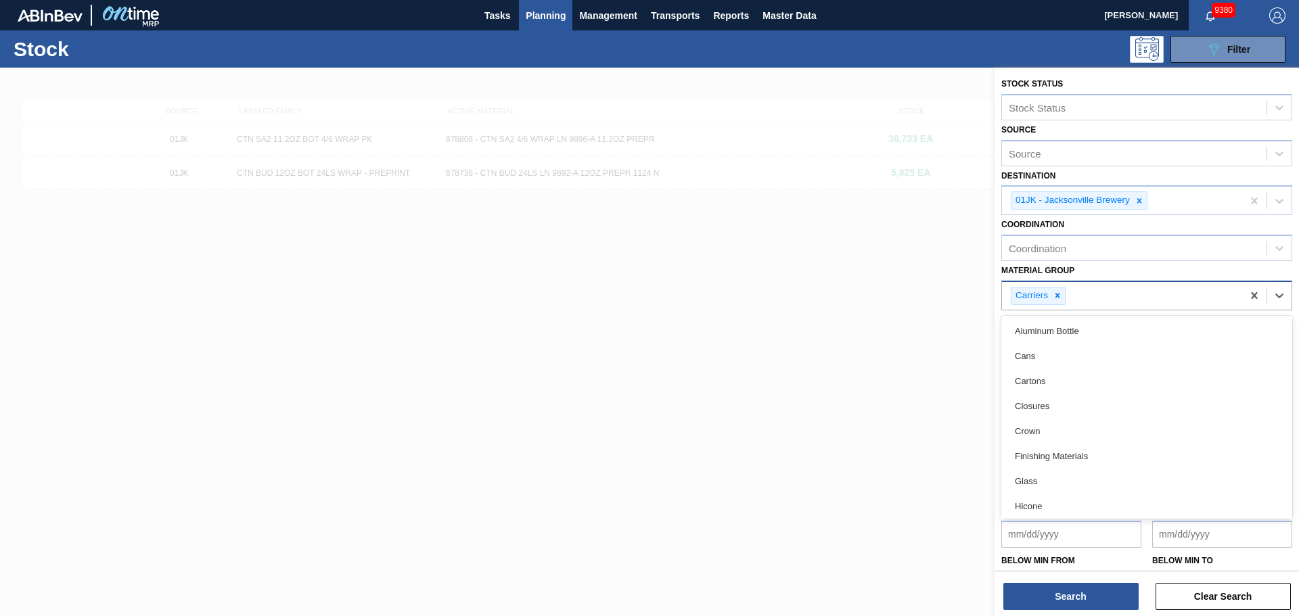
click at [1124, 298] on div "Carriers" at bounding box center [1122, 296] width 240 height 28
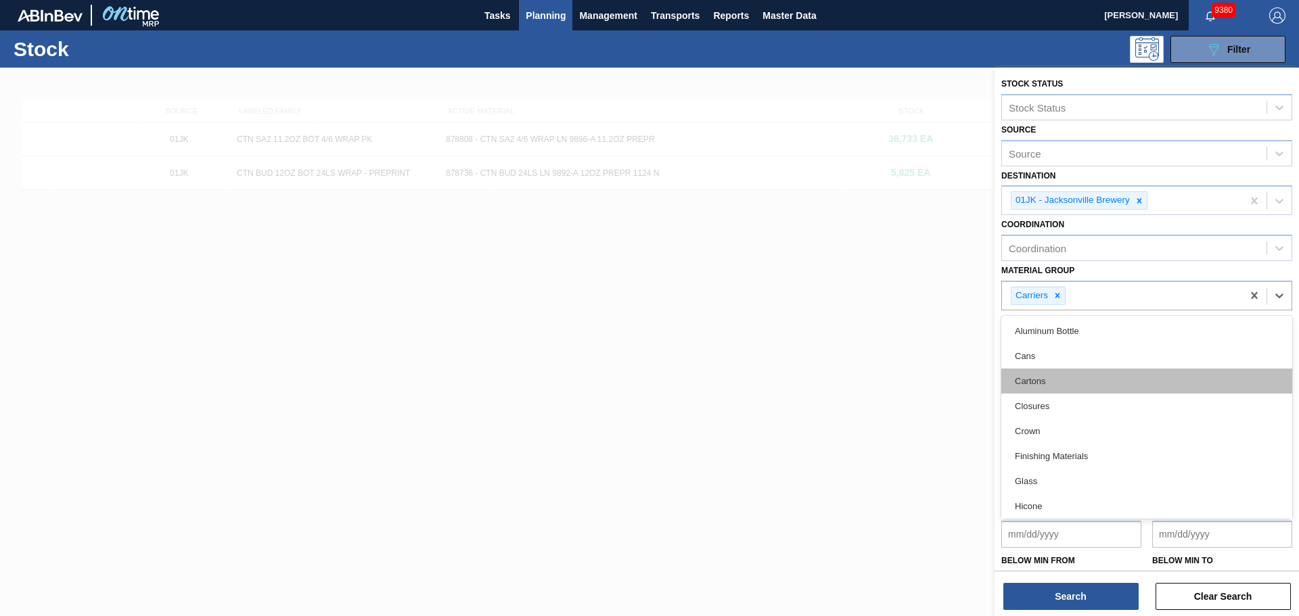
click at [1049, 384] on div "Cartons" at bounding box center [1146, 381] width 291 height 25
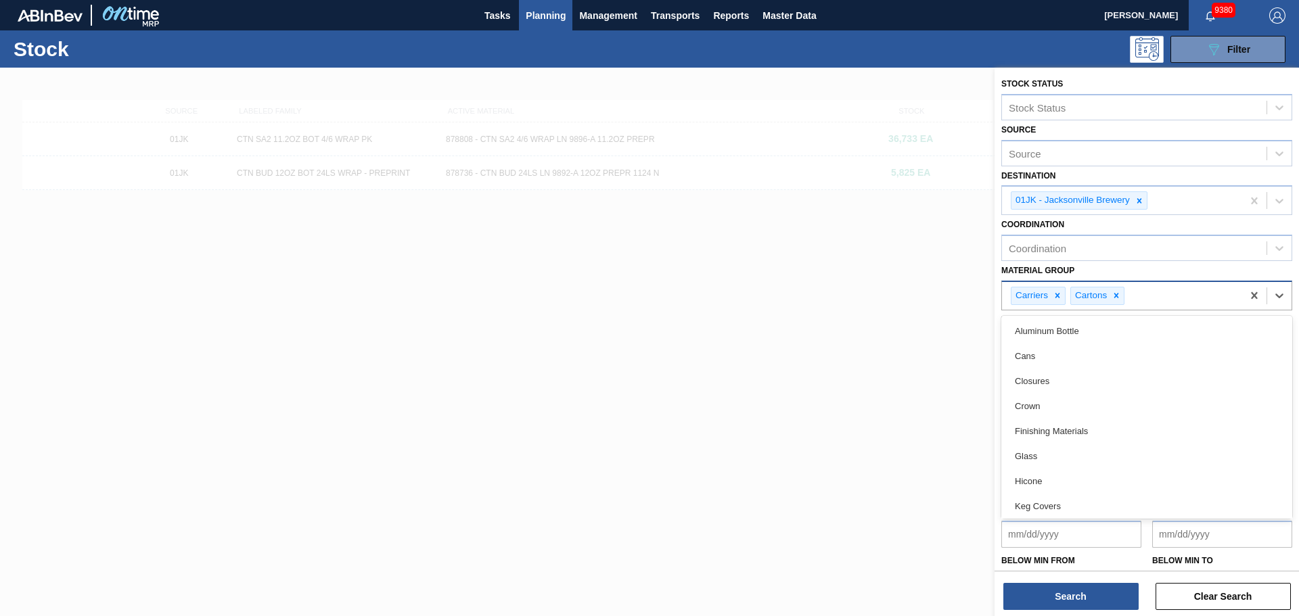
click at [1132, 298] on div "Carriers Cartons" at bounding box center [1122, 296] width 240 height 28
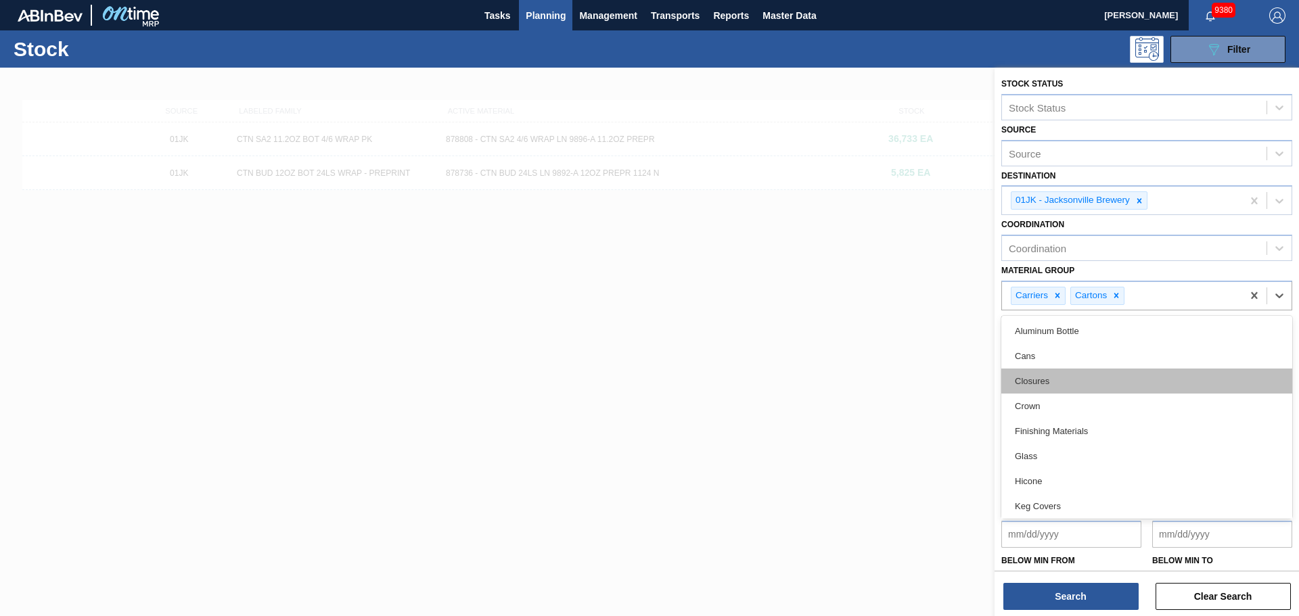
click at [1080, 385] on div "Closures" at bounding box center [1146, 381] width 291 height 25
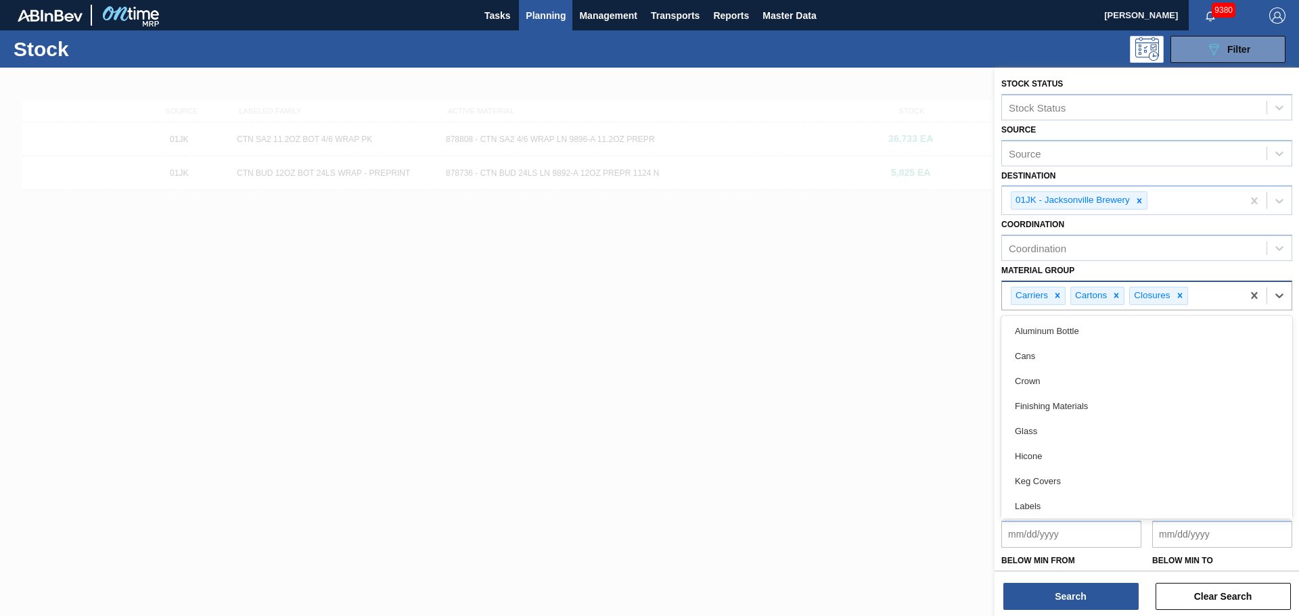
click at [1198, 296] on div "Carriers Cartons Closures" at bounding box center [1122, 296] width 240 height 28
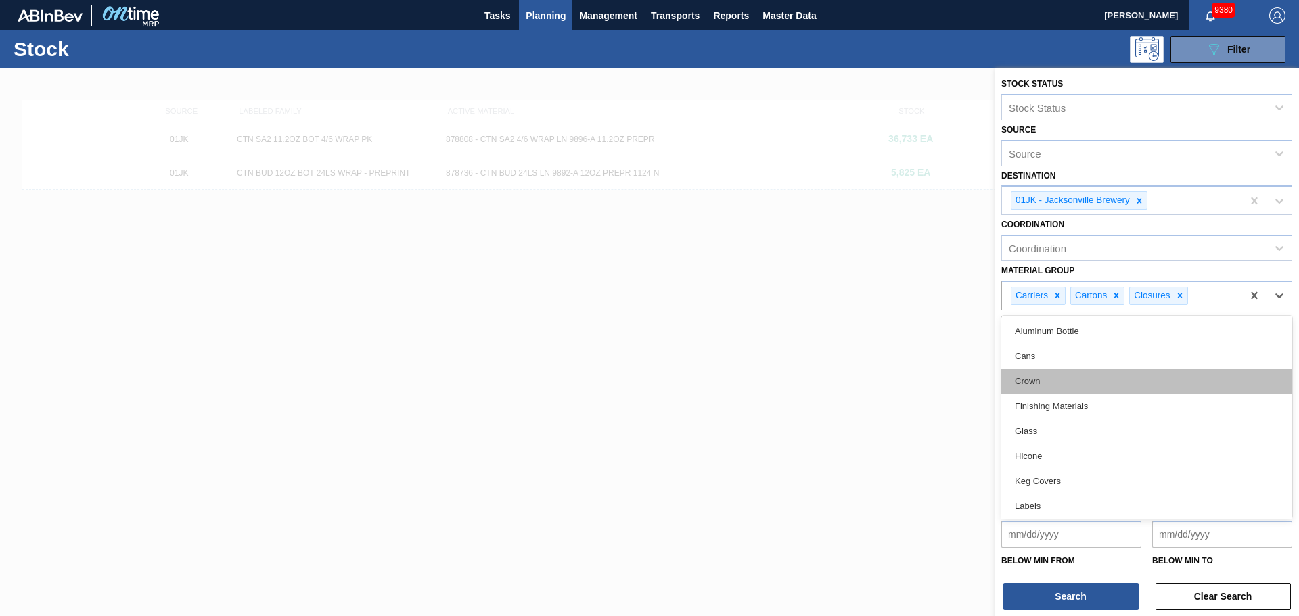
click at [1080, 388] on div "Crown" at bounding box center [1146, 381] width 291 height 25
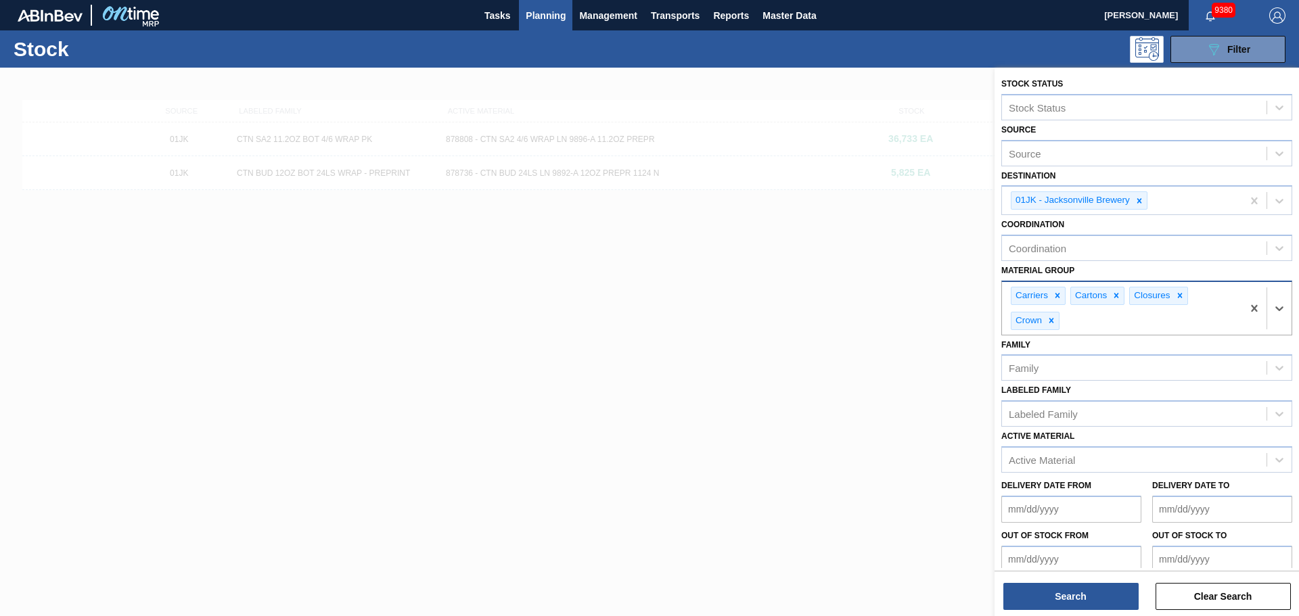
click at [1193, 319] on div "Carriers Cartons Closures Crown" at bounding box center [1122, 308] width 240 height 53
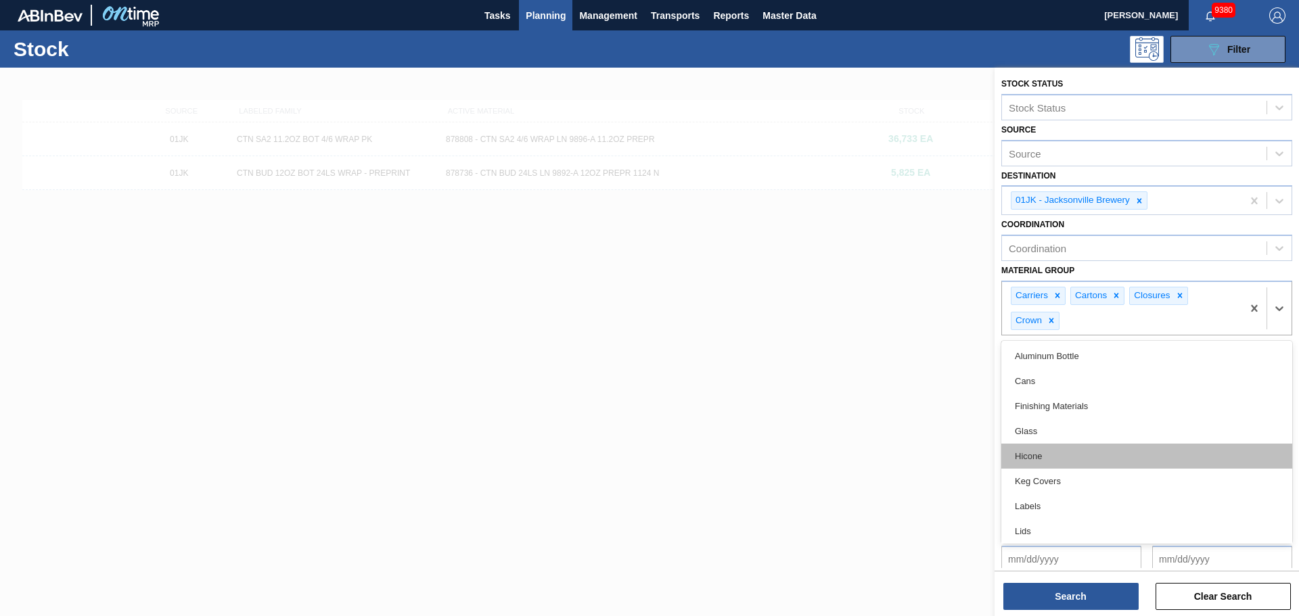
click at [1076, 453] on div "Hicone" at bounding box center [1146, 456] width 291 height 25
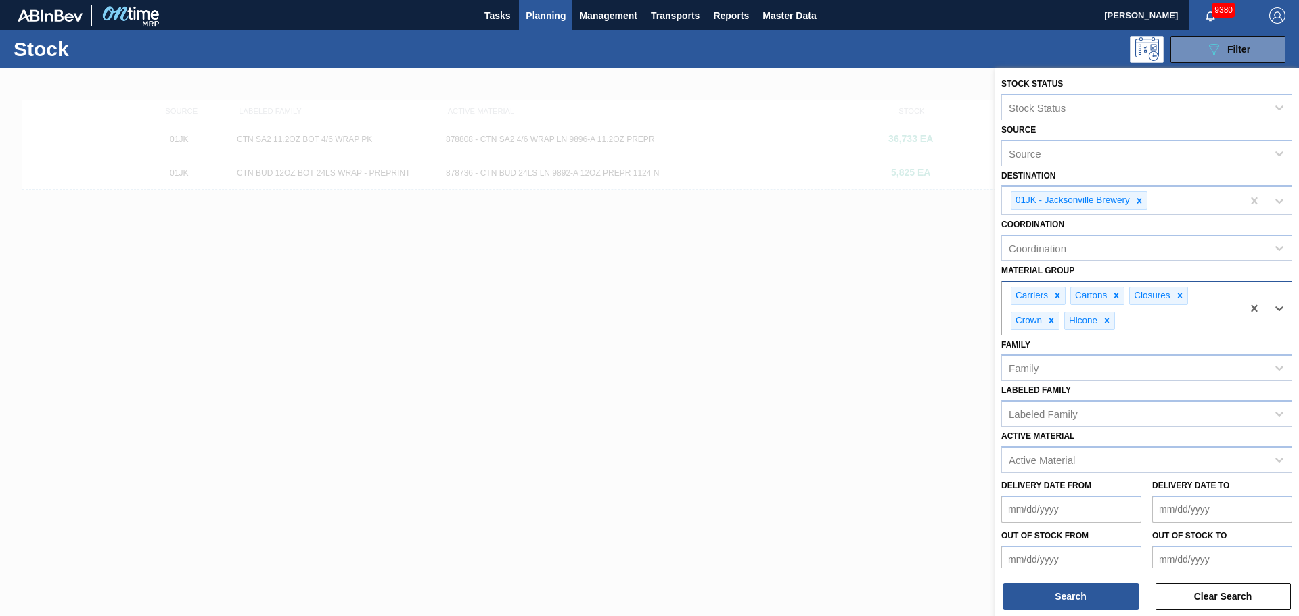
click at [1130, 322] on div "Carriers Cartons Closures Crown Hicone" at bounding box center [1122, 308] width 240 height 53
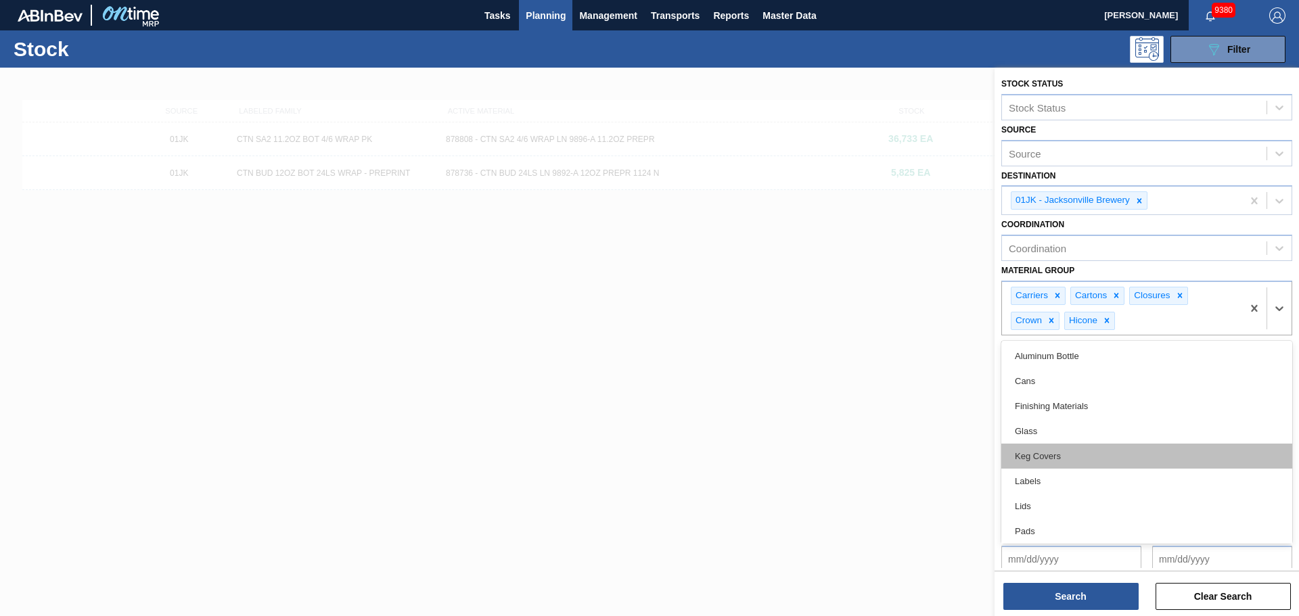
click at [1070, 453] on div "Keg Covers" at bounding box center [1146, 456] width 291 height 25
click at [1189, 325] on div "Keg Covers" at bounding box center [1155, 321] width 70 height 18
click at [1074, 459] on div "Labels" at bounding box center [1146, 456] width 291 height 25
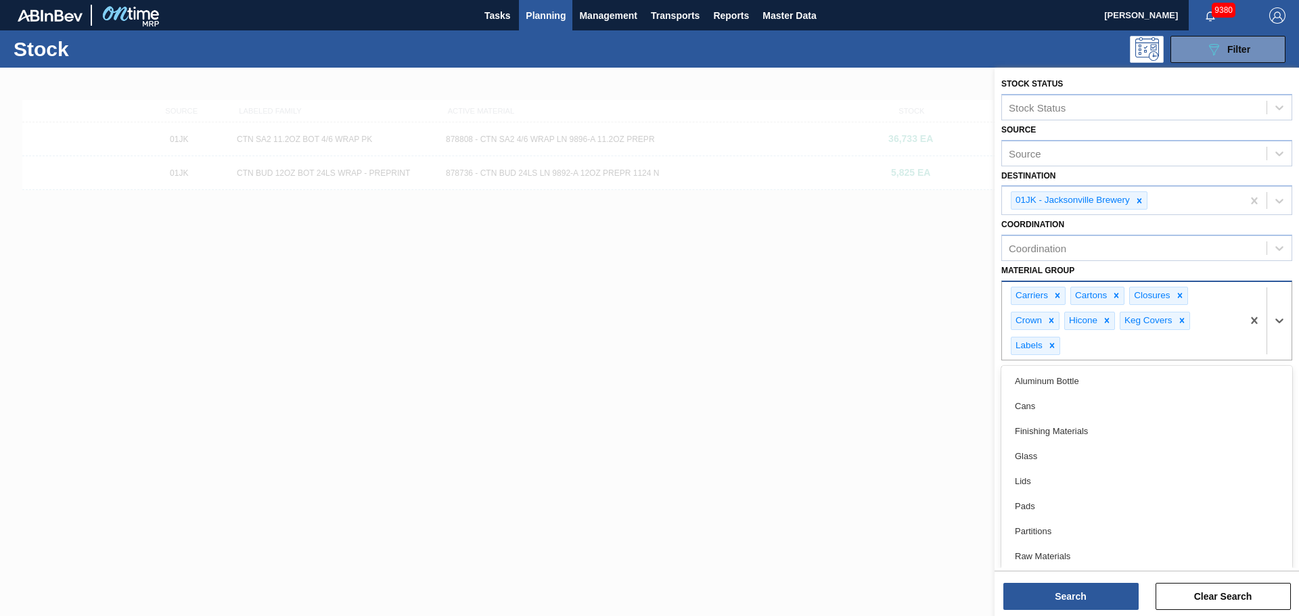
click at [1222, 350] on div "Carriers Cartons Closures Crown Hicone Keg Covers Labels" at bounding box center [1122, 321] width 240 height 78
click at [1032, 482] on div "Lids" at bounding box center [1146, 481] width 291 height 25
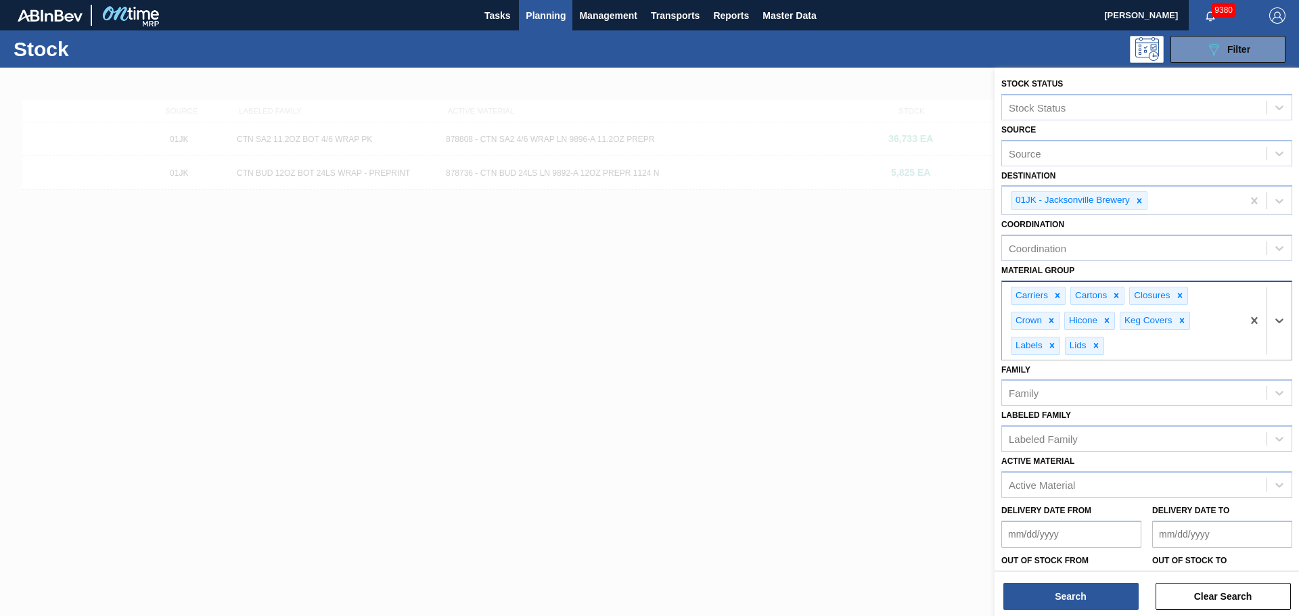
click at [1149, 342] on div "Carriers Cartons Closures Crown Hicone Keg Covers Labels Lids" at bounding box center [1122, 321] width 240 height 78
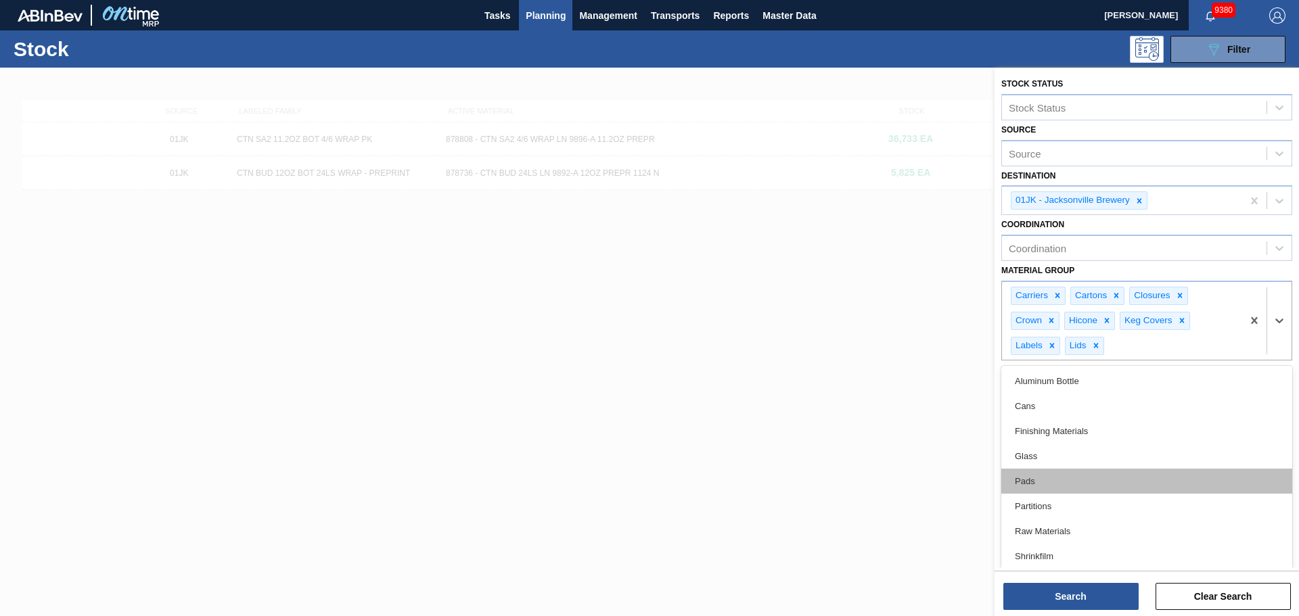
click at [1089, 474] on div "Pads" at bounding box center [1146, 481] width 291 height 25
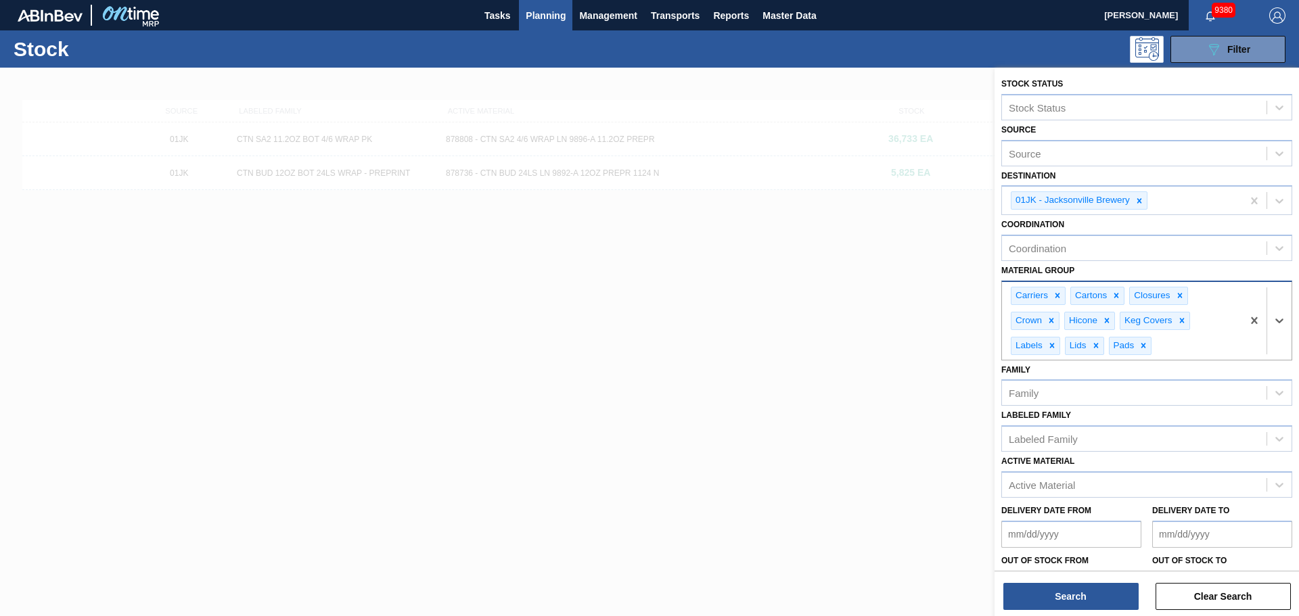
click at [1181, 344] on div "Carriers Cartons Closures Crown Hicone Keg Covers Labels Lids Pads" at bounding box center [1122, 321] width 240 height 78
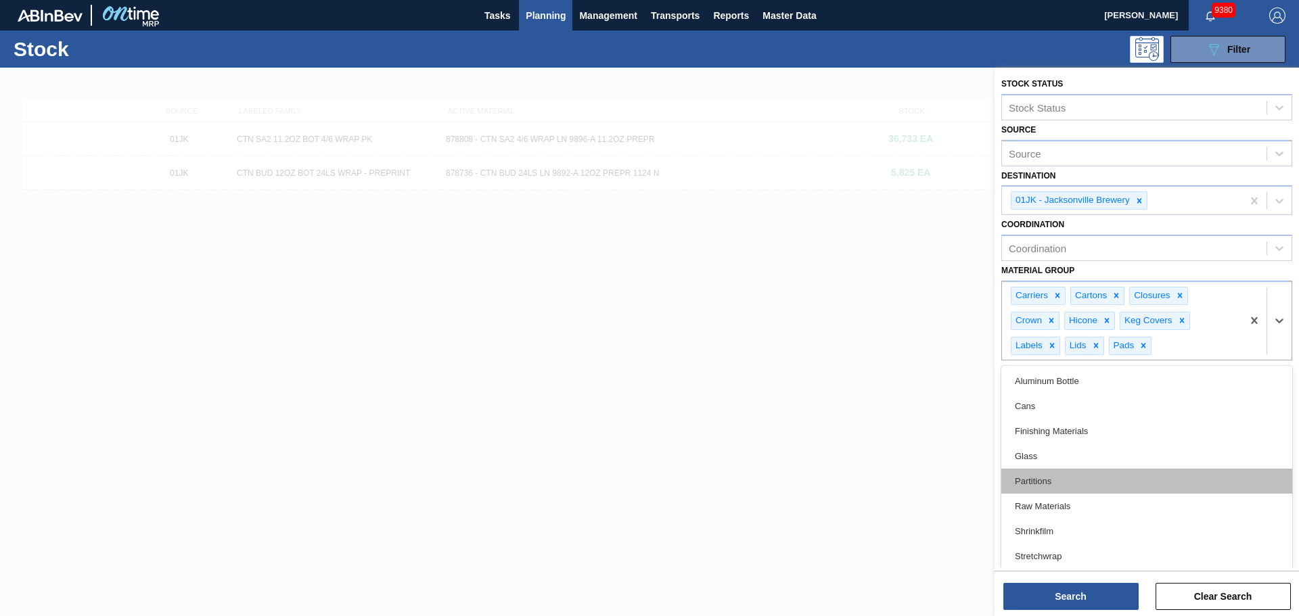
click at [1091, 481] on div "Partitions" at bounding box center [1146, 481] width 291 height 25
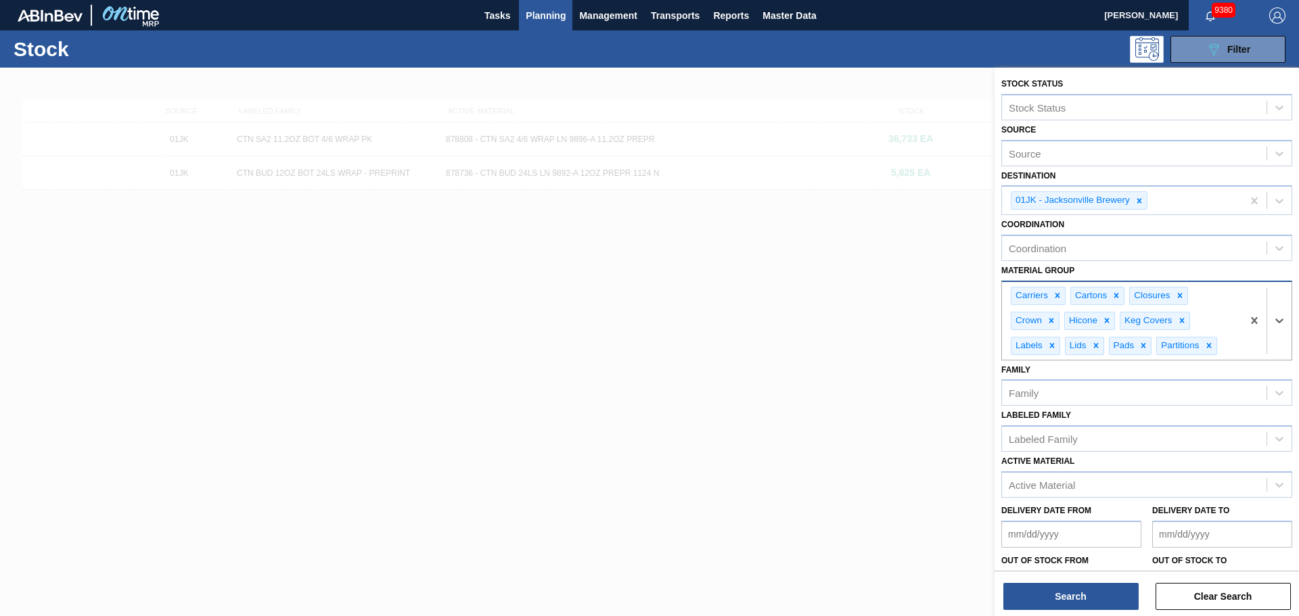
click at [1220, 350] on Group "Material Group" at bounding box center [1220, 346] width 1 height 12
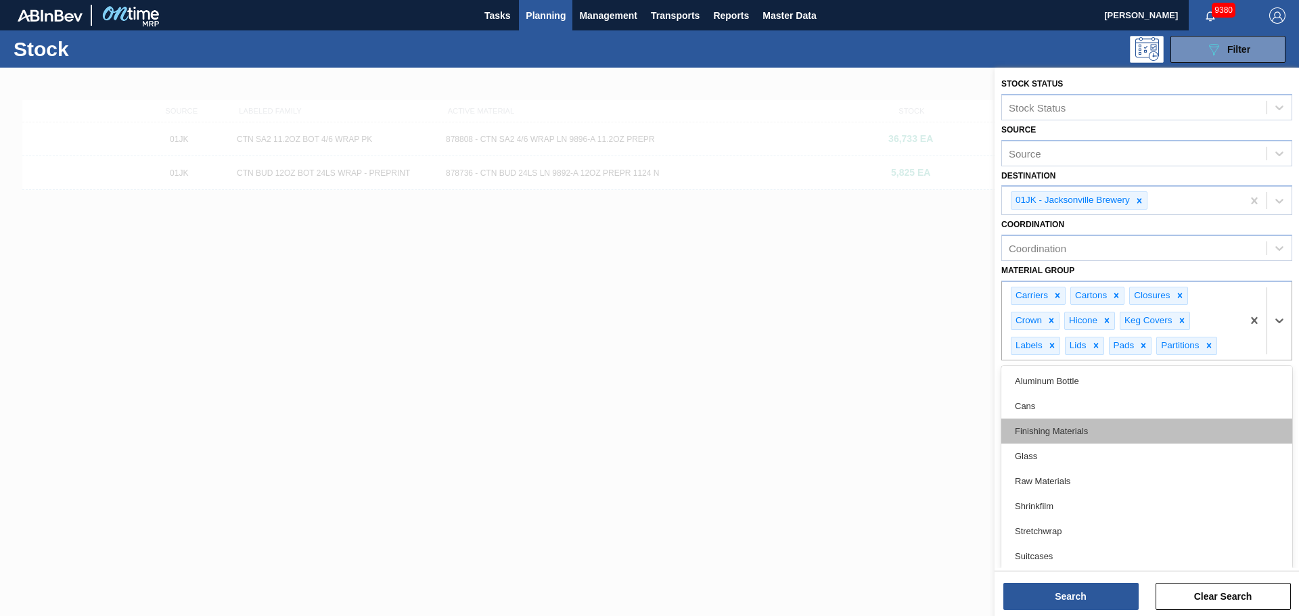
scroll to position [28, 0]
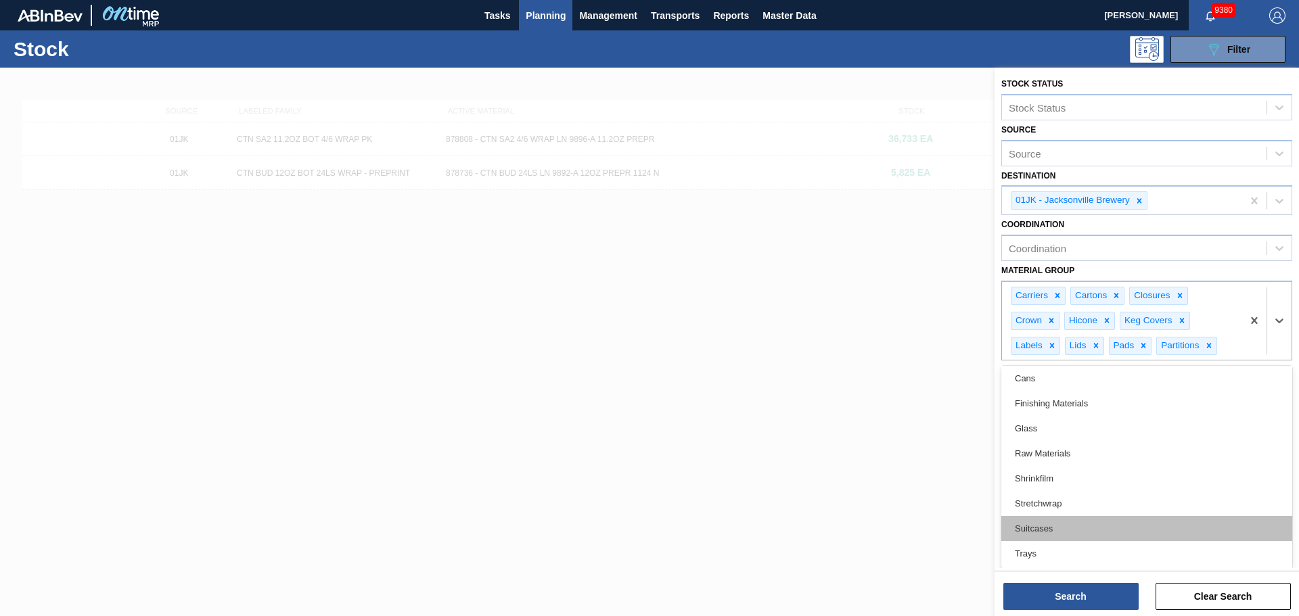
click at [1053, 531] on div "Suitcases" at bounding box center [1146, 528] width 291 height 25
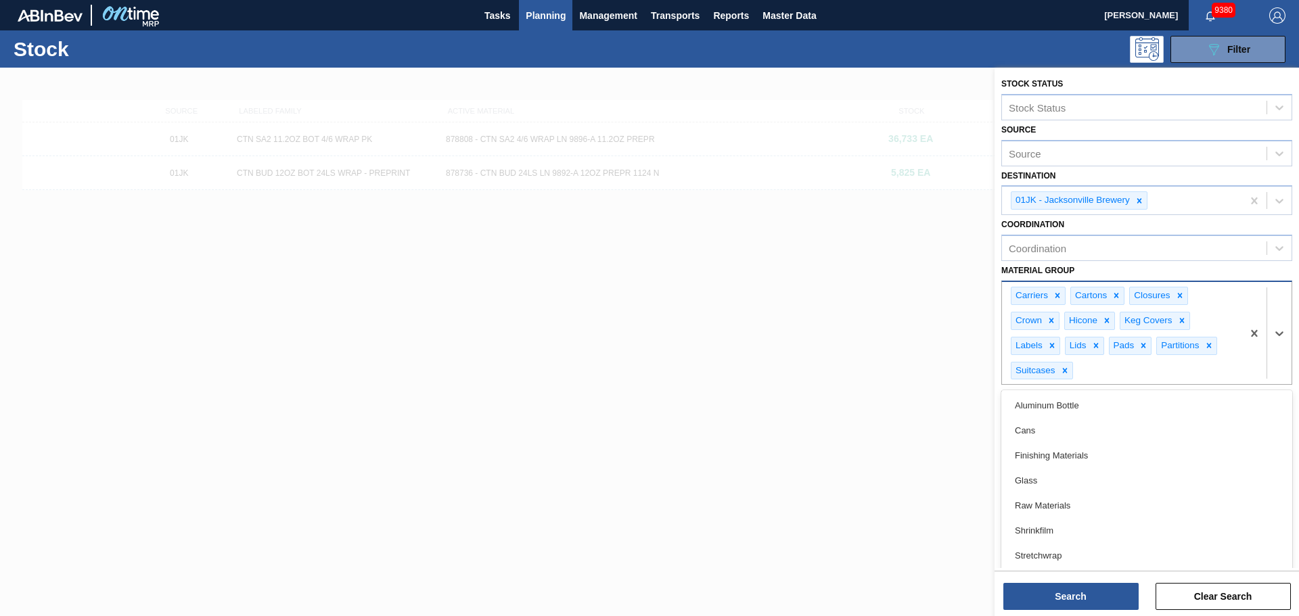
click at [1156, 366] on div "Carriers Cartons Closures Crown Hicone Keg Covers Labels Lids Pads Partitions S…" at bounding box center [1122, 333] width 240 height 103
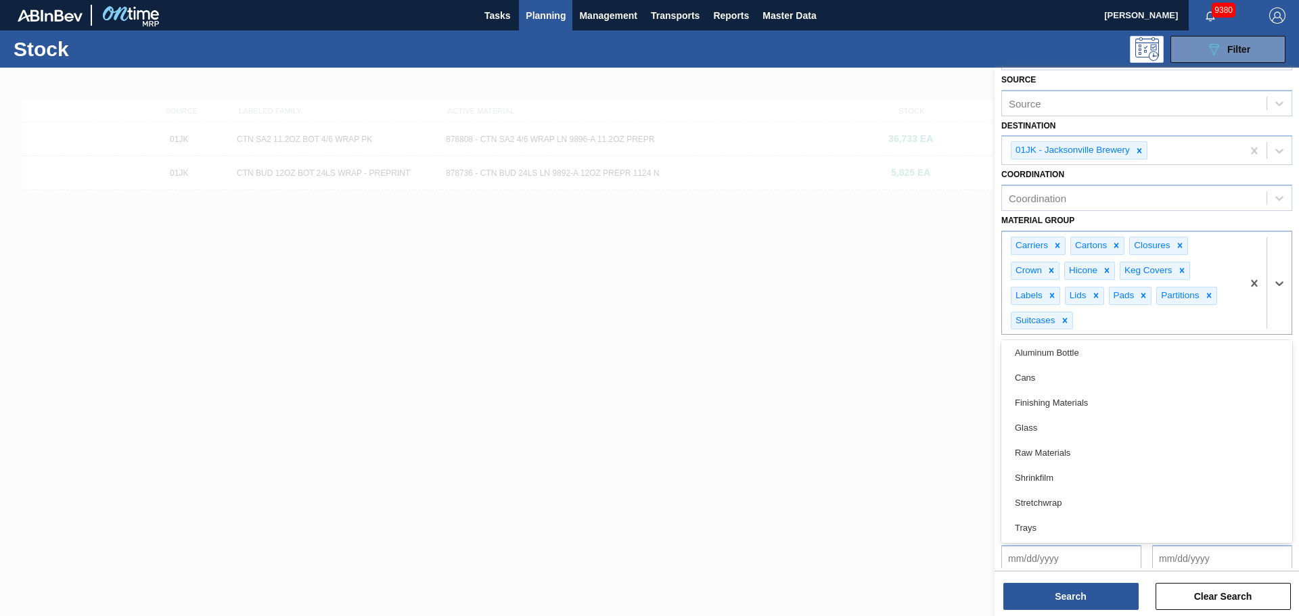
scroll to position [111, 0]
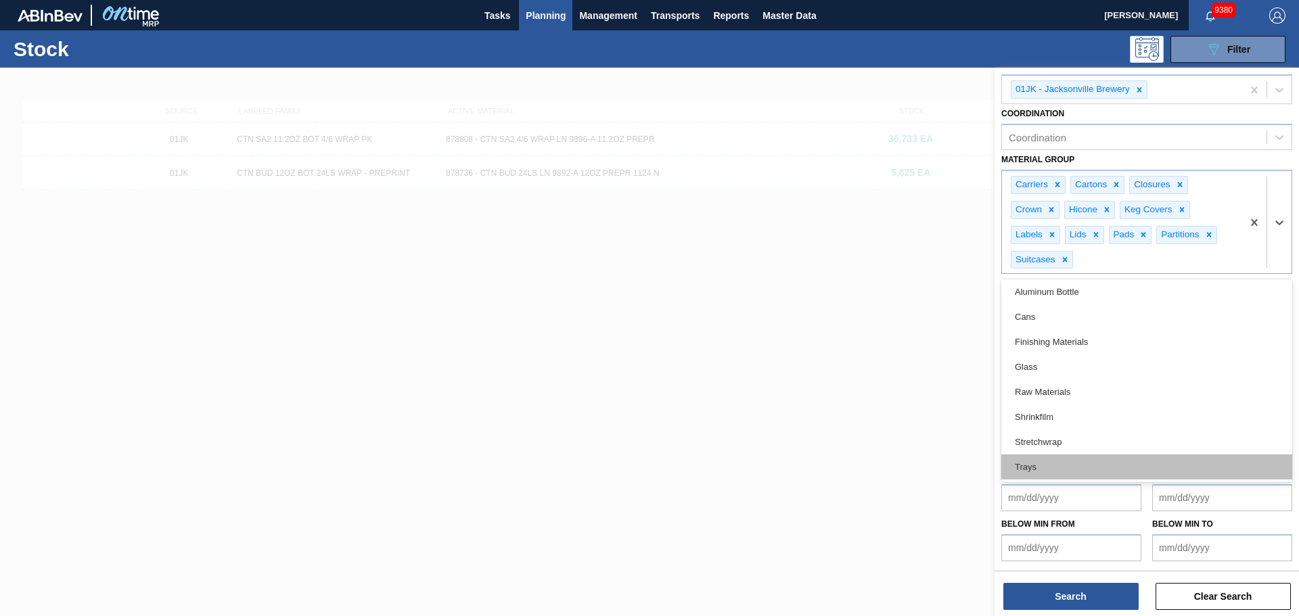
click at [1043, 464] on div "Trays" at bounding box center [1146, 467] width 291 height 25
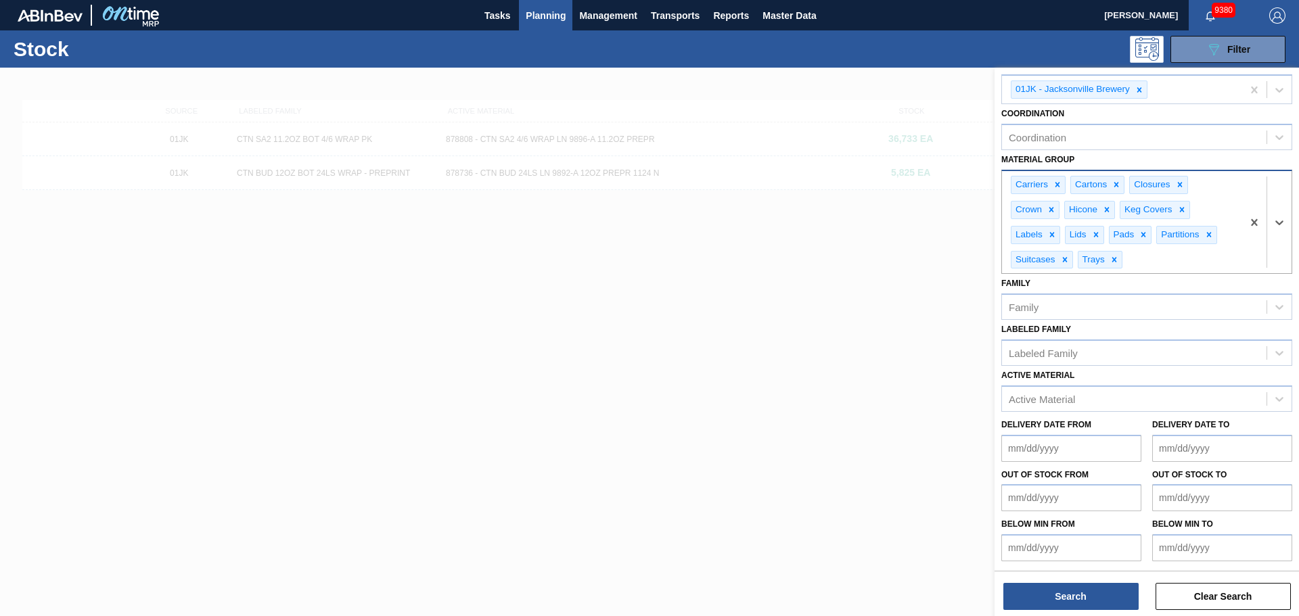
click at [1224, 257] on div "Carriers Cartons Closures Crown Hicone Keg Covers Labels Lids Pads Partitions S…" at bounding box center [1122, 222] width 240 height 103
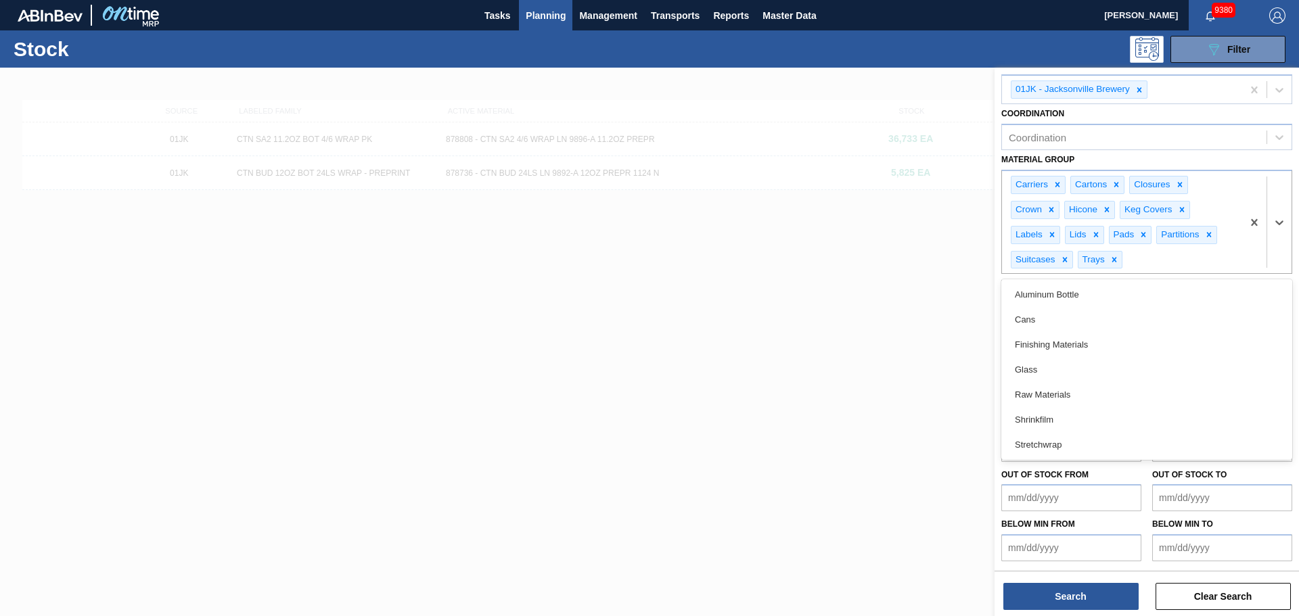
click at [1242, 151] on div "Material Group option Trays, selected. option Aluminum Bottle focused, 1 of 19.…" at bounding box center [1146, 212] width 291 height 124
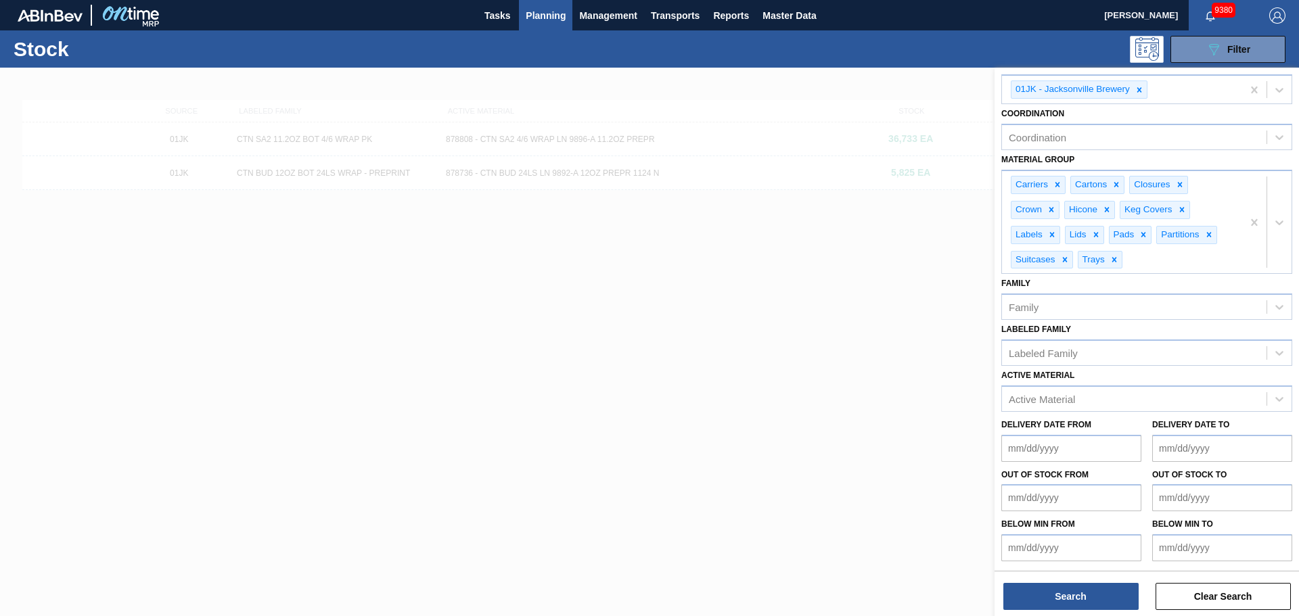
click at [1066, 505] on from "Out of Stock from" at bounding box center [1071, 497] width 140 height 27
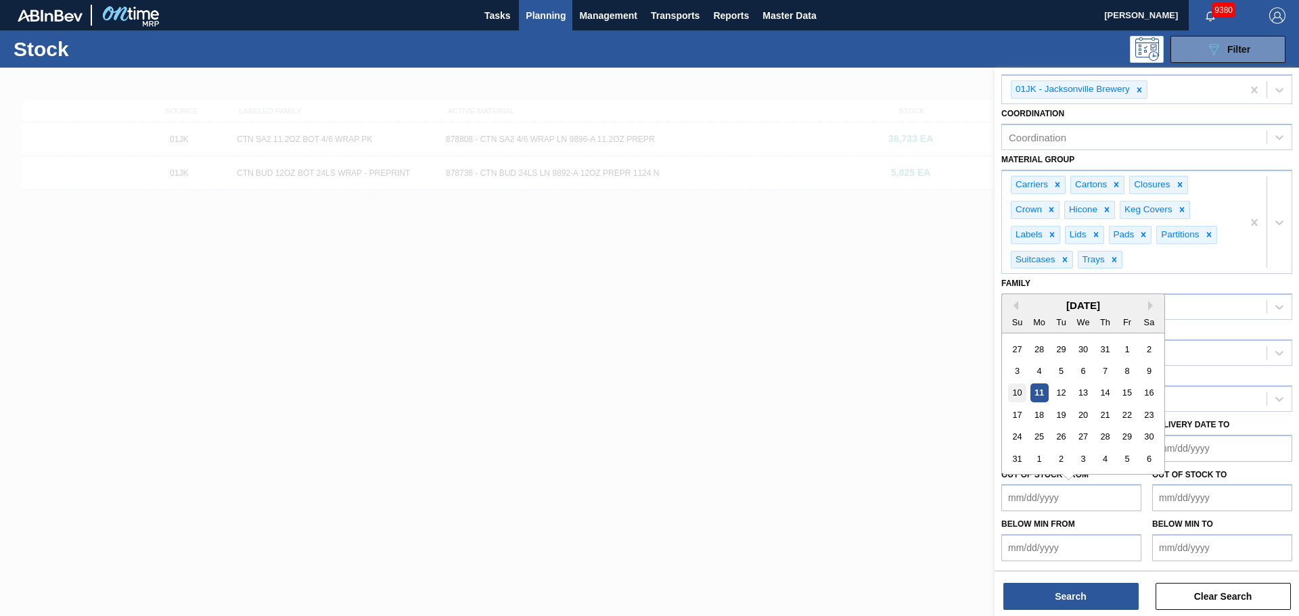
click at [1020, 394] on div "10" at bounding box center [1017, 393] width 18 height 18
type from "08/10/2025"
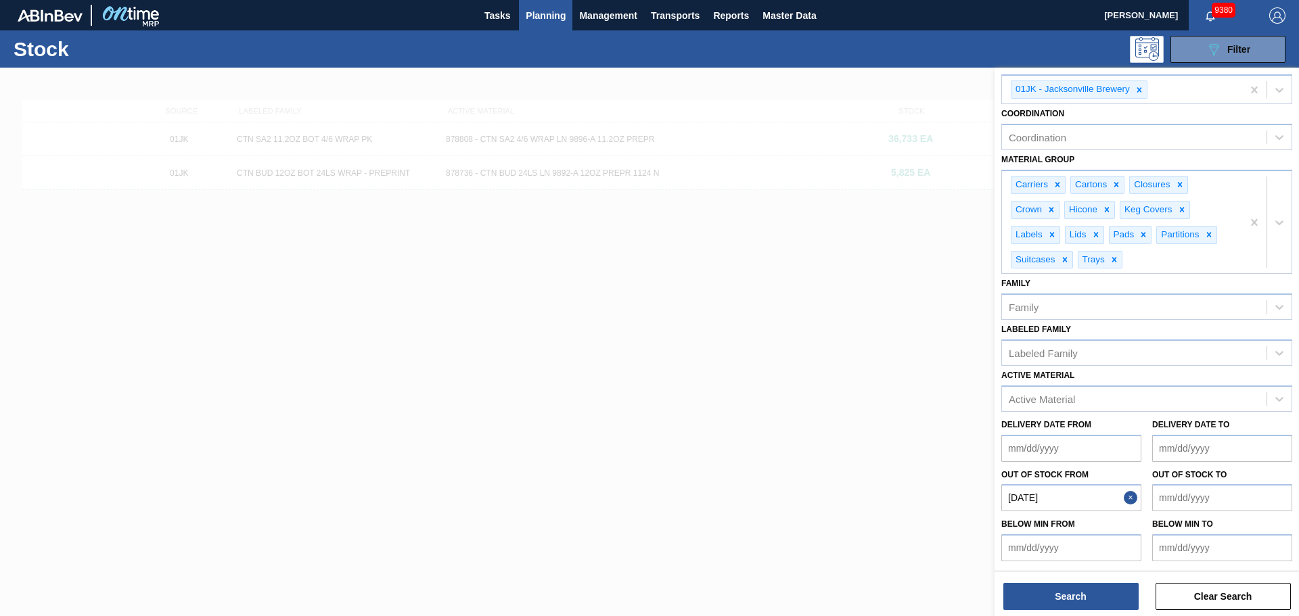
click at [1185, 501] on to "Out of Stock to" at bounding box center [1222, 497] width 140 height 27
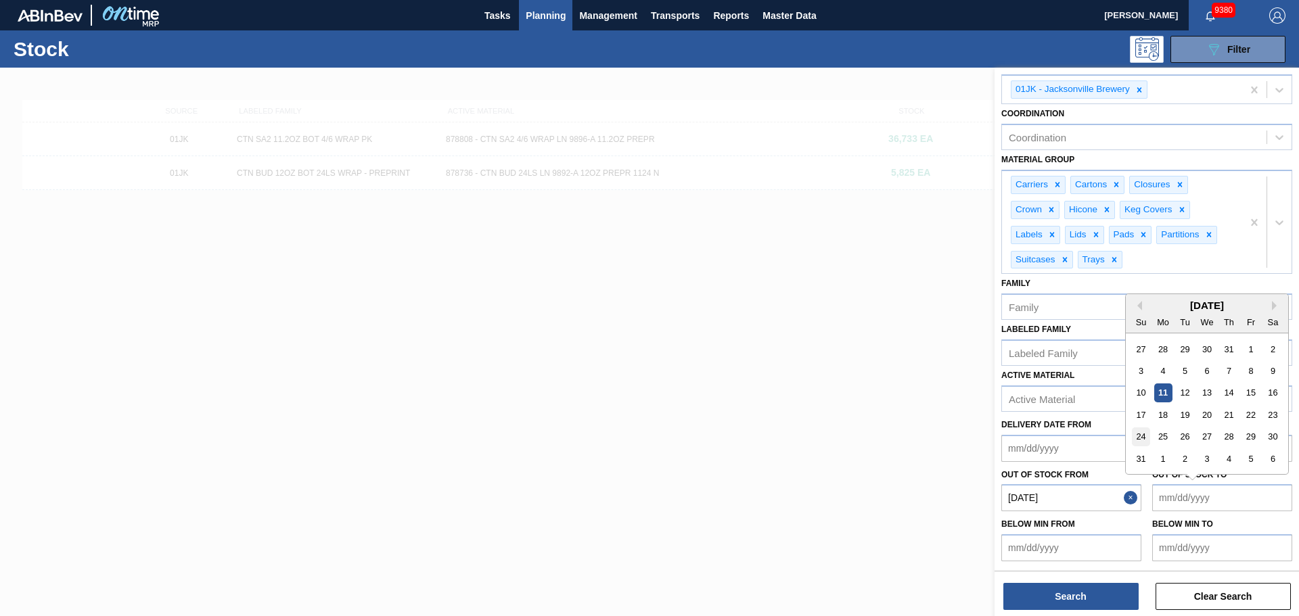
click at [1139, 438] on div "24" at bounding box center [1141, 437] width 18 height 18
type to "08/24/2025"
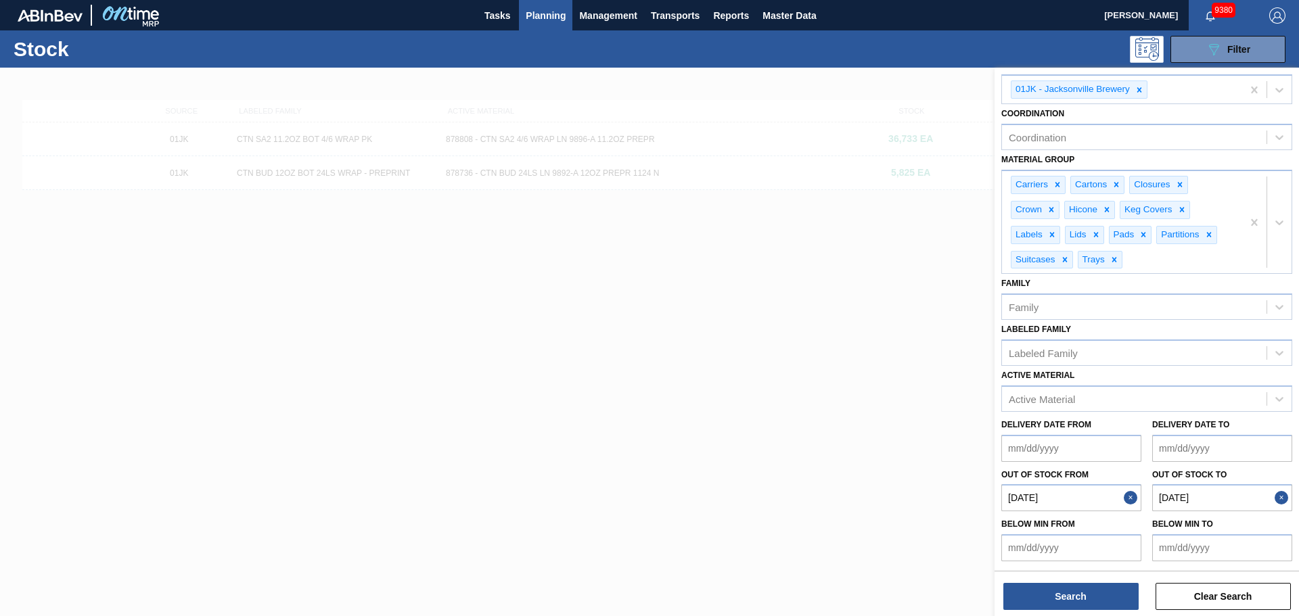
click at [1281, 499] on button "Close" at bounding box center [1284, 497] width 18 height 27
click at [1266, 514] on div "Below Min from Below Min to" at bounding box center [1147, 536] width 302 height 50
click at [1266, 510] on to "Out of Stock to" at bounding box center [1222, 497] width 140 height 27
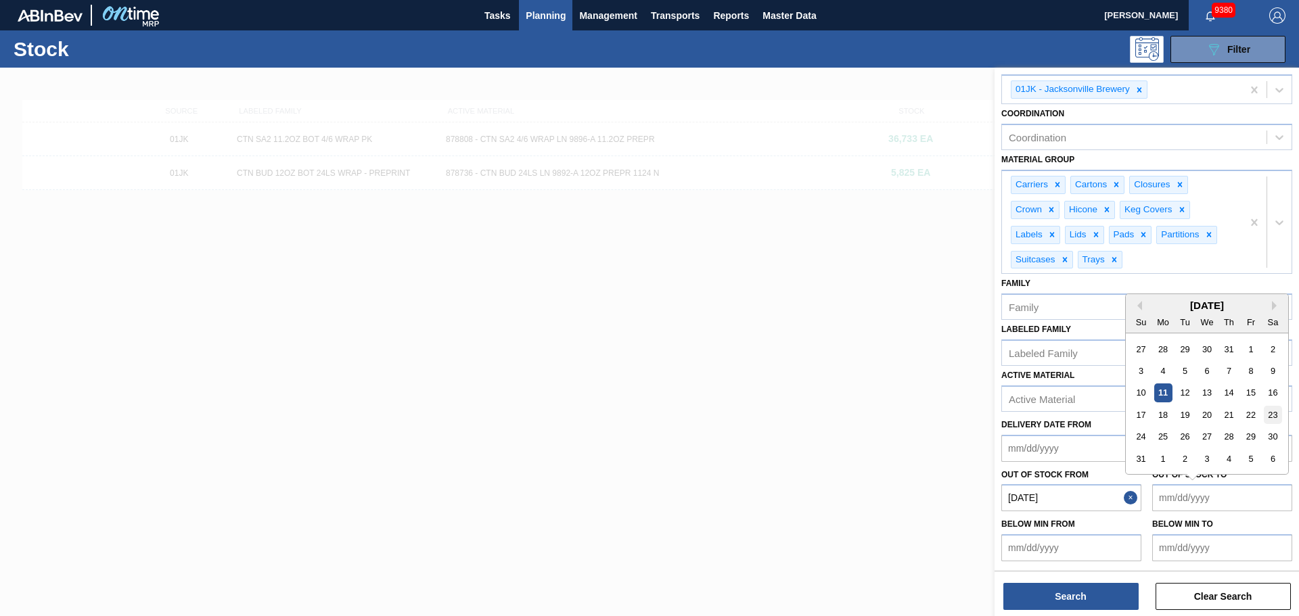
click at [1264, 417] on div "23" at bounding box center [1273, 415] width 18 height 18
type to "08/23/2025"
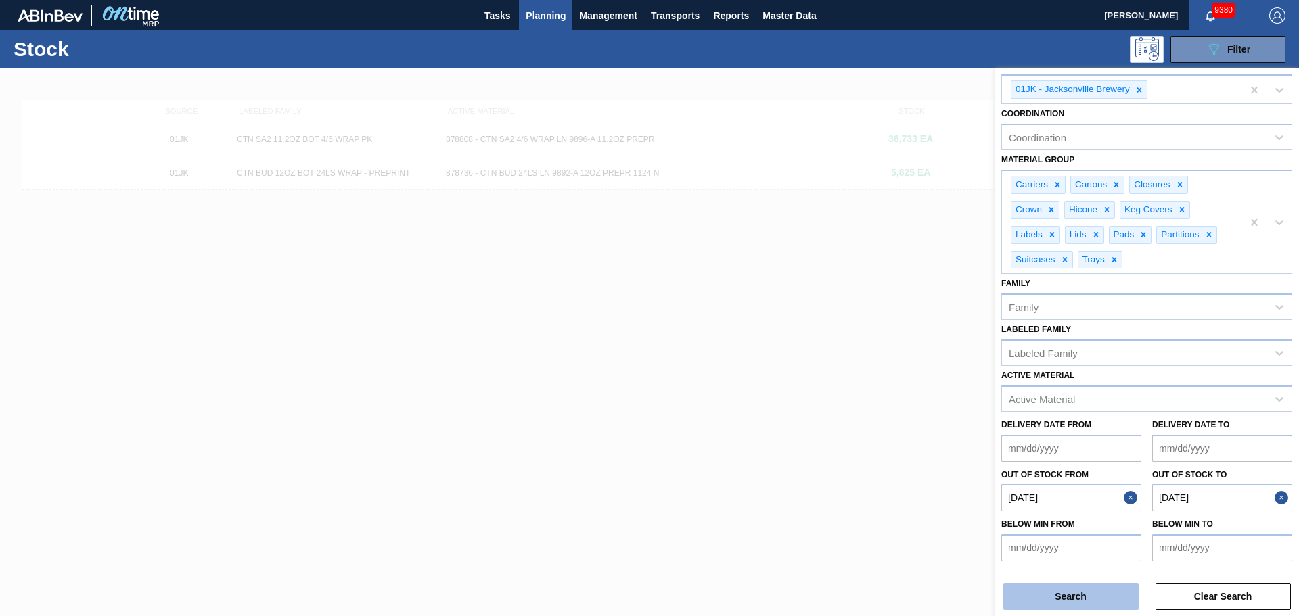
click at [1061, 599] on button "Search" at bounding box center [1070, 596] width 135 height 27
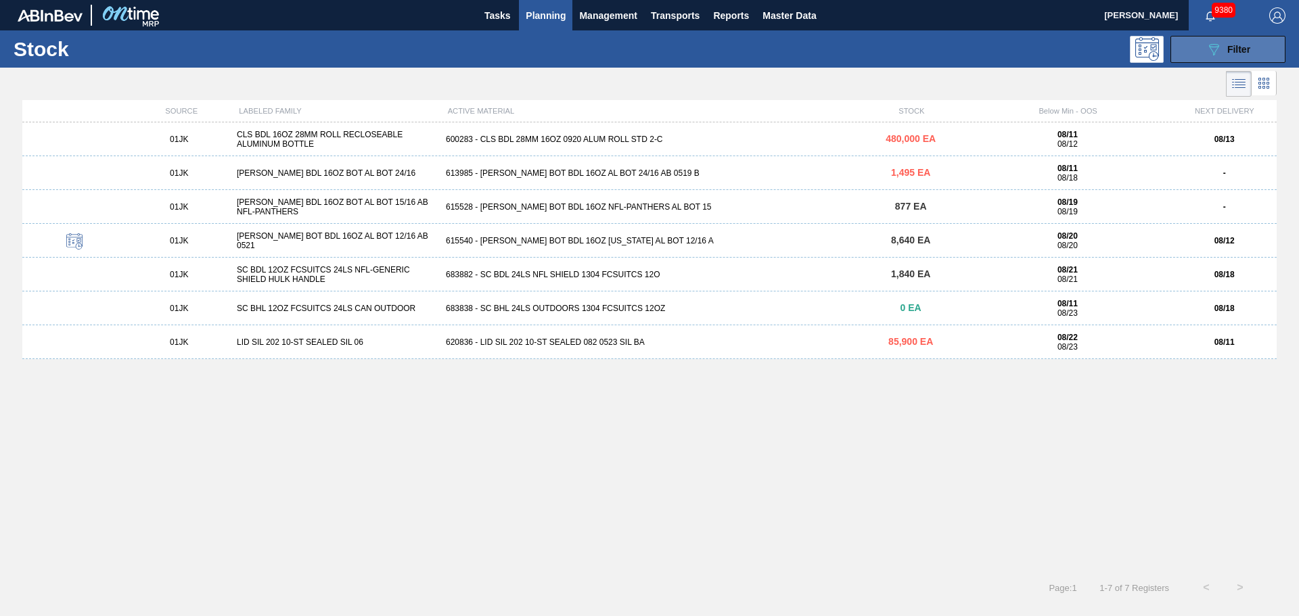
click at [1229, 55] on div "089F7B8B-B2A5-4AFE-B5C0-19BA573D28AC Filter" at bounding box center [1228, 49] width 45 height 16
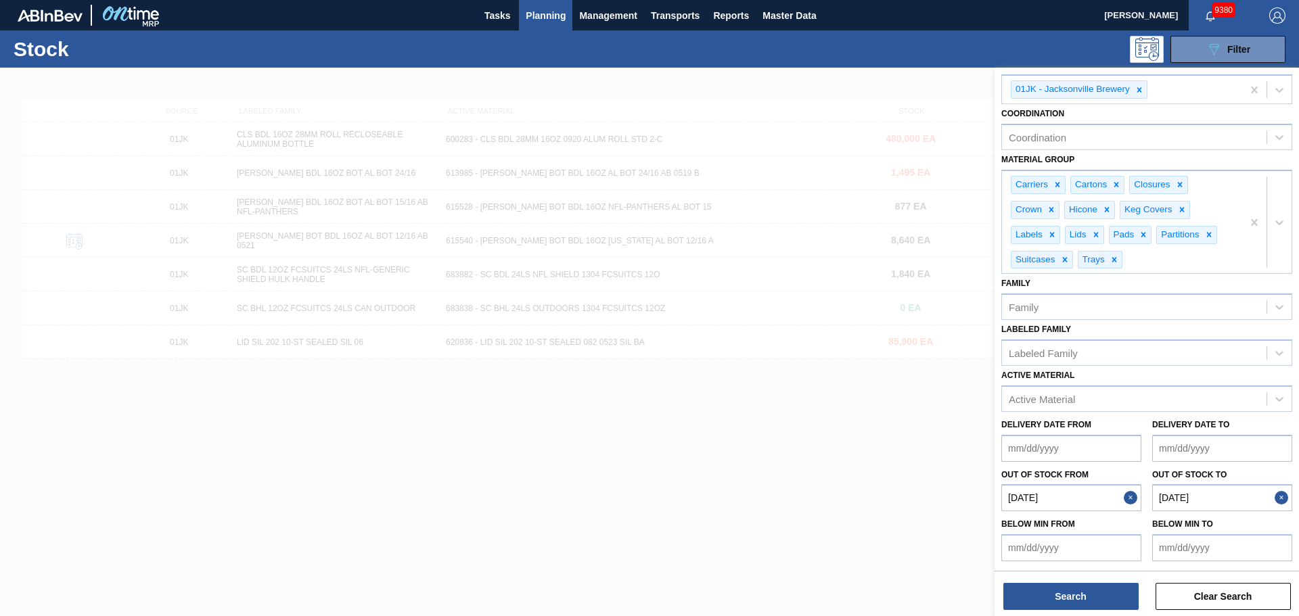
click at [904, 503] on div at bounding box center [649, 376] width 1299 height 616
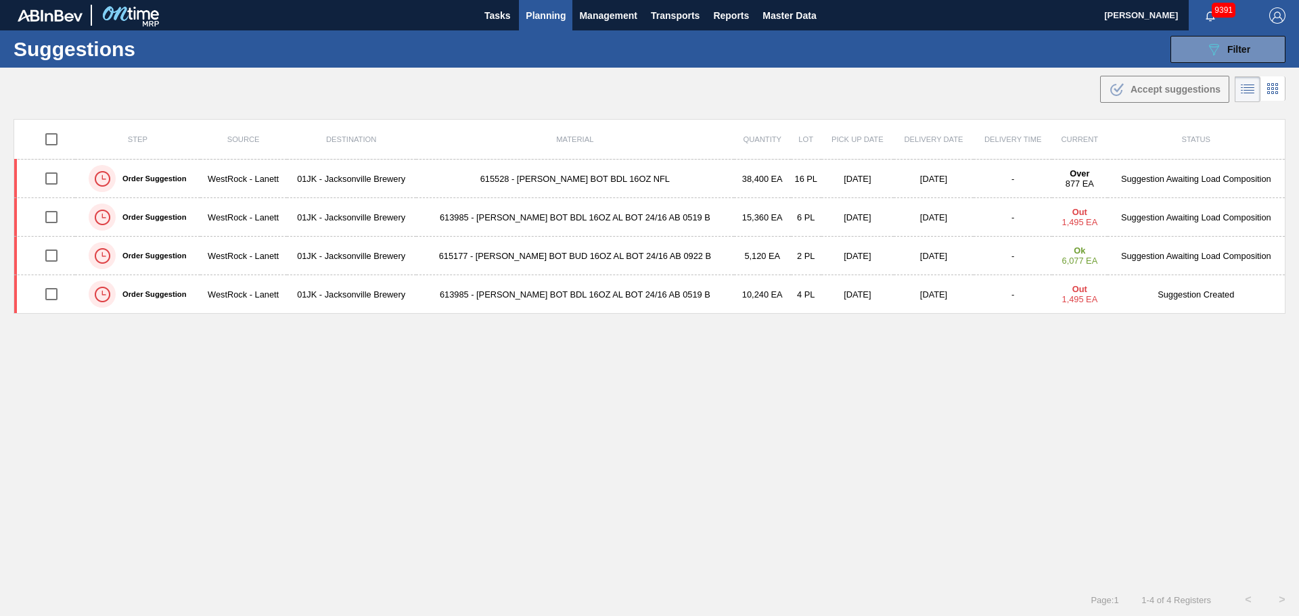
click at [544, 20] on span "Planning" at bounding box center [546, 15] width 40 height 16
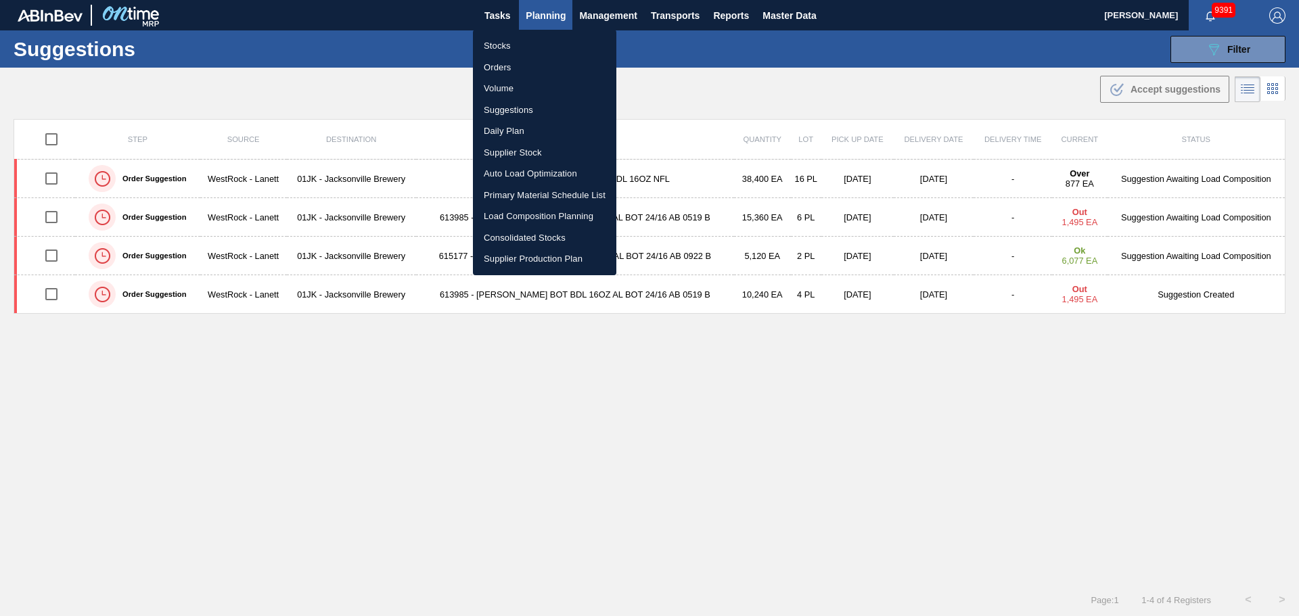
click at [534, 214] on li "Load Composition Planning" at bounding box center [544, 217] width 143 height 22
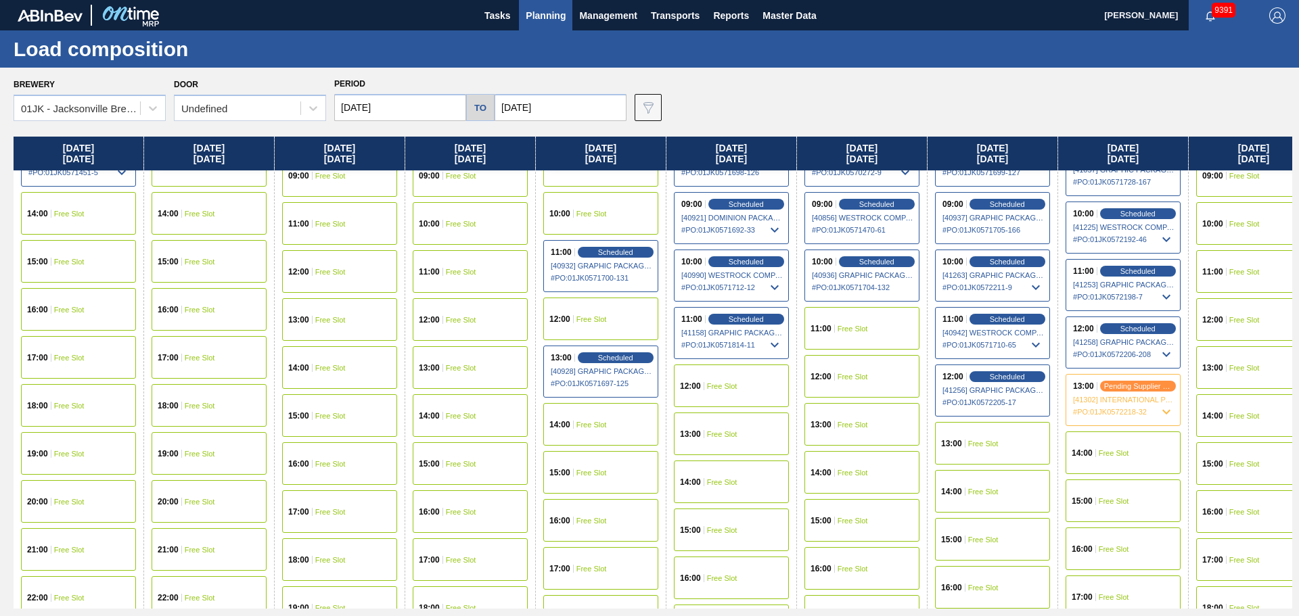
scroll to position [474, 0]
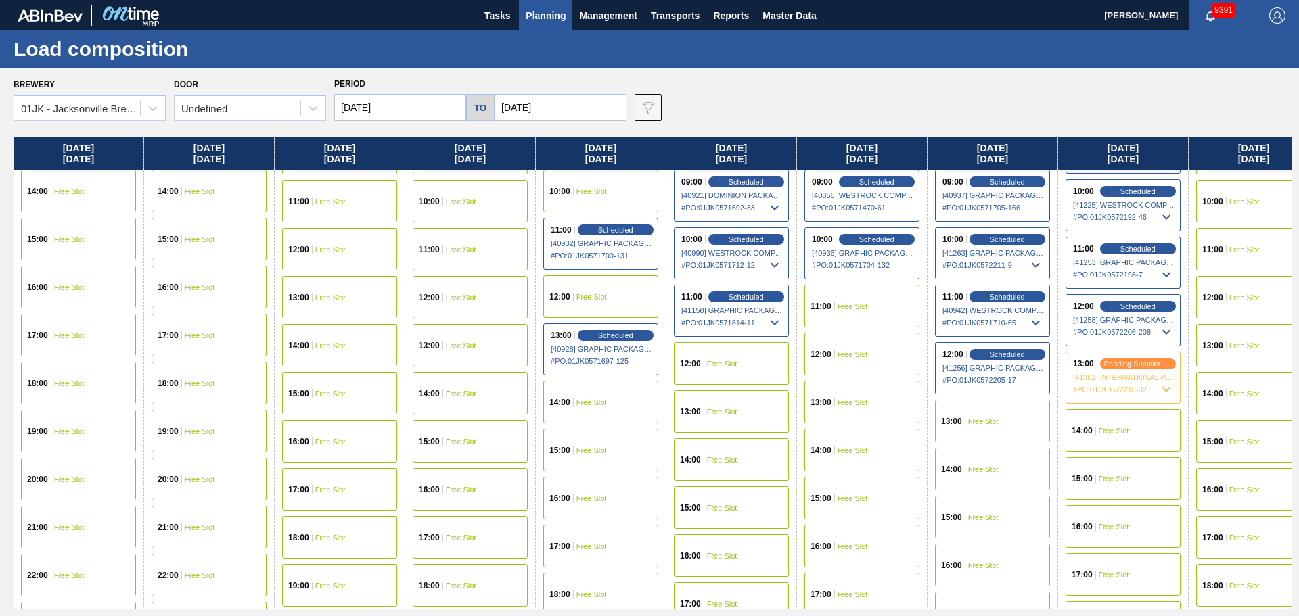
click at [1114, 432] on span "Free Slot" at bounding box center [1114, 431] width 30 height 8
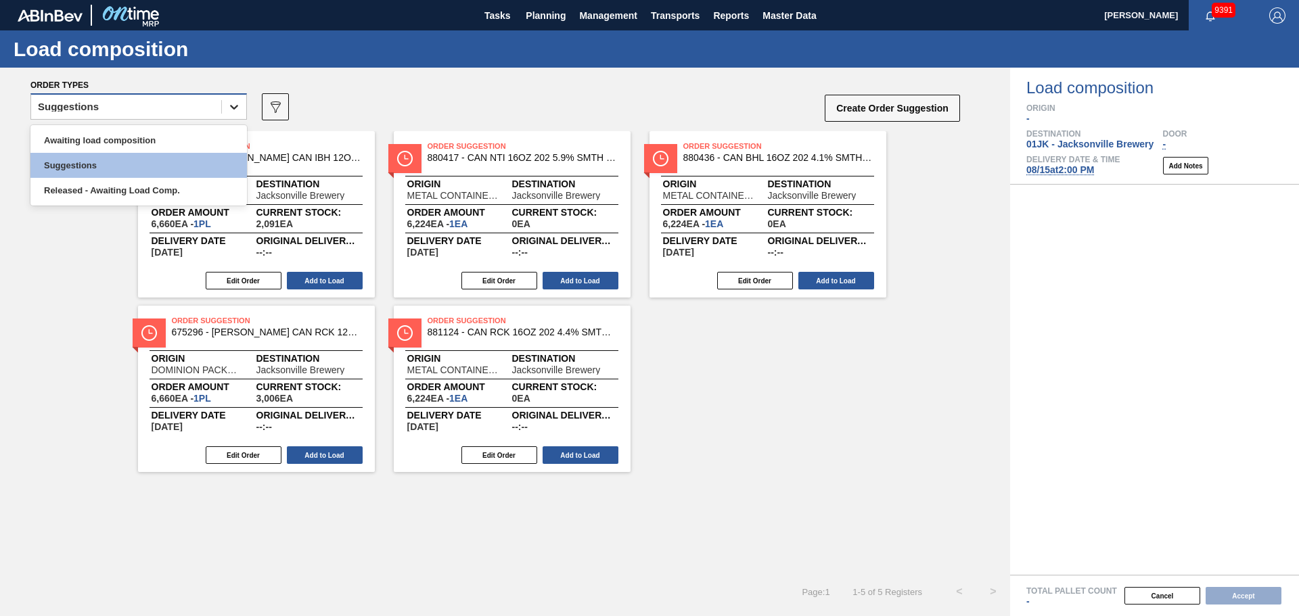
click at [230, 111] on icon at bounding box center [234, 107] width 14 height 14
click at [183, 141] on div "Awaiting load composition" at bounding box center [138, 140] width 216 height 25
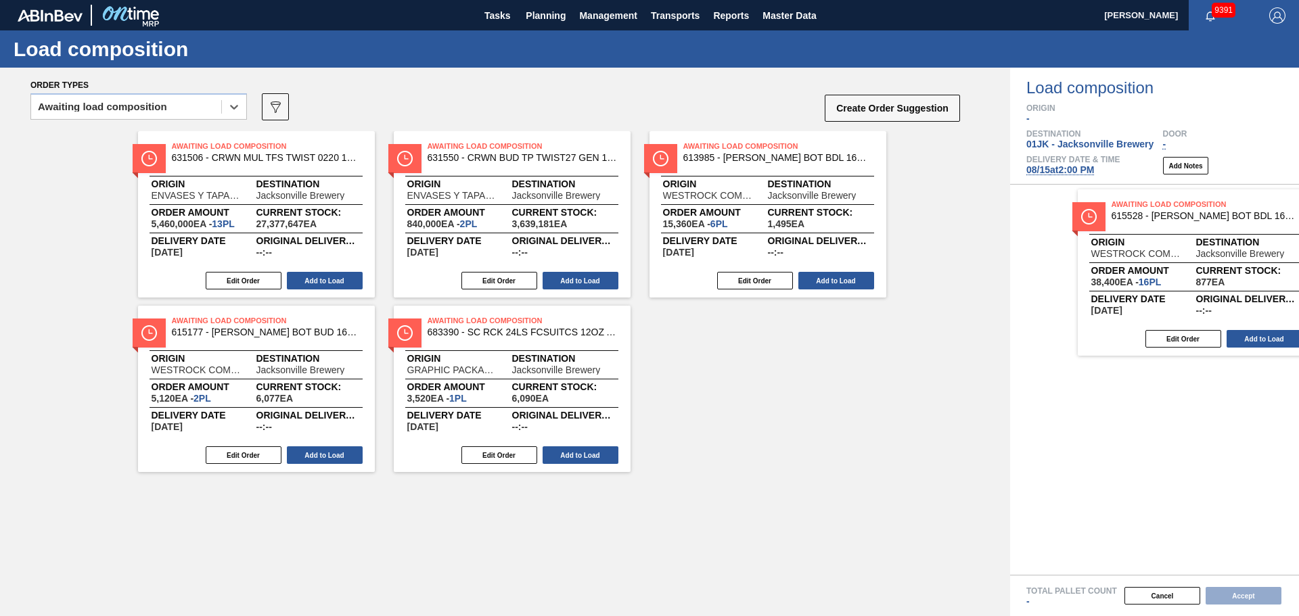
drag, startPoint x: 764, startPoint y: 208, endPoint x: 1136, endPoint y: 247, distance: 373.5
click at [1137, 247] on div "Order types option Awaiting load composition, selected. Select is focused ,type…" at bounding box center [649, 342] width 1299 height 549
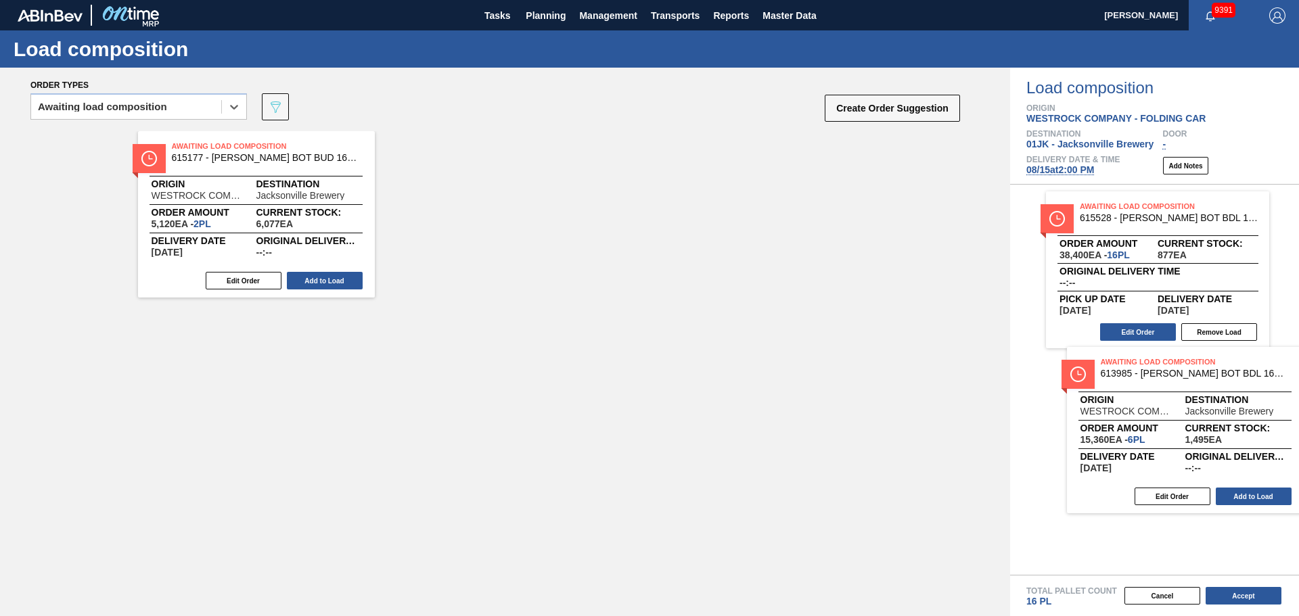
drag, startPoint x: 223, startPoint y: 192, endPoint x: 1159, endPoint y: 409, distance: 960.3
click at [1159, 409] on div "Order types option Awaiting load composition, selected. Select is focused ,type…" at bounding box center [649, 342] width 1299 height 549
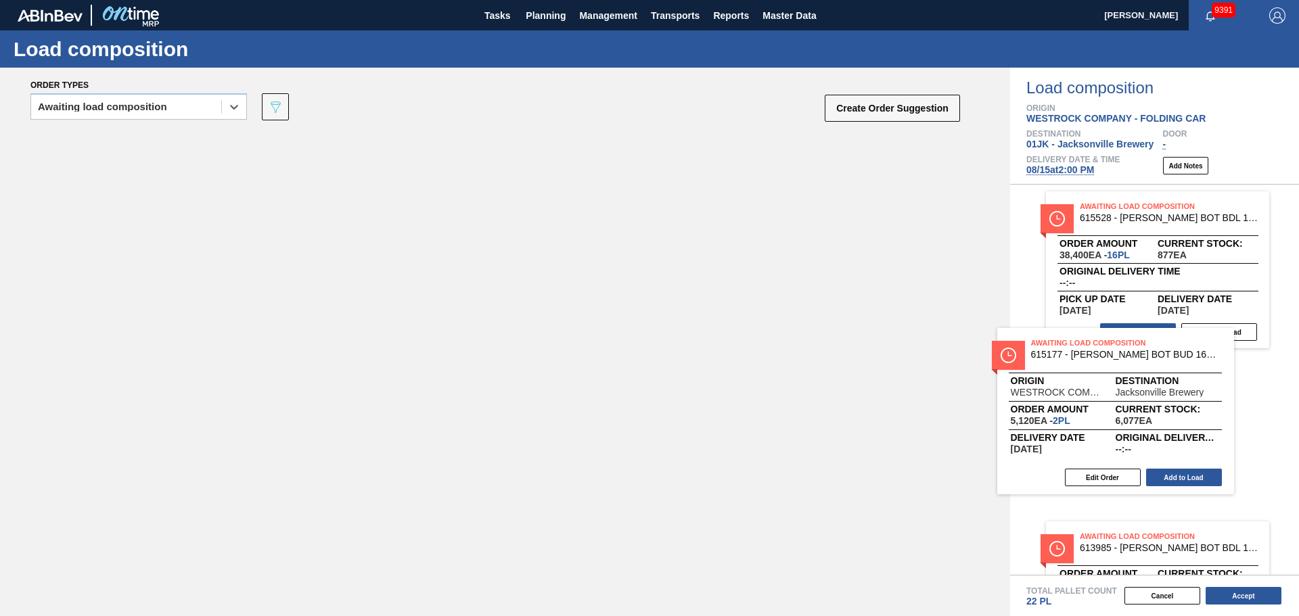
drag, startPoint x: 393, startPoint y: 244, endPoint x: 1128, endPoint y: 404, distance: 752.5
click at [1128, 404] on div "Order types option Awaiting load composition, selected. Select is focused ,type…" at bounding box center [649, 342] width 1299 height 549
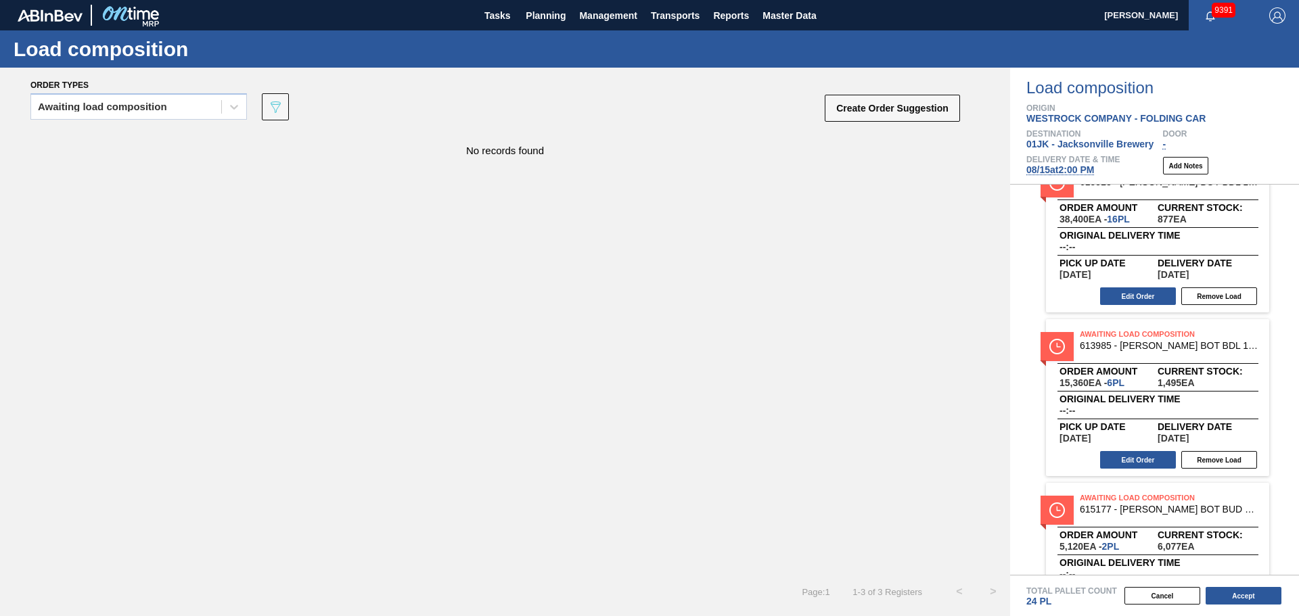
scroll to position [108, 0]
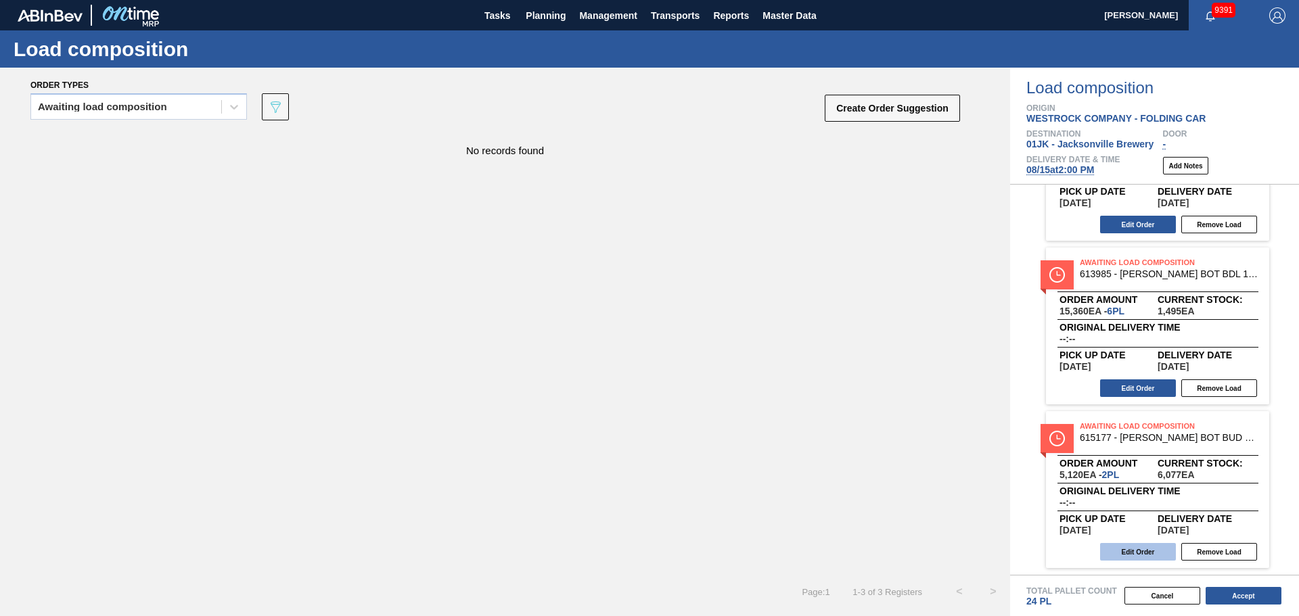
click at [1161, 557] on button "Edit Order" at bounding box center [1138, 552] width 76 height 18
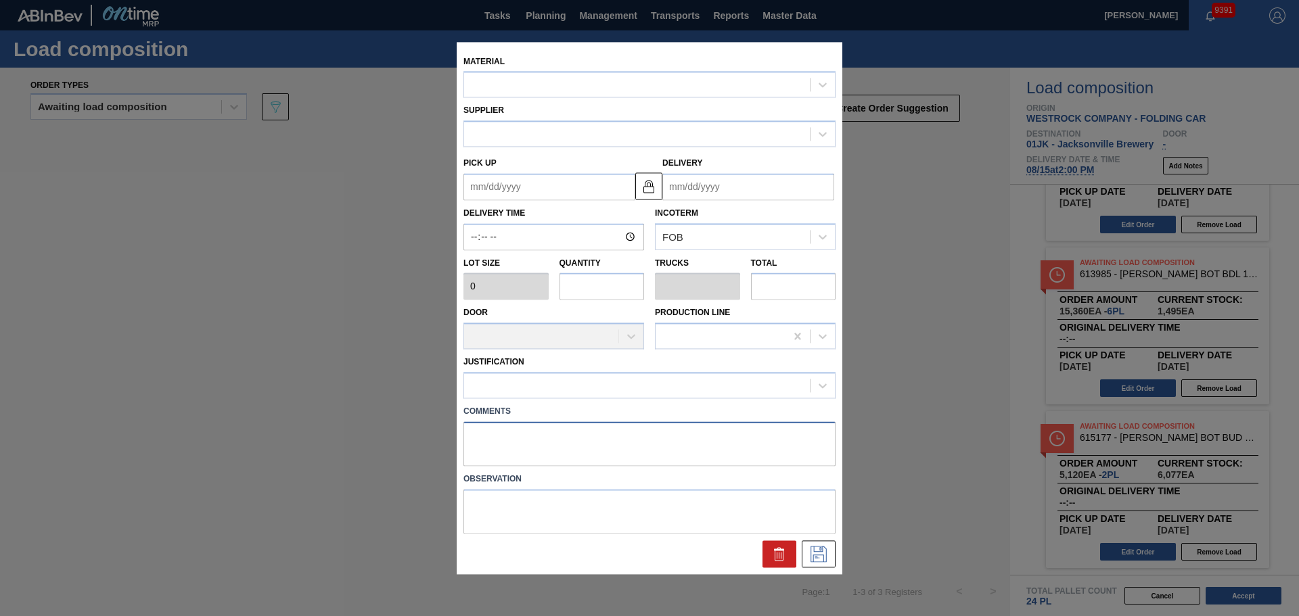
click at [635, 438] on textarea at bounding box center [649, 443] width 372 height 45
type textarea "TAIL"
type input "2,560"
type input "2"
type input "0.083"
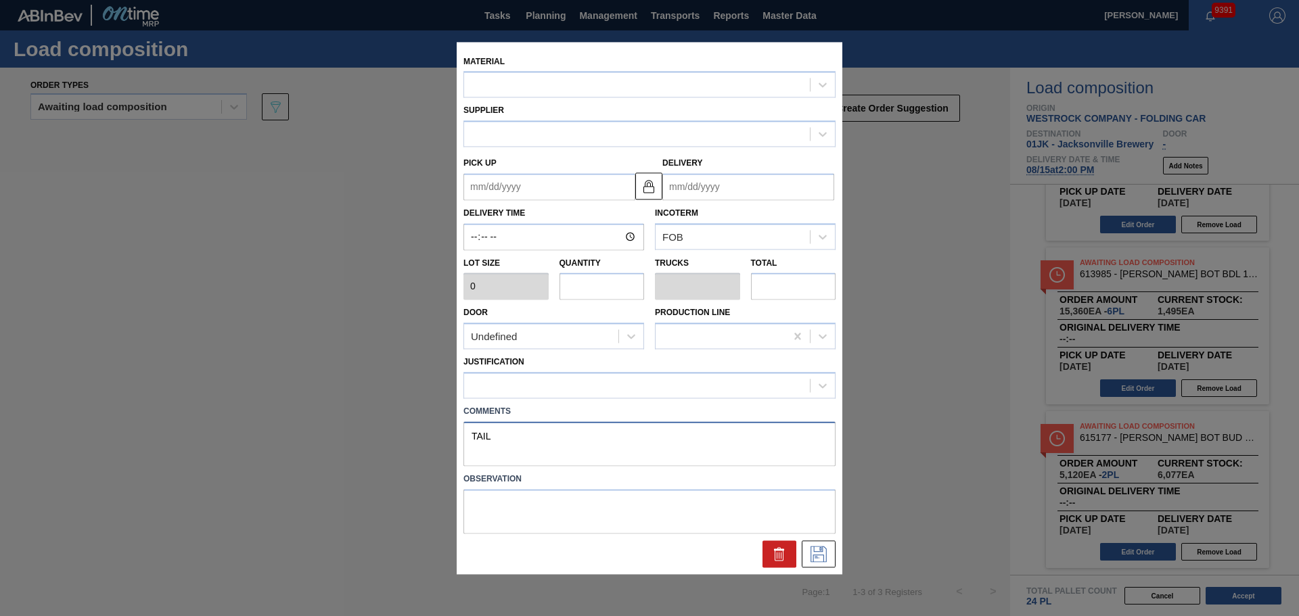
type input "5,120"
type up "[DATE]"
type input "[DATE]"
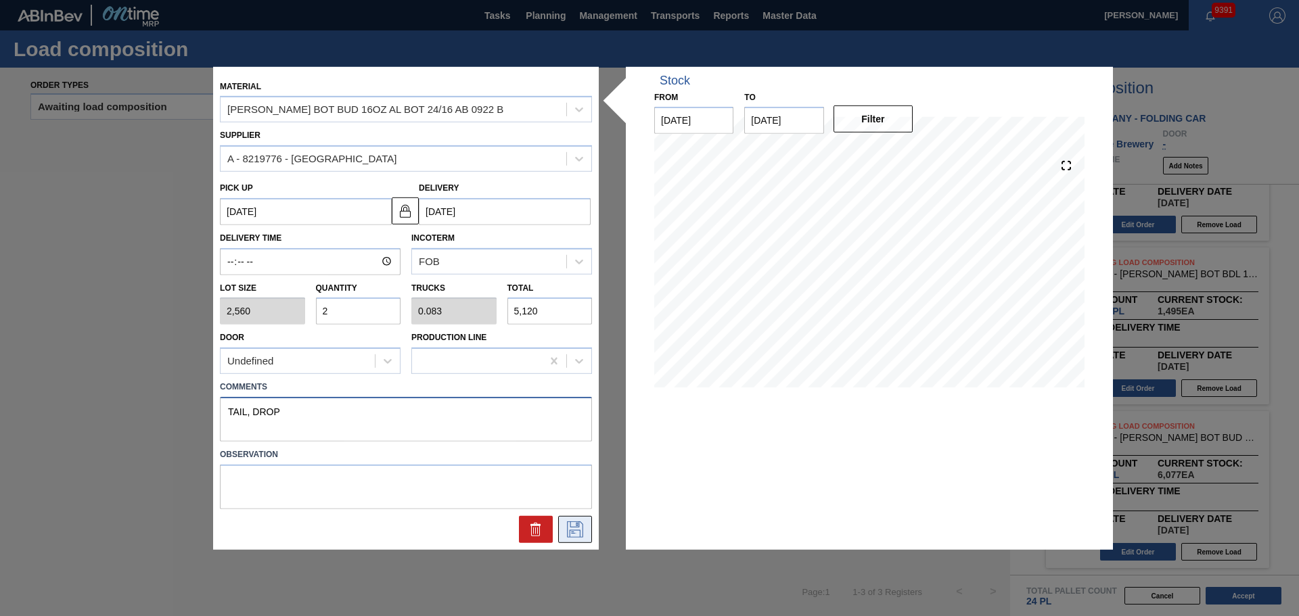
type textarea "TAIL, DROP"
click at [575, 524] on icon at bounding box center [575, 530] width 22 height 16
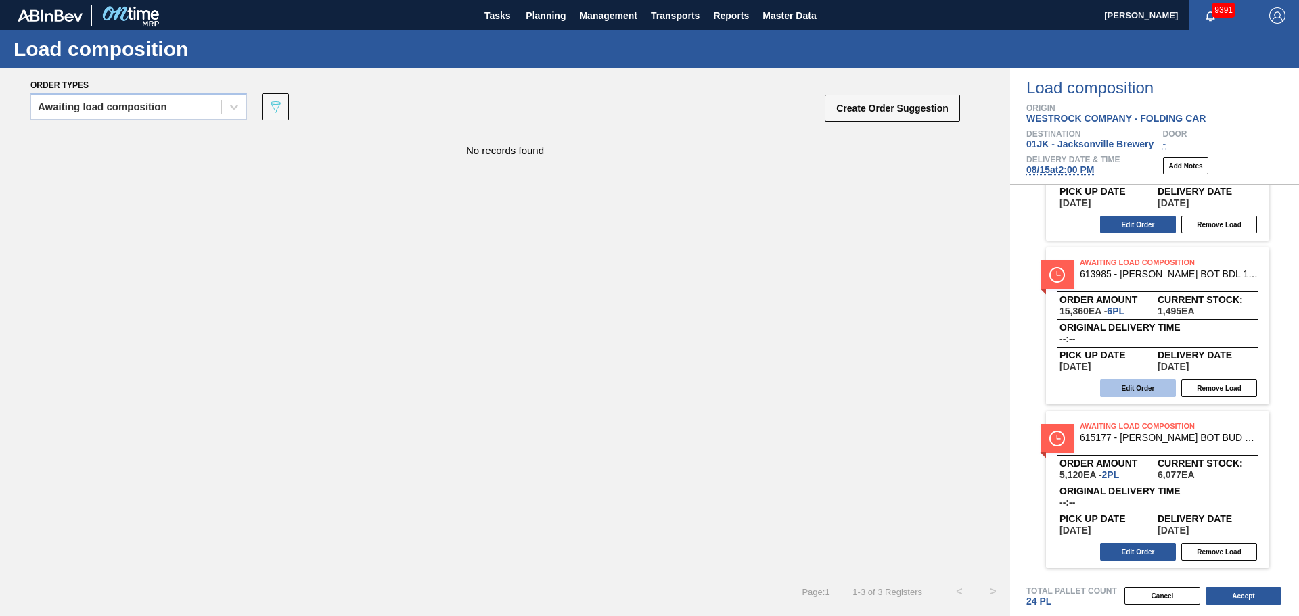
click at [1150, 391] on button "Edit Order" at bounding box center [1138, 389] width 76 height 18
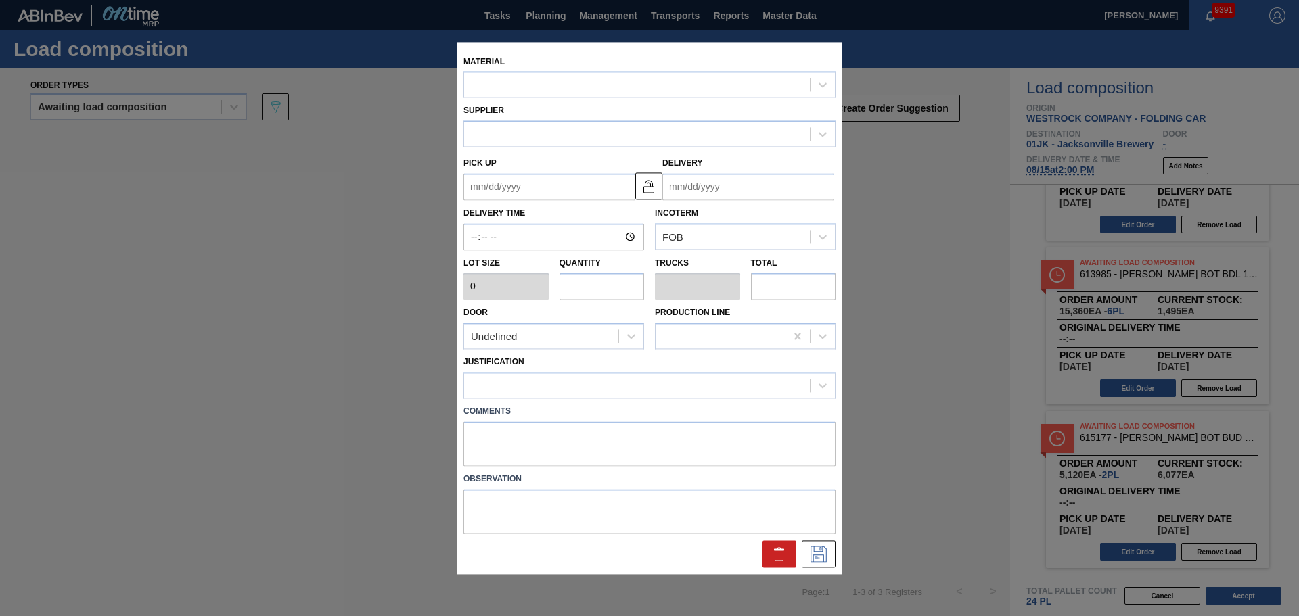
type input "2,560"
type input "6"
type input "0.24"
type input "15,360"
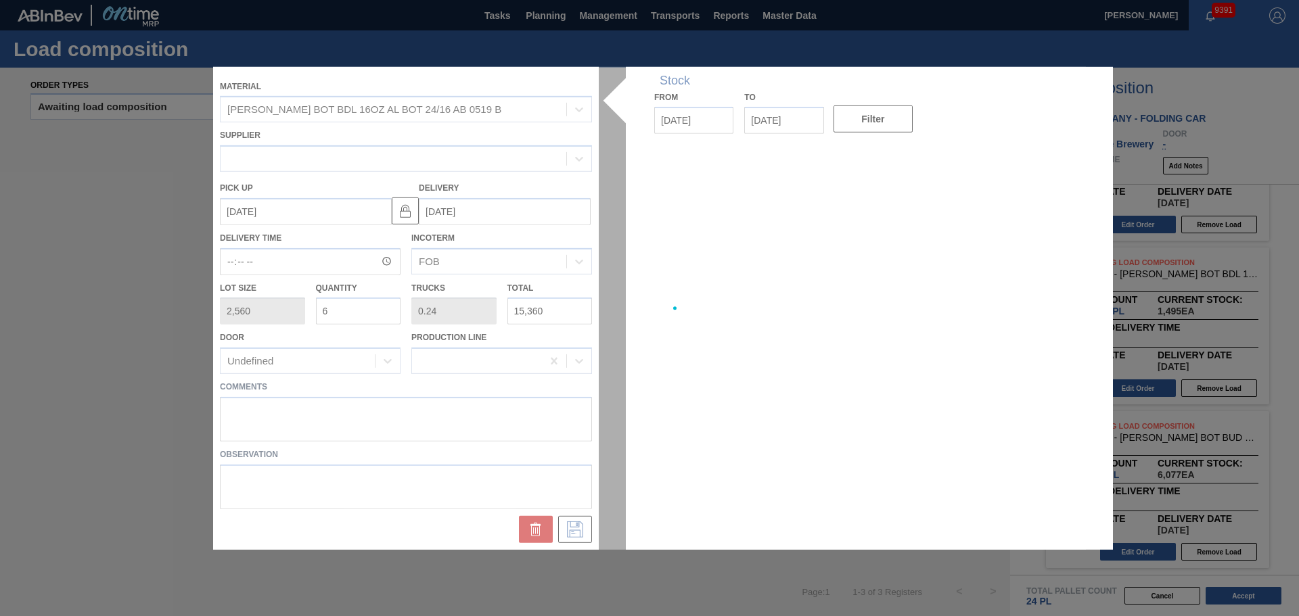
type up "[DATE]"
type input "[DATE]"
click at [499, 443] on div at bounding box center [649, 307] width 873 height 483
click at [474, 415] on div at bounding box center [649, 307] width 873 height 483
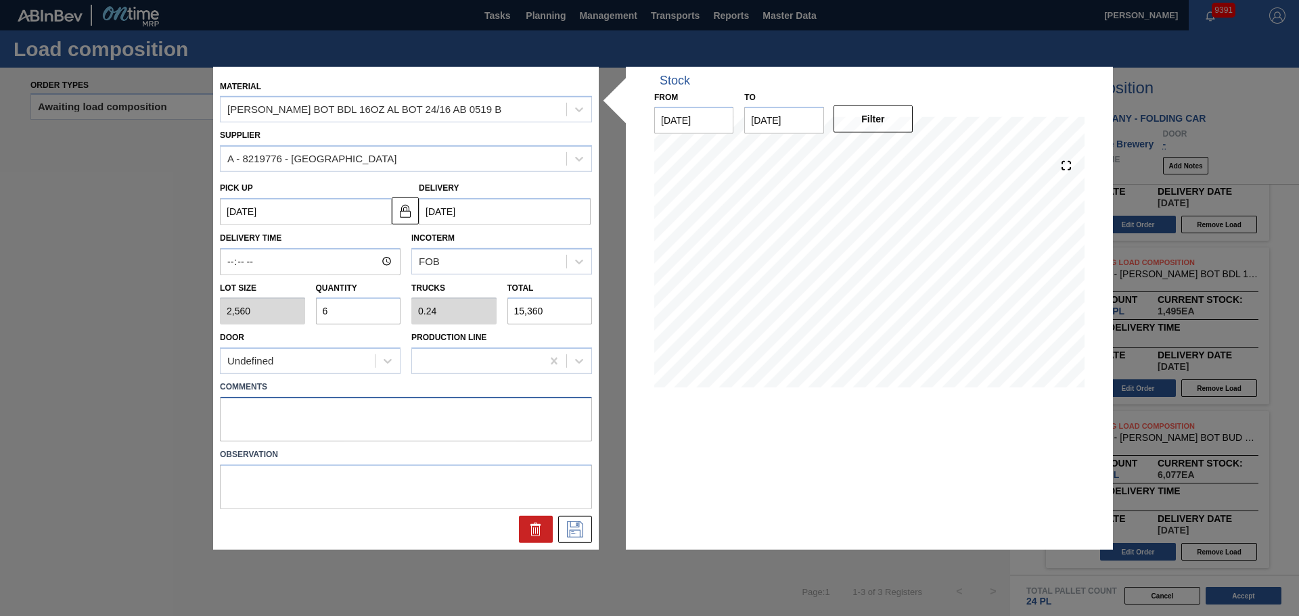
click at [348, 404] on textarea at bounding box center [406, 419] width 372 height 45
type textarea "M"
type textarea "MIDDLE, DROP"
click at [578, 529] on icon at bounding box center [575, 530] width 22 height 16
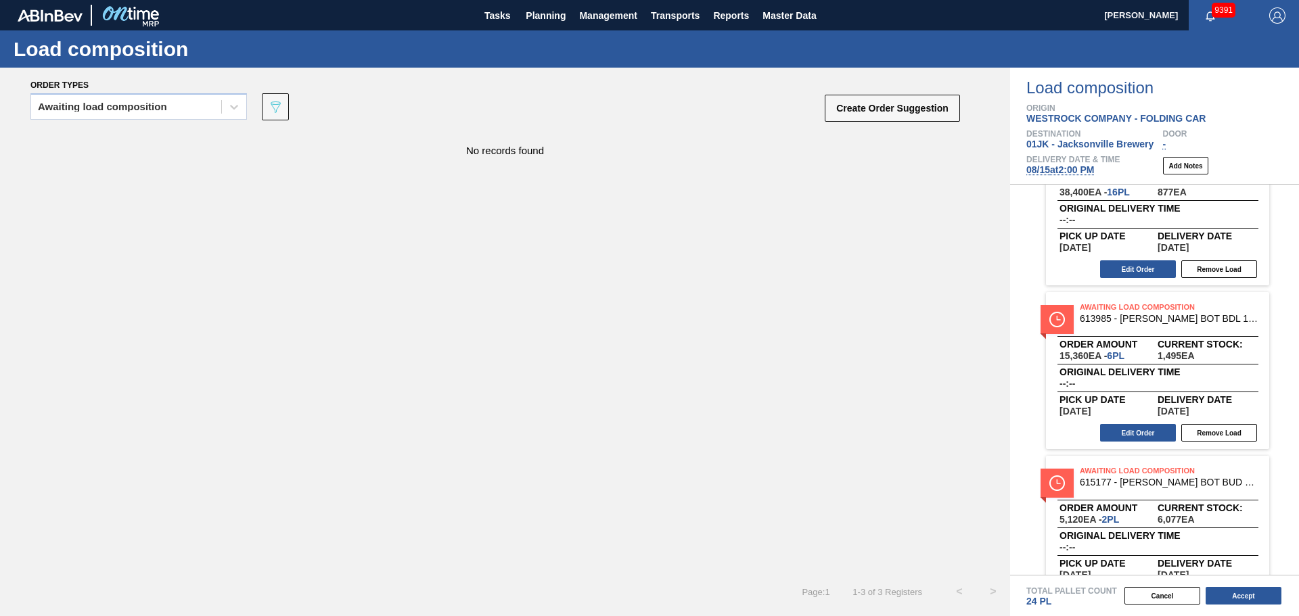
scroll to position [0, 0]
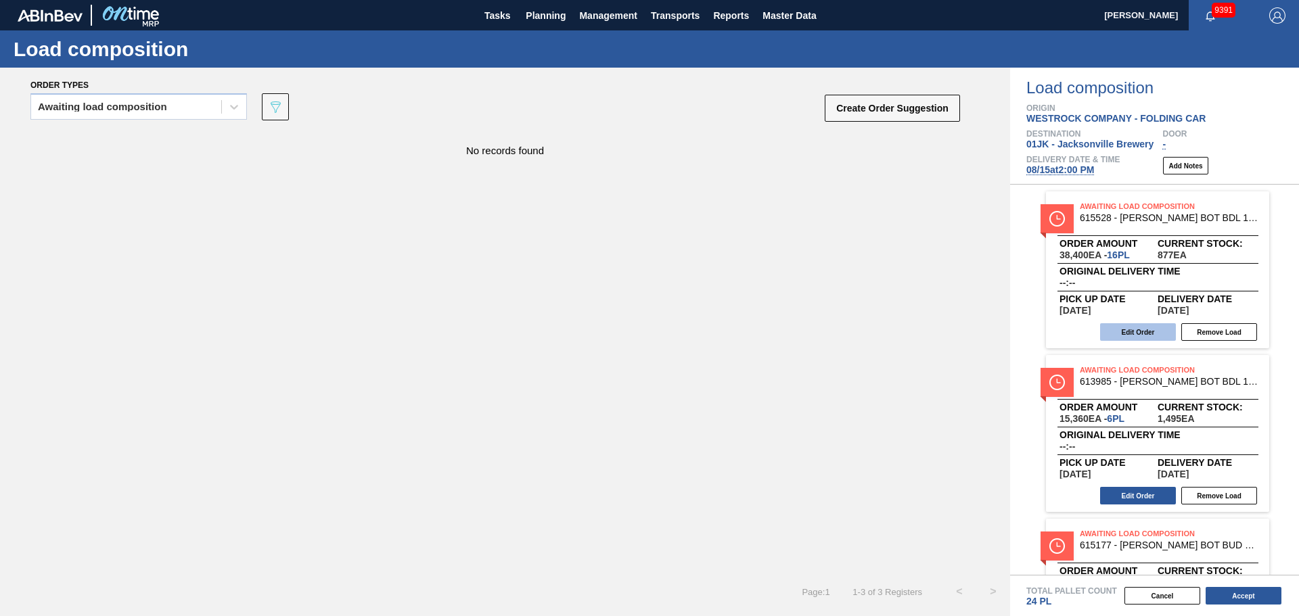
click at [1139, 331] on button "Edit Order" at bounding box center [1138, 332] width 76 height 18
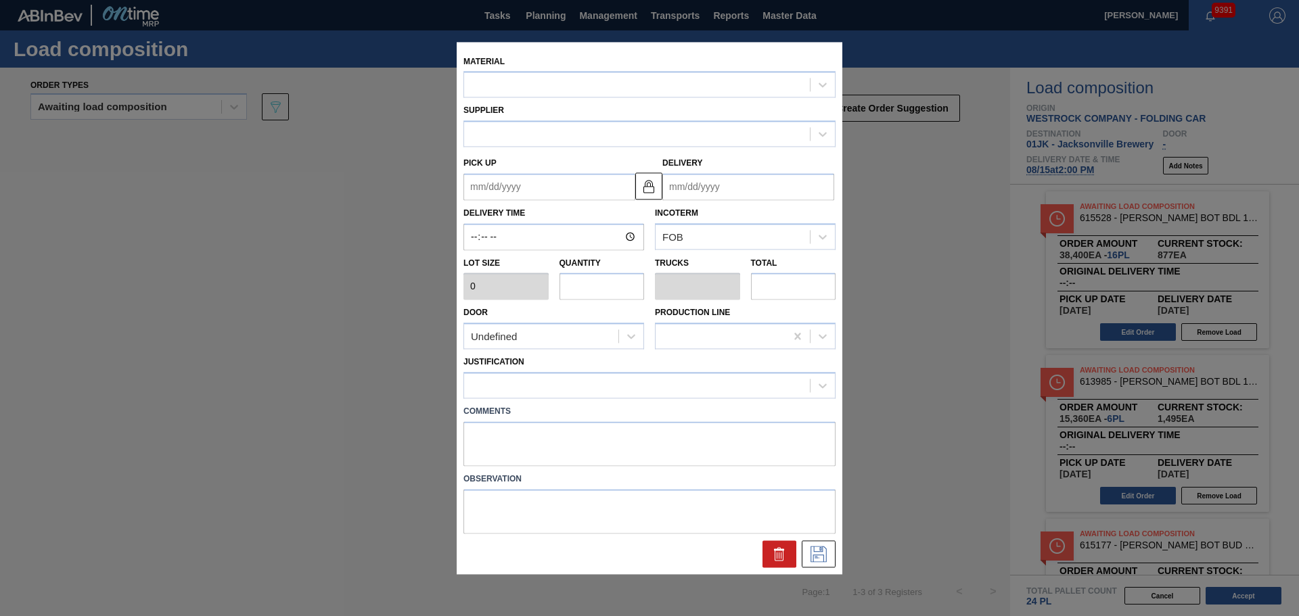
type input "2,400"
type input "16"
type input "0.615"
type input "38,400"
type up "[DATE]"
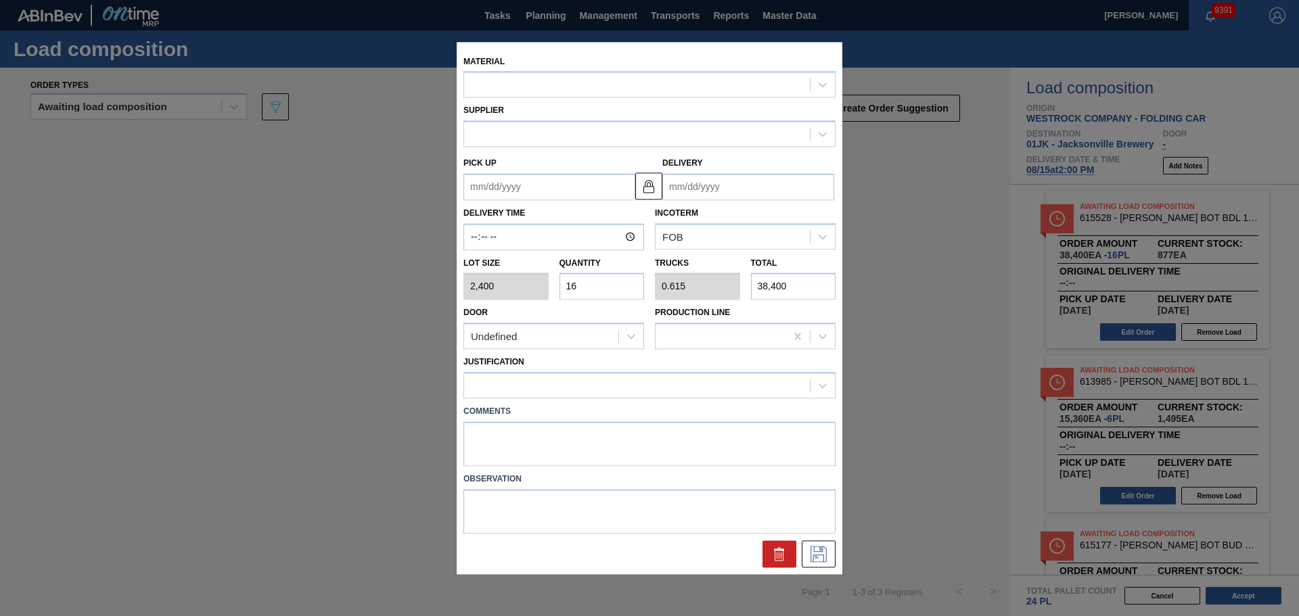
type input "[DATE]"
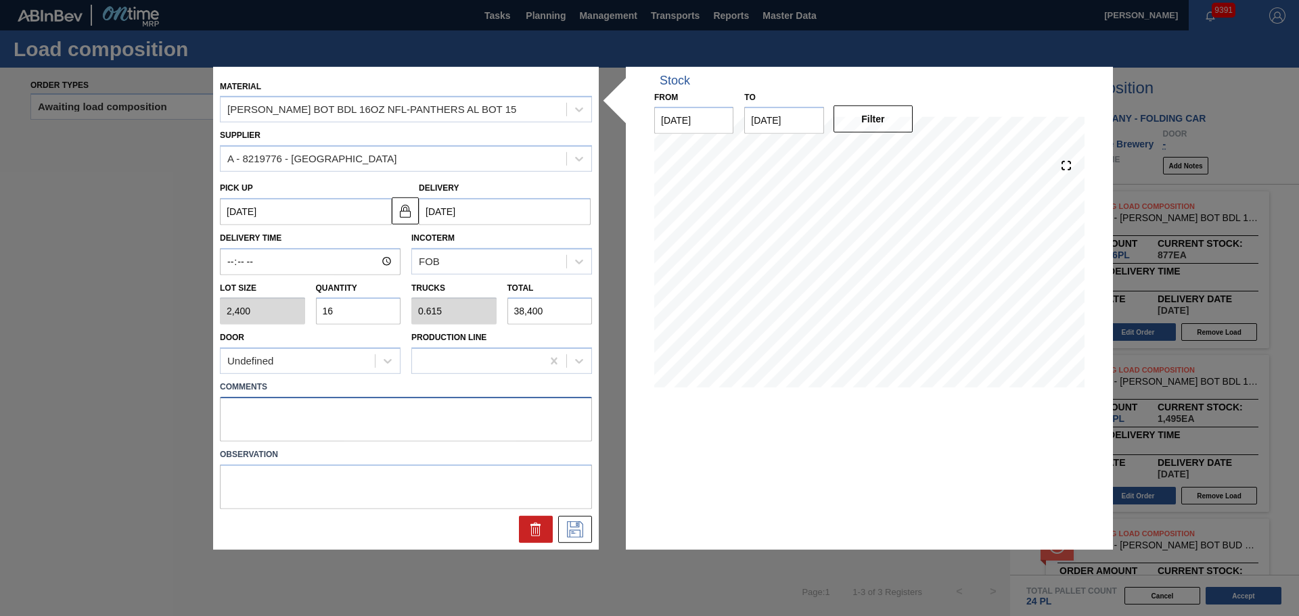
click at [348, 407] on textarea at bounding box center [406, 419] width 372 height 45
type textarea "T"
type textarea "NOSE, DROP"
click at [564, 531] on button at bounding box center [575, 529] width 34 height 27
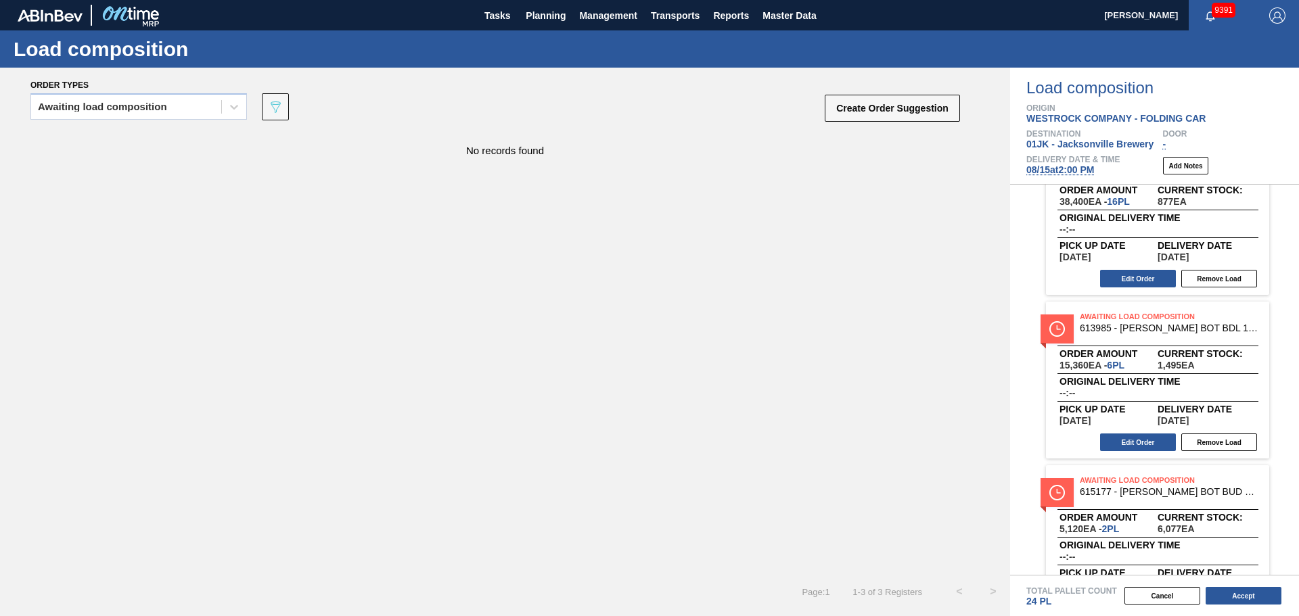
scroll to position [108, 0]
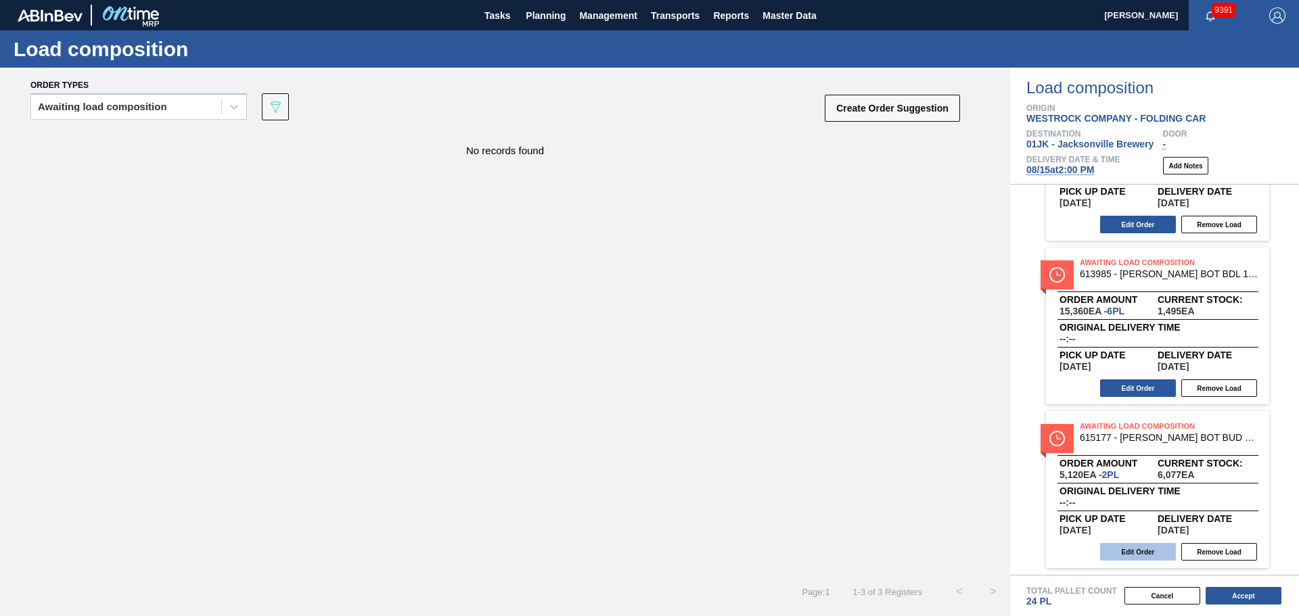
click at [1153, 555] on button "Edit Order" at bounding box center [1138, 552] width 76 height 18
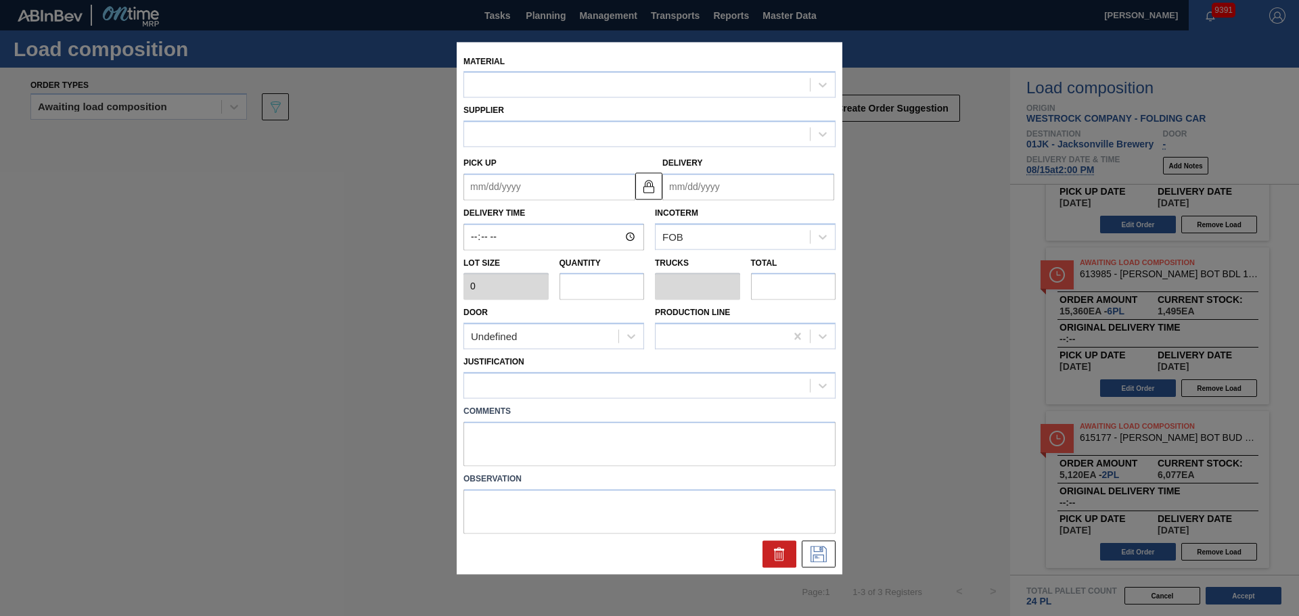
type input "2,560"
type input "2"
type input "0.083"
type input "5,120"
type textarea "TAIL, DROP"
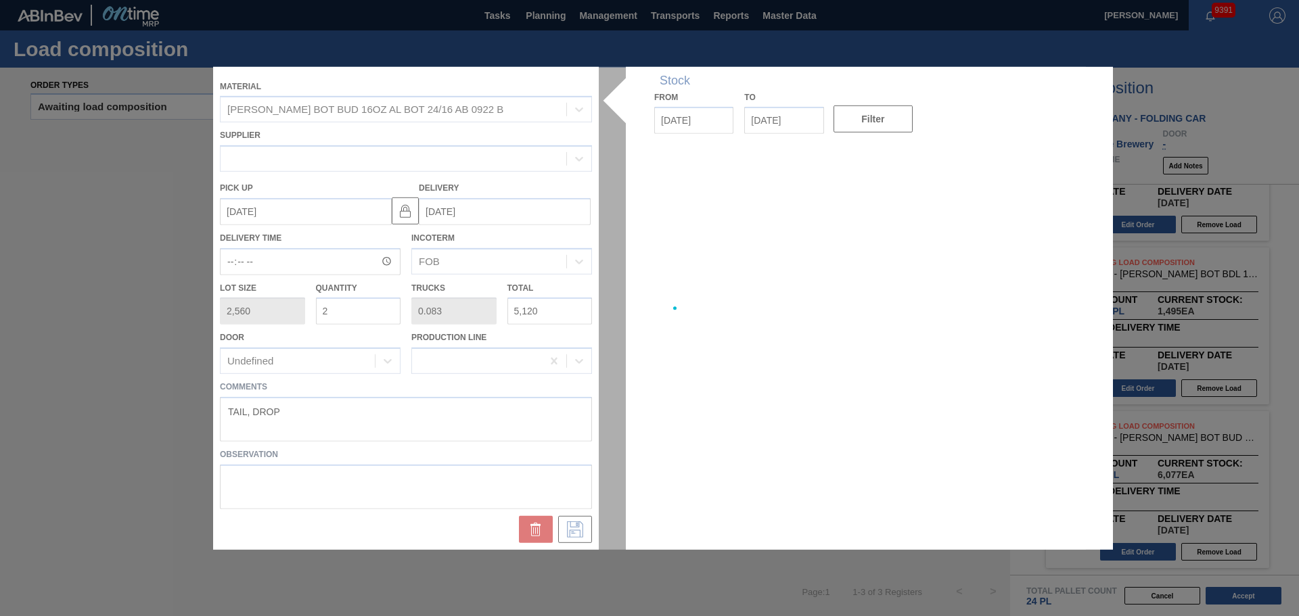
type up "[DATE]"
type input "[DATE]"
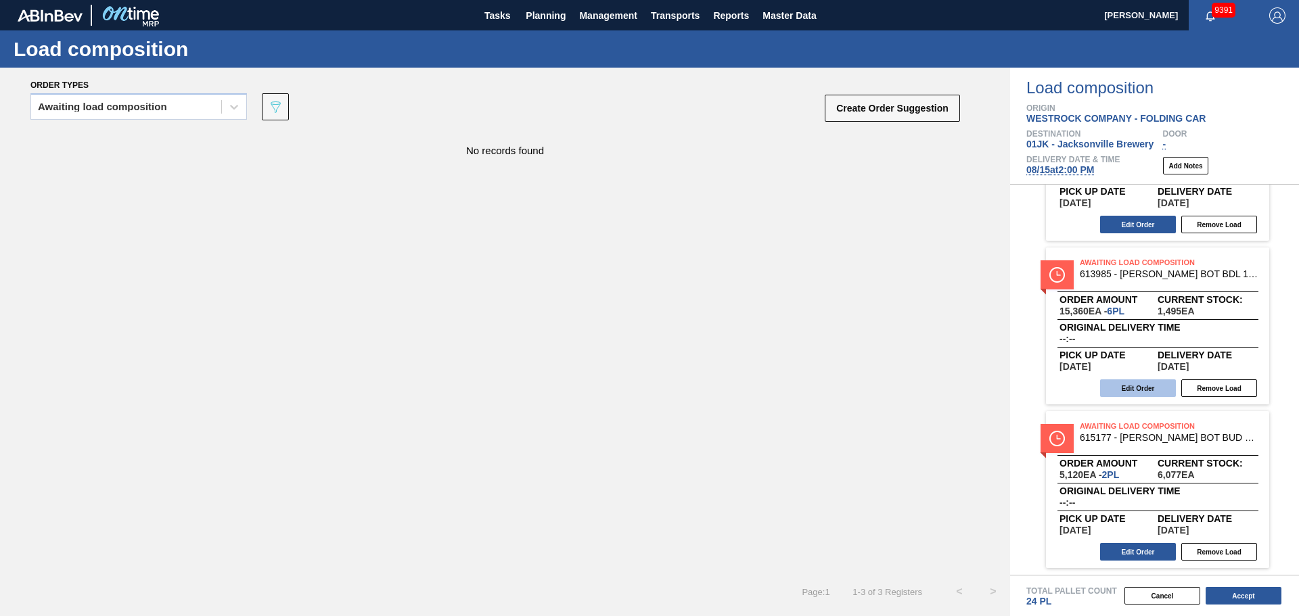
click at [1143, 386] on button "Edit Order" at bounding box center [1138, 389] width 76 height 18
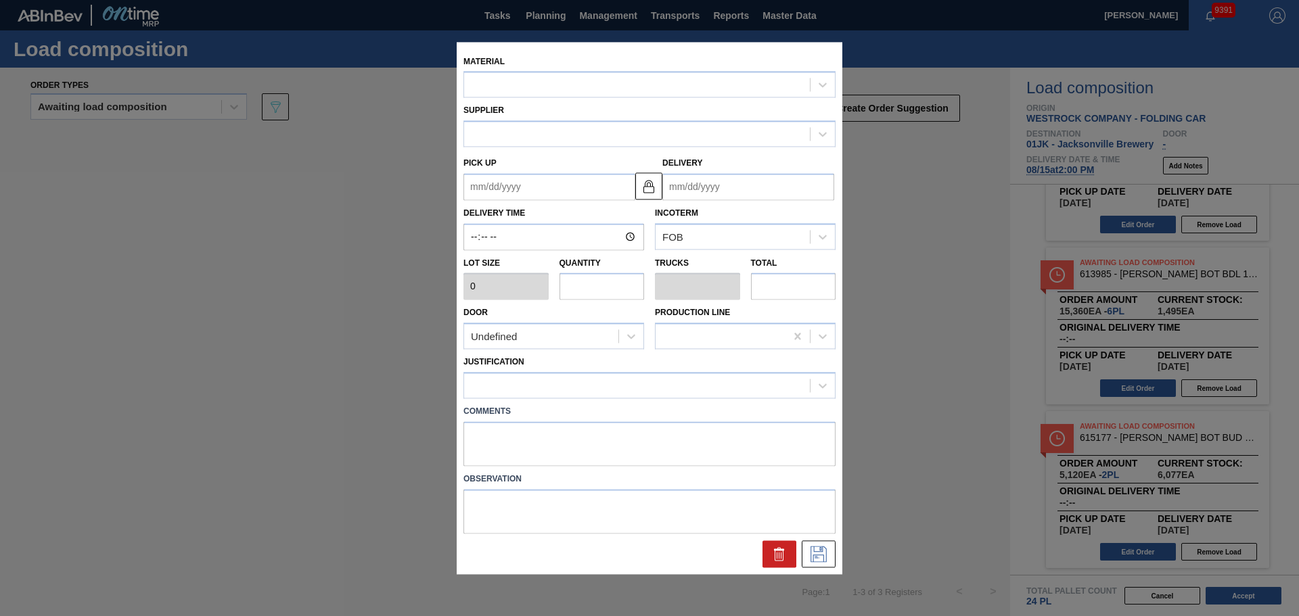
type input "2,560"
type input "6"
type input "0.24"
type input "15,360"
type textarea "MIDDLE, DROP"
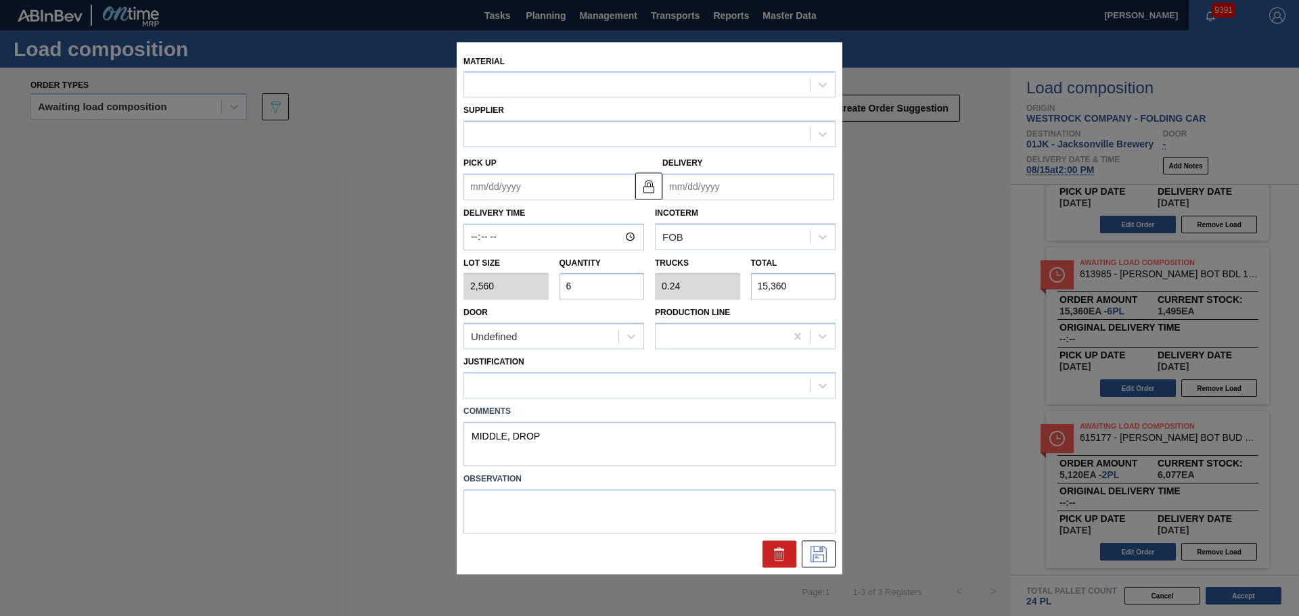
type up "[DATE]"
type input "[DATE]"
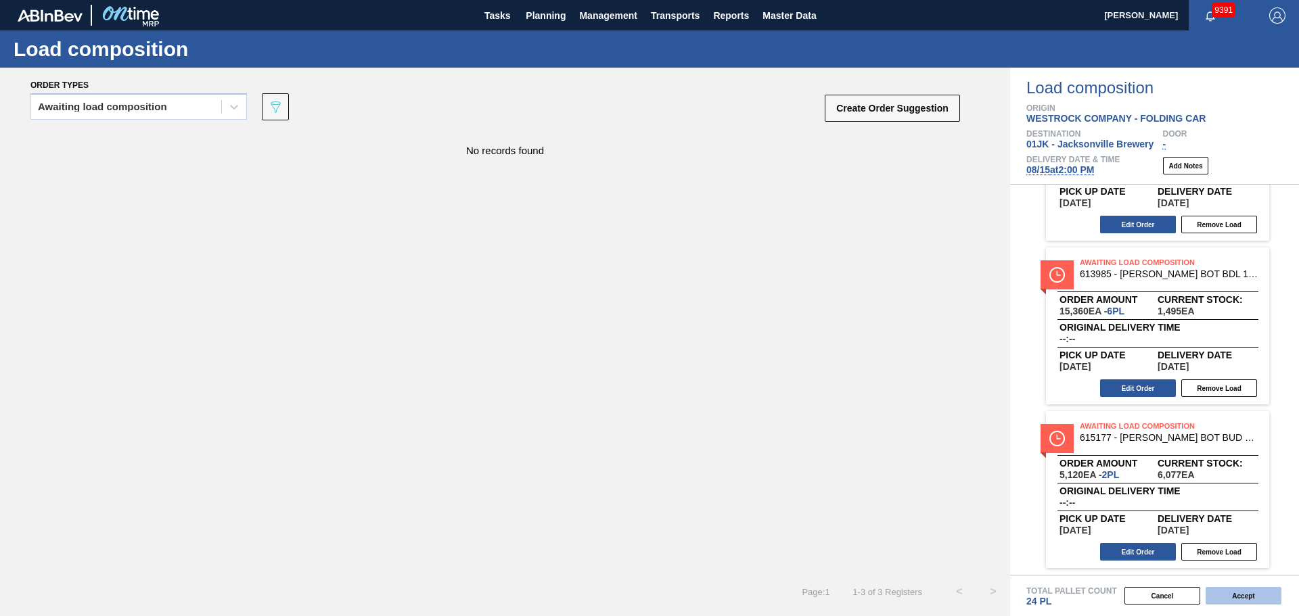
click at [1226, 597] on button "Accept" at bounding box center [1244, 596] width 76 height 18
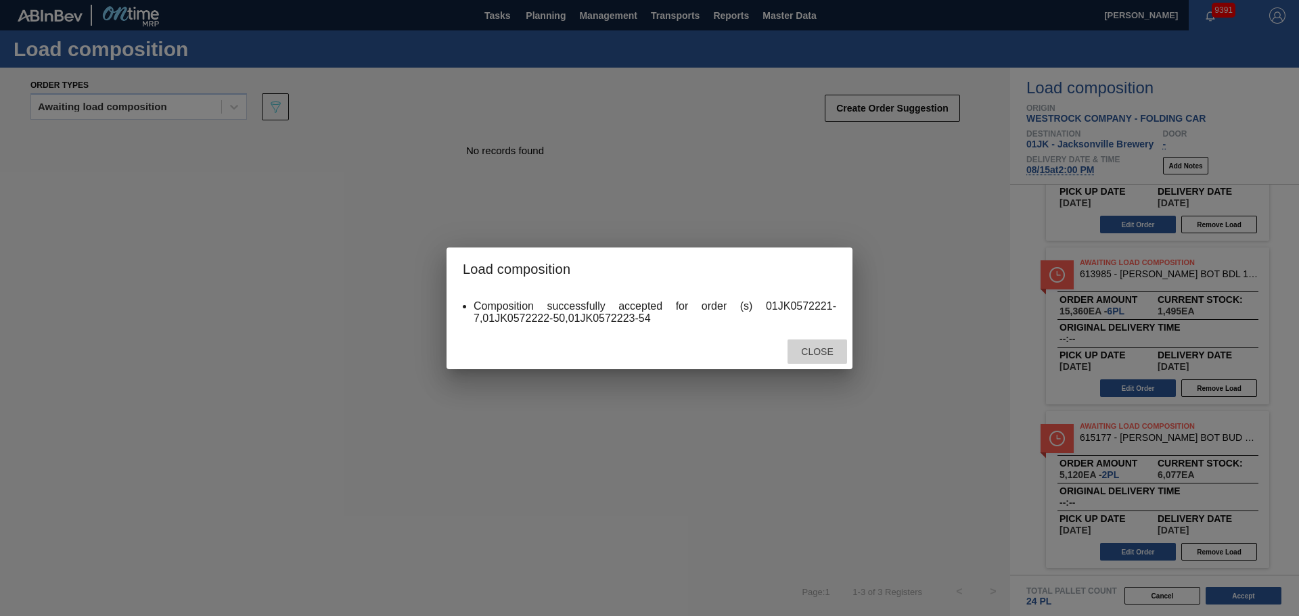
click at [805, 346] on span "Close" at bounding box center [816, 351] width 53 height 11
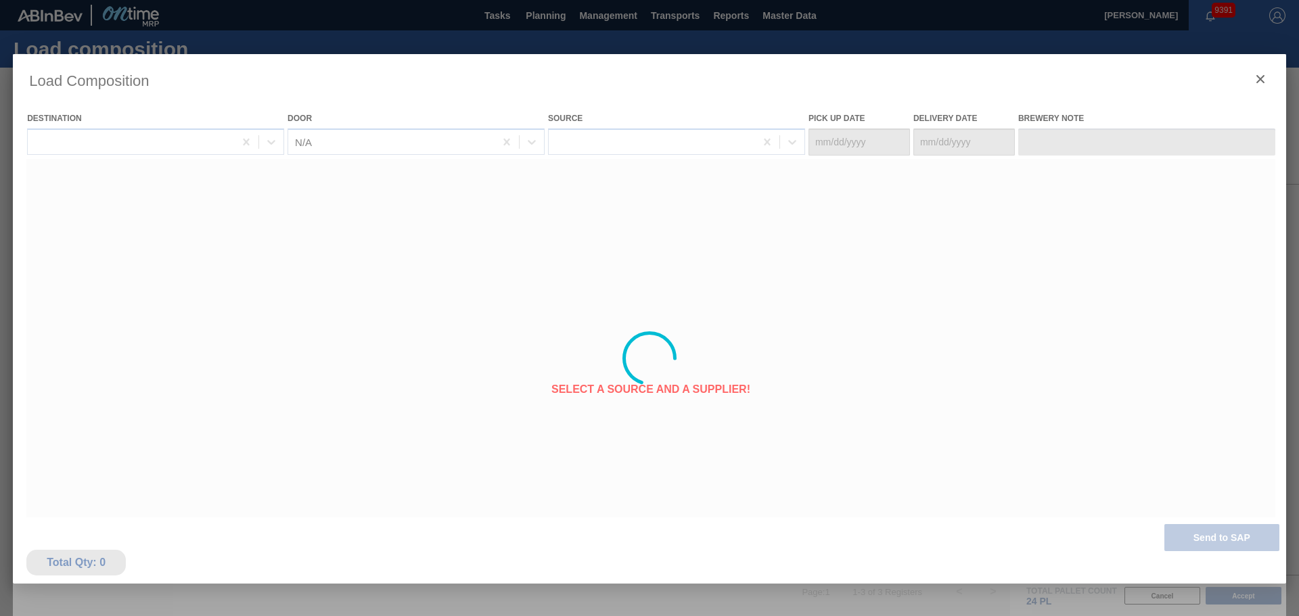
type Date "[DATE]"
type Date "08/15/2025"
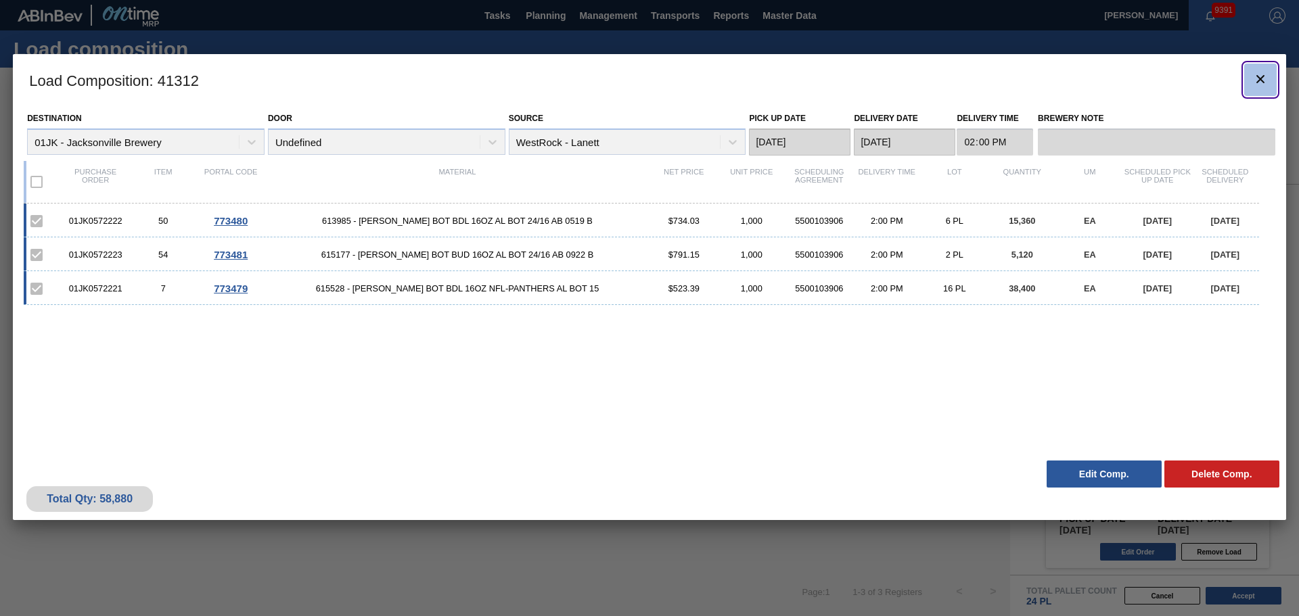
click at [1263, 85] on icon "botão de ícone" at bounding box center [1260, 79] width 16 height 16
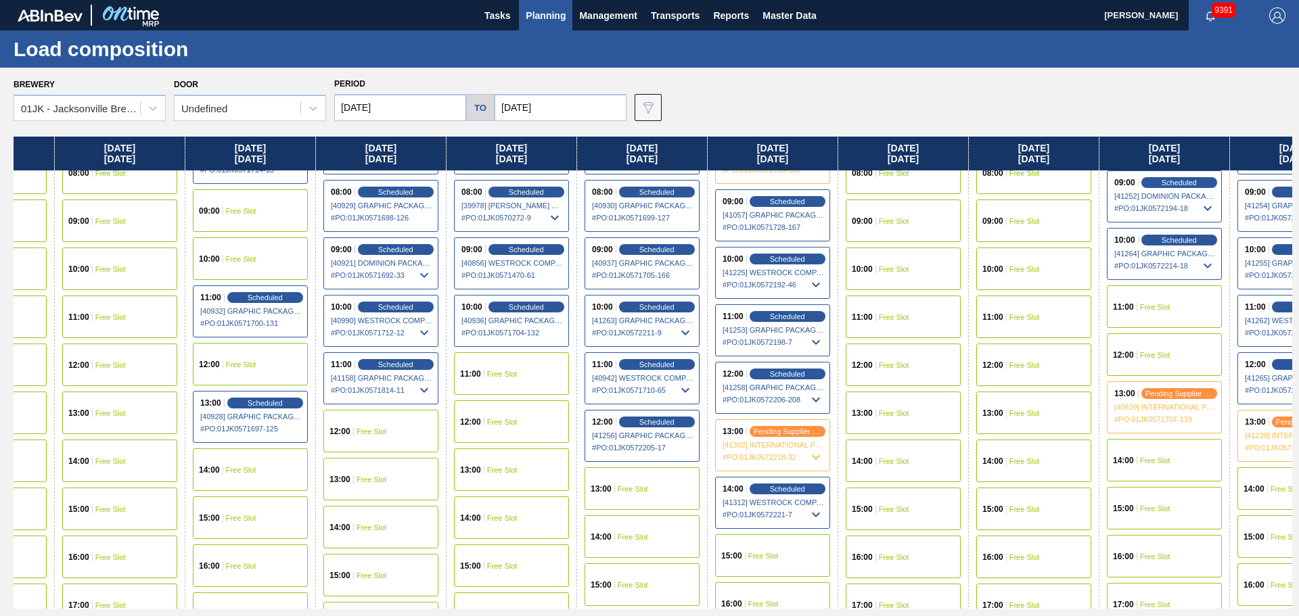
scroll to position [406, 354]
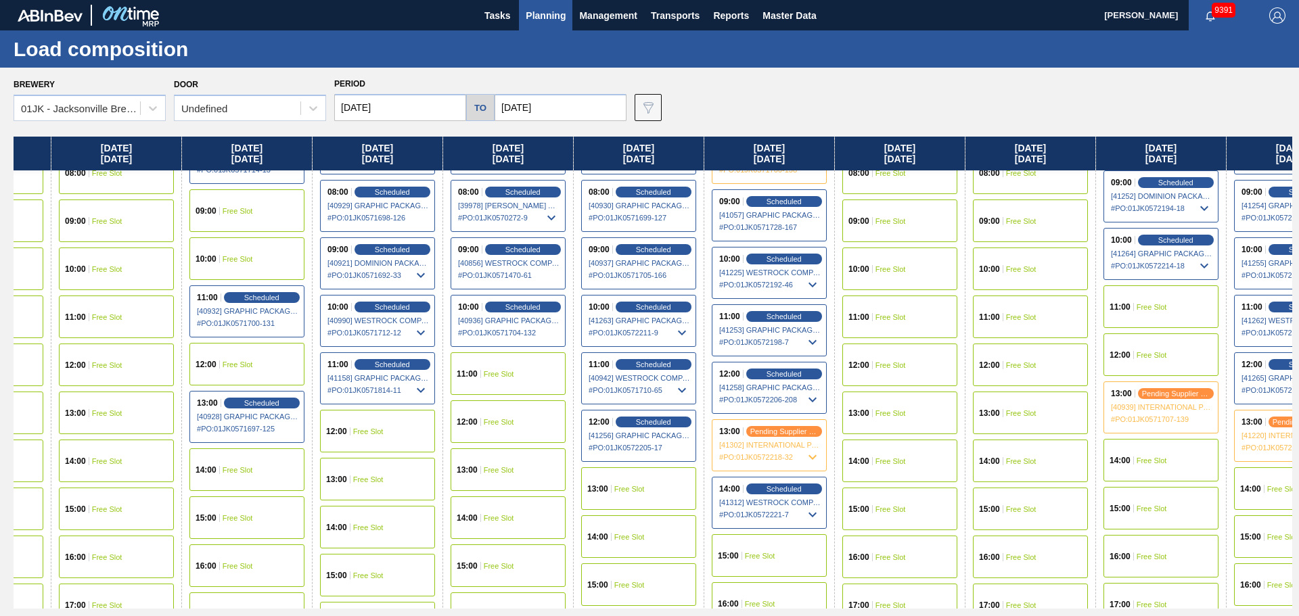
drag, startPoint x: 1045, startPoint y: 513, endPoint x: 678, endPoint y: 524, distance: 367.5
click at [678, 524] on div "Thursday 08/07/2025 01:00 Free Slot 02:00 Free Slot 03:00 Free Slot 04:00 Free …" at bounding box center [653, 373] width 1279 height 472
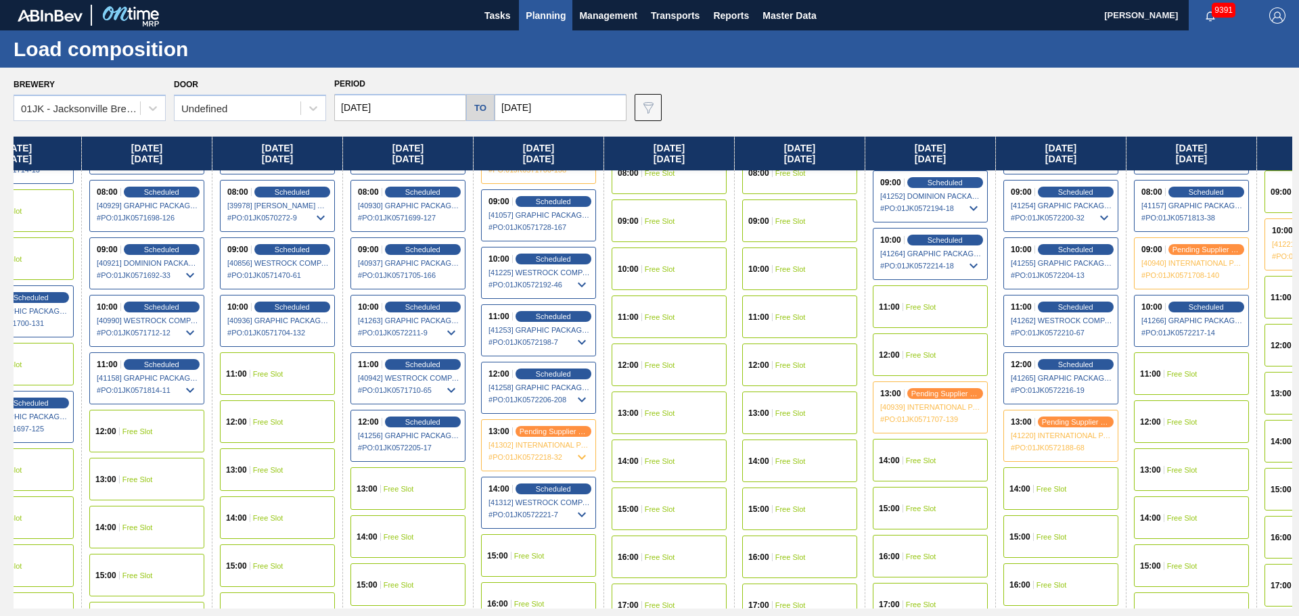
scroll to position [406, 585]
drag, startPoint x: 1040, startPoint y: 465, endPoint x: 800, endPoint y: 482, distance: 240.0
click at [800, 482] on div "Thursday 08/07/2025 01:00 Free Slot 02:00 Free Slot 03:00 Free Slot 04:00 Free …" at bounding box center [653, 373] width 1279 height 472
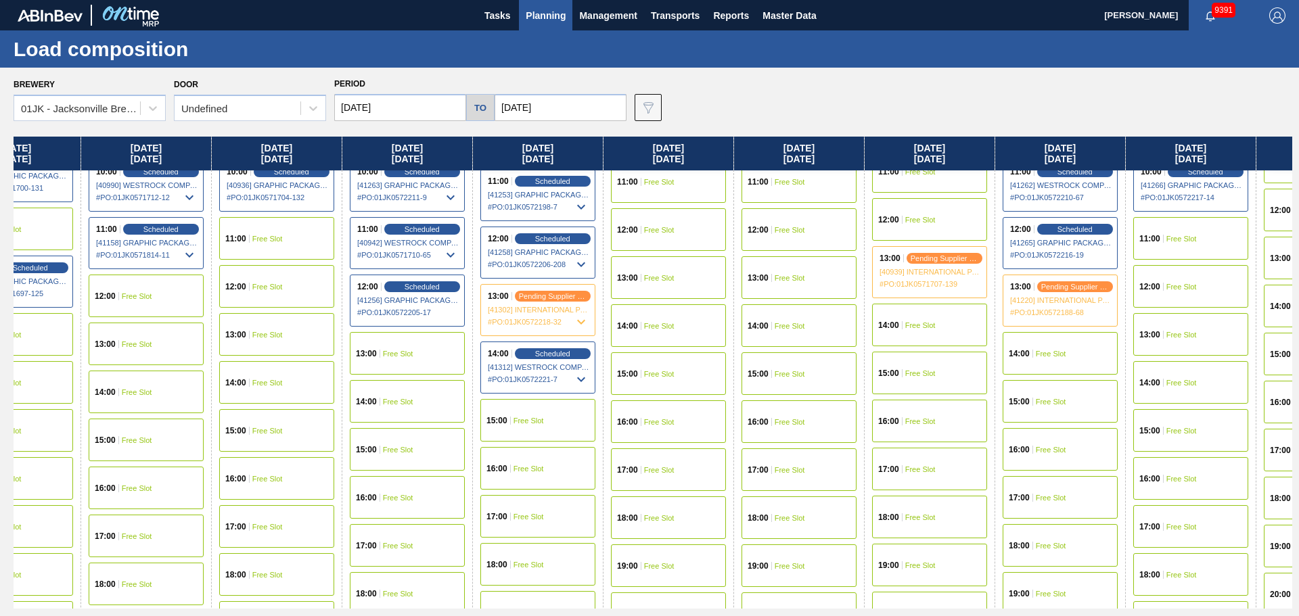
click at [440, 295] on div "12:00 Scheduled [41256] GRAPHIC PACKAGING INTERNATIONA - 0008221069 # PO : 01JK…" at bounding box center [407, 301] width 115 height 52
click at [421, 288] on span "Scheduled" at bounding box center [422, 286] width 39 height 9
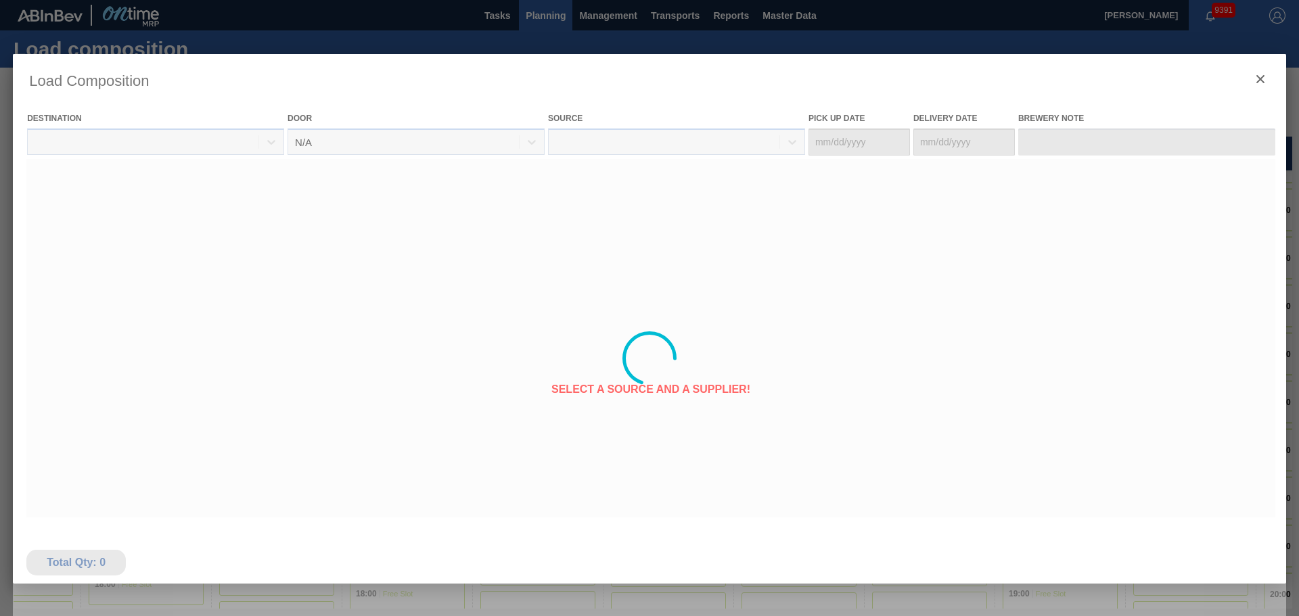
type Date "08/11/2025"
type Date "[DATE]"
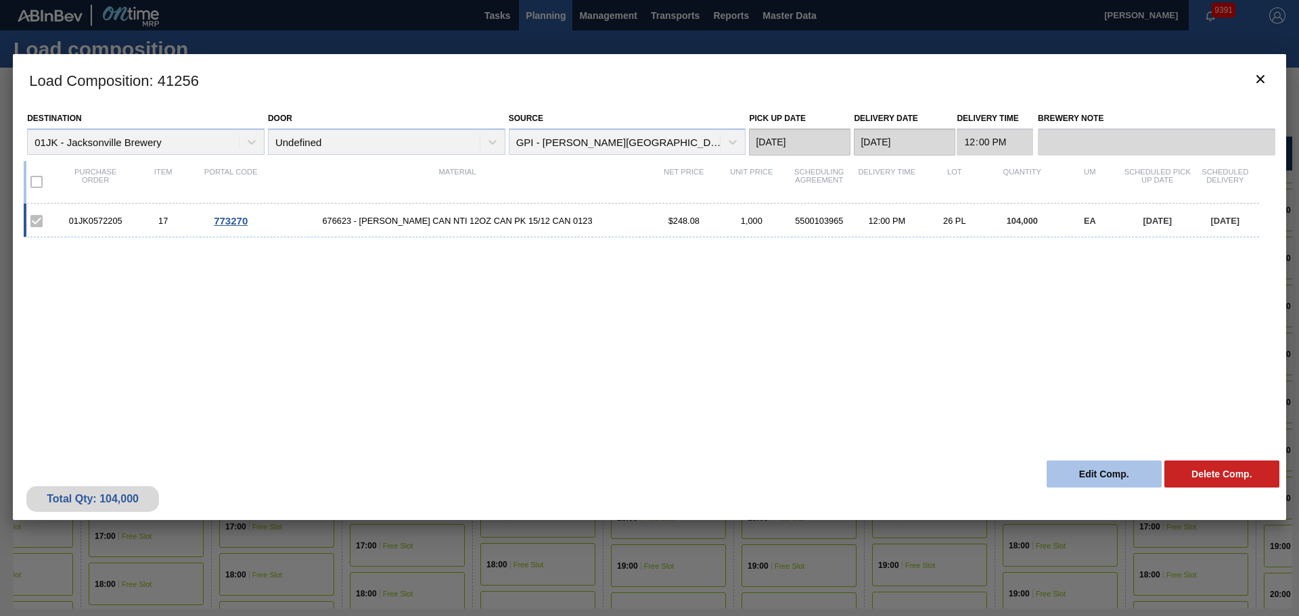
click at [1100, 477] on button "Edit Comp." at bounding box center [1104, 474] width 115 height 27
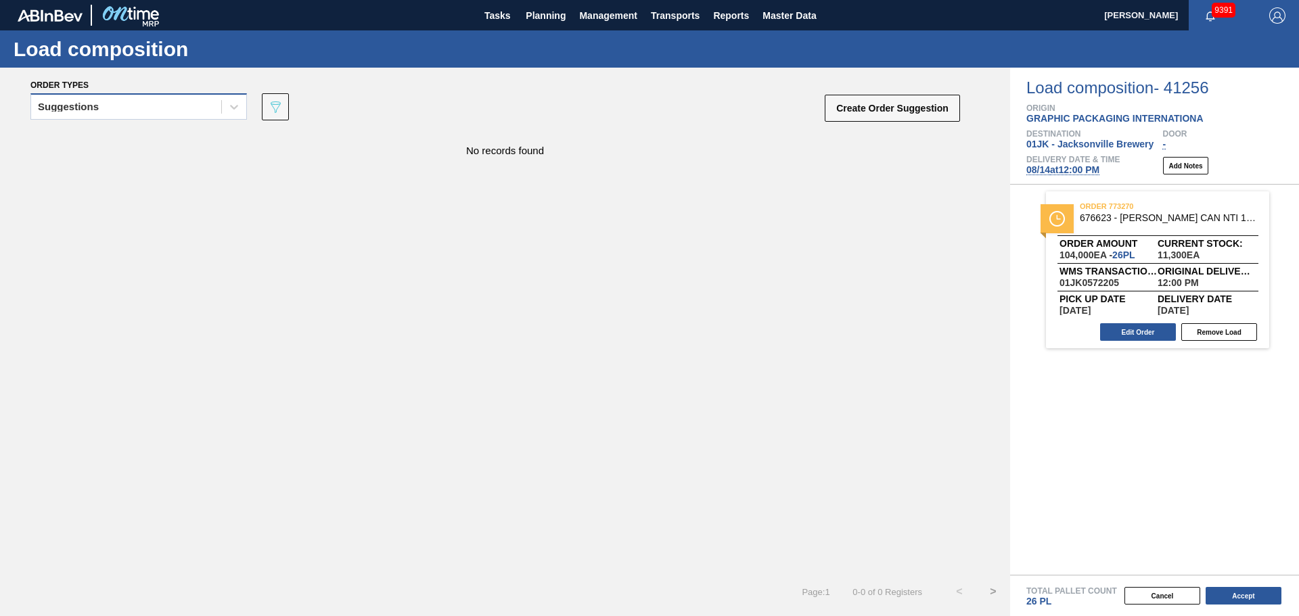
click at [174, 105] on div "Suggestions" at bounding box center [126, 107] width 190 height 20
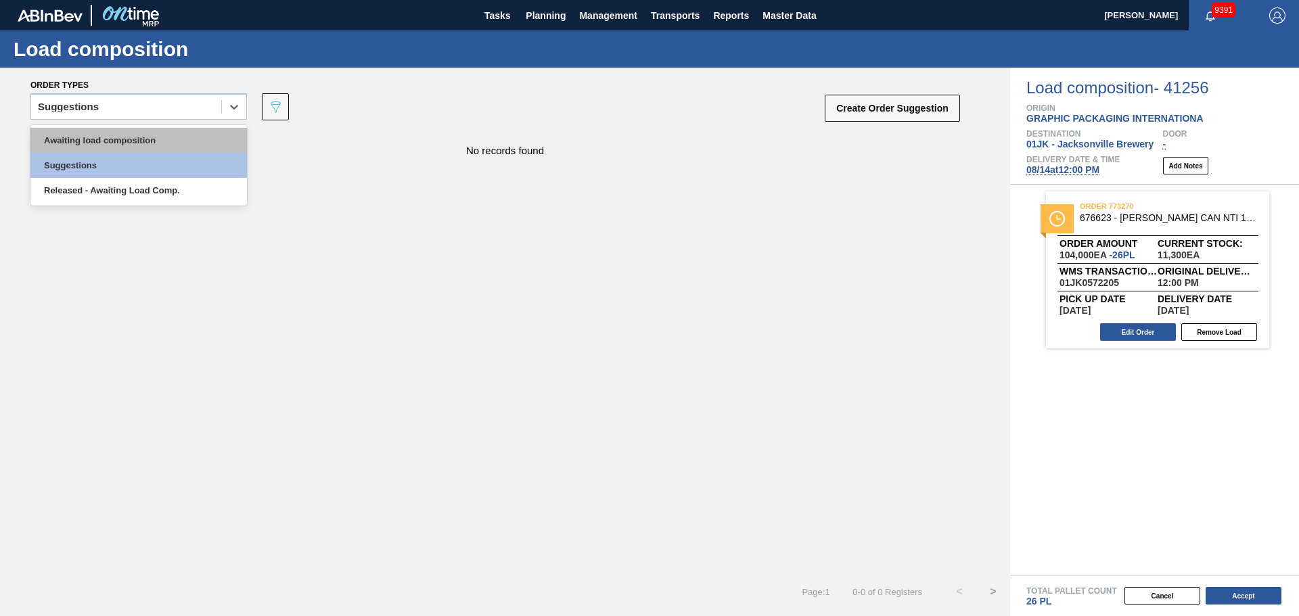
click at [157, 145] on div "Awaiting load composition" at bounding box center [138, 140] width 216 height 25
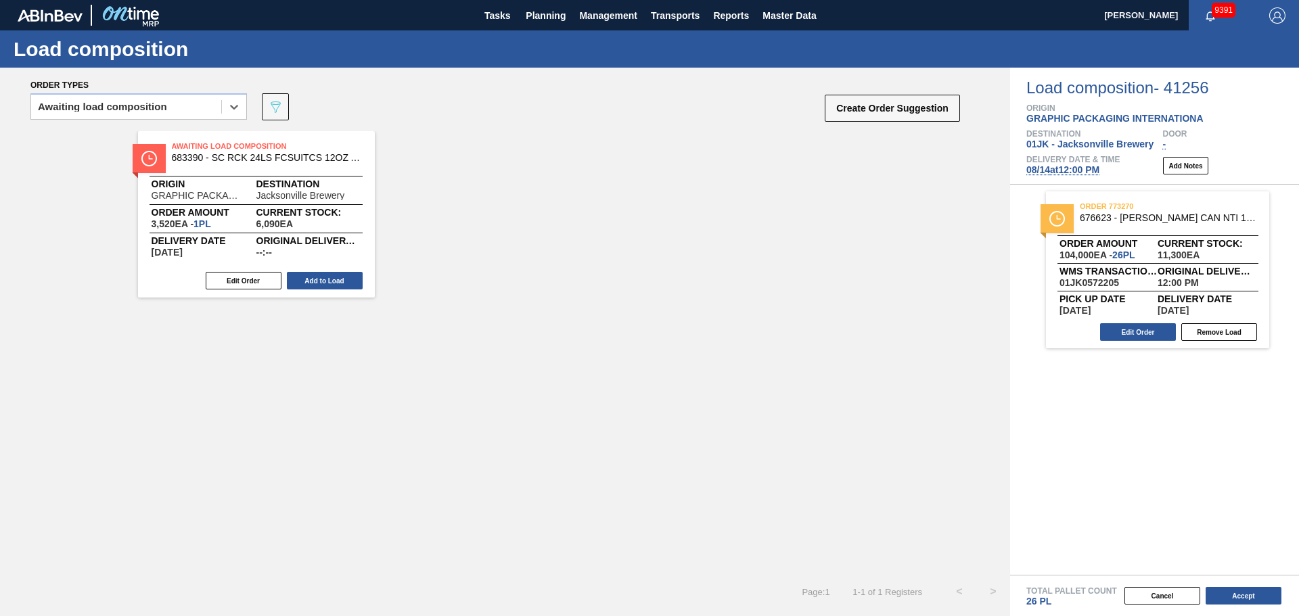
click at [872, 225] on div "Awaiting Load Composition 683390 - SC RCK 24LS FCSUITCS 12OZ AQUEOUS COATI Orig…" at bounding box center [505, 214] width 1010 height 166
click at [1083, 164] on div "Delivery Date & Time 08/14 at 12:00 PM" at bounding box center [1072, 166] width 93 height 20
click at [1083, 170] on span "08/14 at 12:00 PM" at bounding box center [1062, 169] width 73 height 11
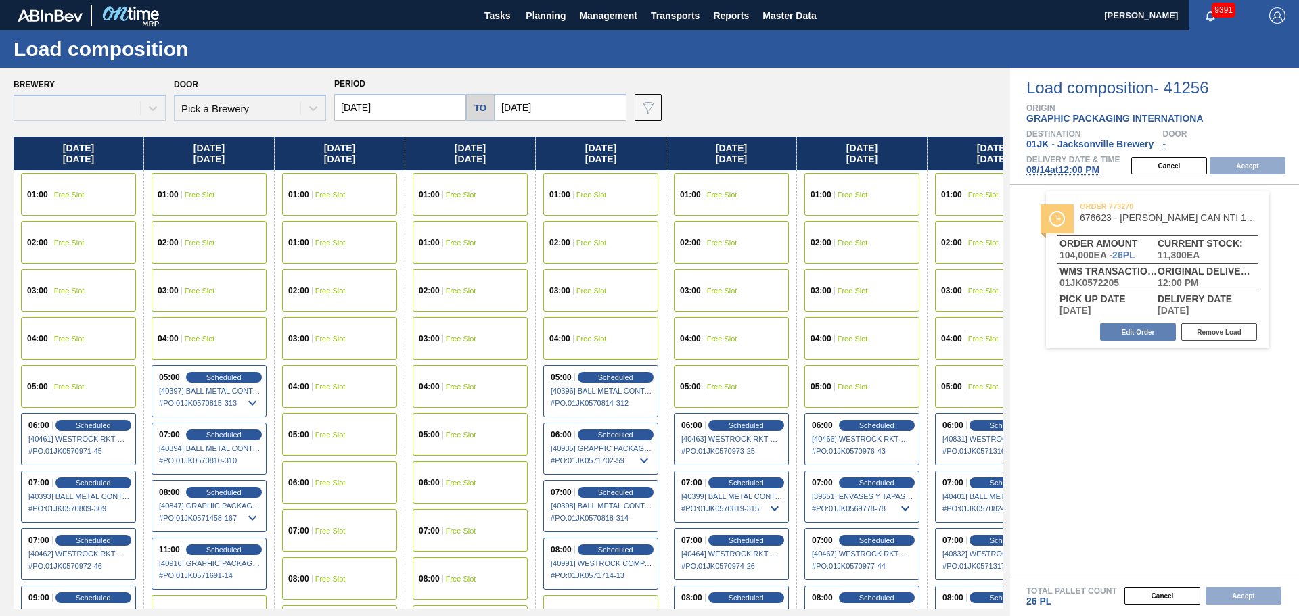
type input "08/07/2025"
type input "08/24/2025"
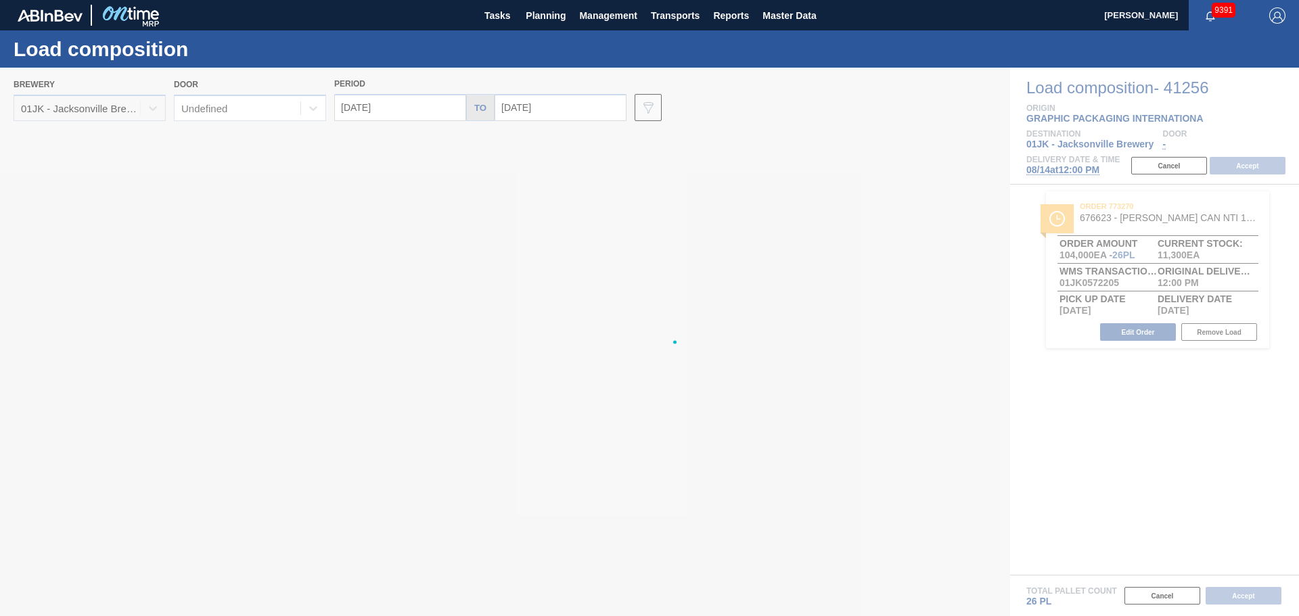
type input "[DATE]"
type input "08/21/2025"
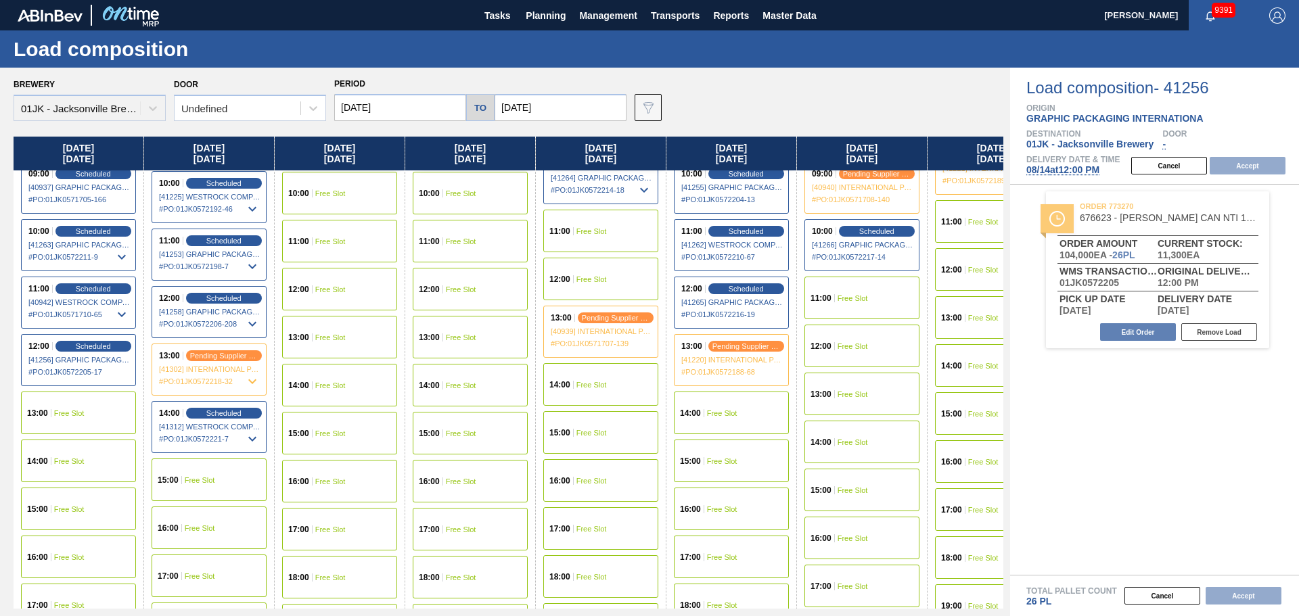
scroll to position [609, 0]
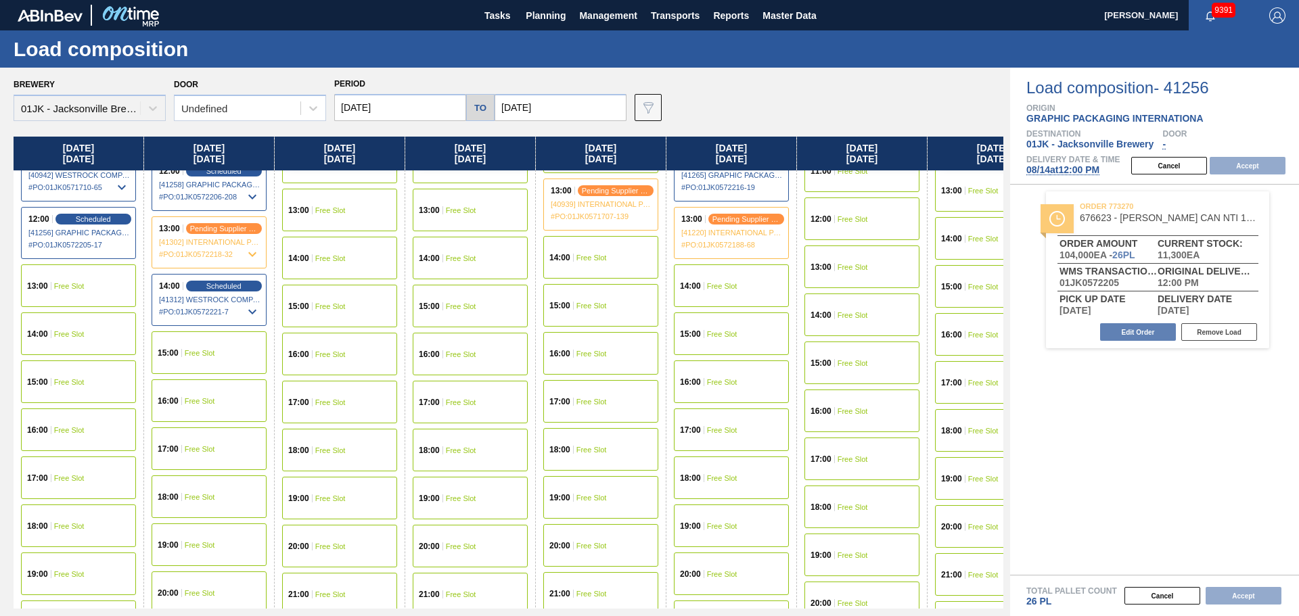
drag, startPoint x: 173, startPoint y: 399, endPoint x: 1160, endPoint y: 467, distance: 988.7
click at [173, 399] on span "16:00" at bounding box center [168, 401] width 21 height 8
click at [1237, 164] on button "Accept" at bounding box center [1248, 166] width 76 height 18
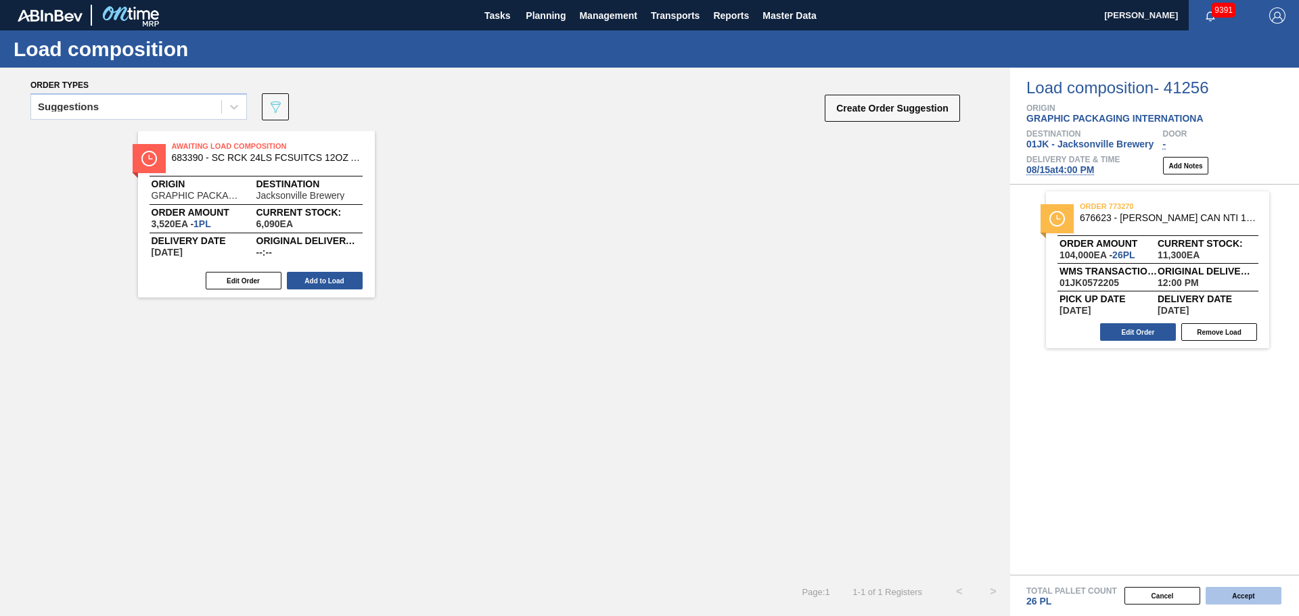
click at [1256, 597] on button "Accept" at bounding box center [1244, 596] width 76 height 18
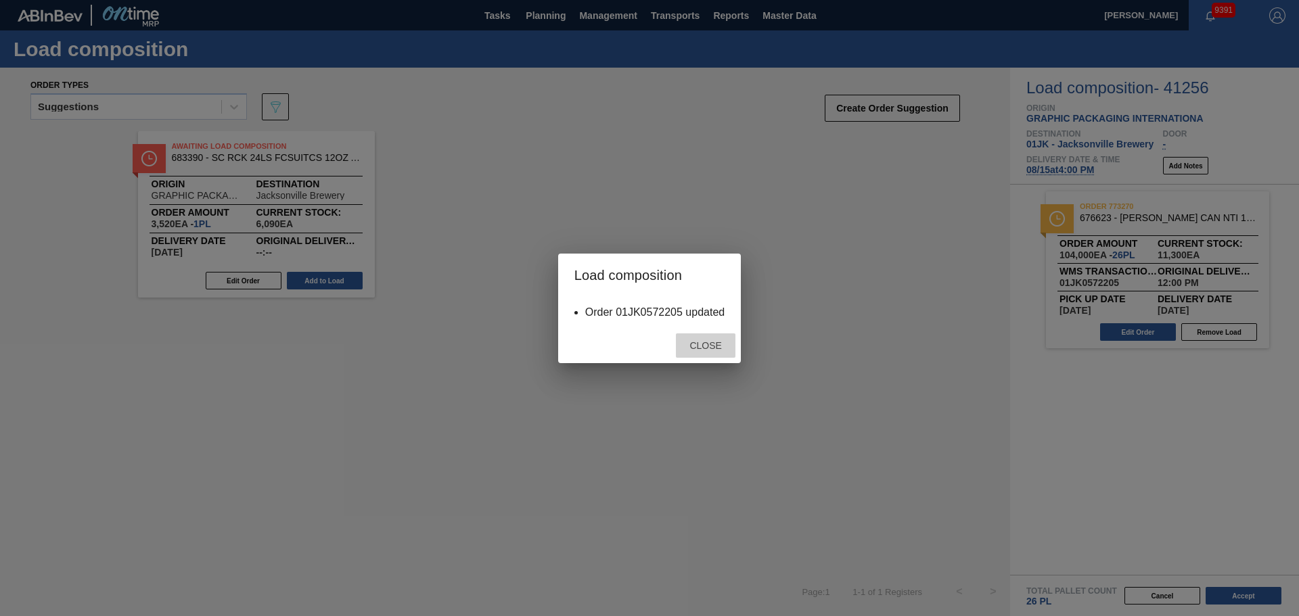
click at [702, 346] on span "Close" at bounding box center [705, 345] width 53 height 11
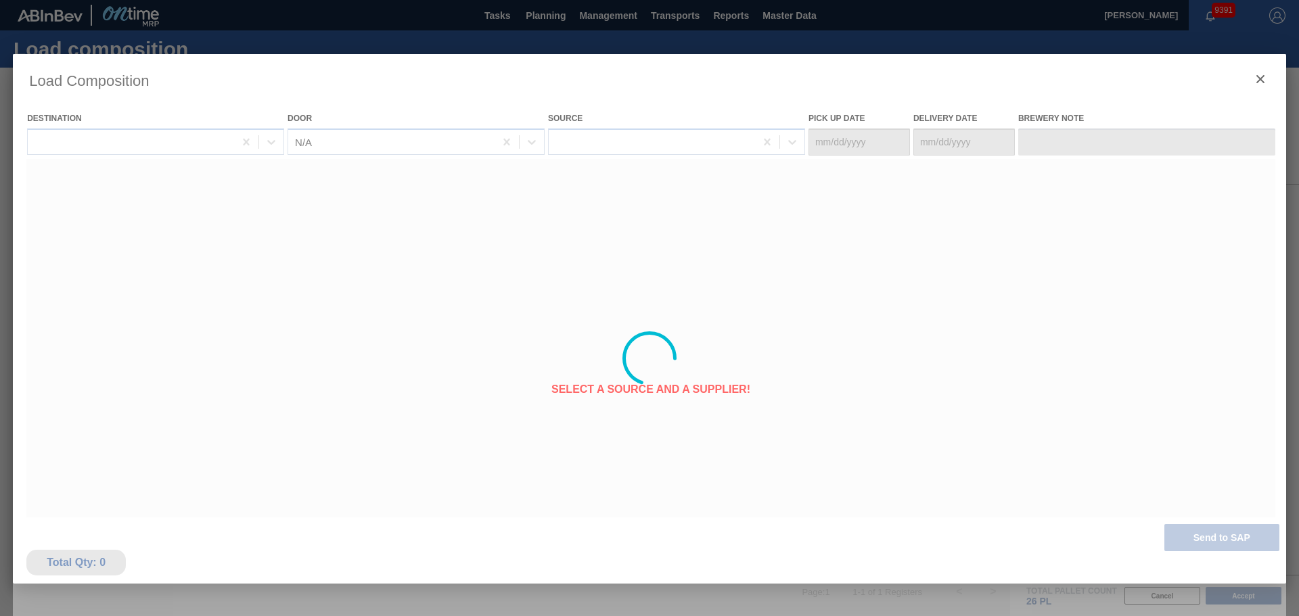
type Date "08/12/2025"
type Date "08/15/2025"
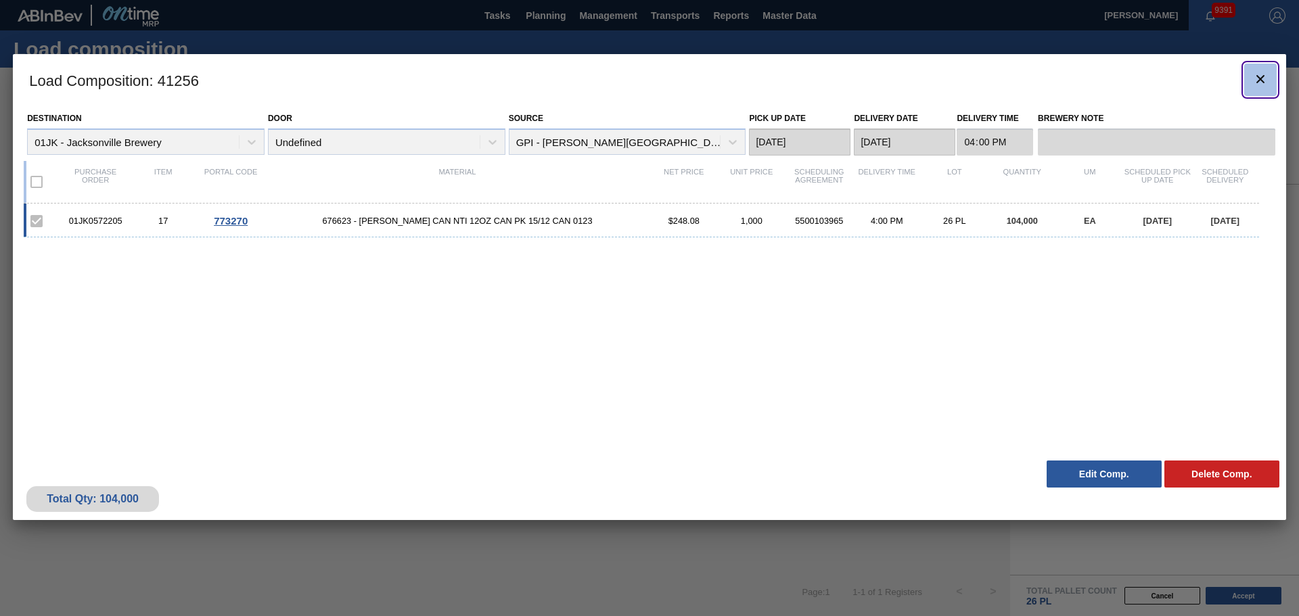
click at [1257, 77] on icon "botão de ícone" at bounding box center [1260, 79] width 16 height 16
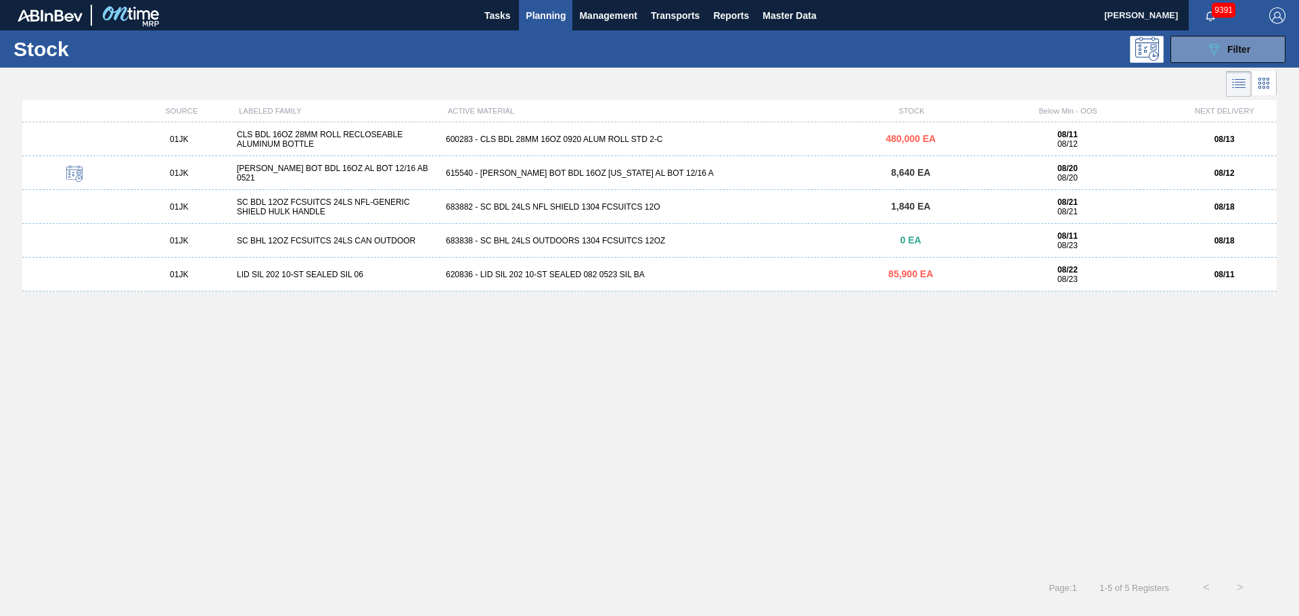
click at [343, 277] on div "LID SIL 202 10-ST SEALED SIL 06" at bounding box center [335, 274] width 209 height 9
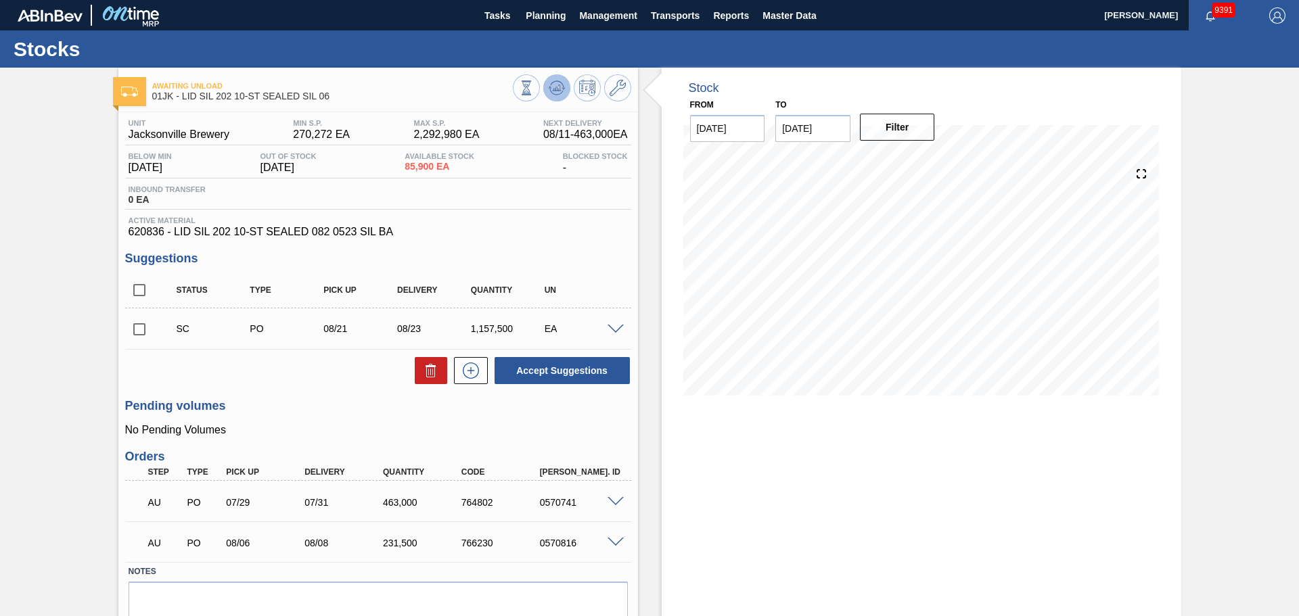
click at [534, 88] on icon at bounding box center [526, 88] width 15 height 15
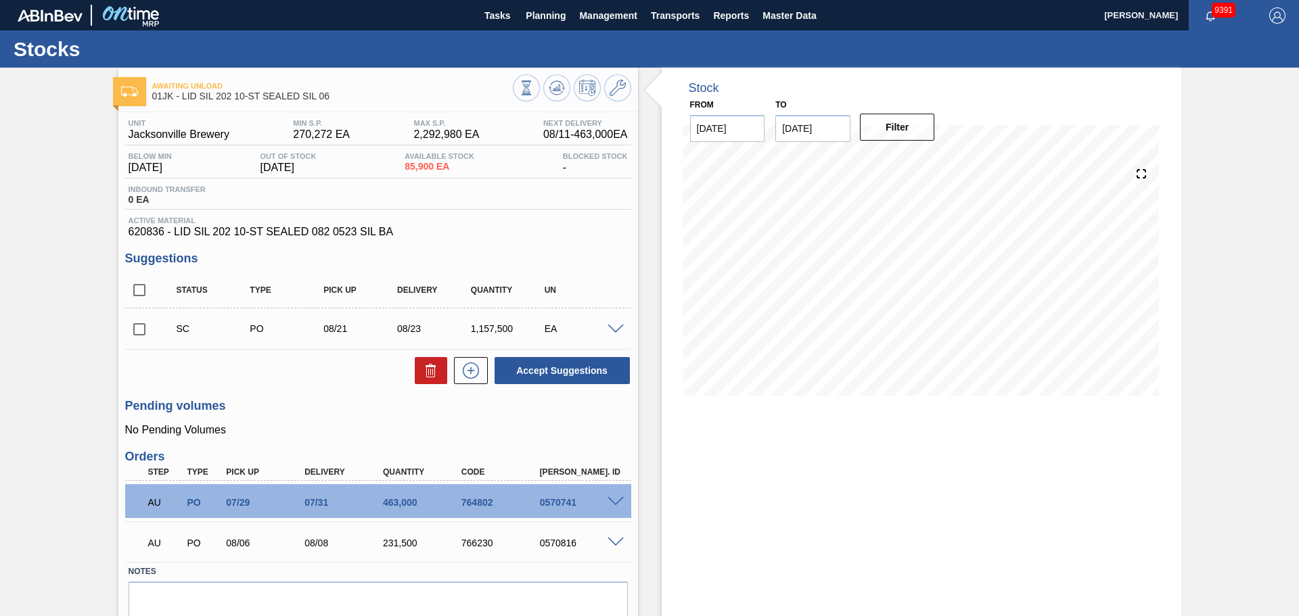
drag, startPoint x: 1237, startPoint y: 364, endPoint x: 1270, endPoint y: 334, distance: 44.6
click at [1235, 362] on div "Awaiting Unload 01JK - LID SIL 202 10-ST SEALED SIL 06 Unit Jacksonville Brewer…" at bounding box center [649, 370] width 1299 height 605
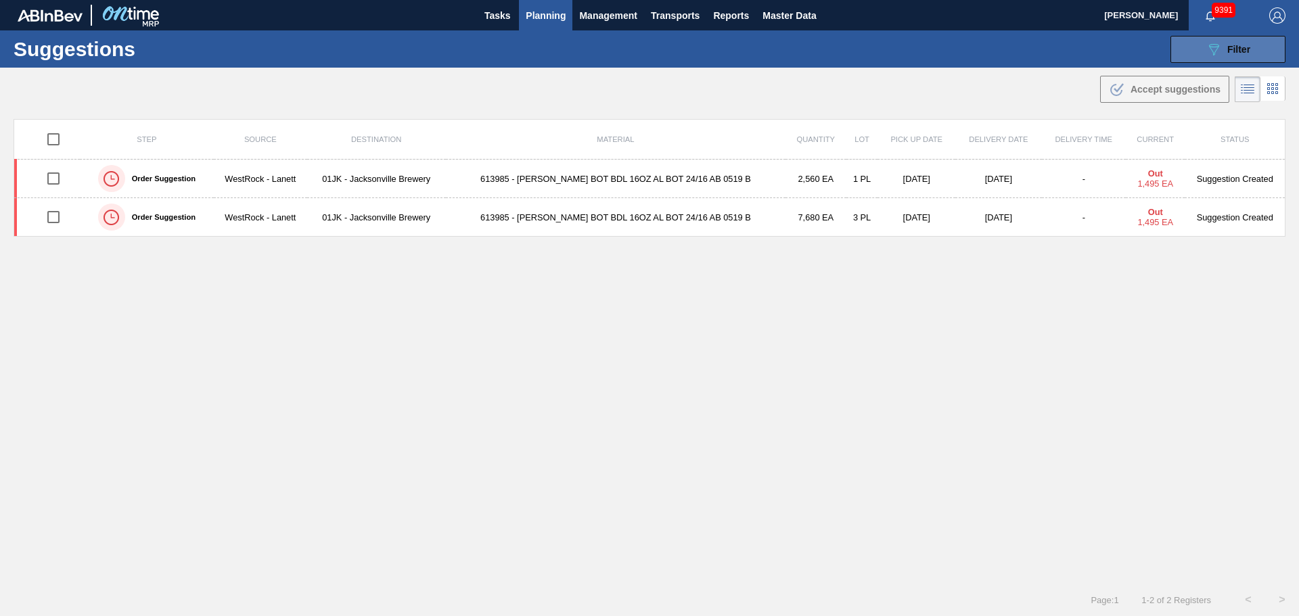
click at [1245, 53] on span "Filter" at bounding box center [1238, 49] width 23 height 11
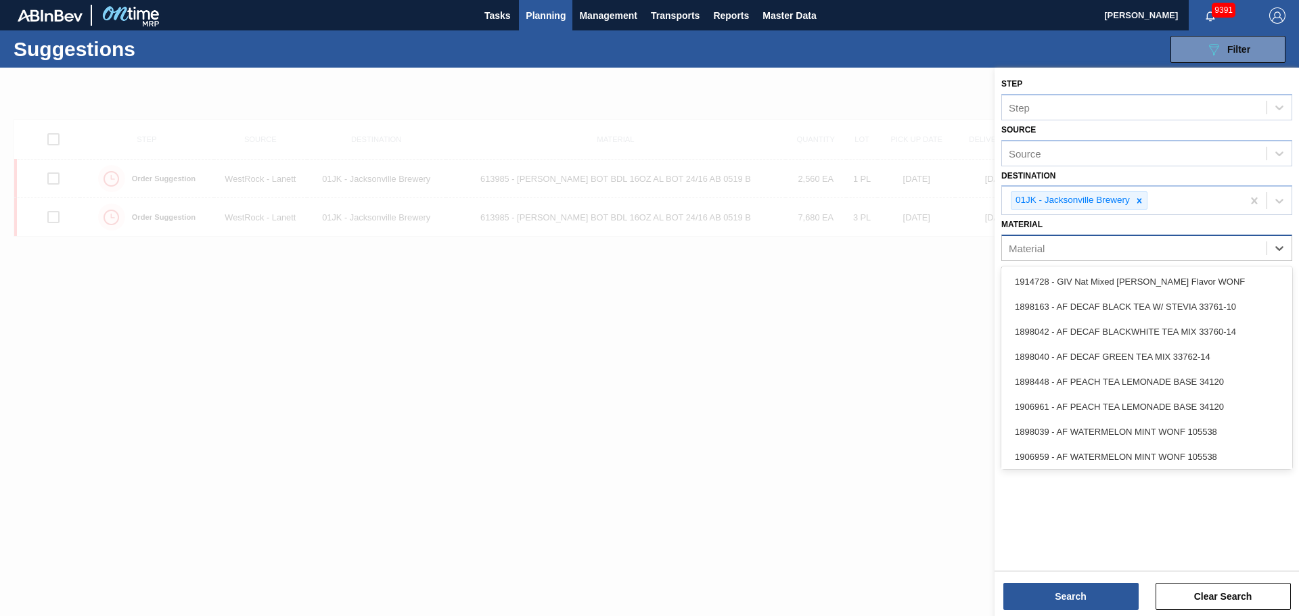
click at [1191, 256] on div "Material" at bounding box center [1134, 249] width 265 height 20
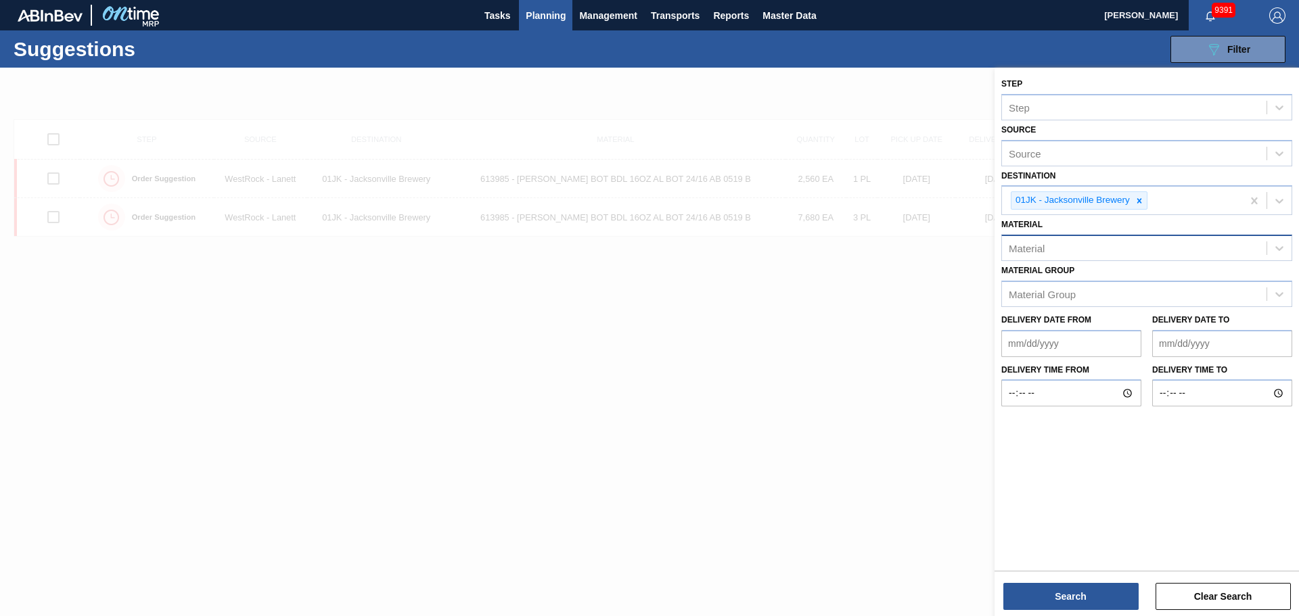
click at [1067, 255] on div "Material" at bounding box center [1134, 249] width 265 height 20
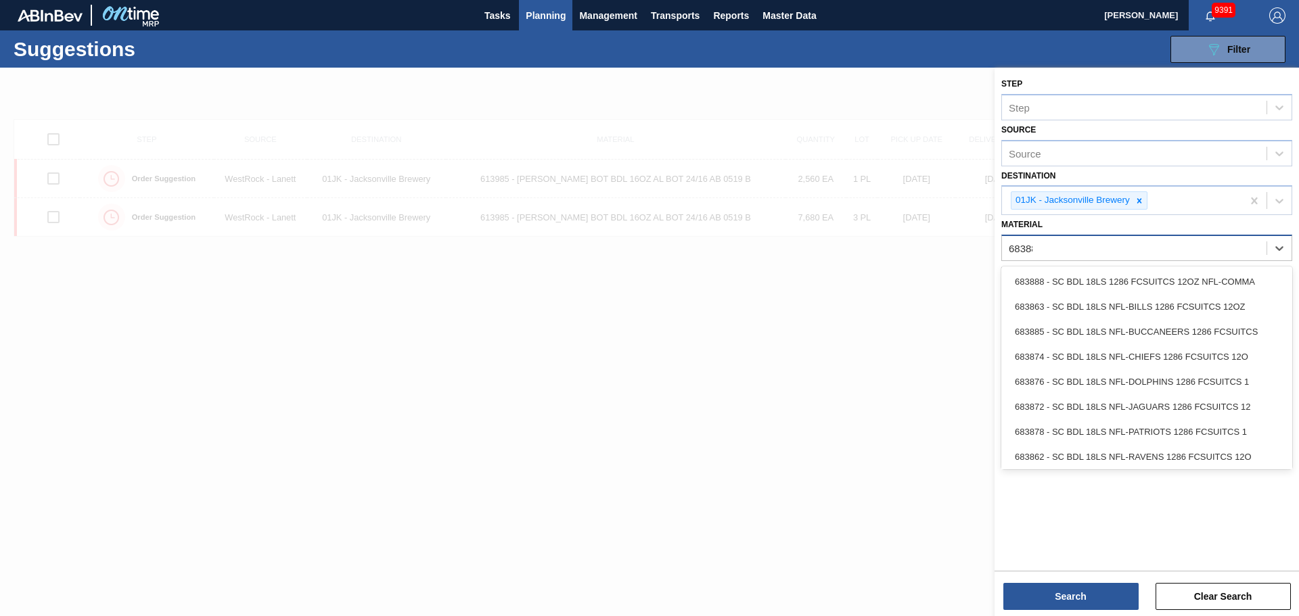
type input "683882"
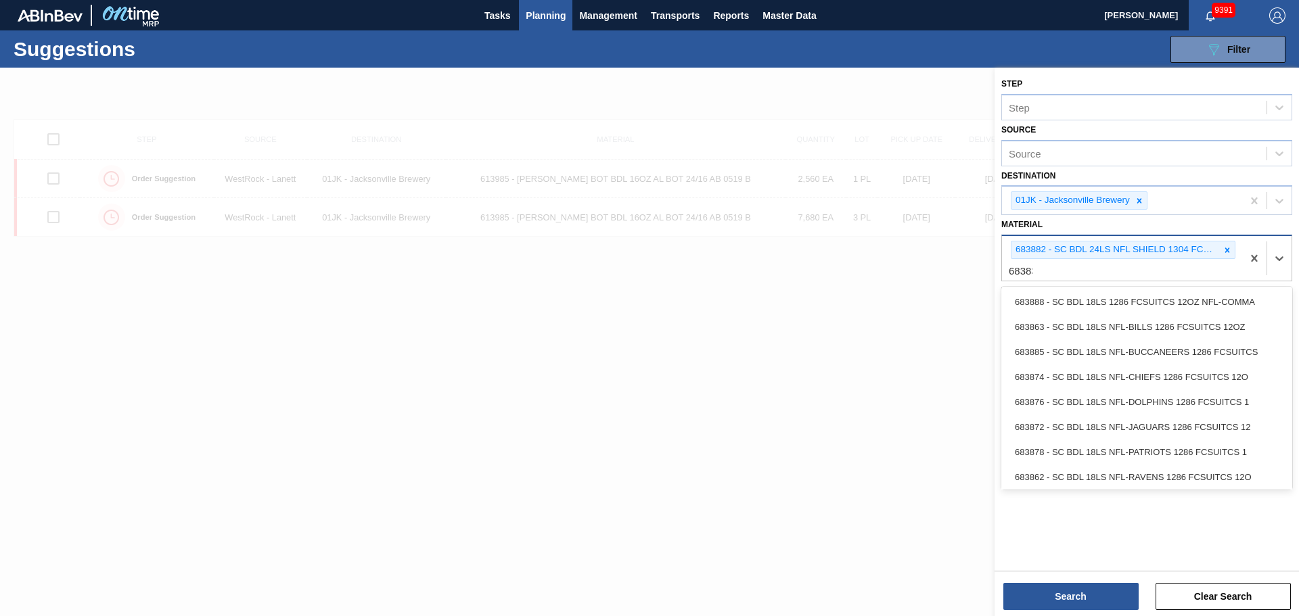
type input "683838"
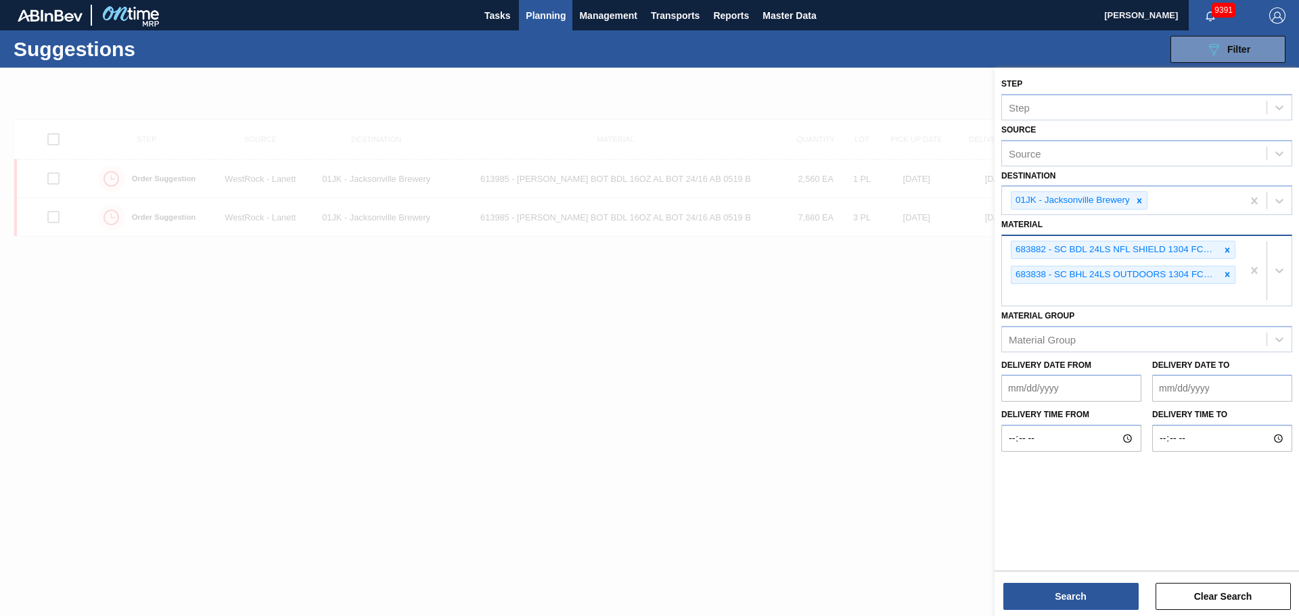
click at [1056, 293] on div "683882 - SC BDL 24LS NFL SHIELD 1304 FCSUITCS 12O 683838 - SC BHL 24LS OUTDOORS…" at bounding box center [1122, 271] width 240 height 70
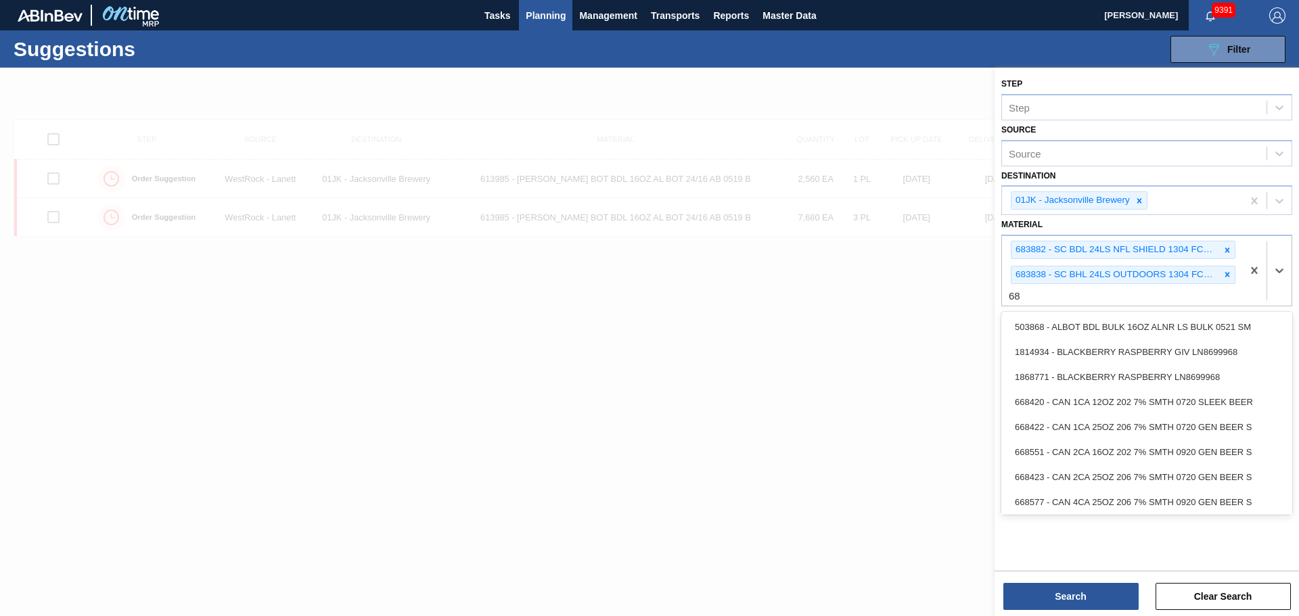
type input "68"
